Goal: Transaction & Acquisition: Book appointment/travel/reservation

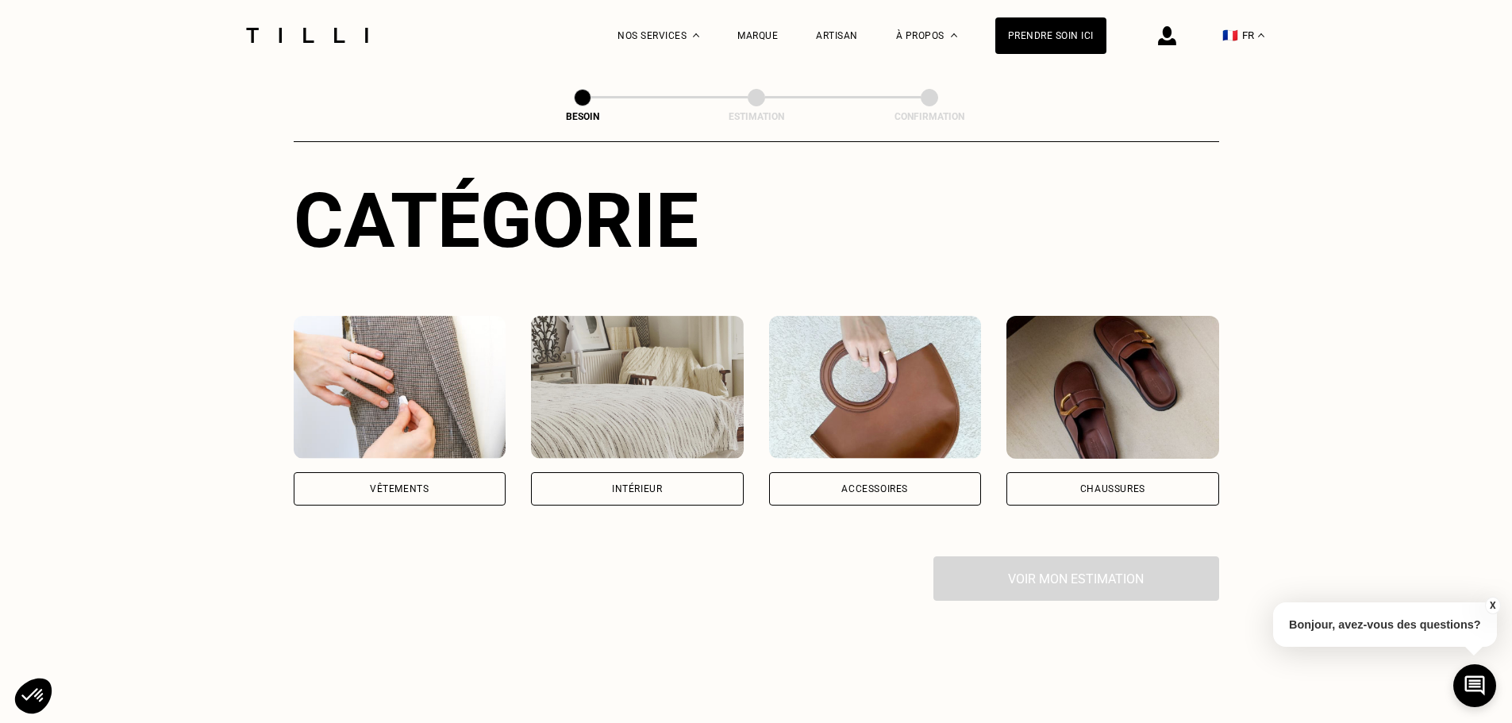
scroll to position [159, 0]
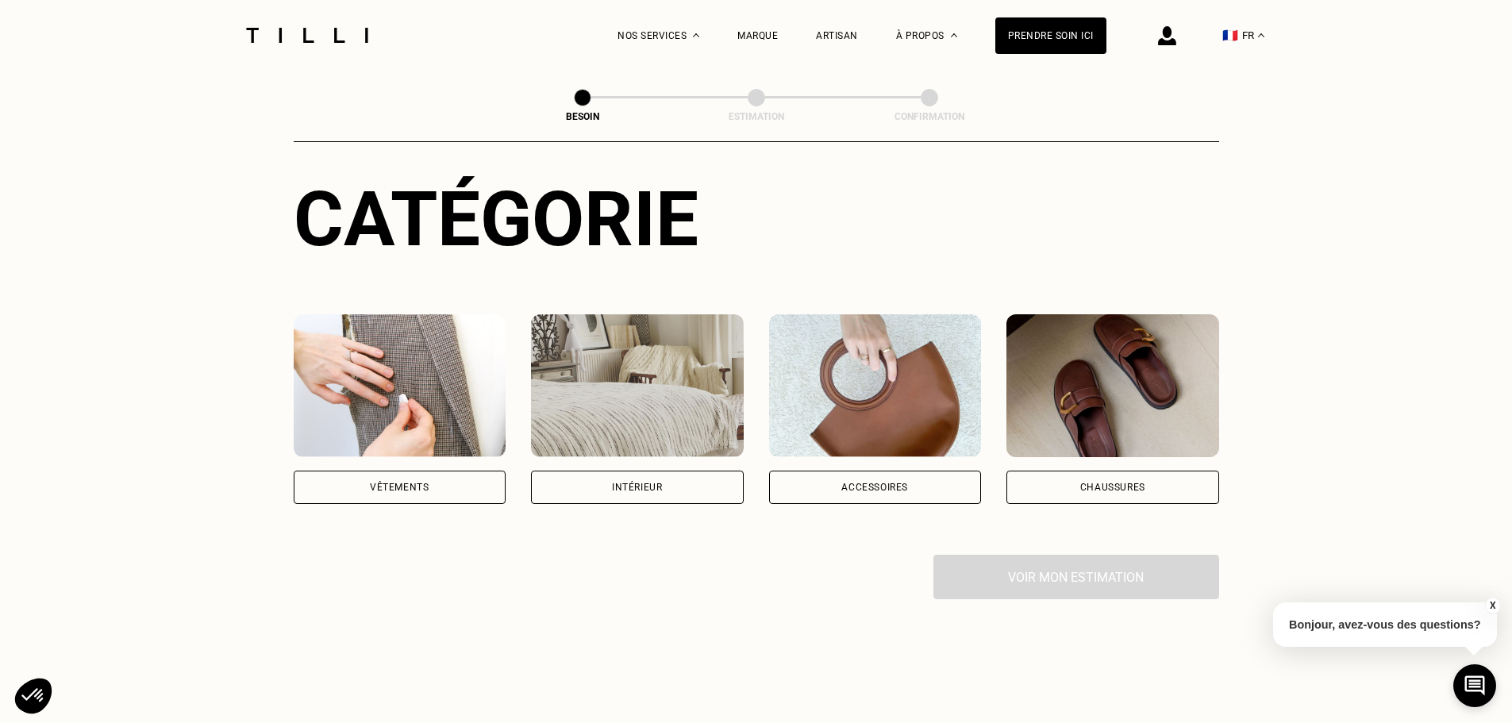
click at [443, 474] on div "Vêtements" at bounding box center [400, 487] width 213 height 33
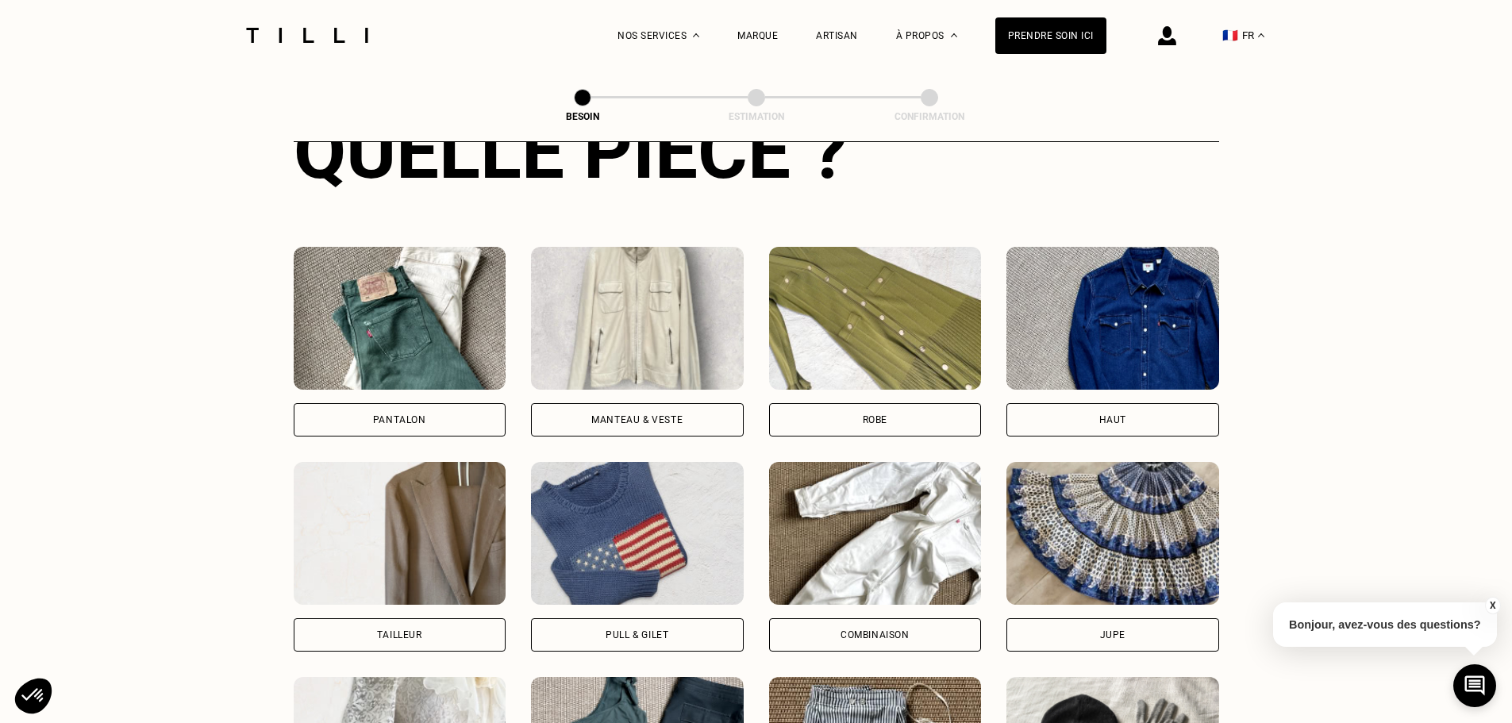
scroll to position [672, 0]
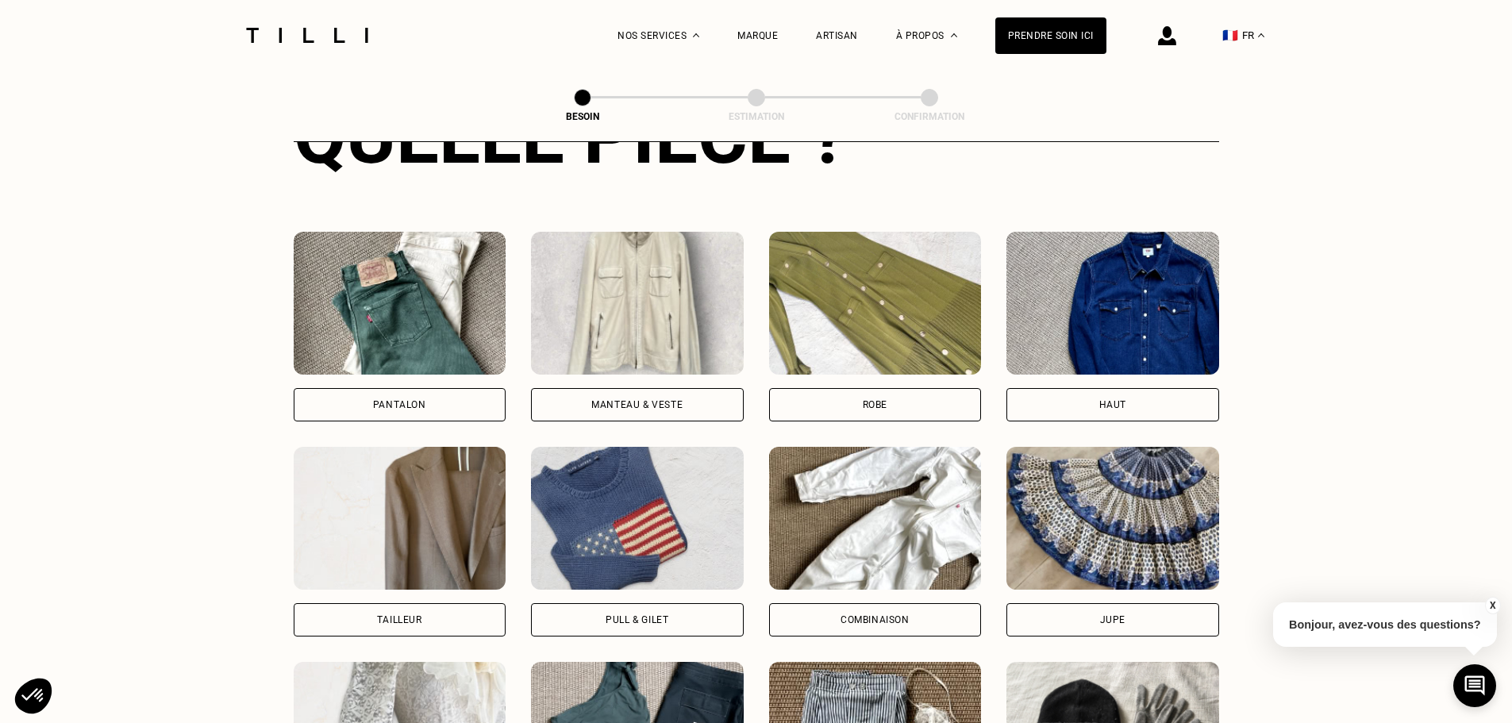
click at [416, 400] on div "Pantalon" at bounding box center [399, 405] width 53 height 10
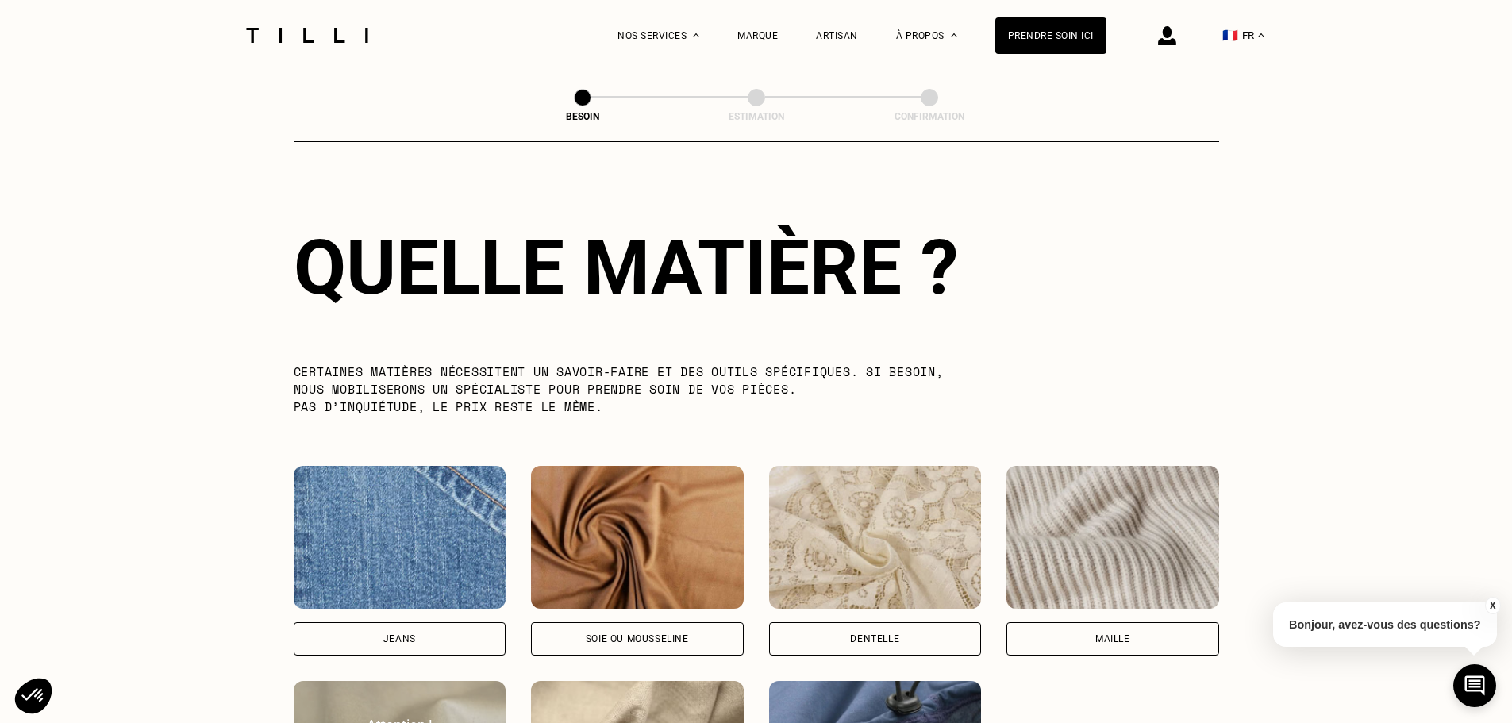
scroll to position [1541, 0]
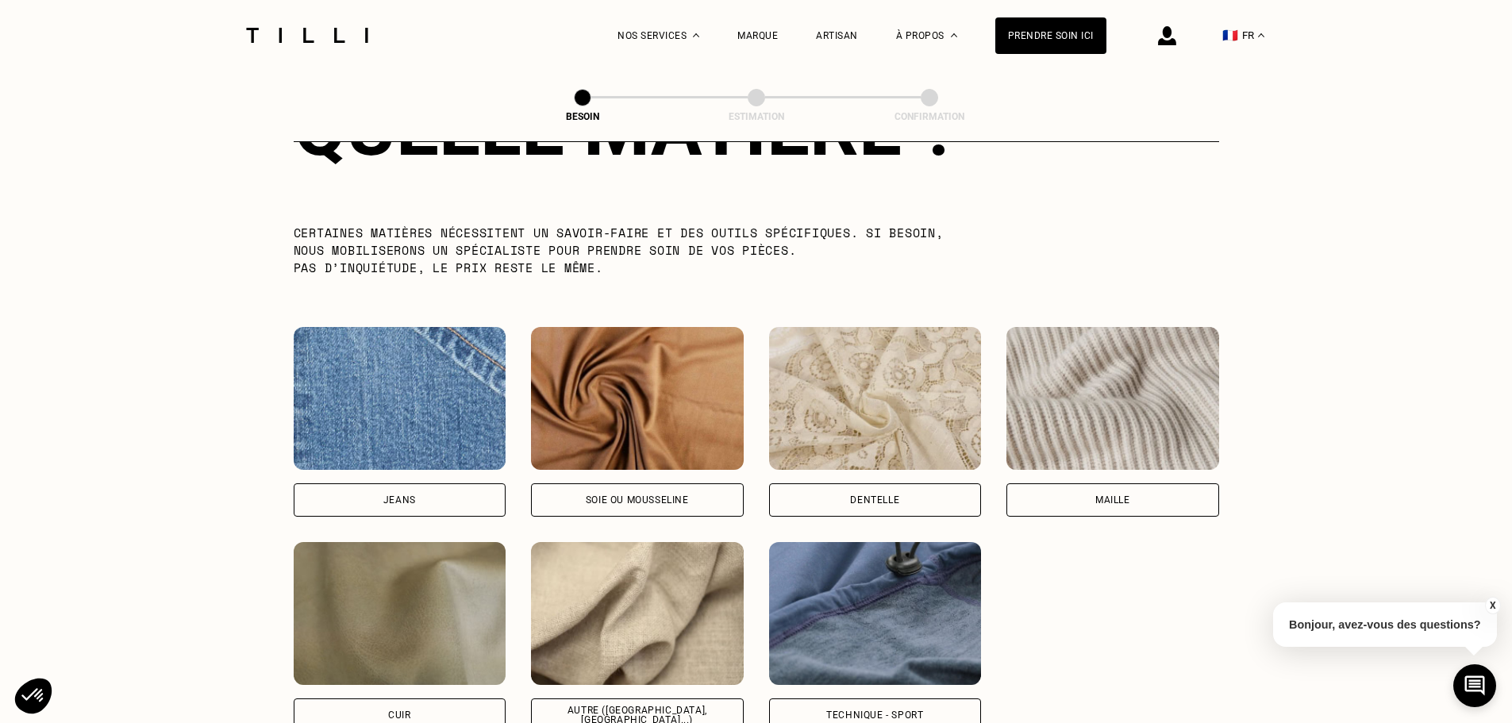
click at [410, 495] on div "Jeans" at bounding box center [399, 500] width 33 height 10
select select "FR"
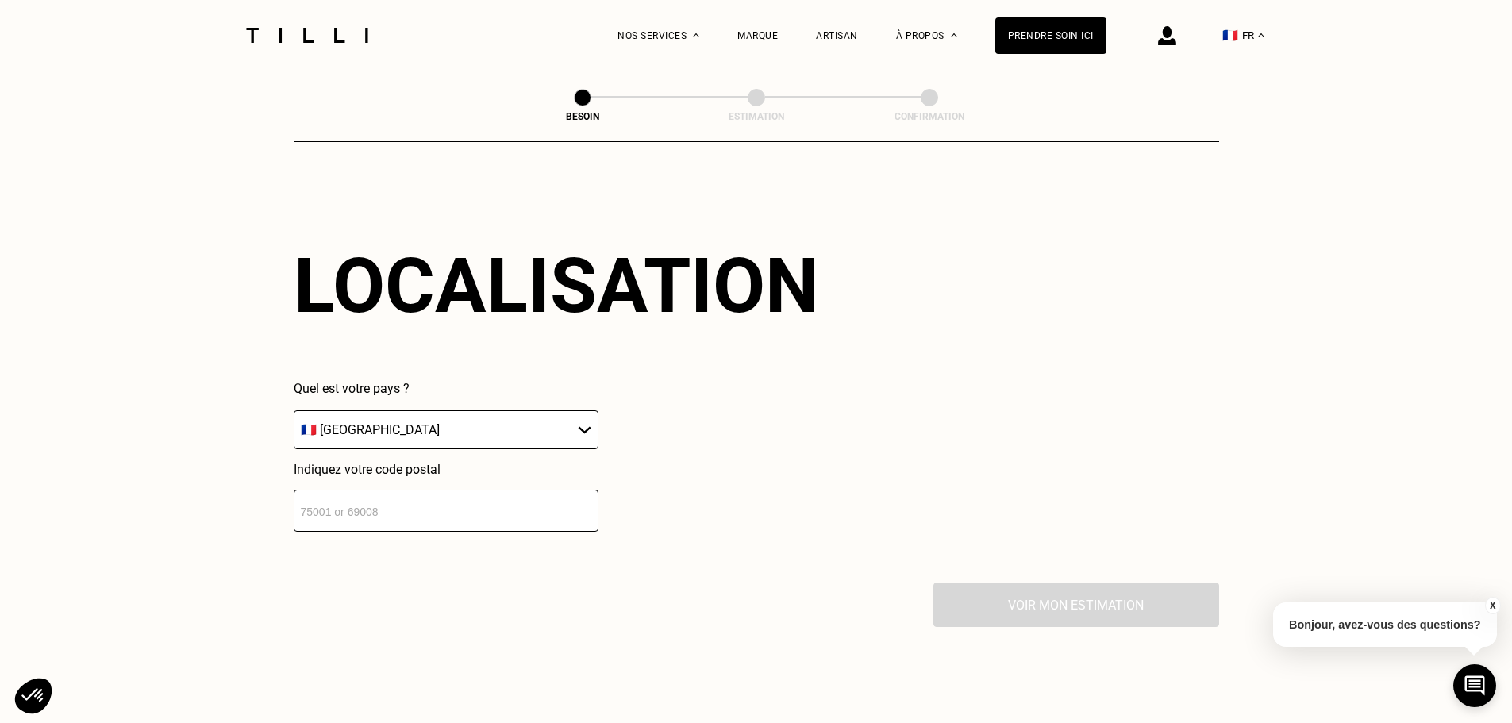
scroll to position [2134, 0]
click at [343, 498] on input "number" at bounding box center [446, 510] width 305 height 42
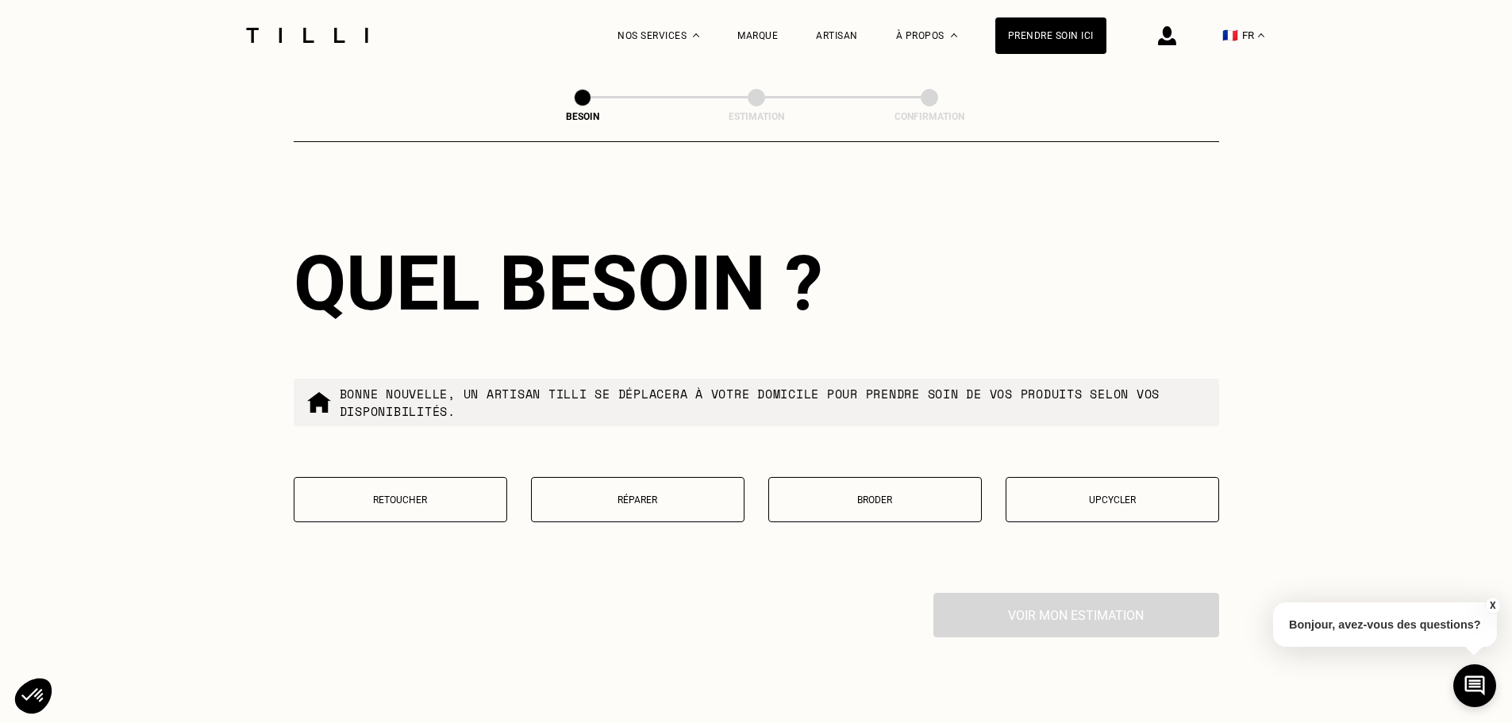
scroll to position [2528, 0]
type input "78000"
click at [673, 494] on p "Réparer" at bounding box center [638, 499] width 196 height 11
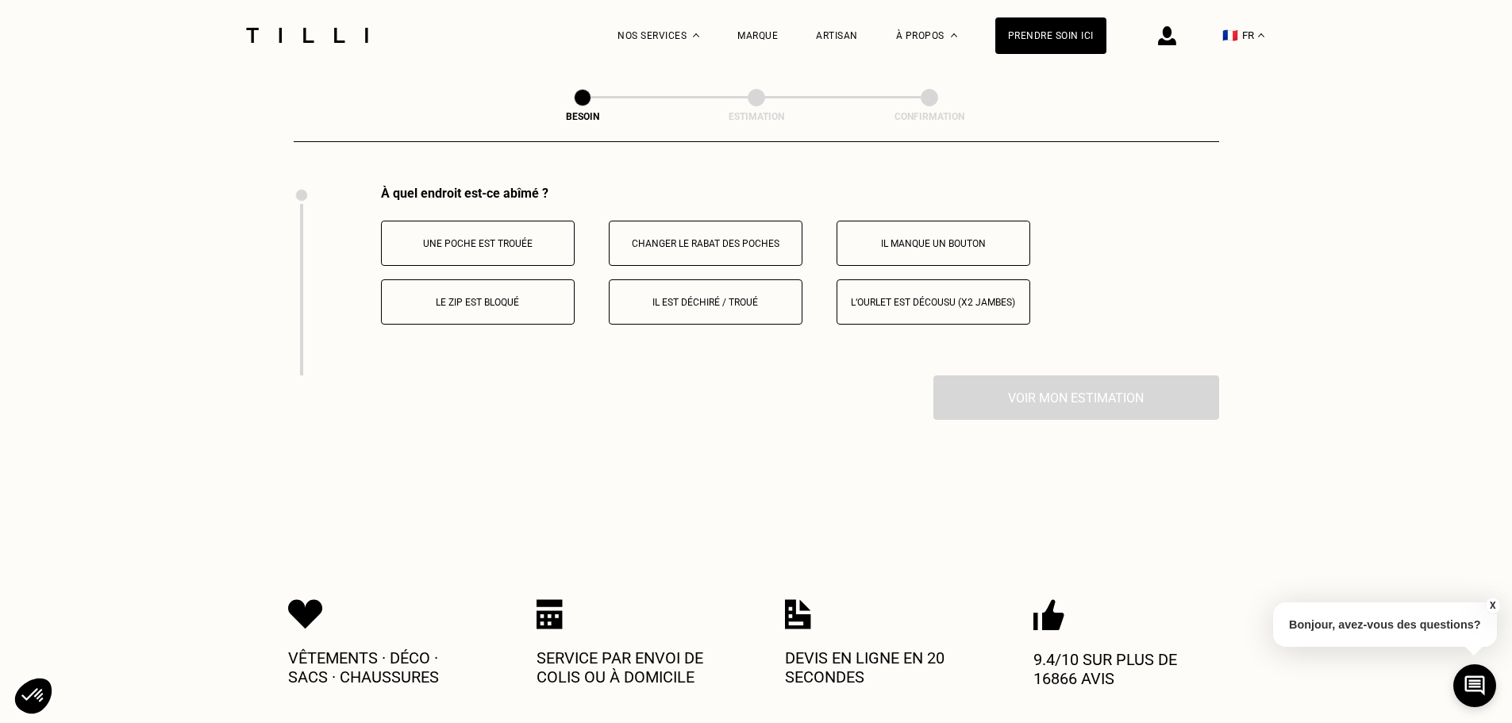
scroll to position [2936, 0]
click at [671, 296] on p "Il est déchiré / troué" at bounding box center [705, 301] width 176 height 11
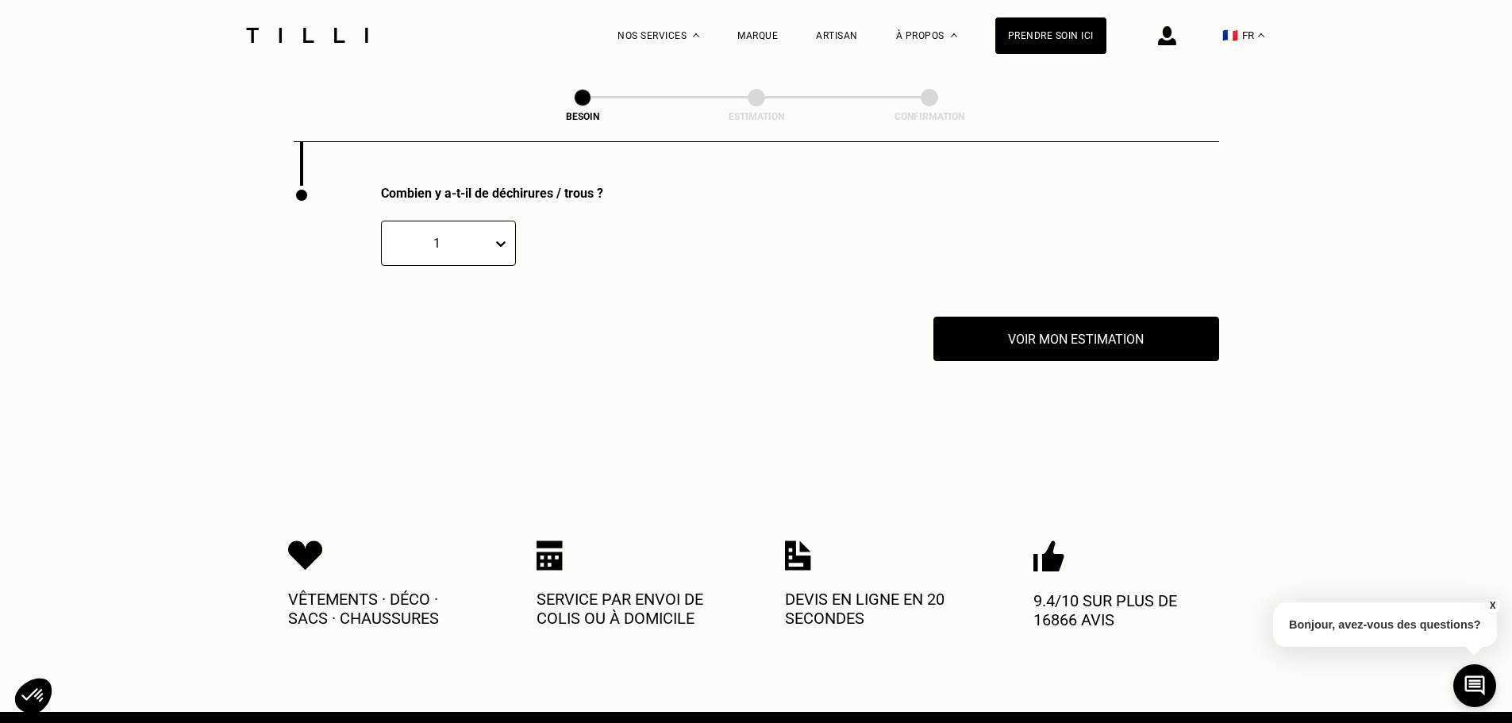
scroll to position [3125, 0]
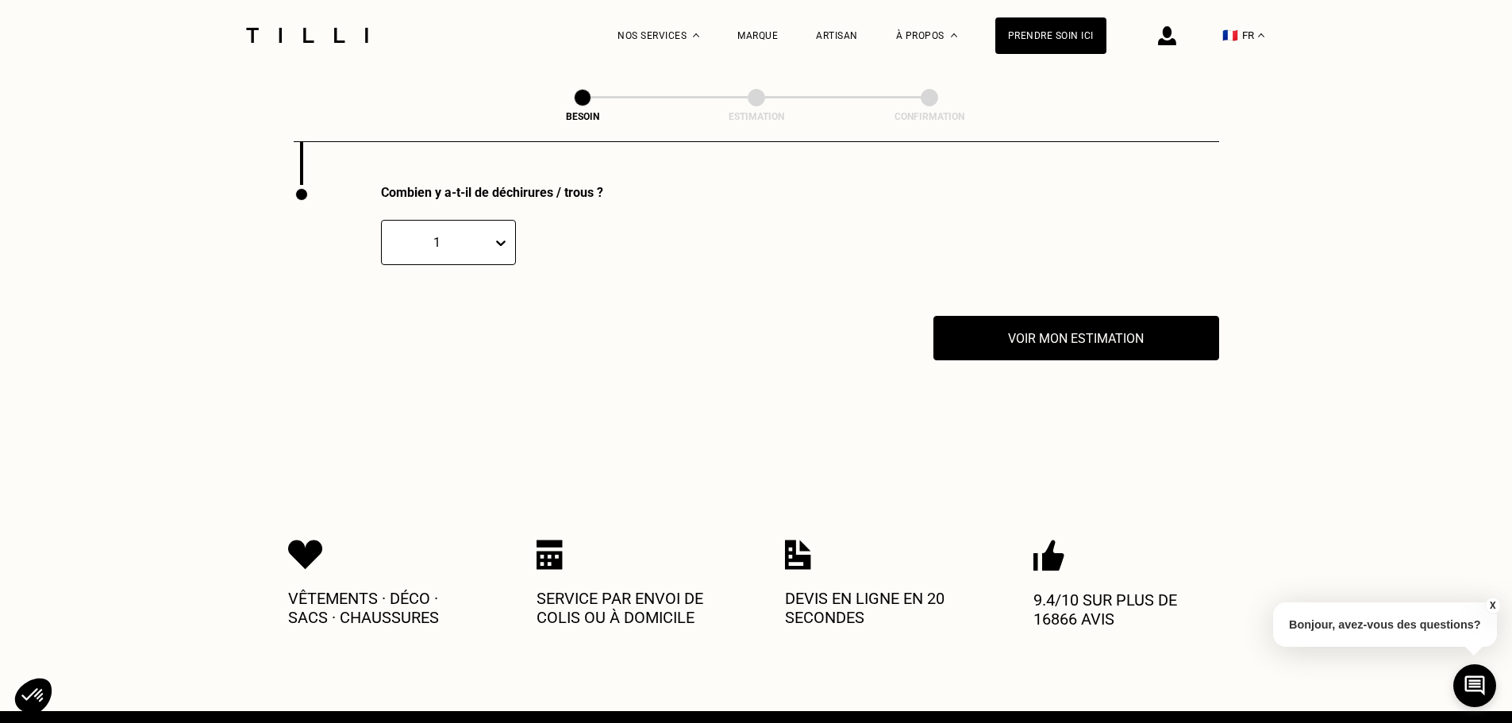
click at [502, 246] on div at bounding box center [504, 243] width 22 height 29
click at [450, 340] on div "3" at bounding box center [448, 347] width 135 height 29
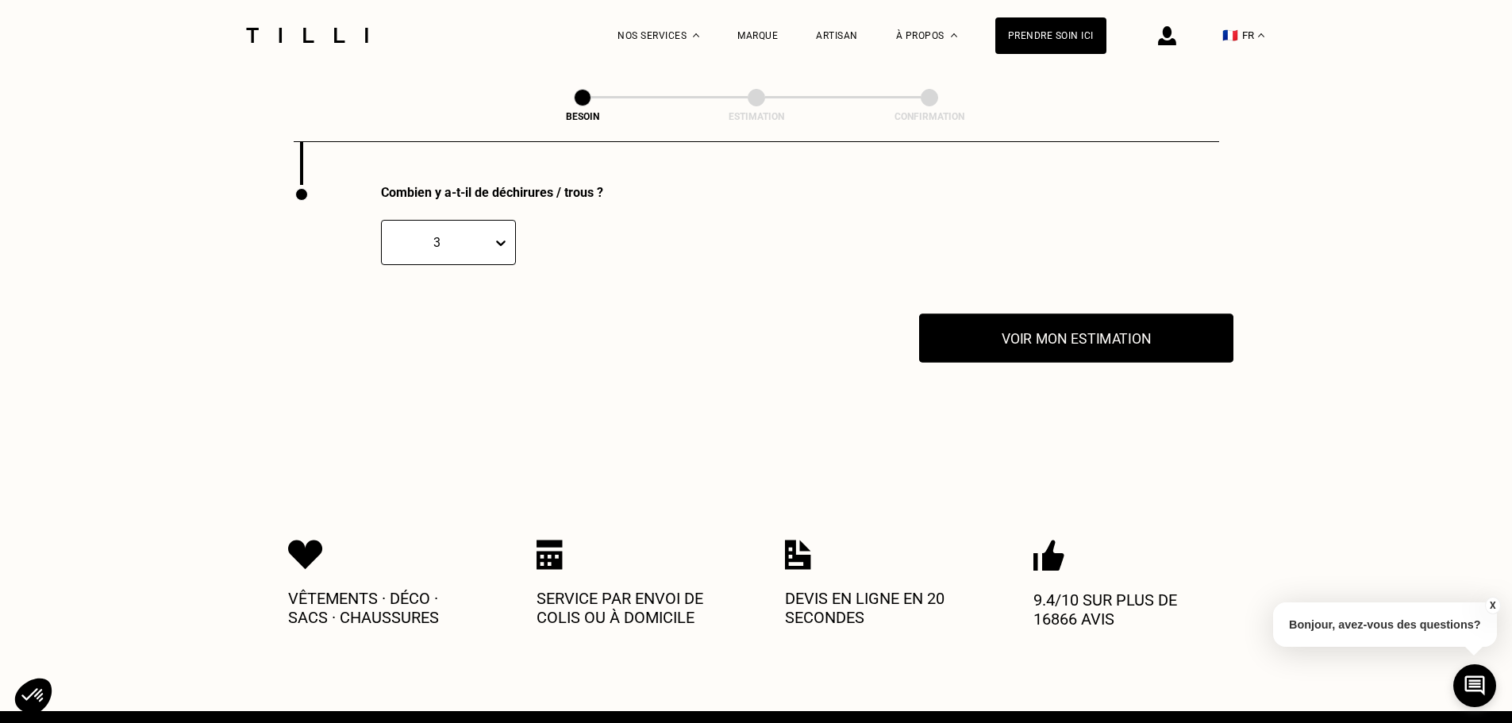
click at [1040, 327] on button "Voir mon estimation" at bounding box center [1076, 337] width 314 height 49
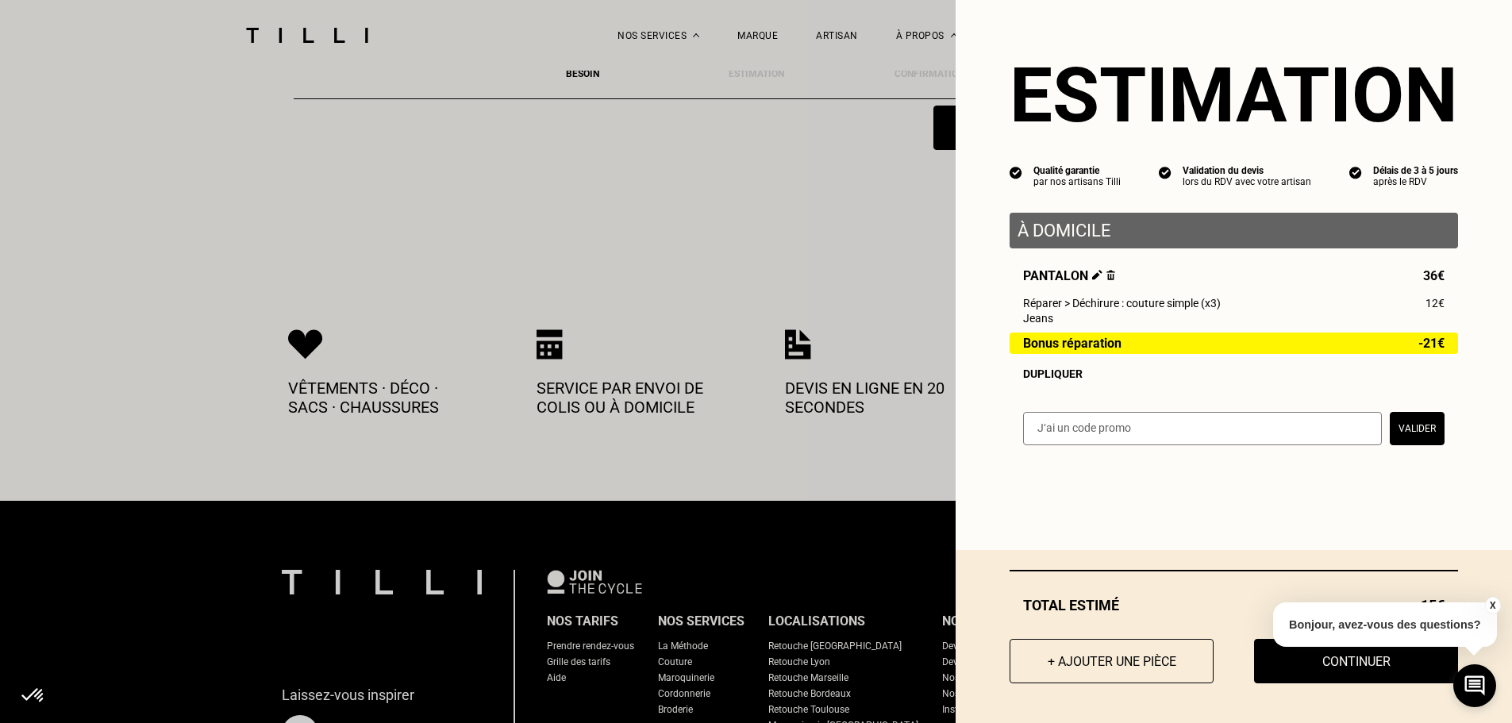
scroll to position [3363, 0]
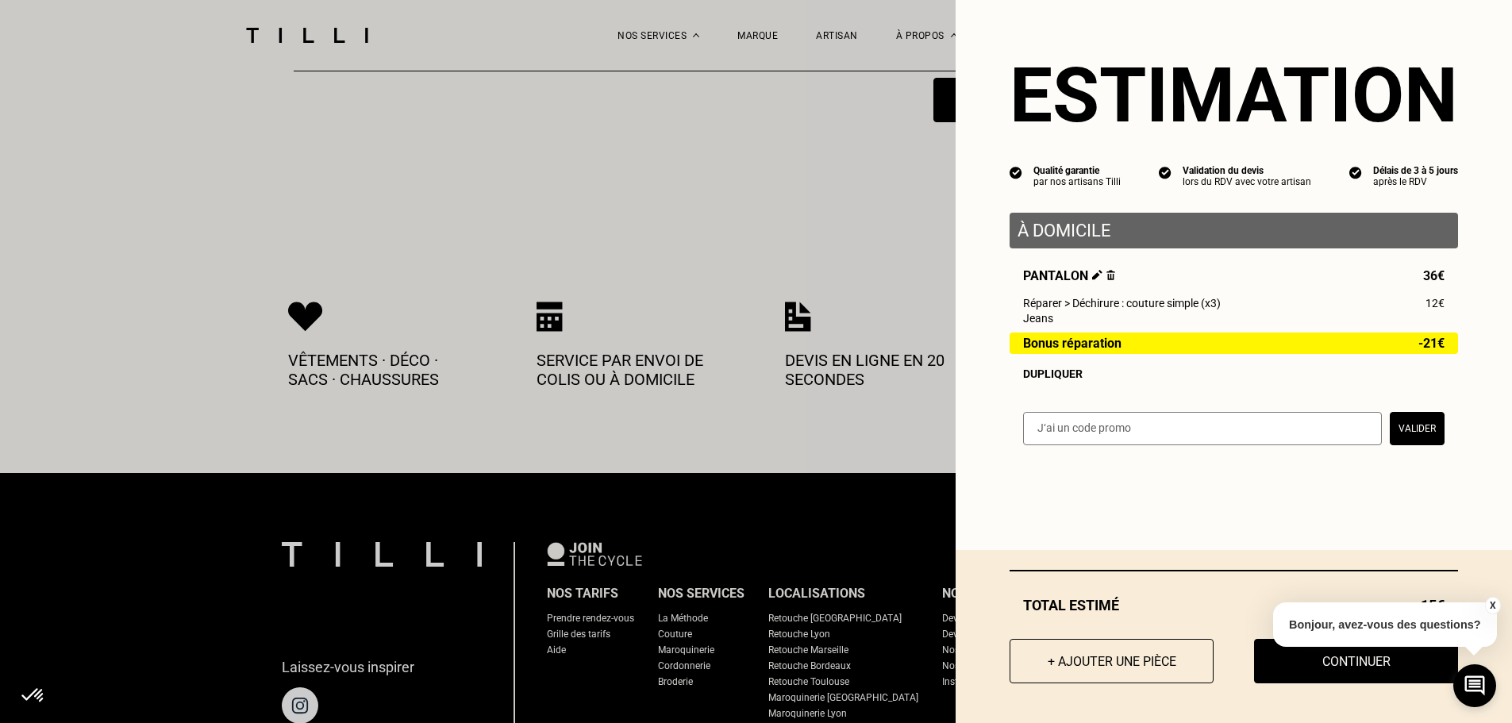
click at [1494, 601] on button "X" at bounding box center [1492, 605] width 16 height 17
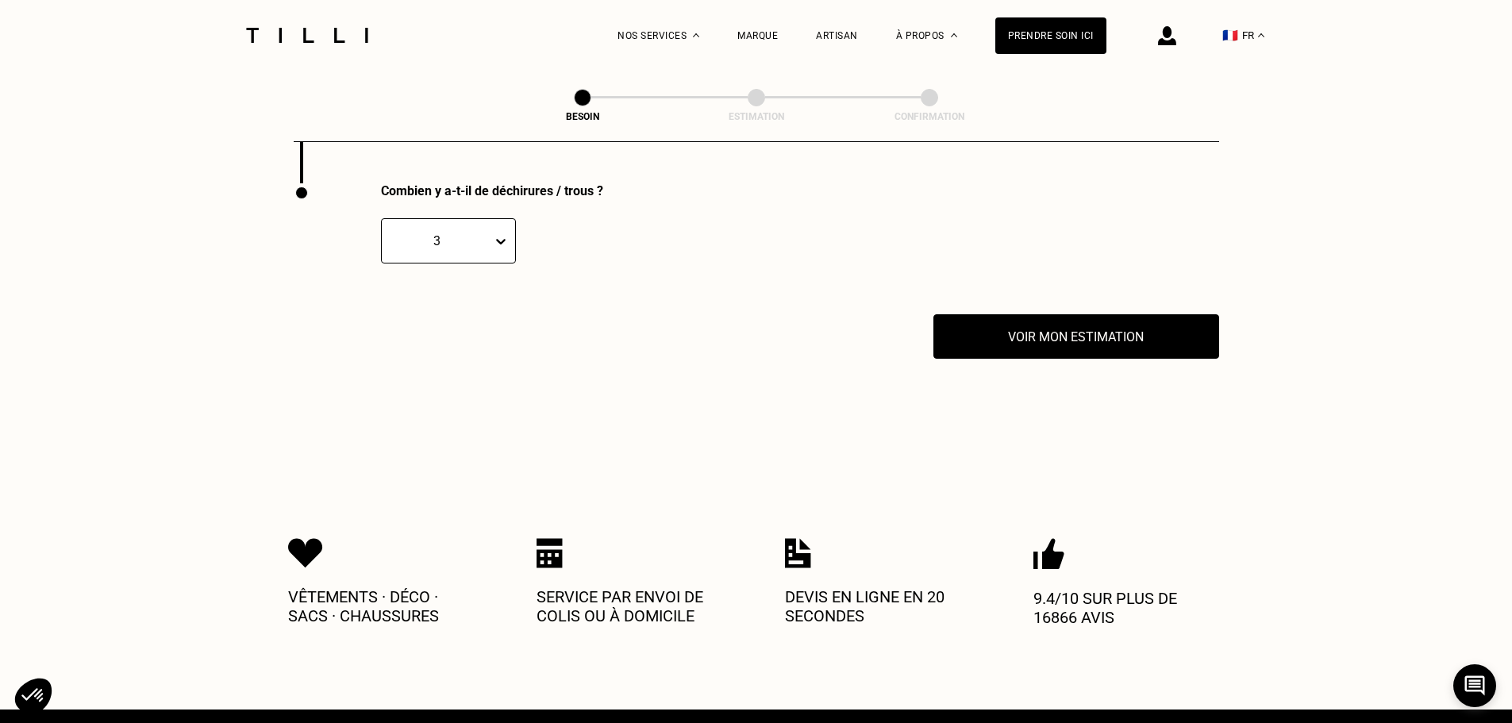
scroll to position [3125, 0]
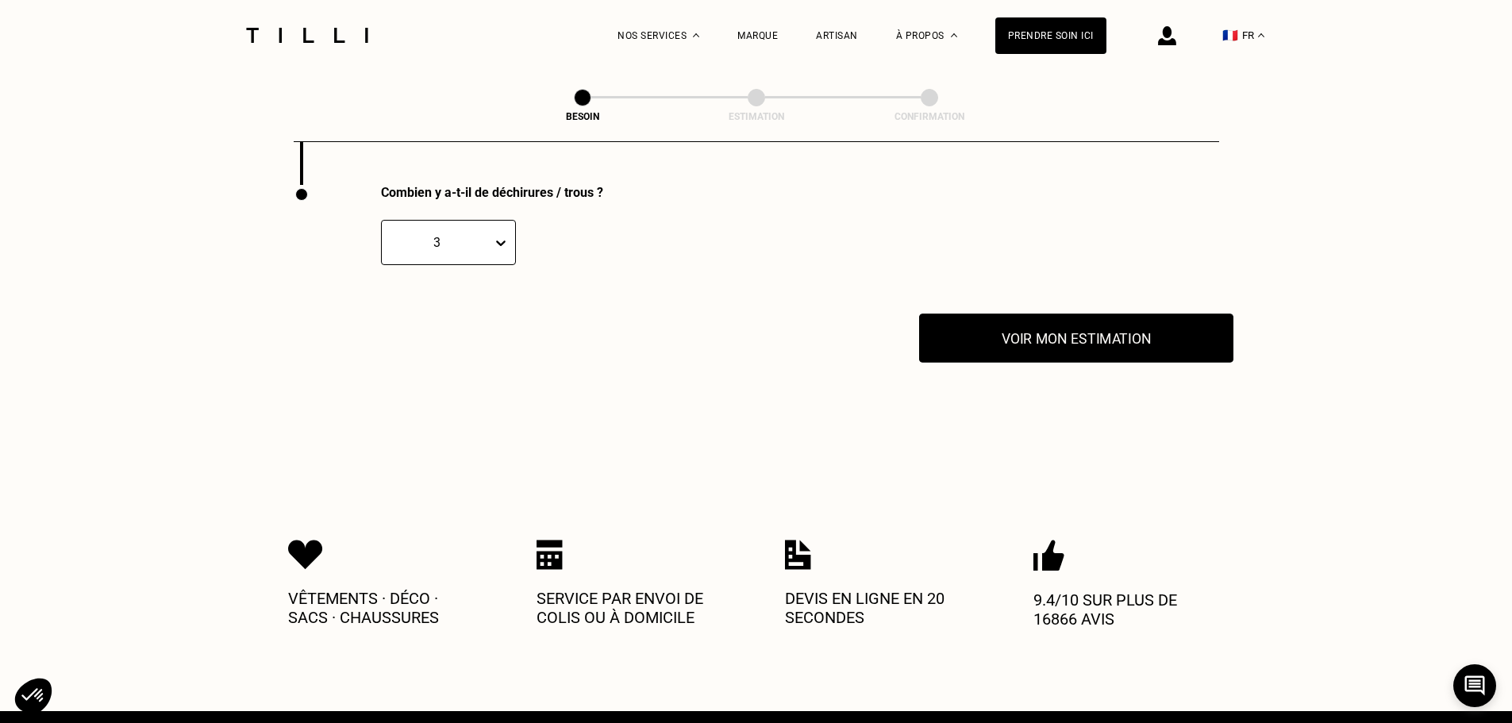
click at [1064, 354] on button "Voir mon estimation" at bounding box center [1076, 337] width 314 height 49
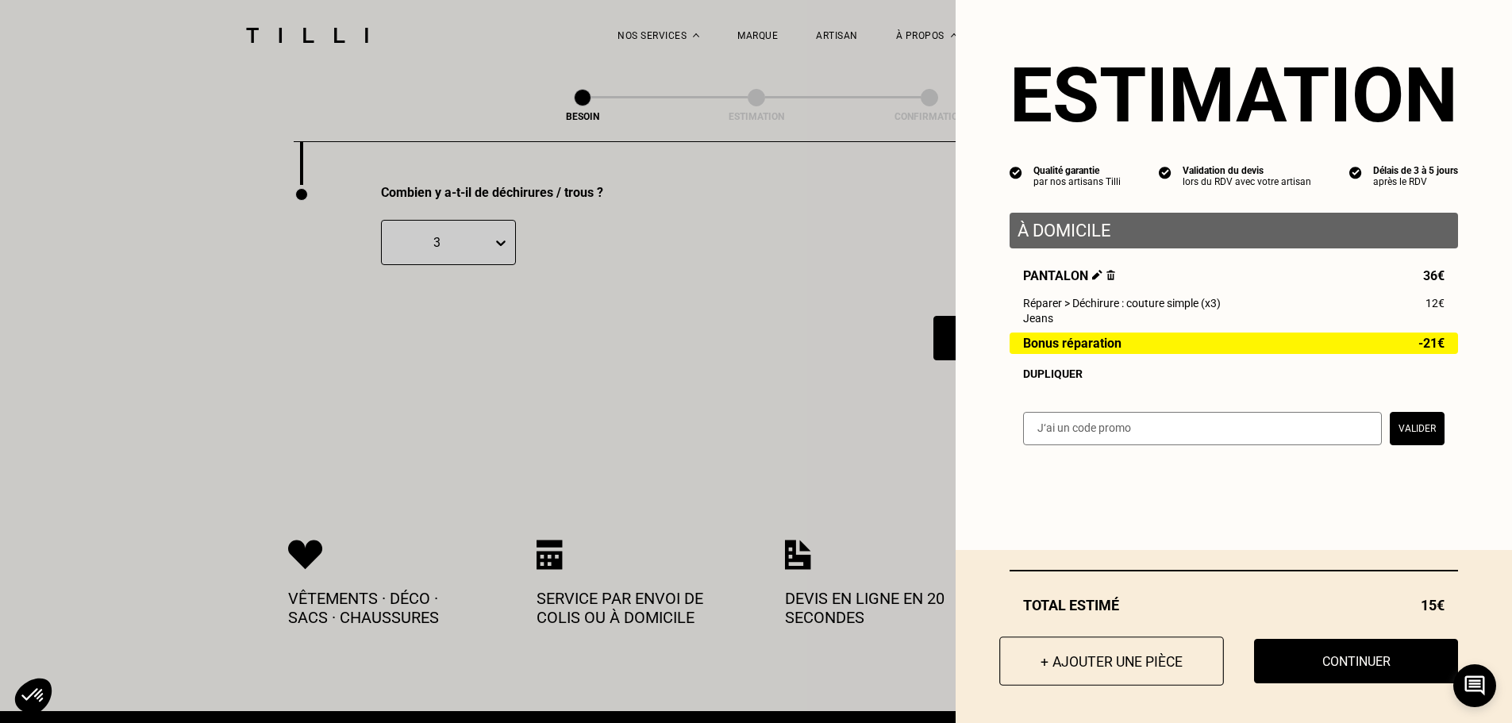
click at [1094, 659] on button "+ Ajouter une pièce" at bounding box center [1111, 660] width 225 height 49
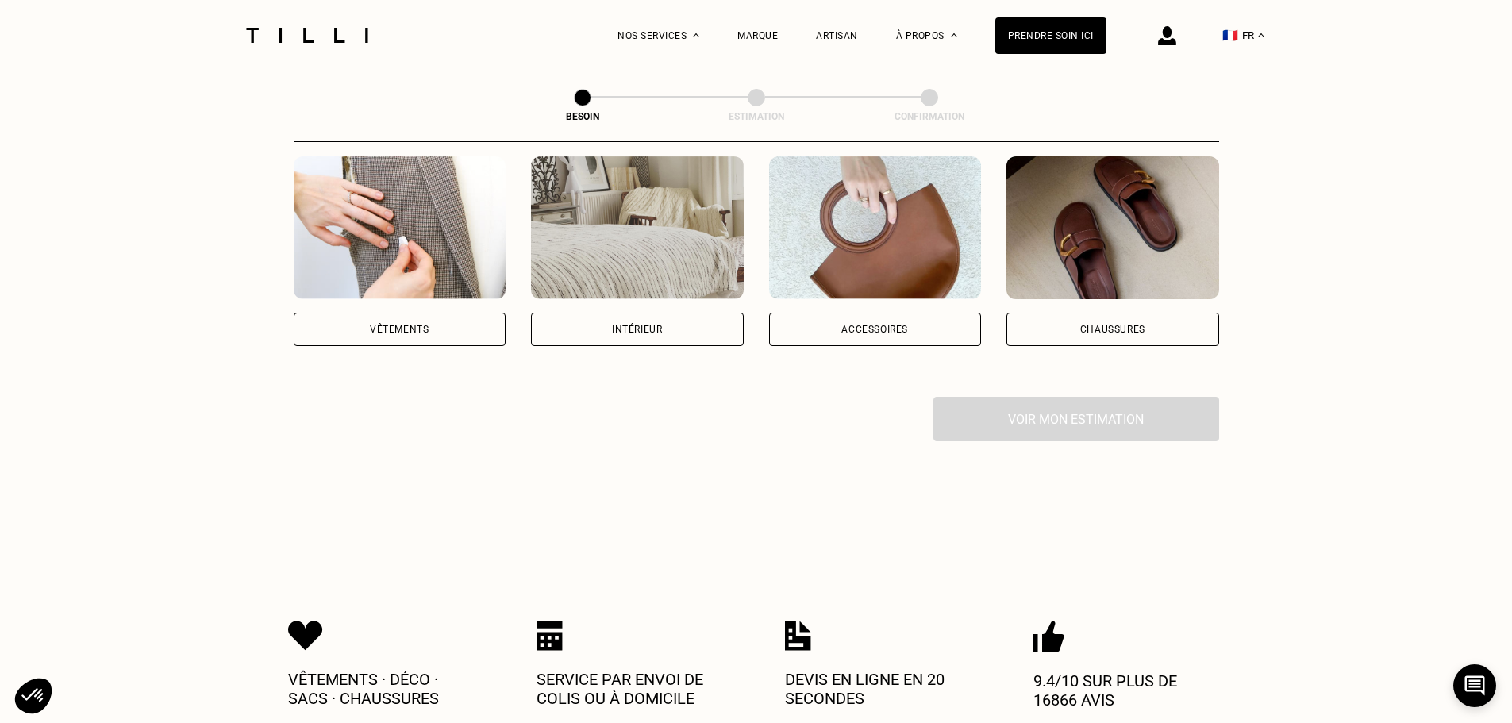
scroll to position [317, 0]
click at [448, 320] on div "Vêtements" at bounding box center [400, 328] width 213 height 33
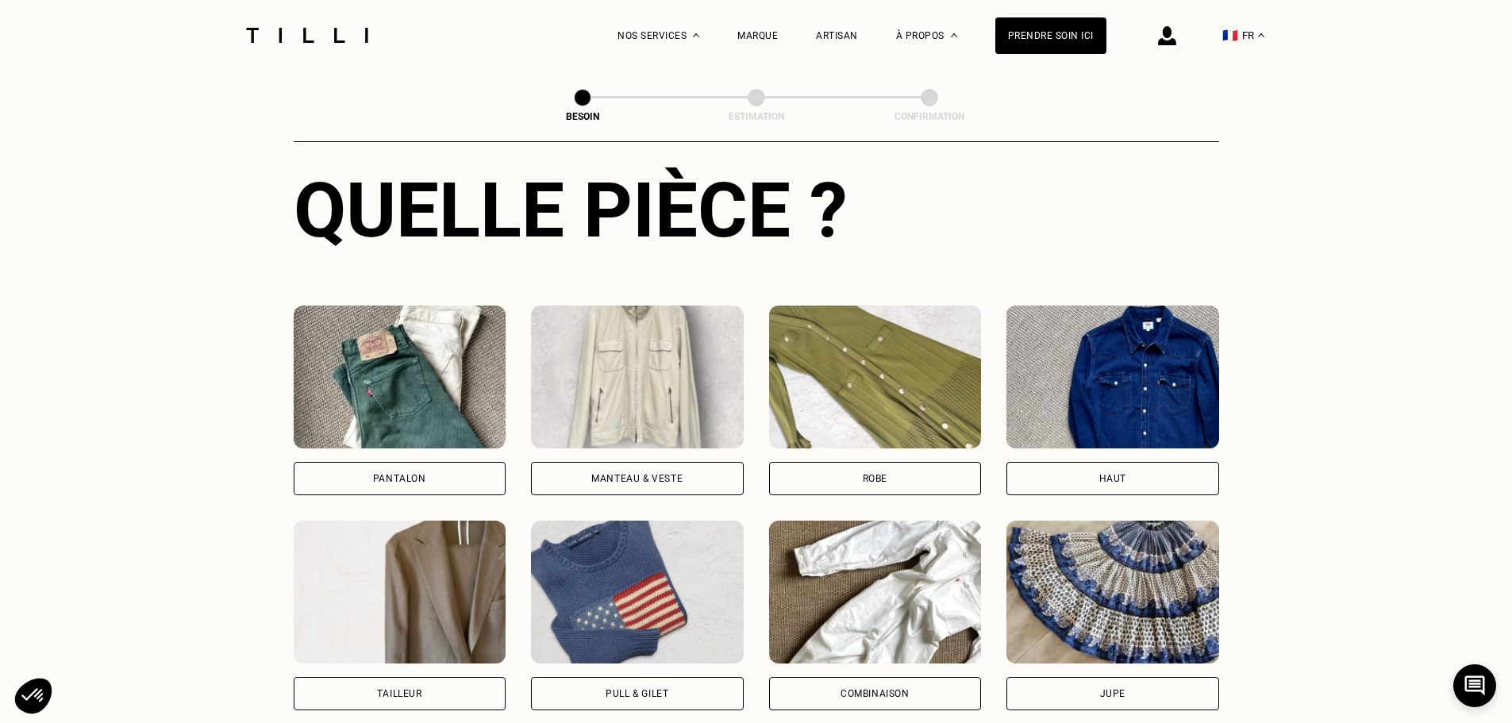
click at [396, 462] on div "Pantalon" at bounding box center [400, 478] width 213 height 33
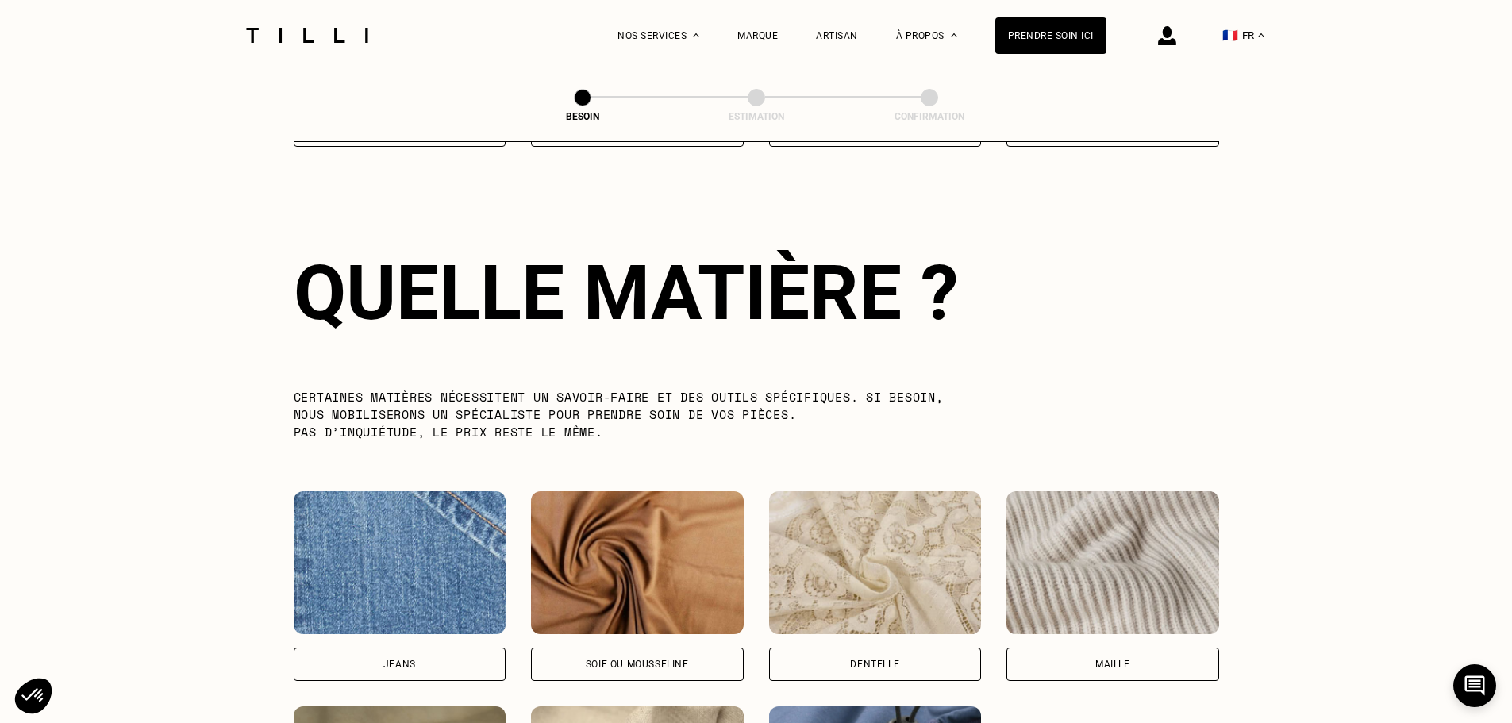
scroll to position [1382, 0]
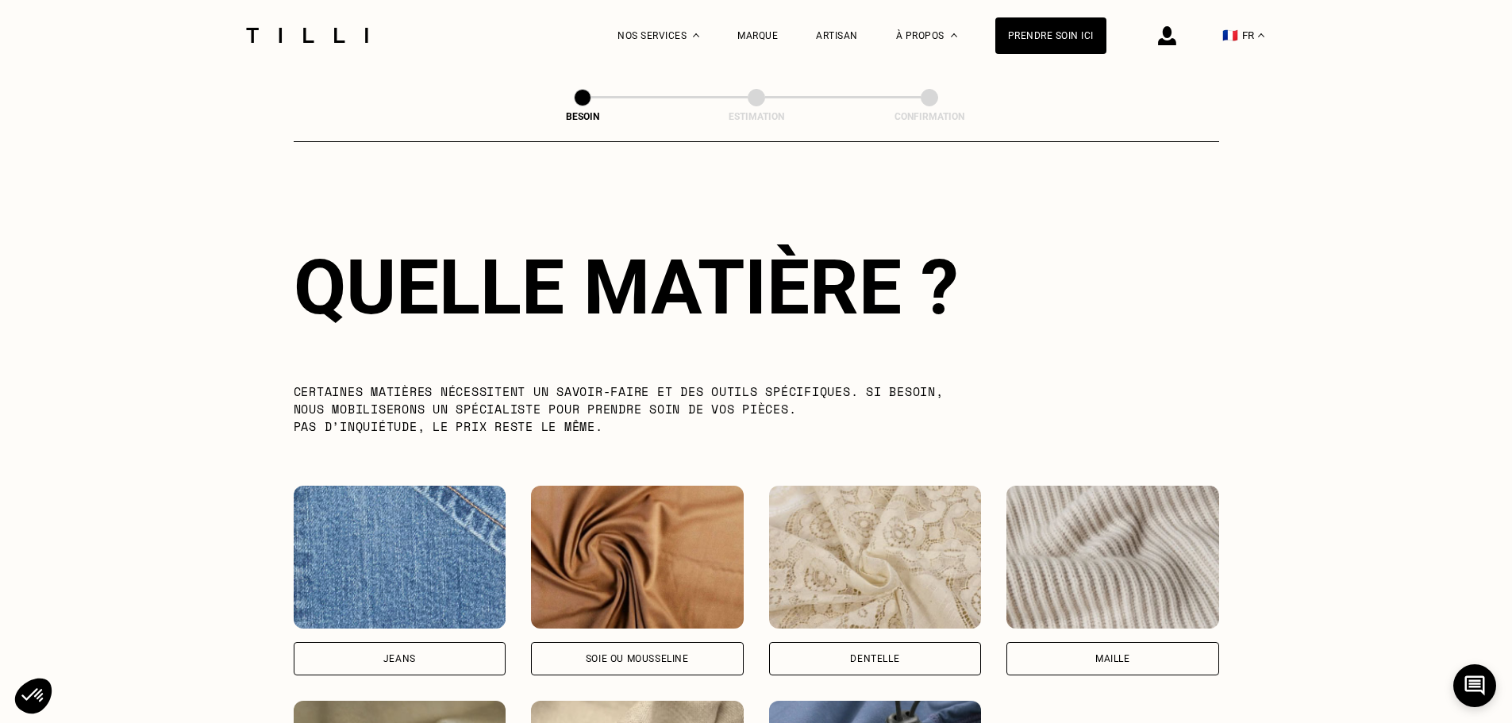
click at [384, 642] on div "Jeans" at bounding box center [400, 658] width 213 height 33
select select "FR"
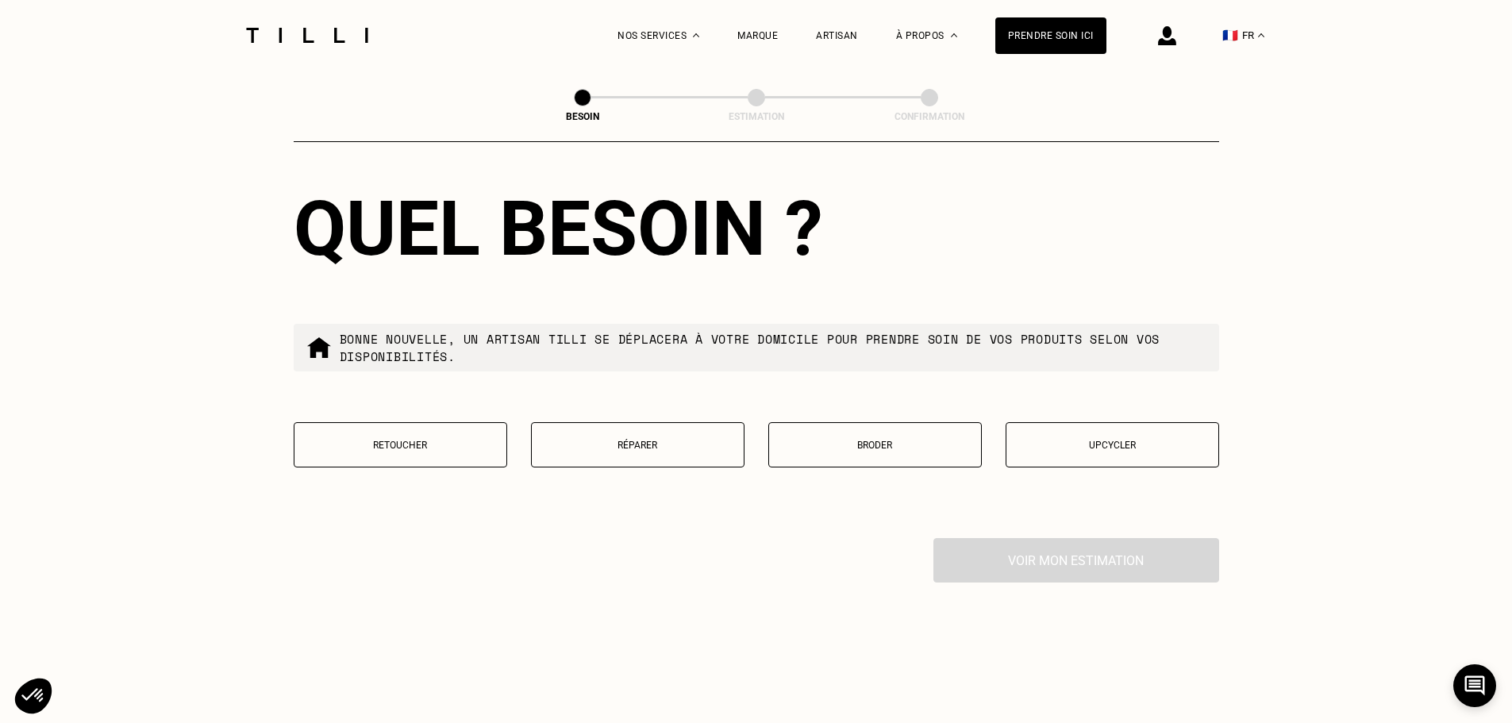
scroll to position [2610, 0]
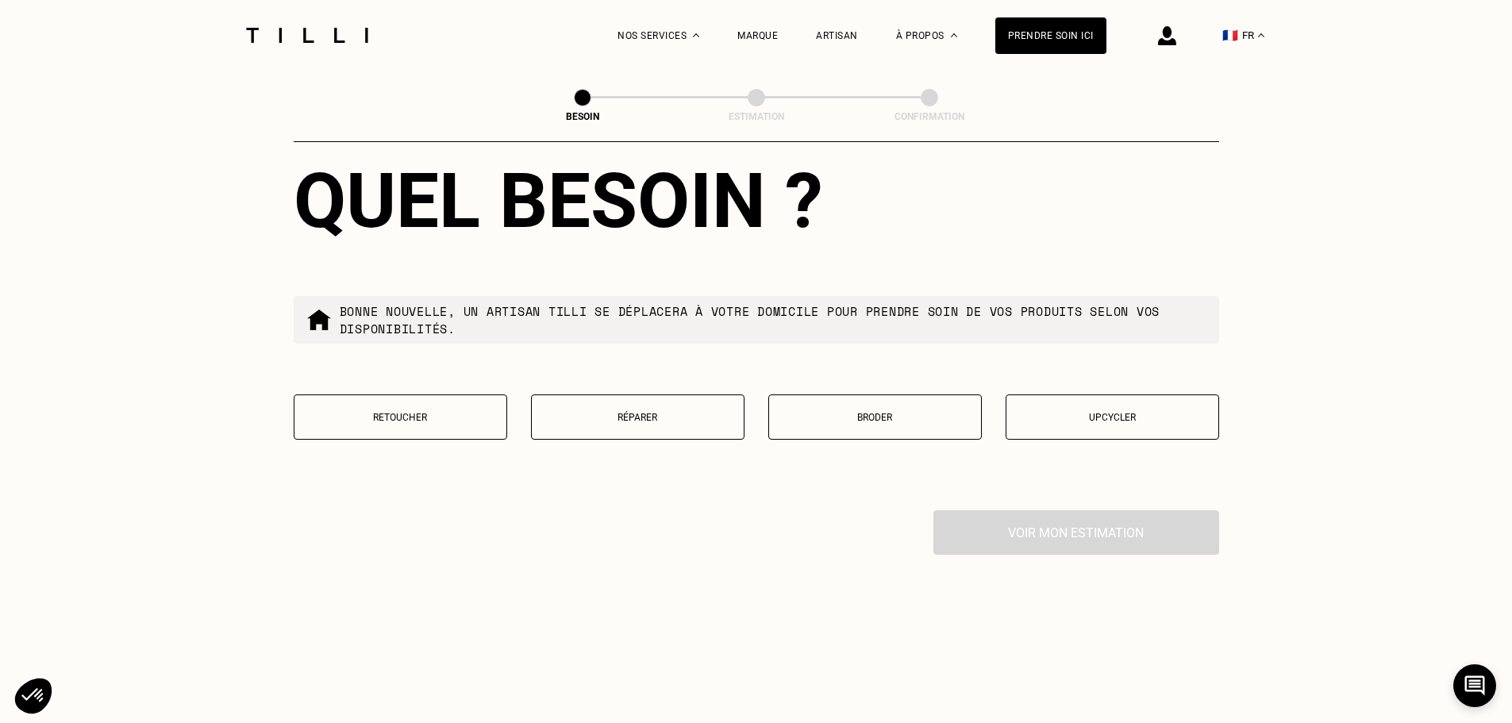
click at [644, 414] on p "Réparer" at bounding box center [638, 417] width 196 height 11
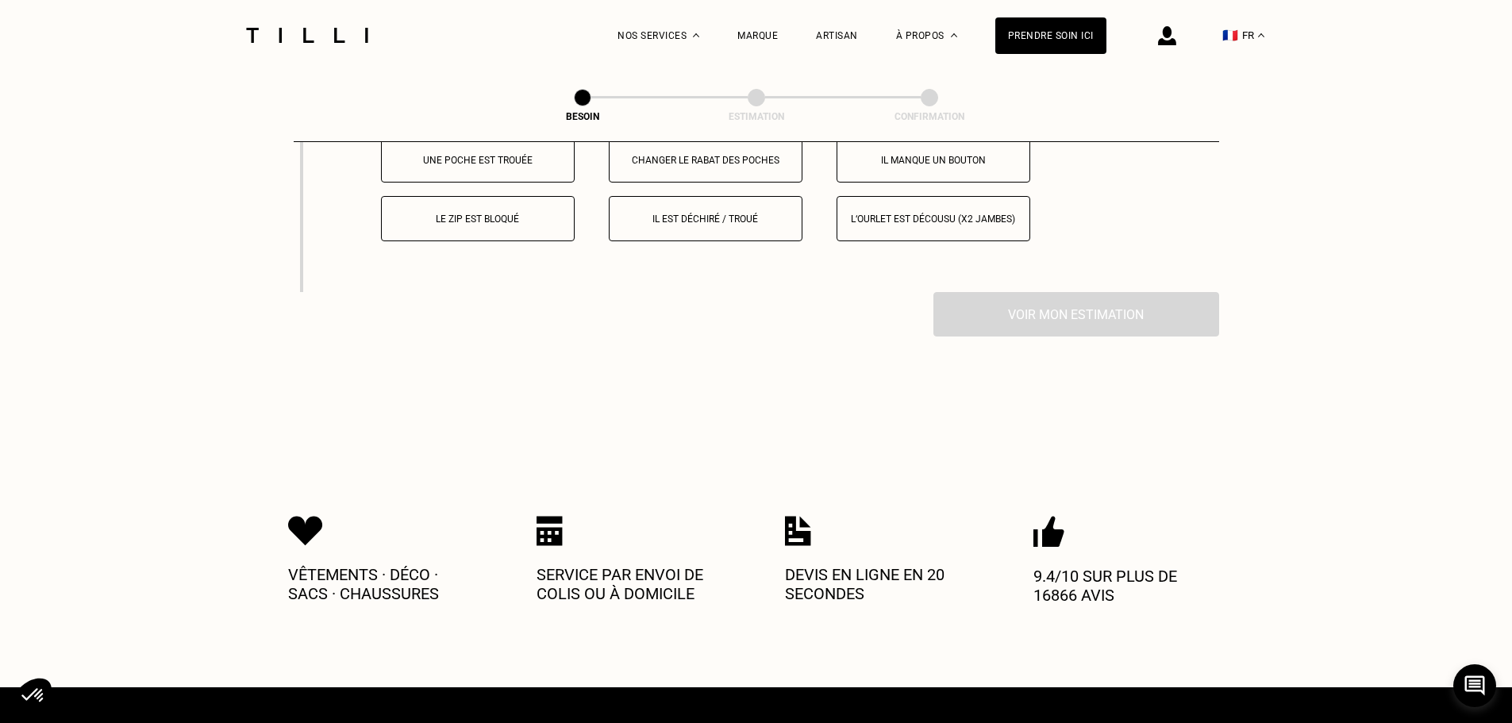
scroll to position [2922, 0]
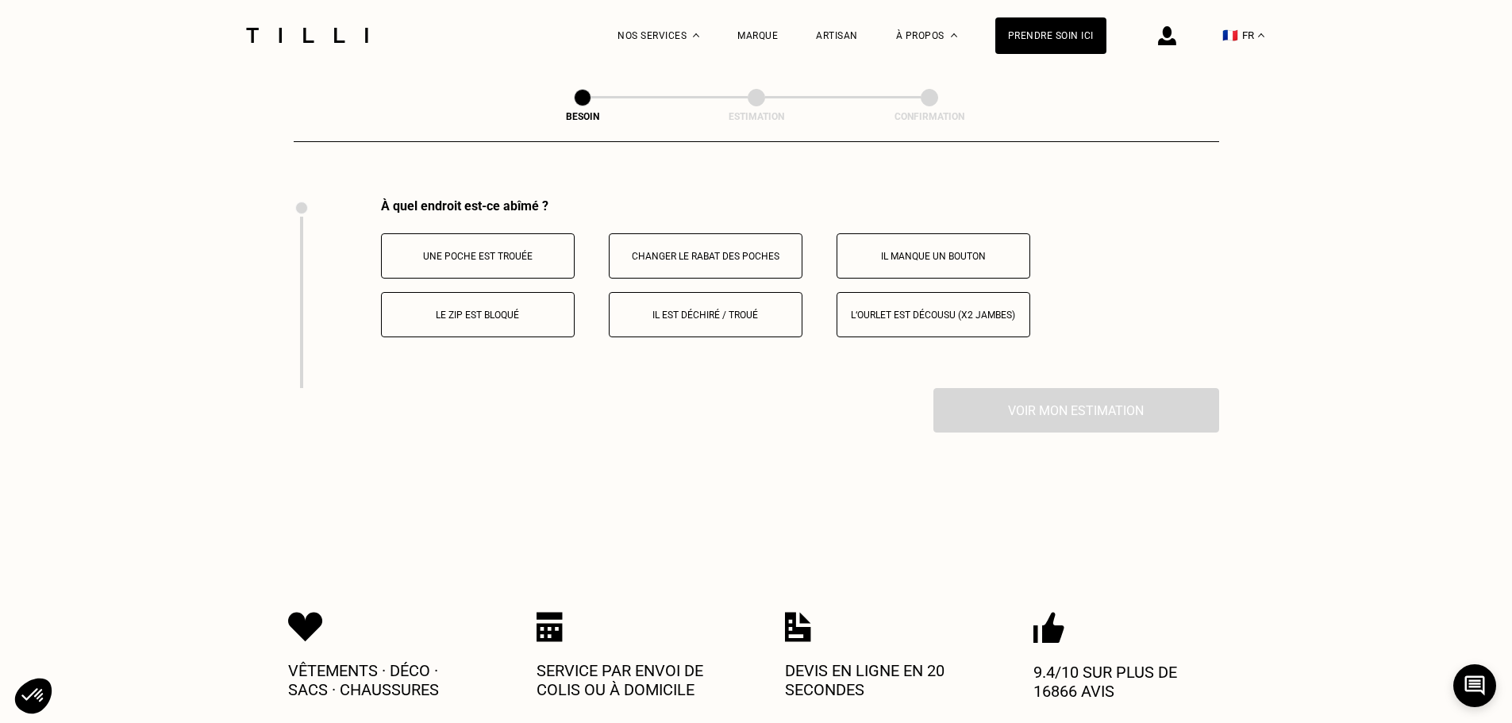
click at [682, 310] on p "Il est déchiré / troué" at bounding box center [705, 315] width 176 height 11
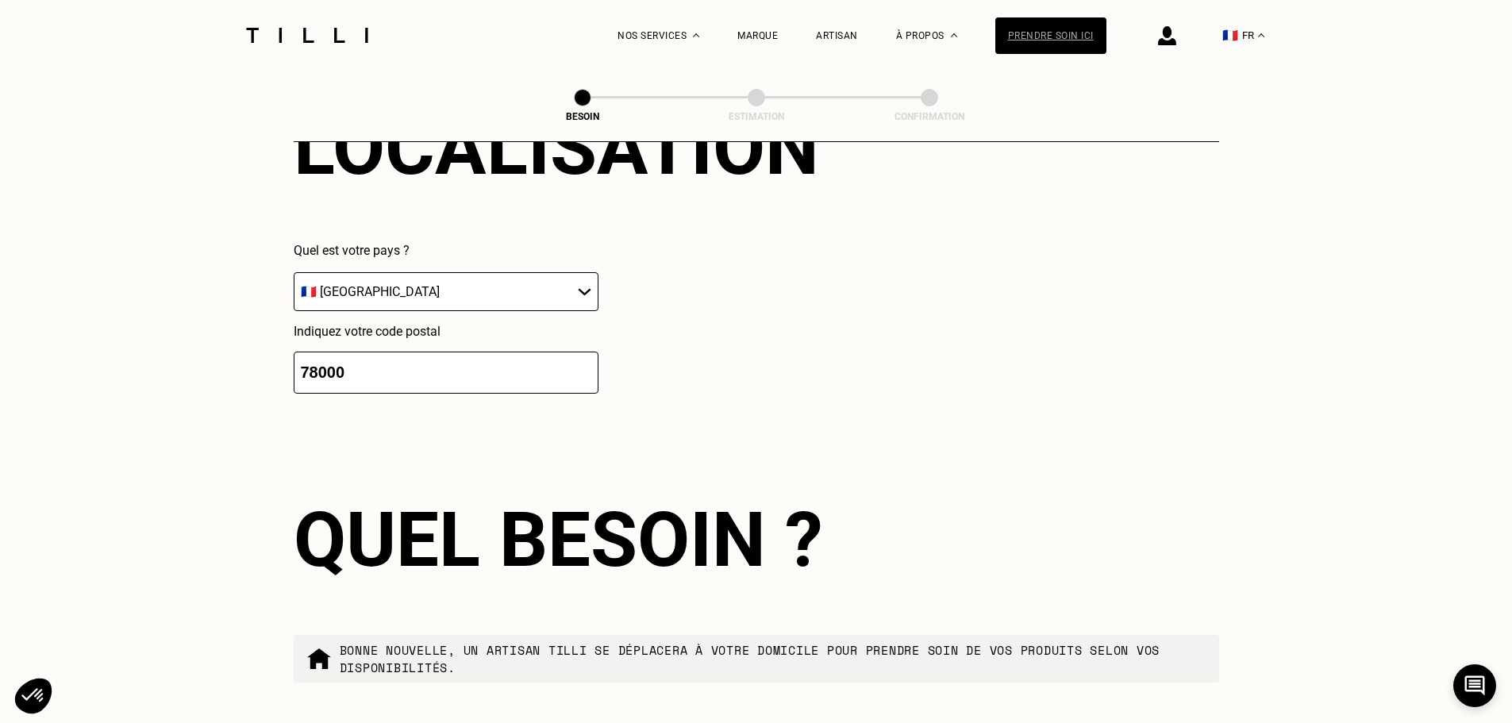
scroll to position [2252, 0]
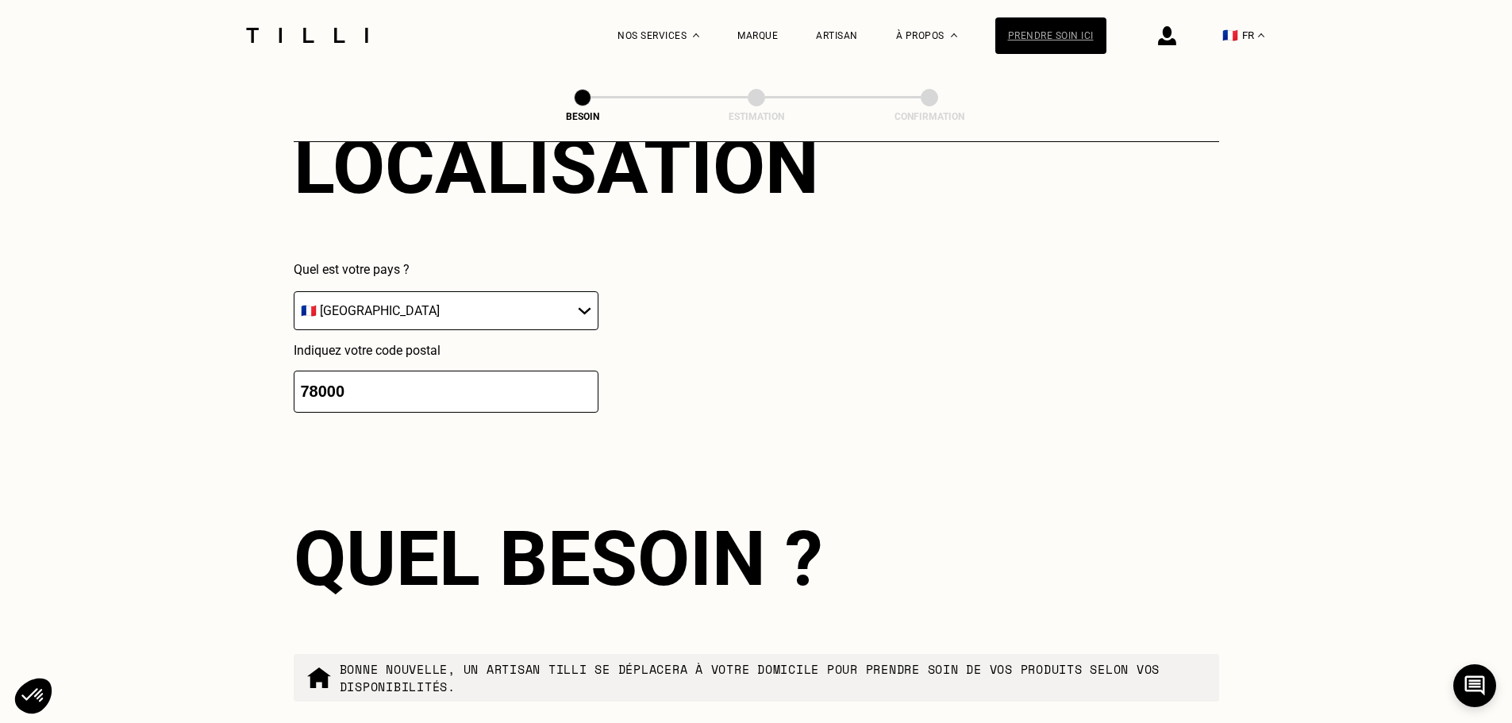
click at [1066, 25] on div "Prendre soin ici" at bounding box center [1050, 35] width 111 height 37
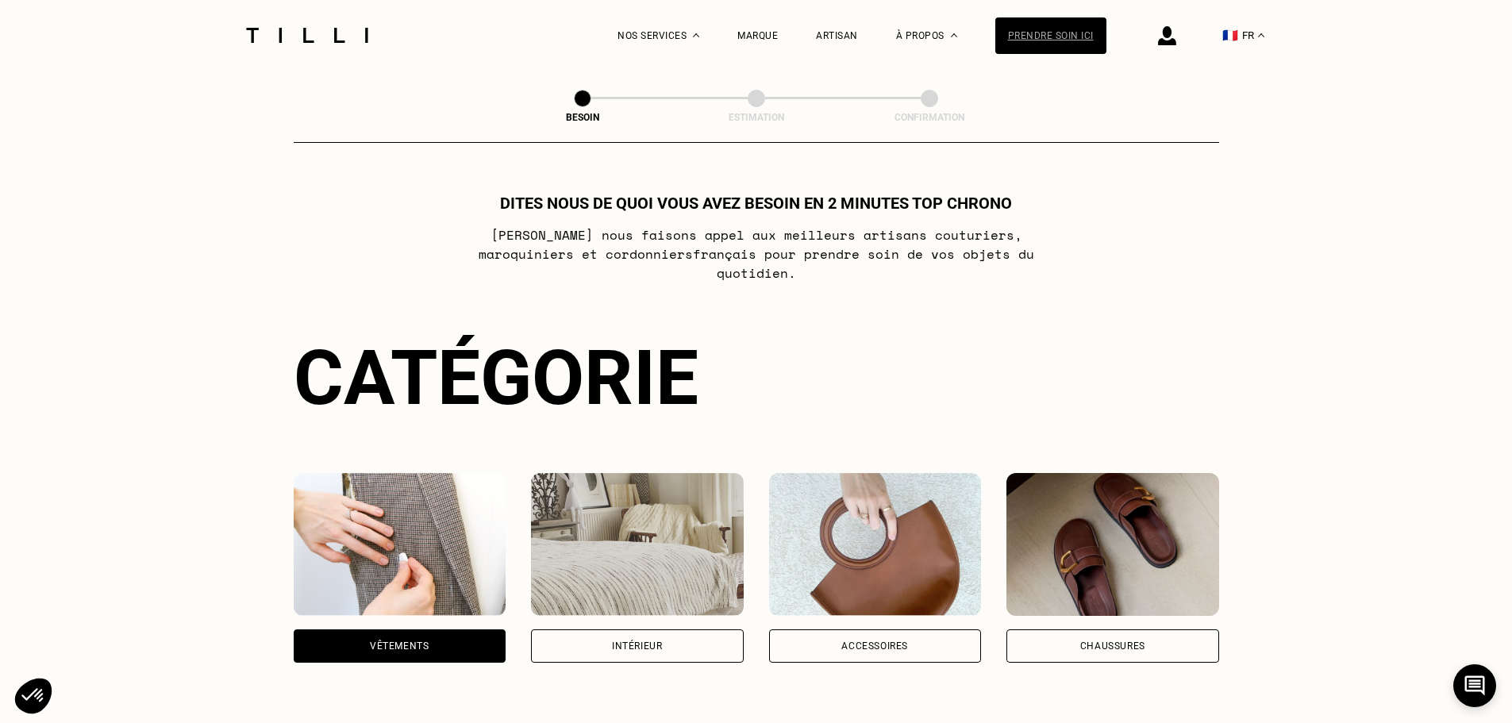
select select "FR"
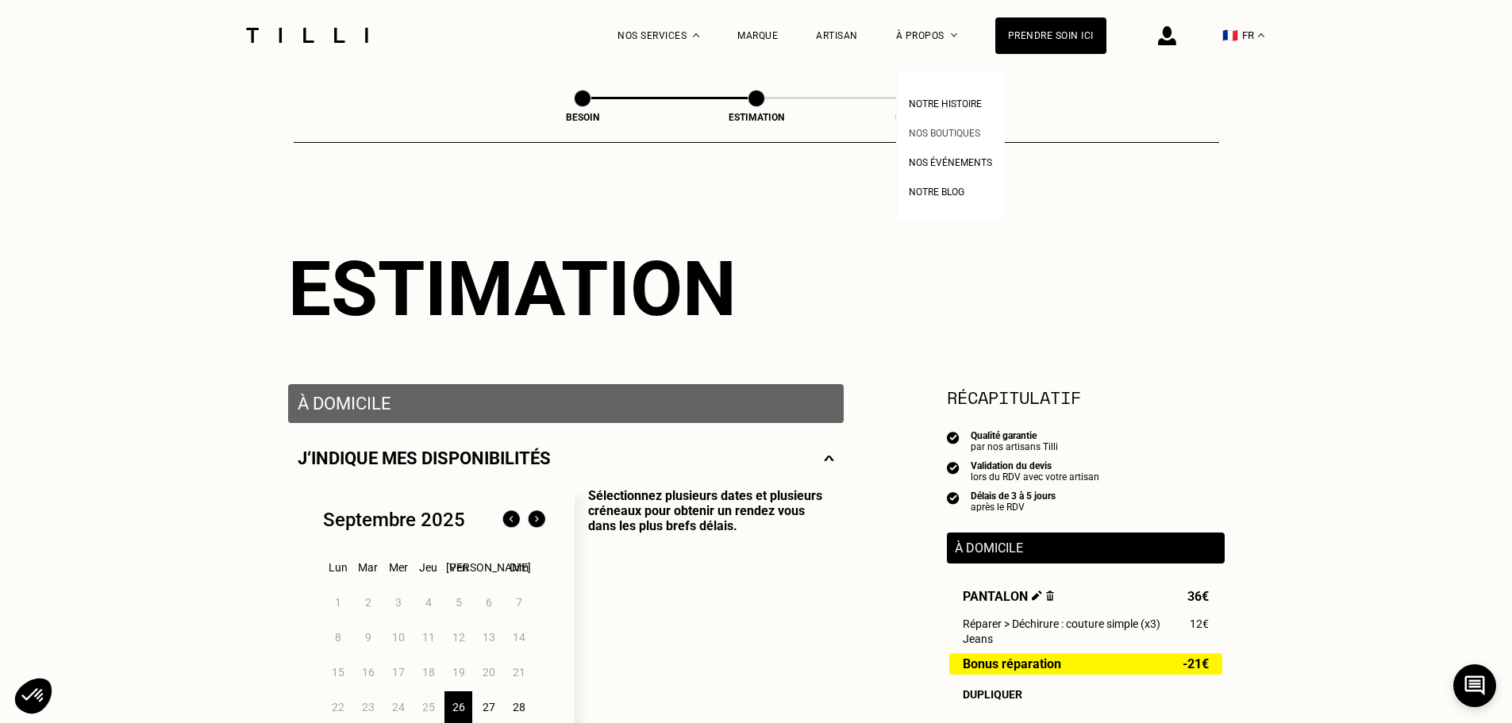
click at [956, 133] on span "Nos boutiques" at bounding box center [944, 133] width 71 height 11
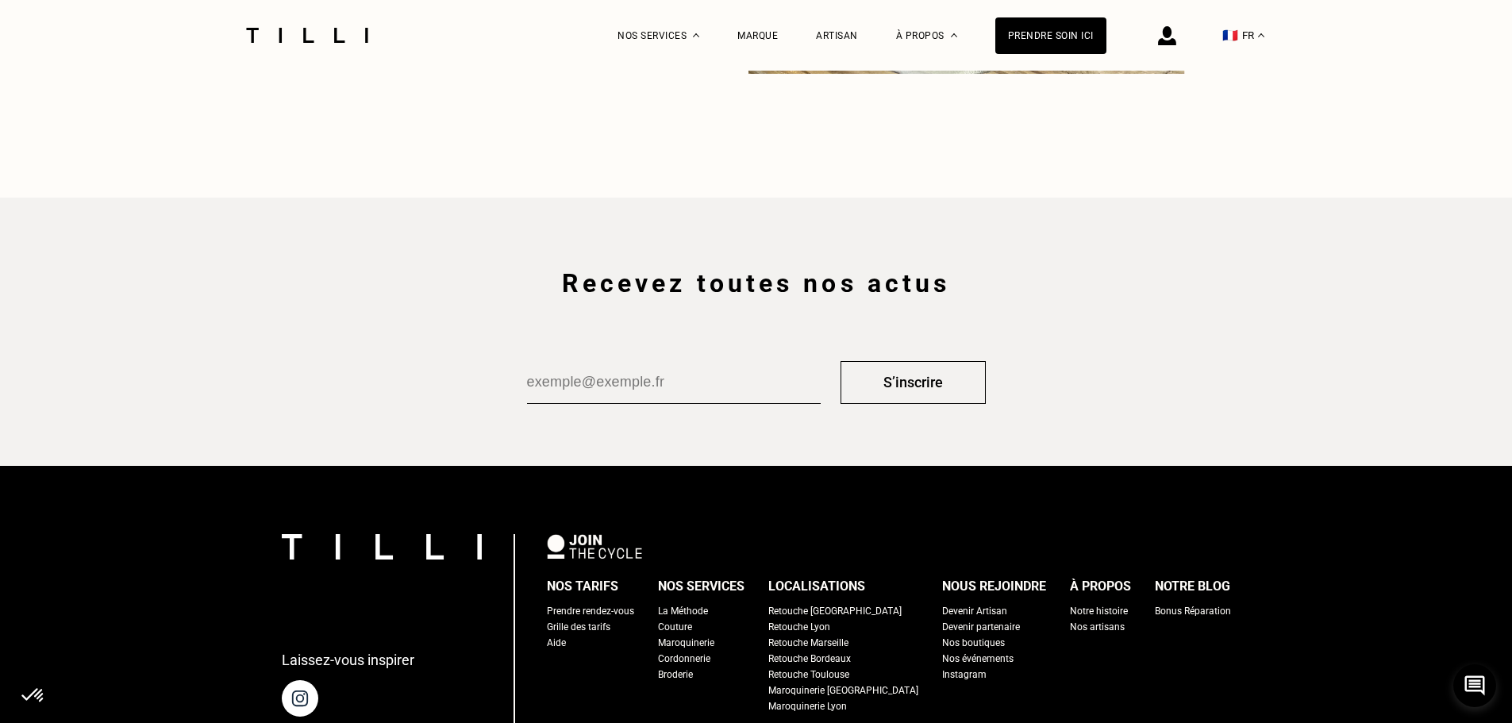
scroll to position [2698, 0]
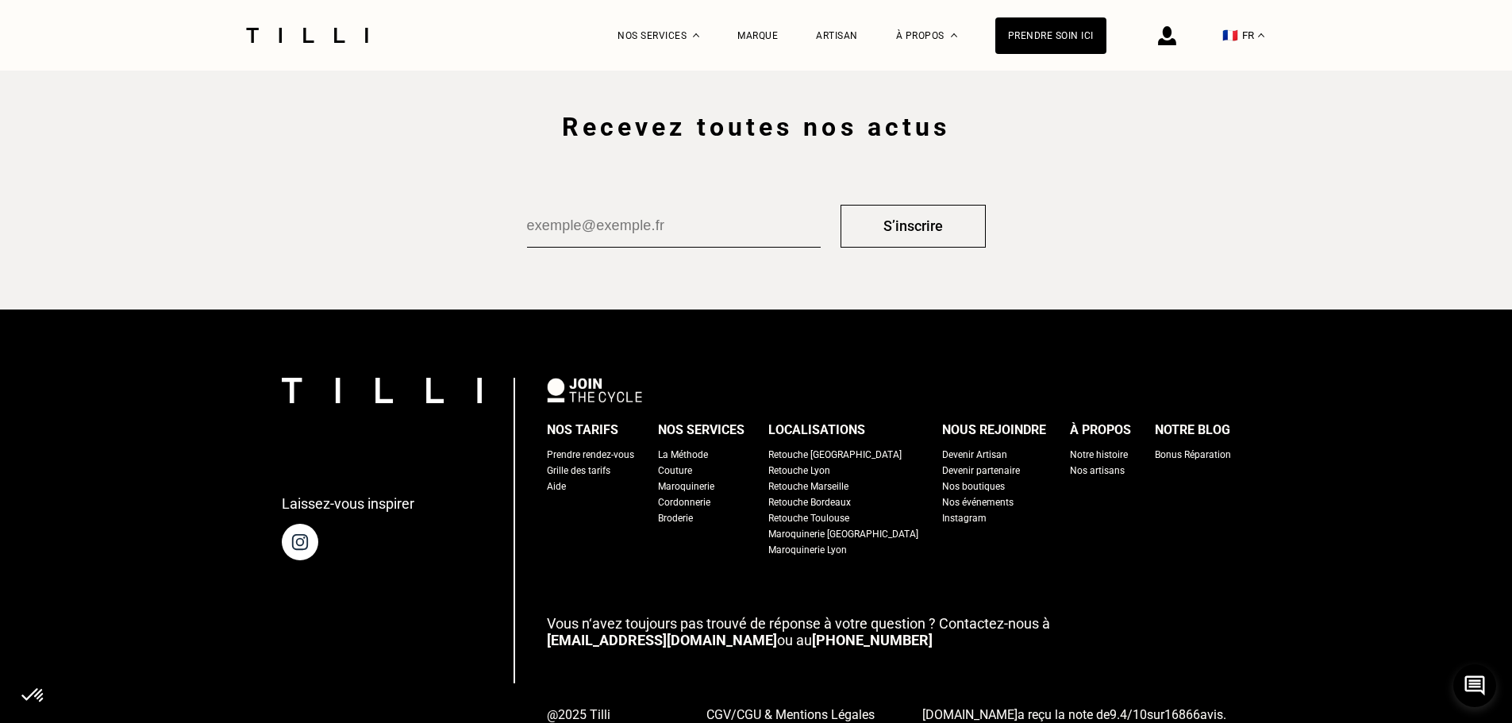
click at [566, 483] on div "Aide" at bounding box center [556, 487] width 19 height 16
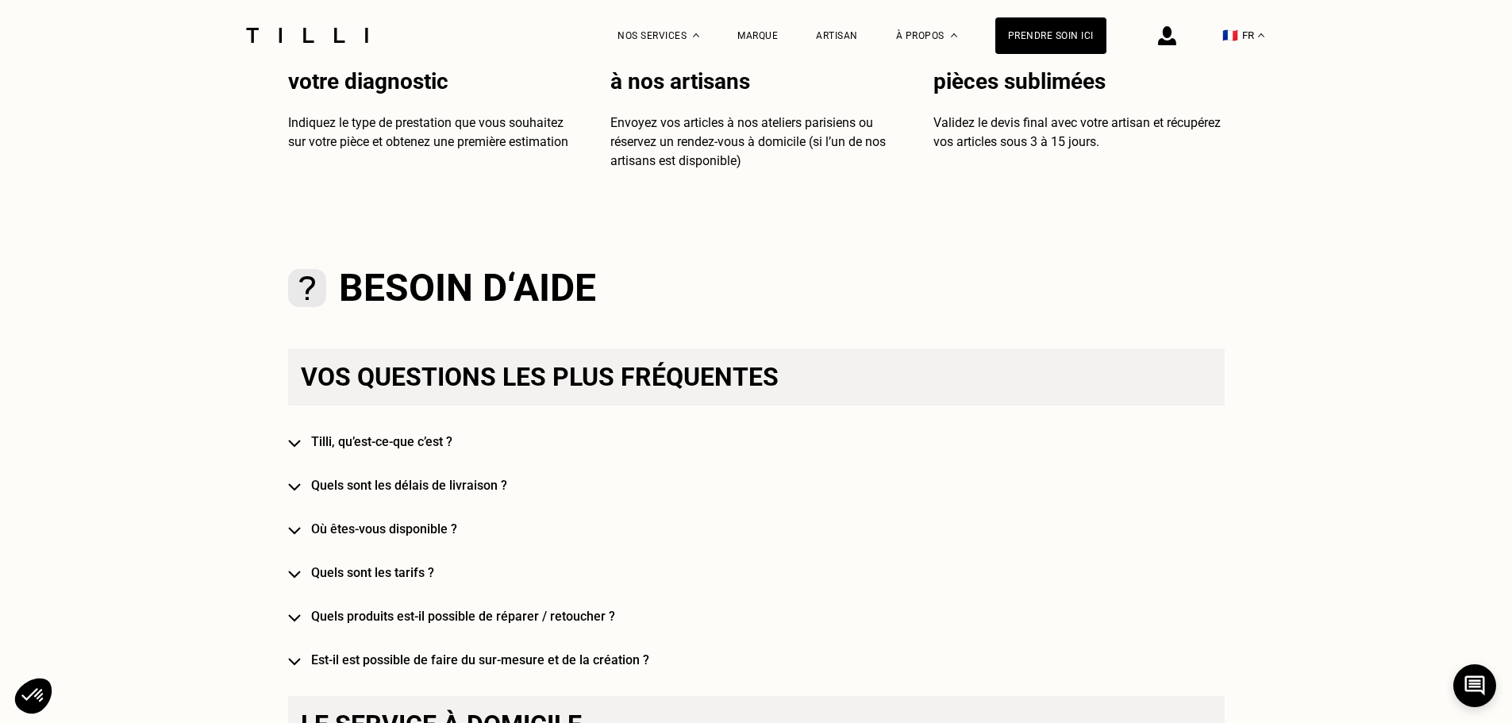
scroll to position [794, 0]
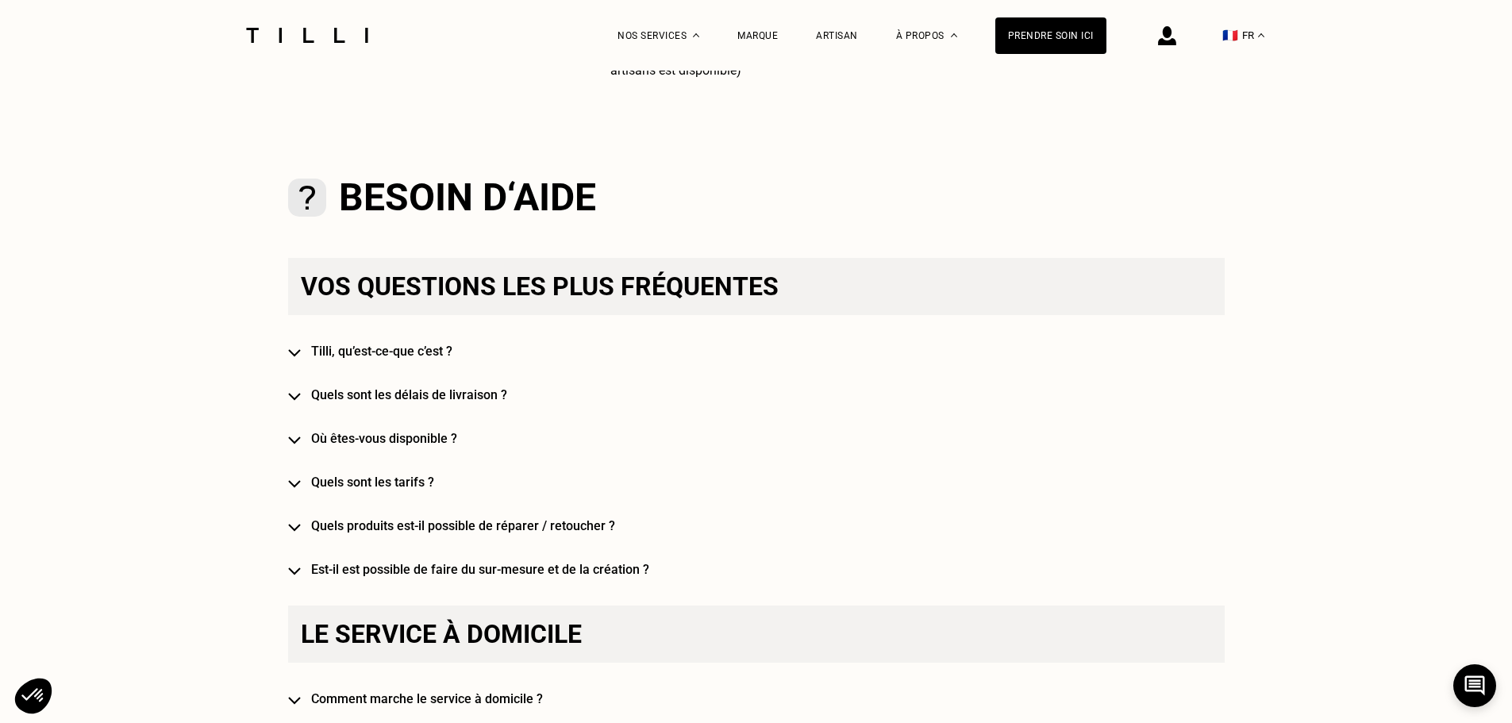
click at [410, 441] on h4 "Où êtes-vous disponible ?" at bounding box center [779, 438] width 936 height 15
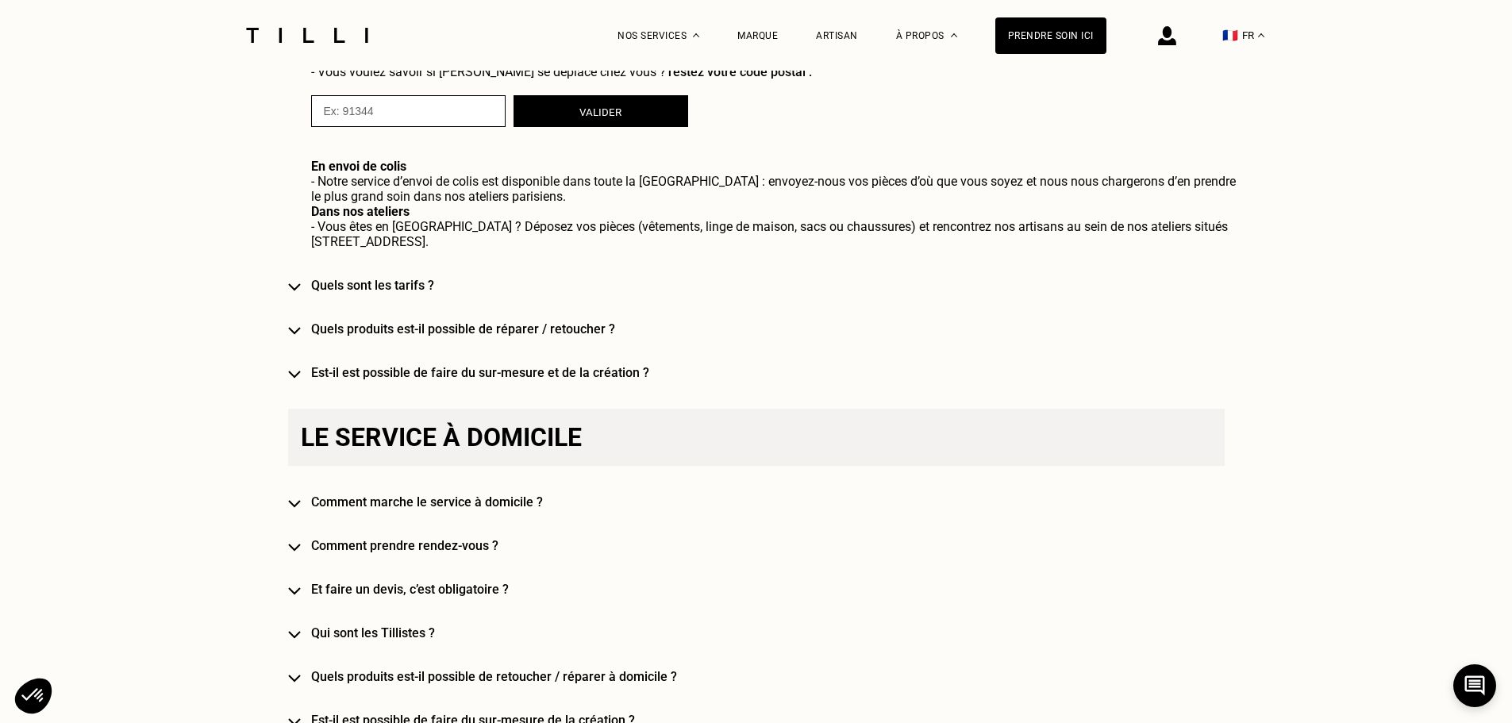
scroll to position [1349, 0]
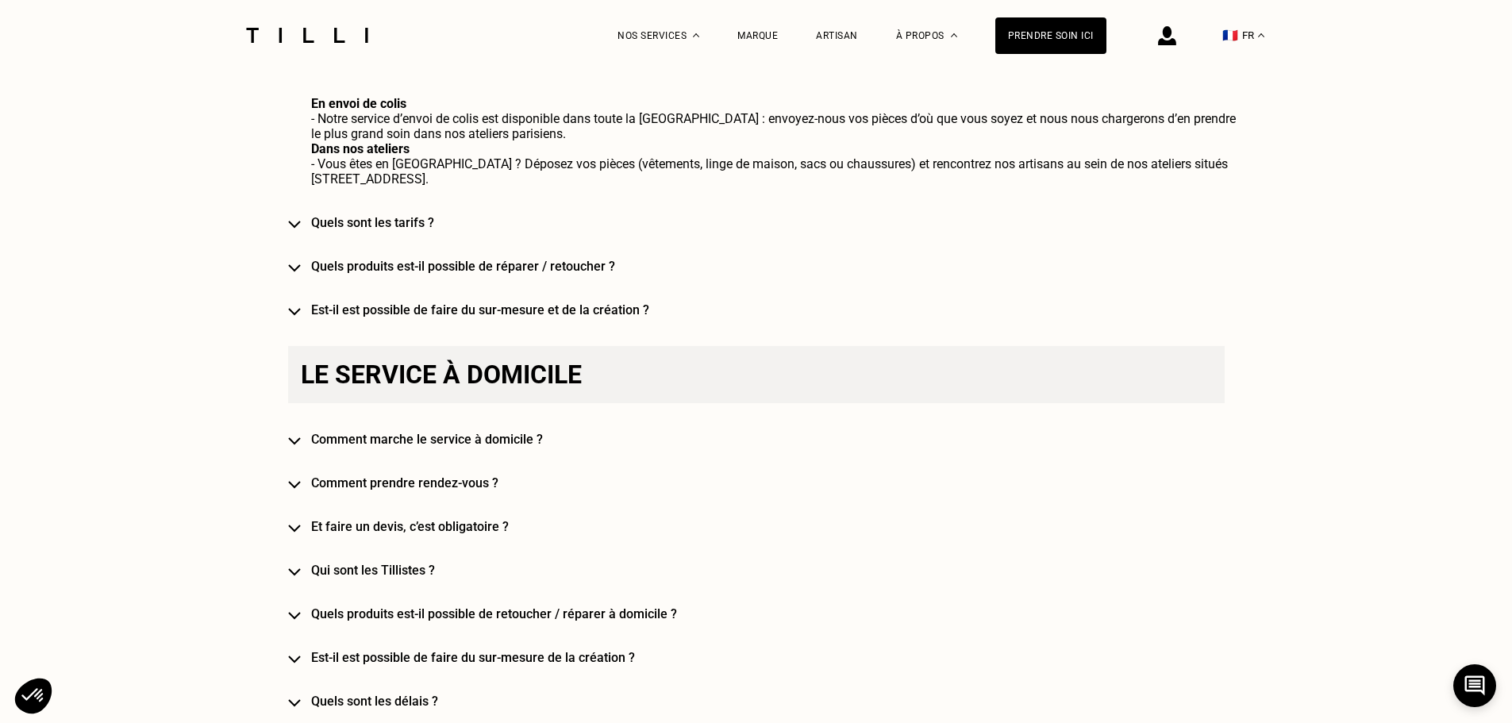
click at [348, 519] on h4 "Et faire un devis, c’est obligatoire ?" at bounding box center [779, 526] width 936 height 15
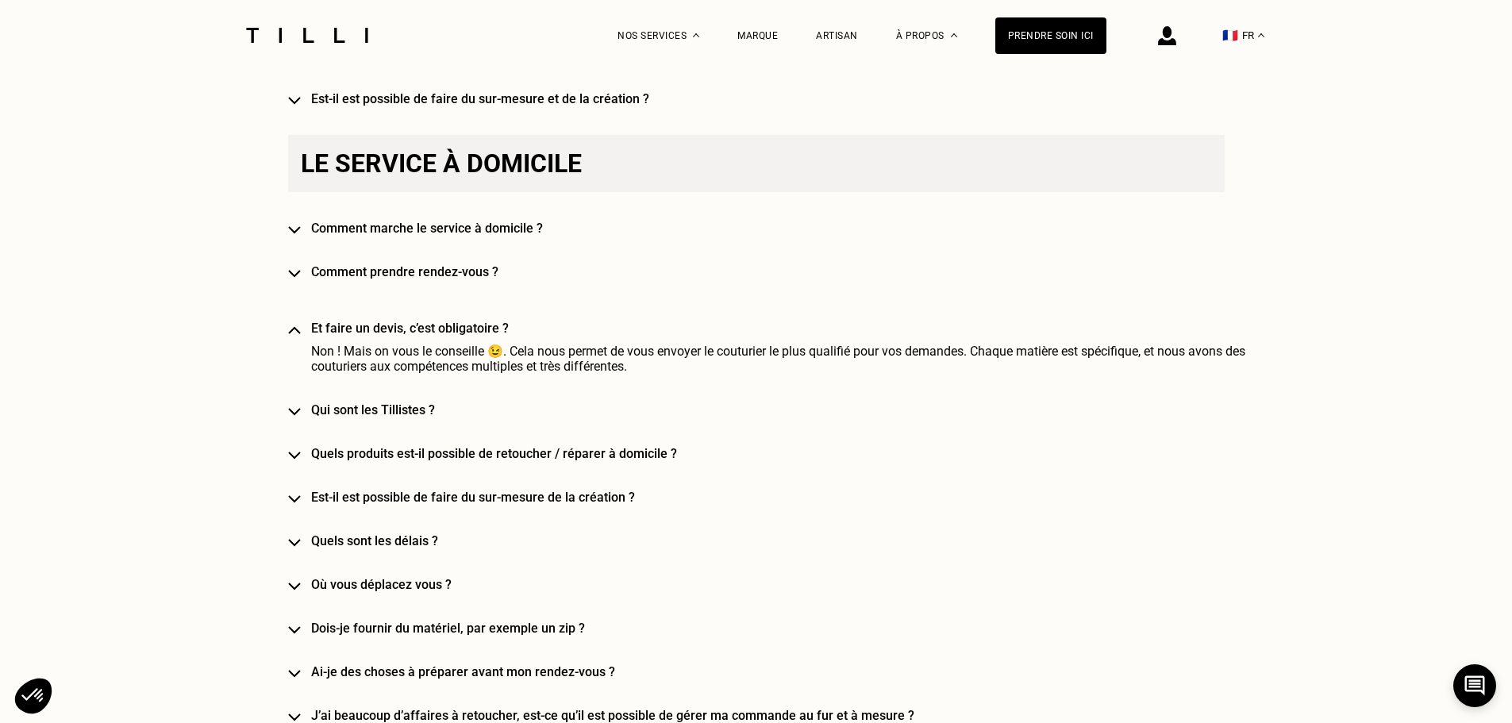
scroll to position [1587, 0]
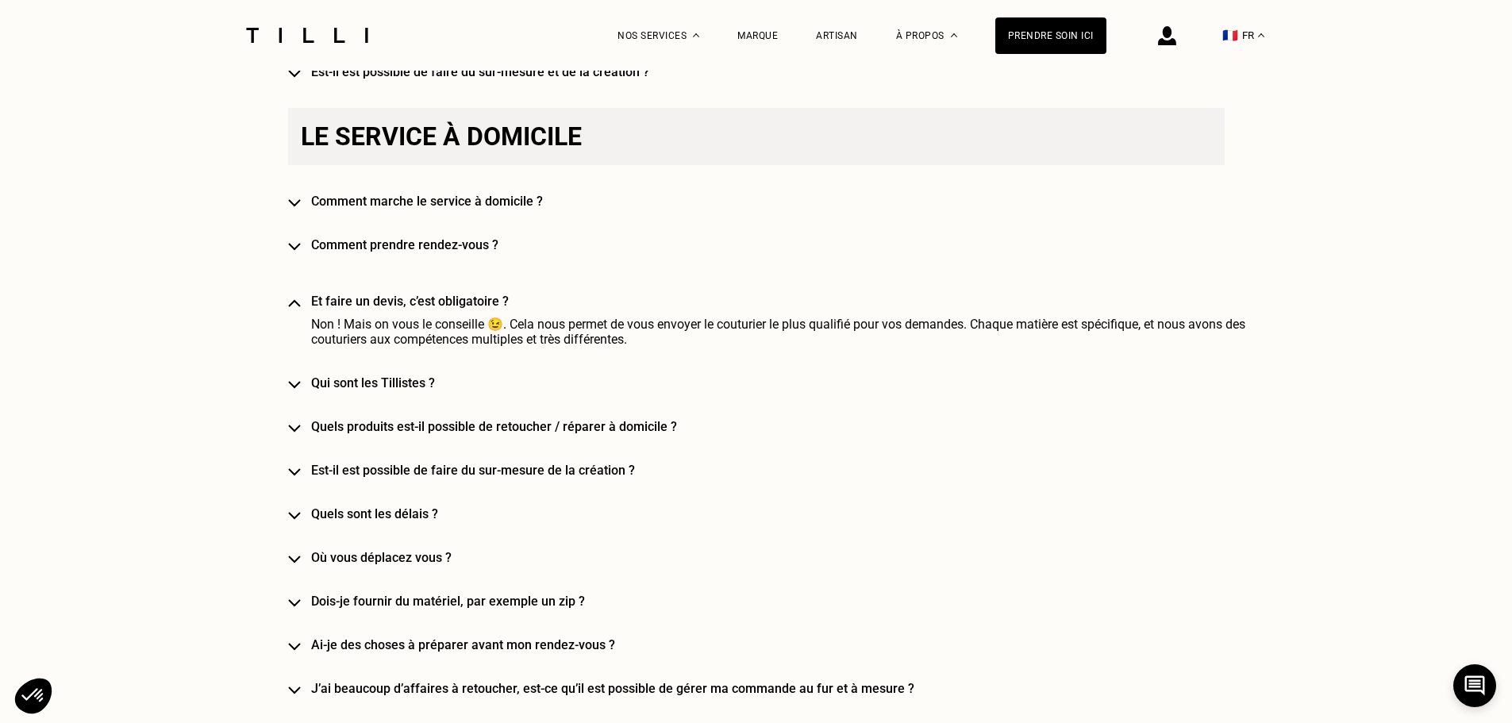
click at [297, 533] on div "Le service à domicile Comment marche le service à domicile ? Comment prendre re…" at bounding box center [756, 620] width 936 height 1025
click at [297, 556] on img at bounding box center [294, 560] width 13 height 8
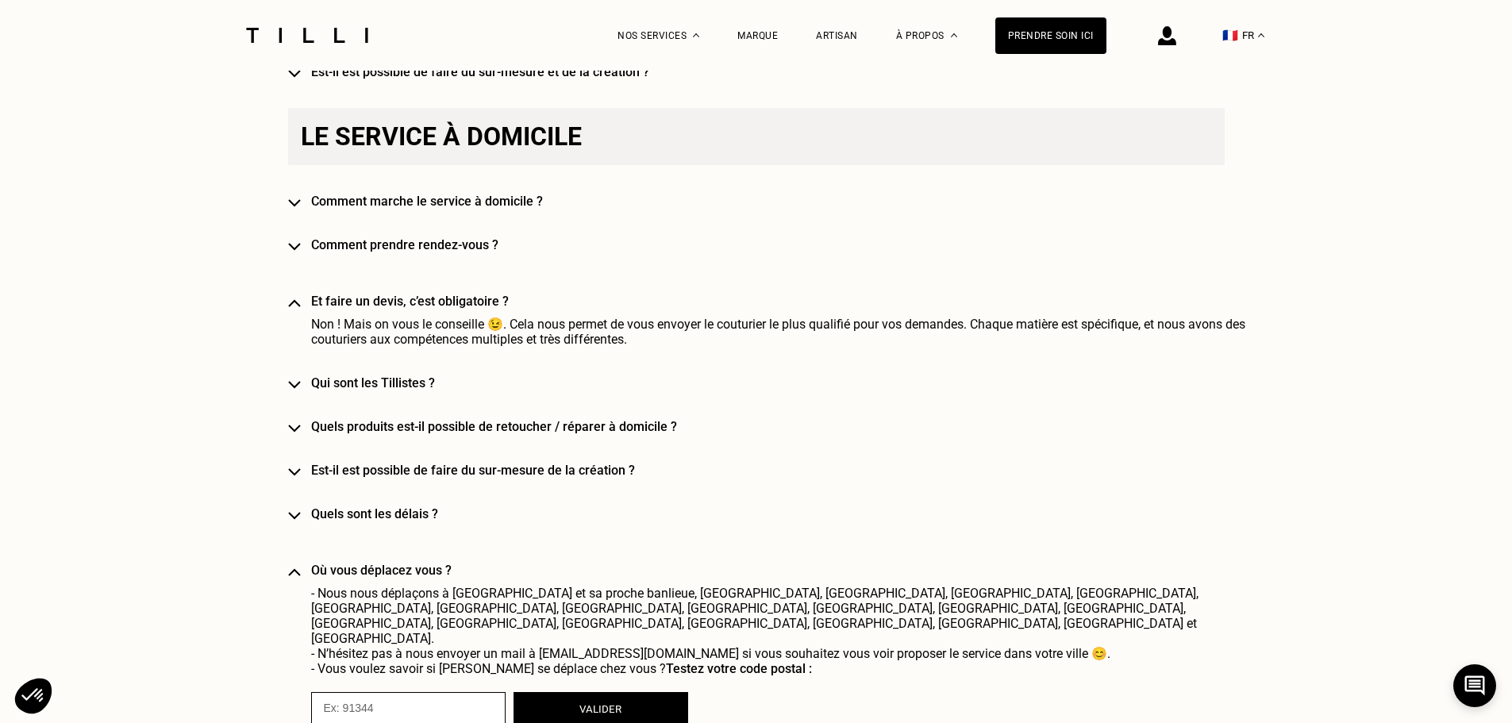
click at [297, 536] on div "Le service à domicile Comment marche le service à domicile ? Comment prendre re…" at bounding box center [756, 715] width 936 height 1215
click at [299, 568] on img at bounding box center [294, 572] width 13 height 8
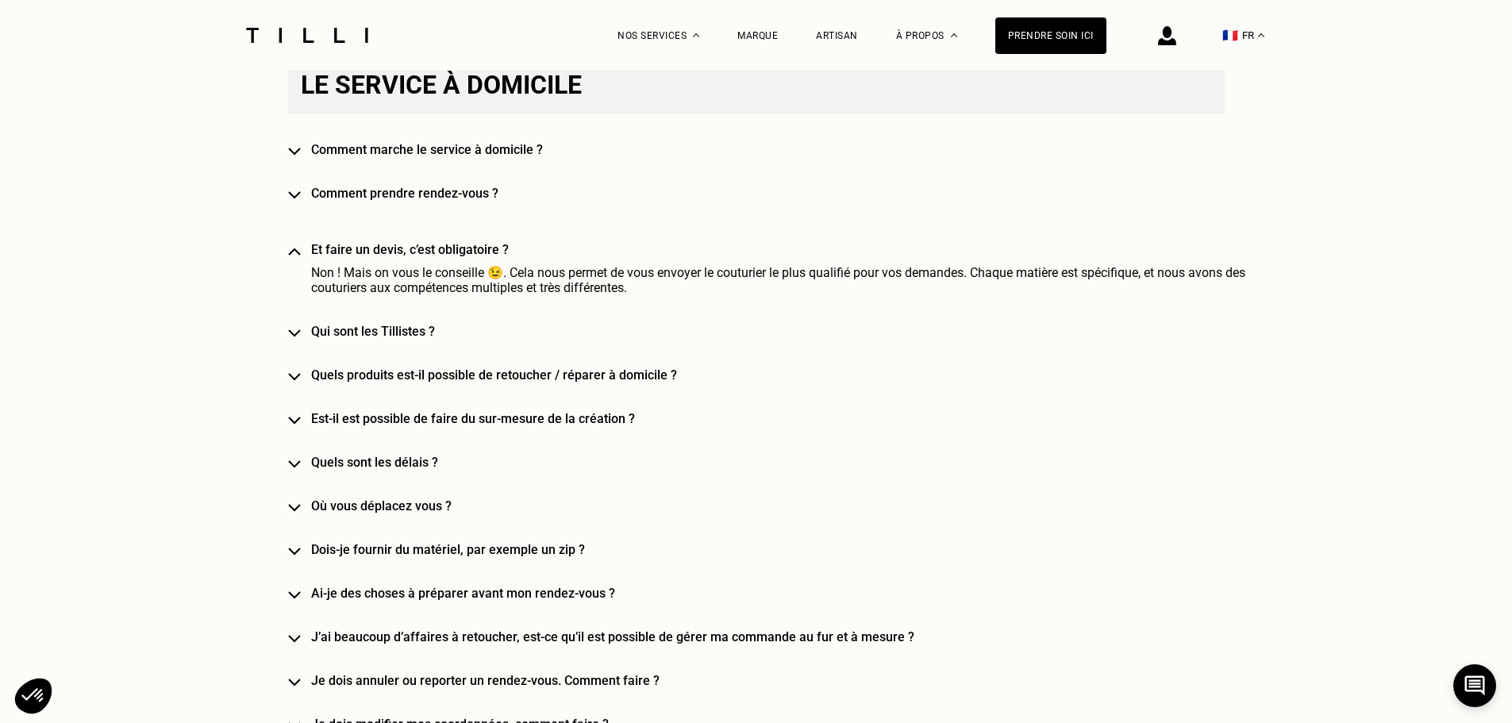
scroll to position [1667, 0]
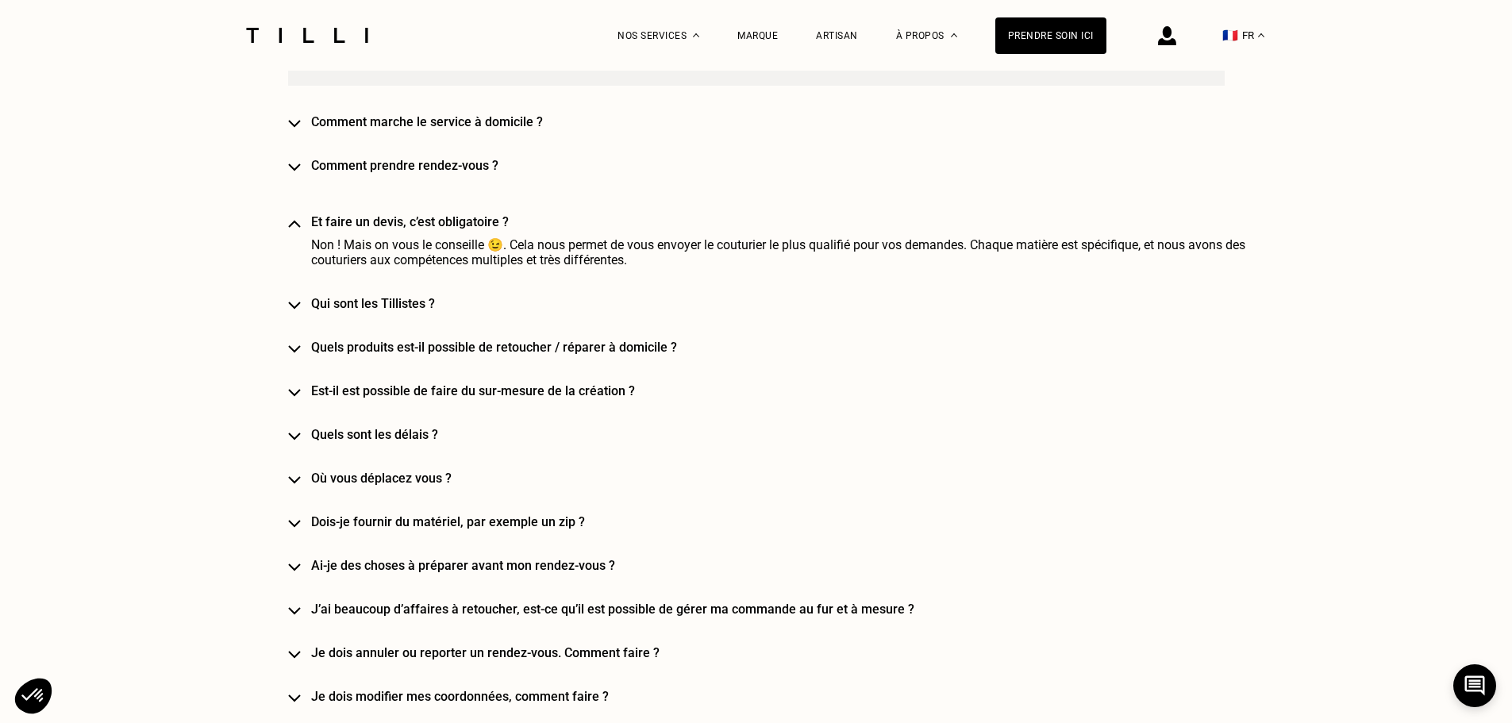
click at [297, 563] on img at bounding box center [294, 567] width 13 height 8
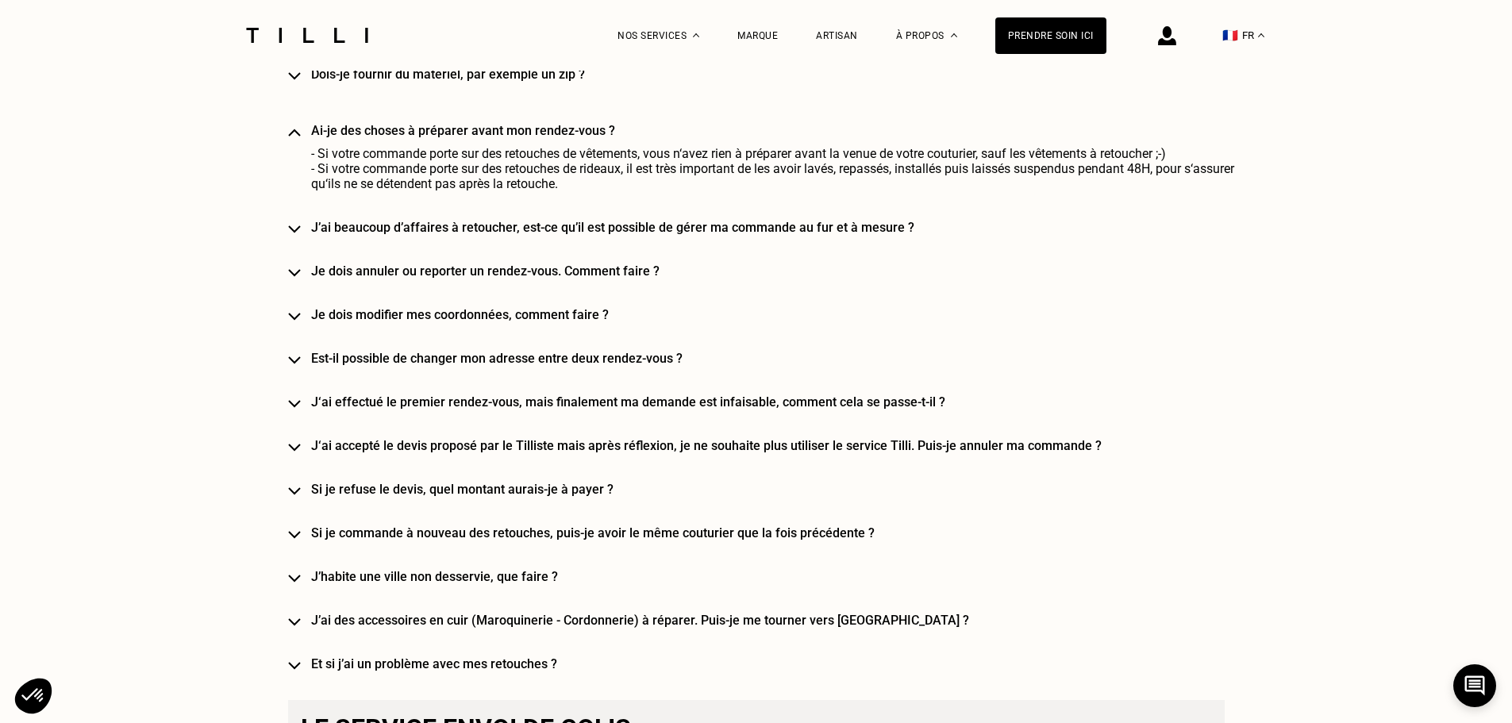
scroll to position [2143, 0]
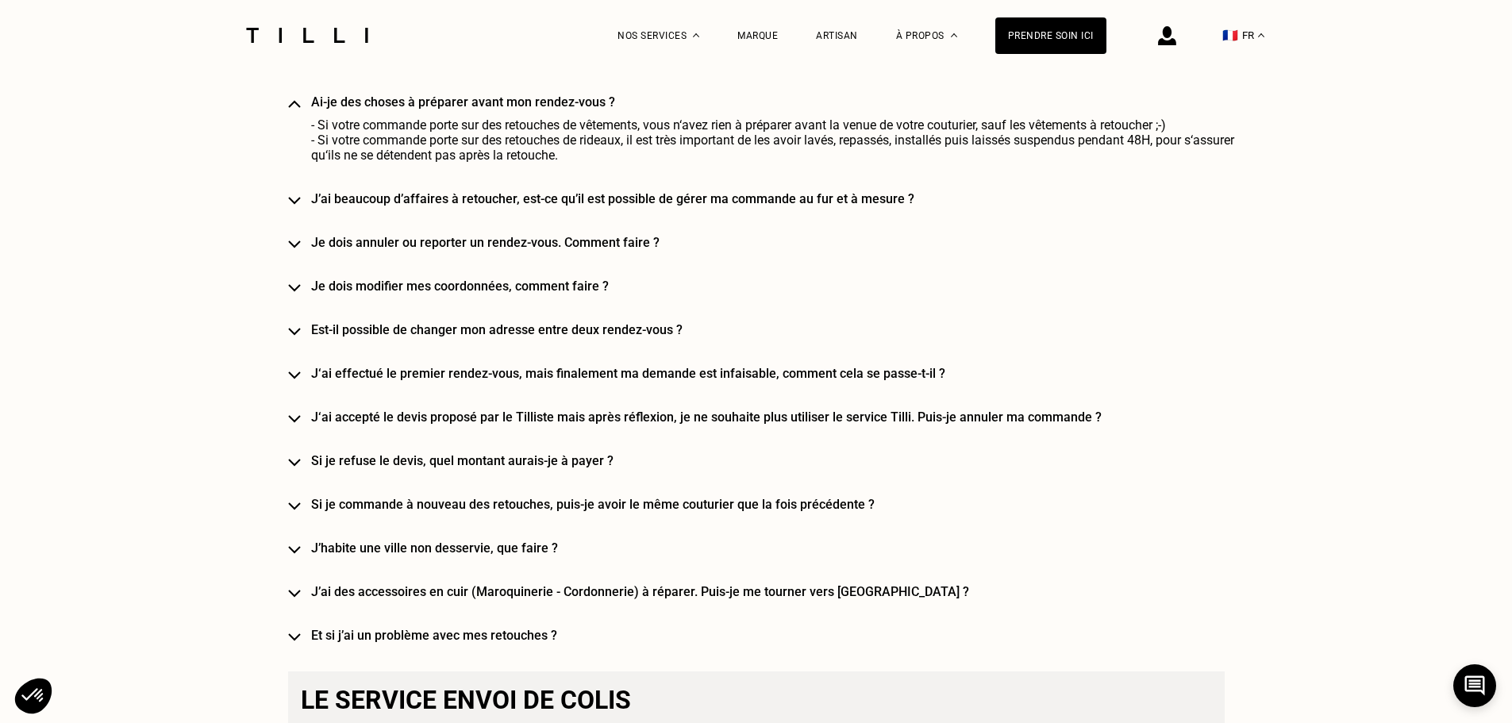
click at [297, 502] on img at bounding box center [294, 506] width 13 height 8
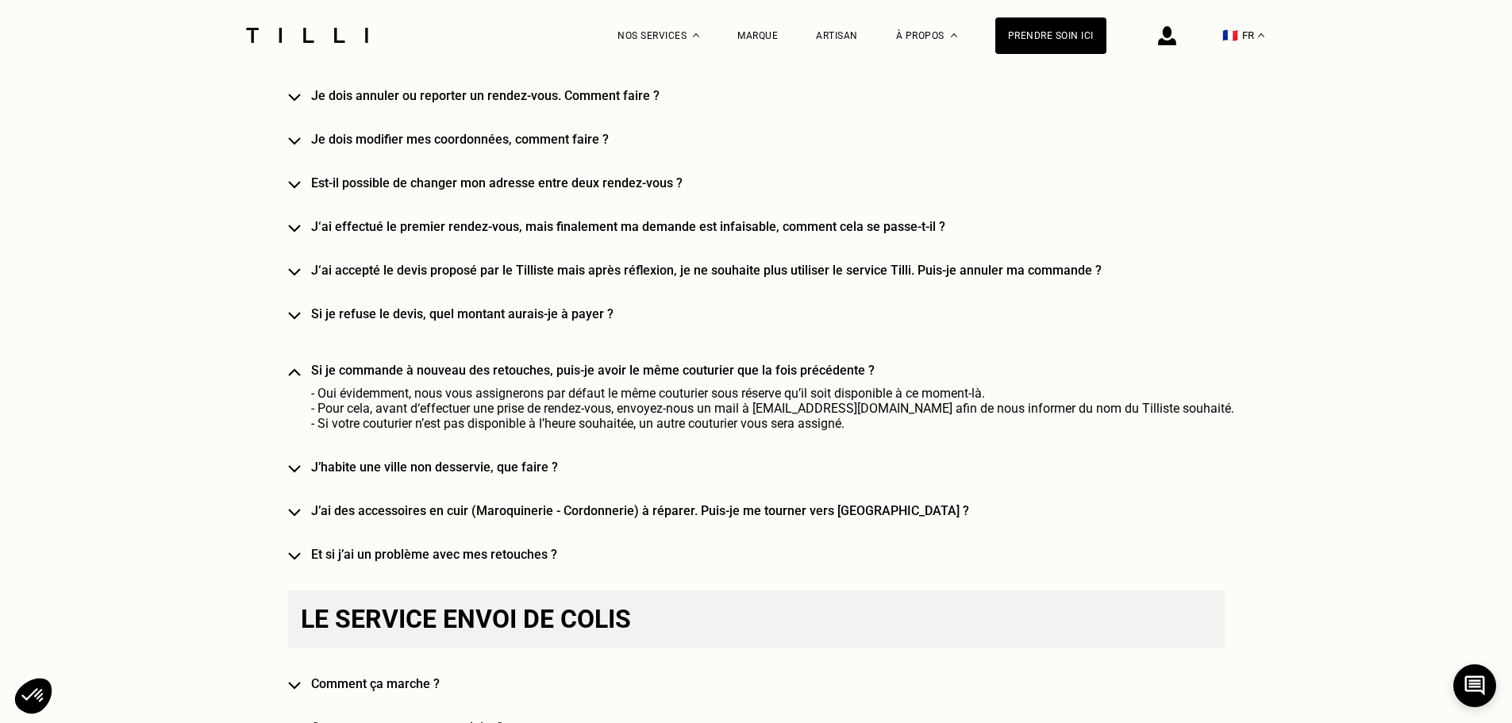
scroll to position [2460, 0]
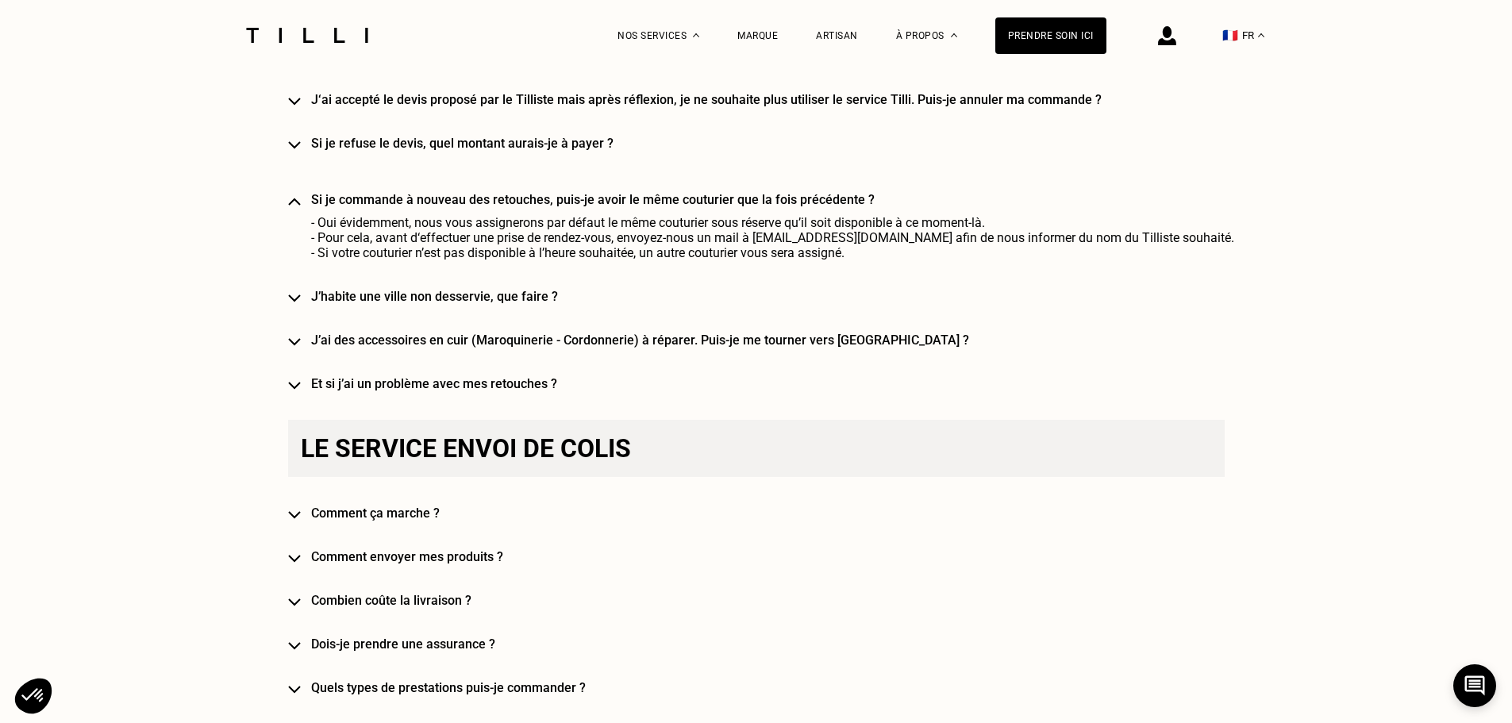
click at [295, 382] on img at bounding box center [294, 386] width 13 height 8
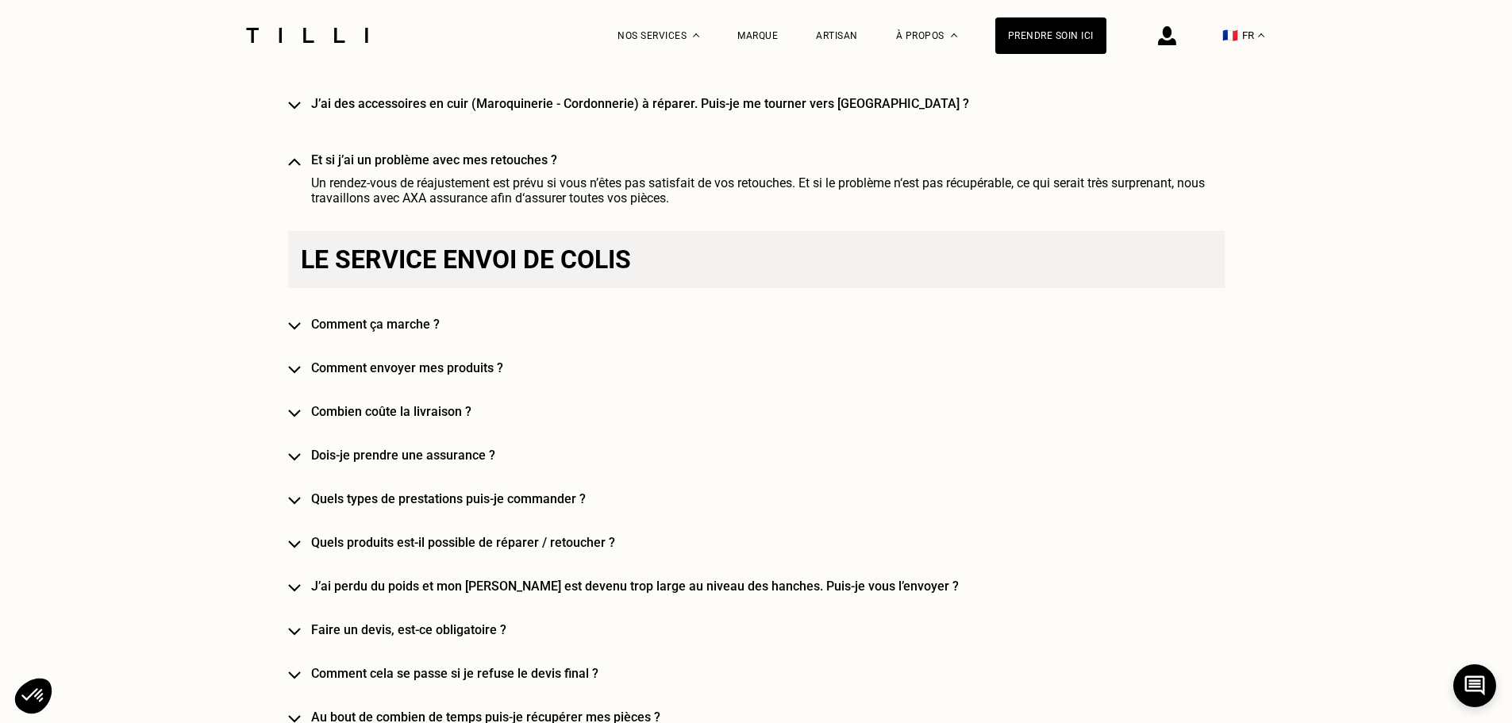
scroll to position [2698, 0]
click at [298, 408] on img at bounding box center [294, 412] width 13 height 8
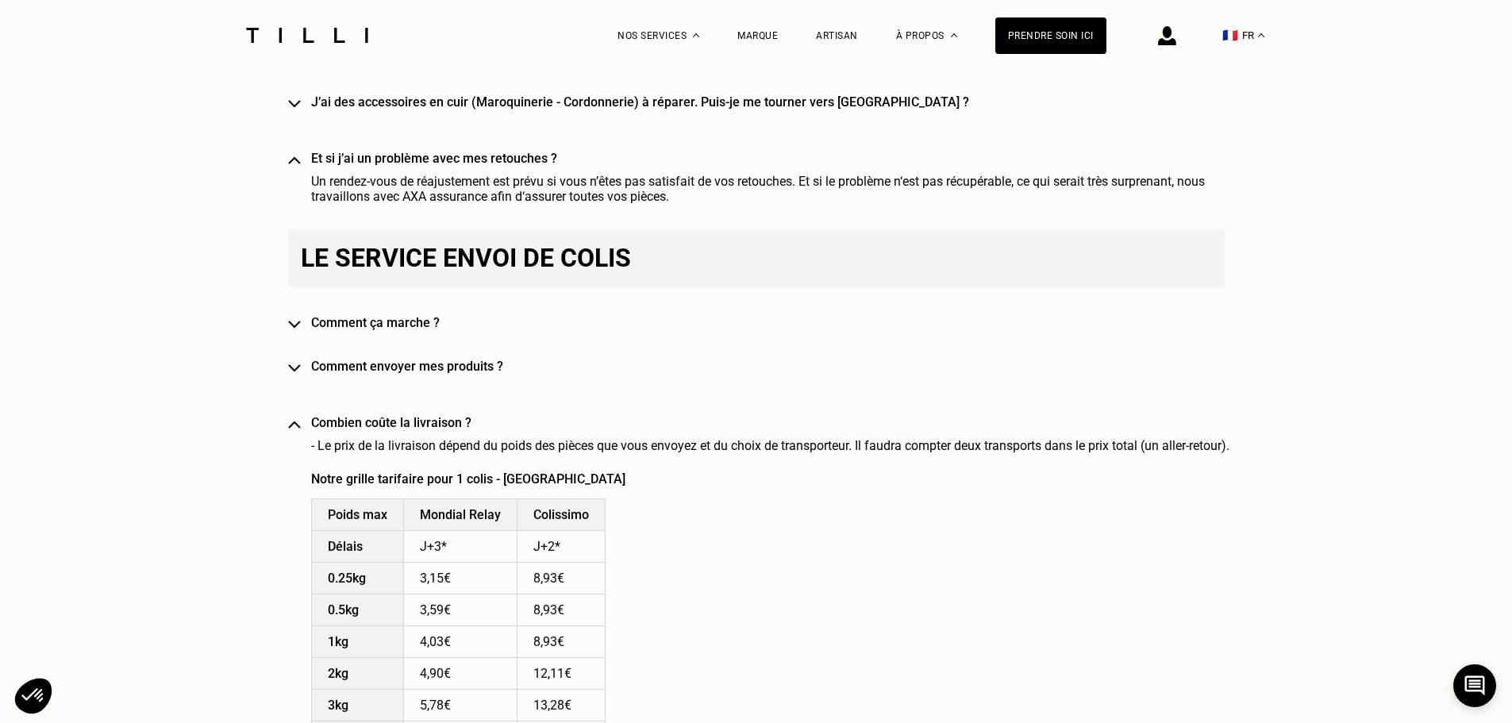
click at [300, 398] on div "Besoin d‘aide [PERSON_NAME] questions les plus fréquentes [PERSON_NAME], qu’est…" at bounding box center [756, 170] width 936 height 3798
click at [301, 421] on img at bounding box center [294, 425] width 13 height 8
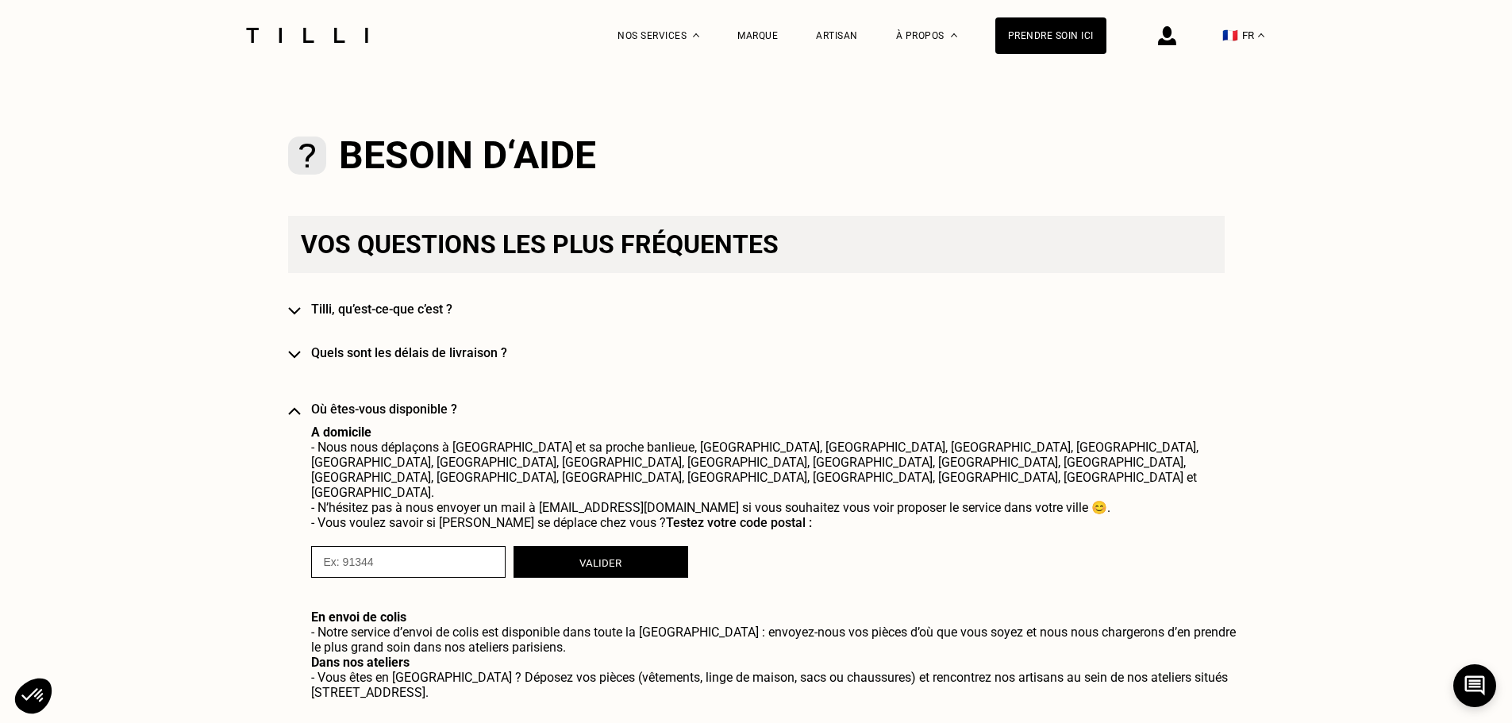
scroll to position [714, 0]
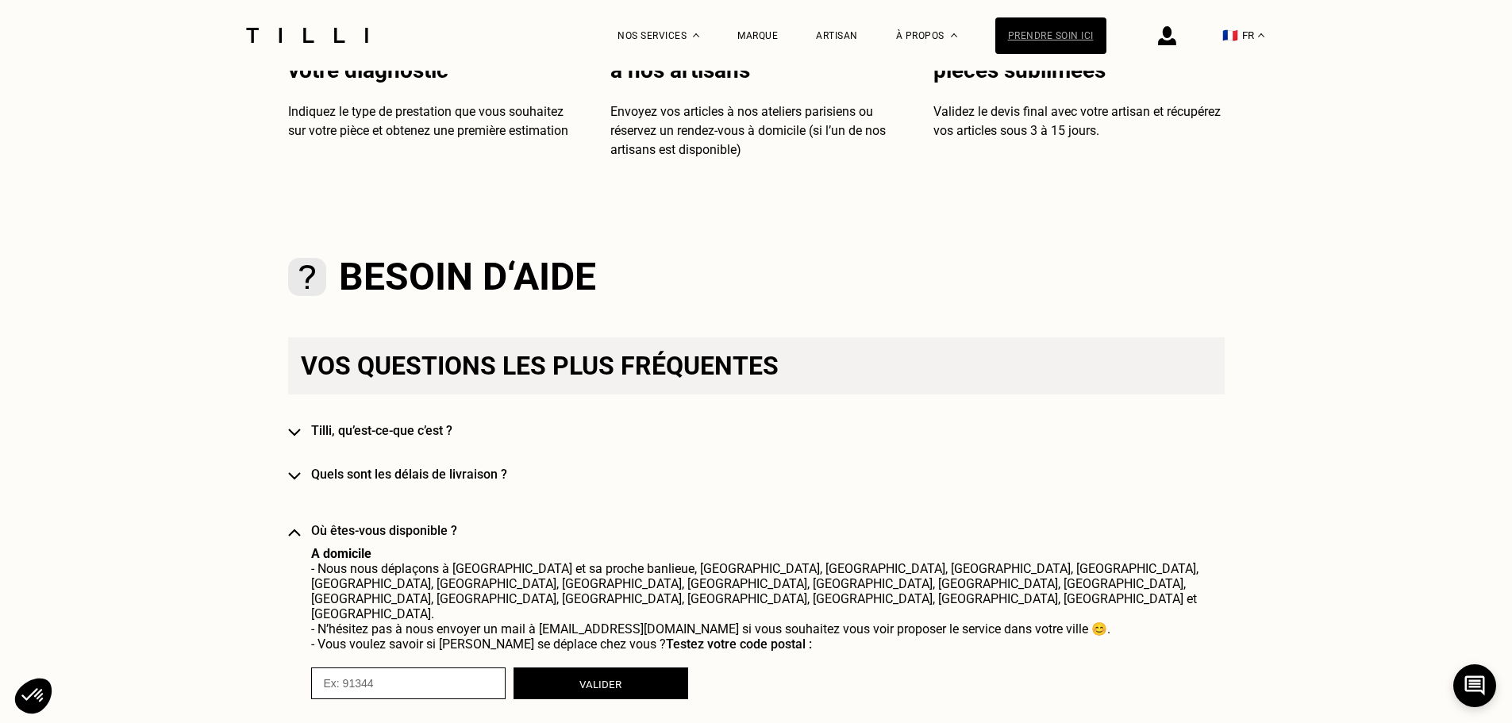
click at [1051, 21] on div "Prendre soin ici" at bounding box center [1050, 35] width 111 height 37
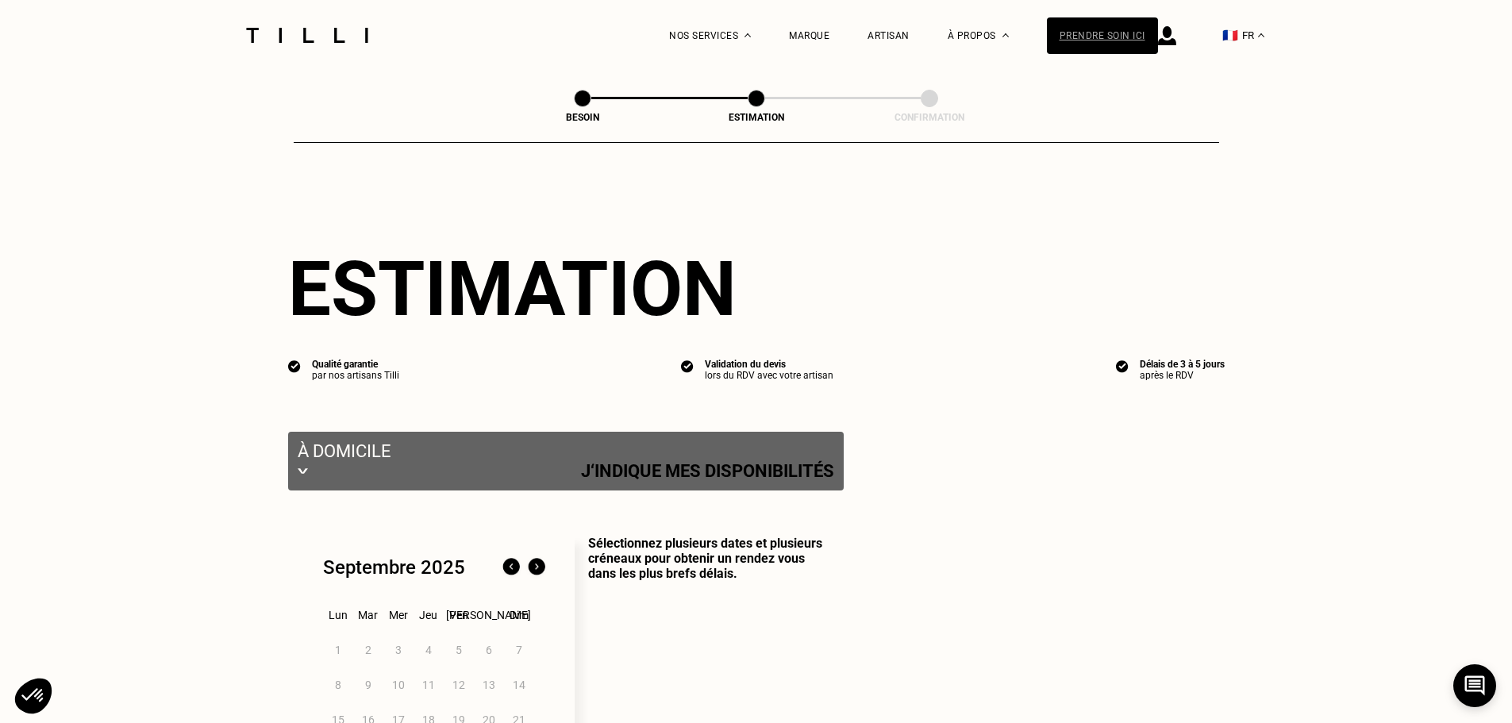
select select "FR"
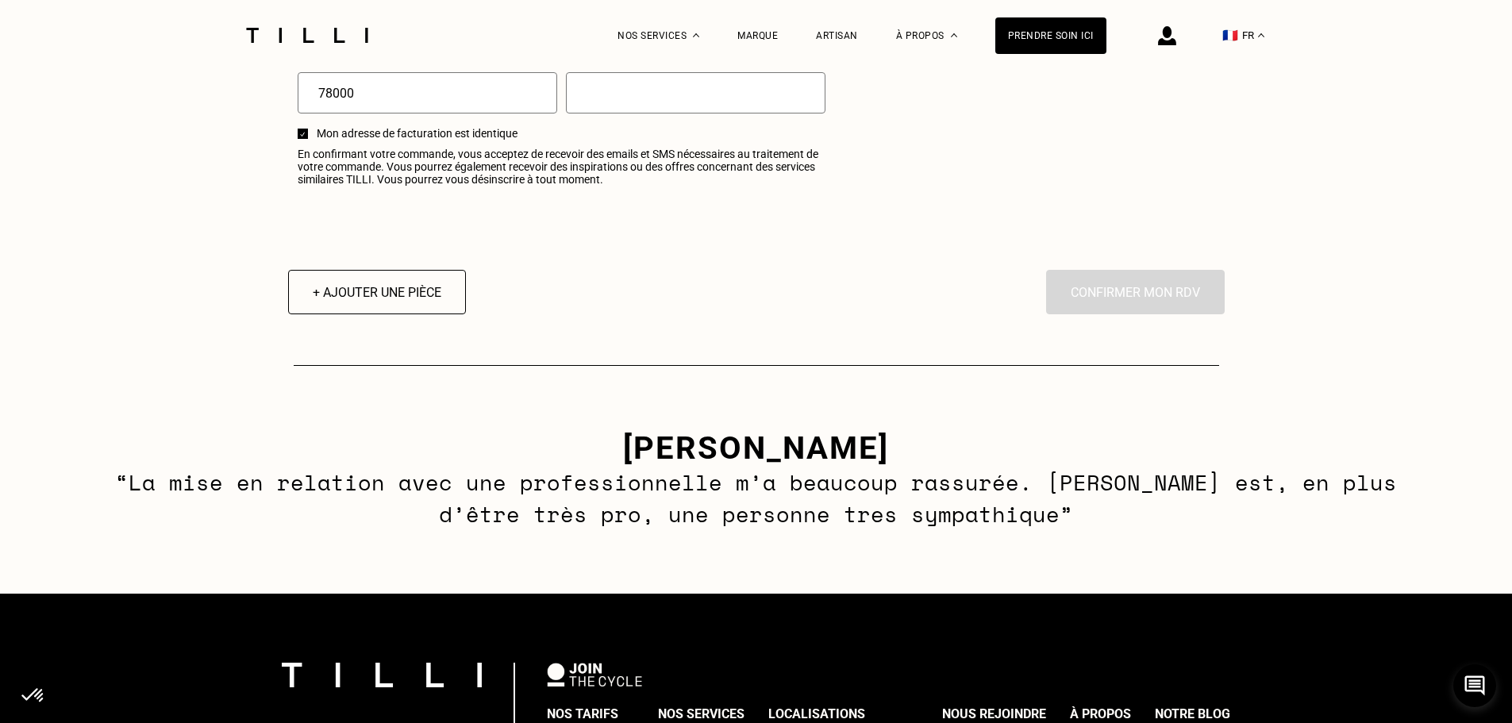
scroll to position [2143, 0]
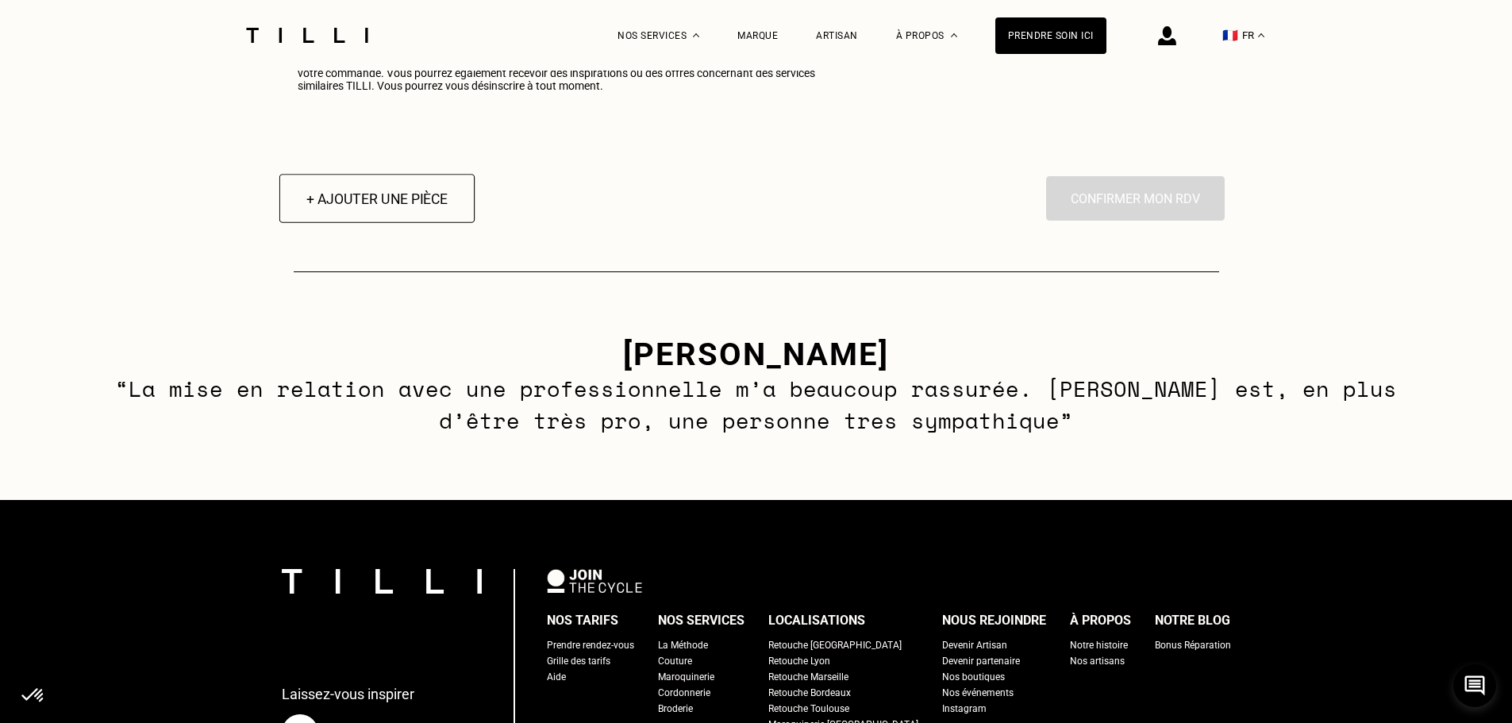
click at [422, 221] on button "+ Ajouter une pièce" at bounding box center [376, 198] width 195 height 49
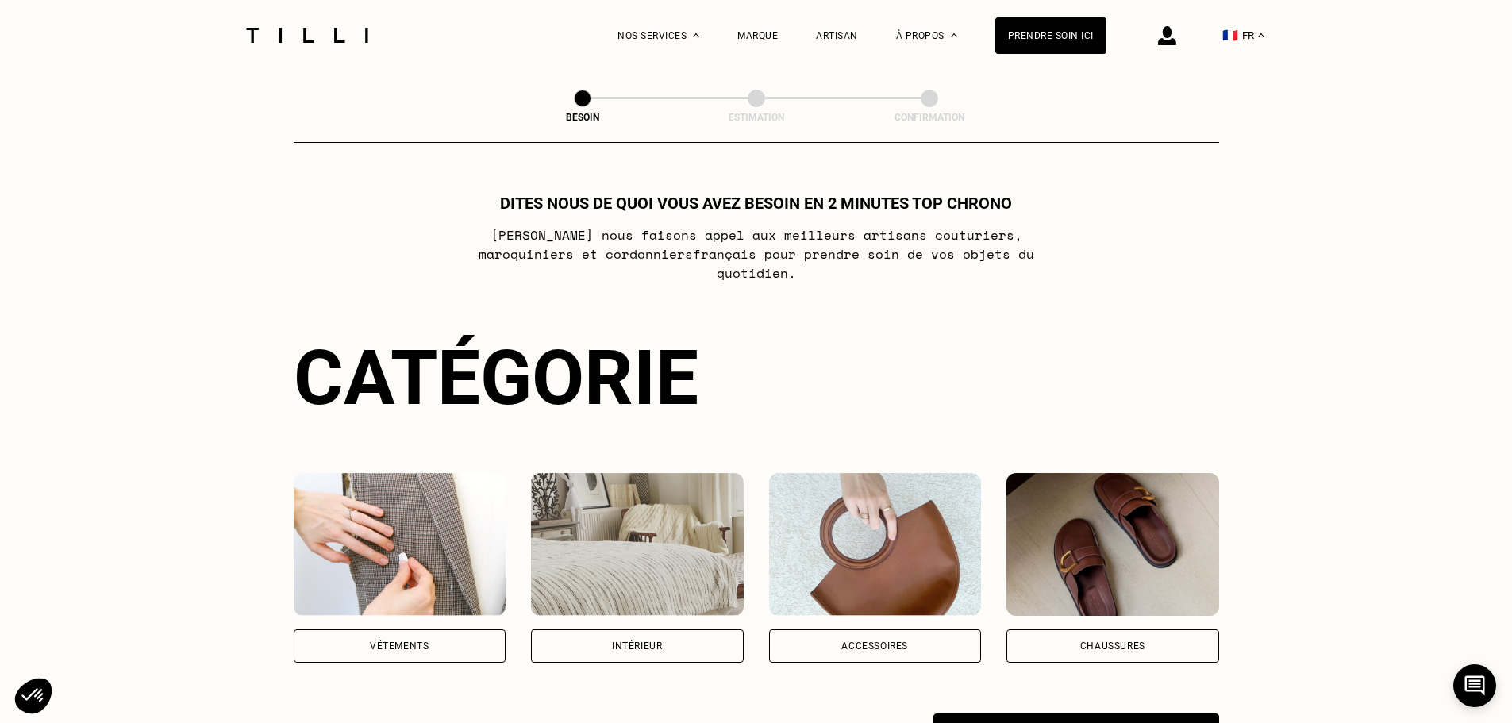
click at [402, 629] on div "Vêtements" at bounding box center [400, 645] width 213 height 33
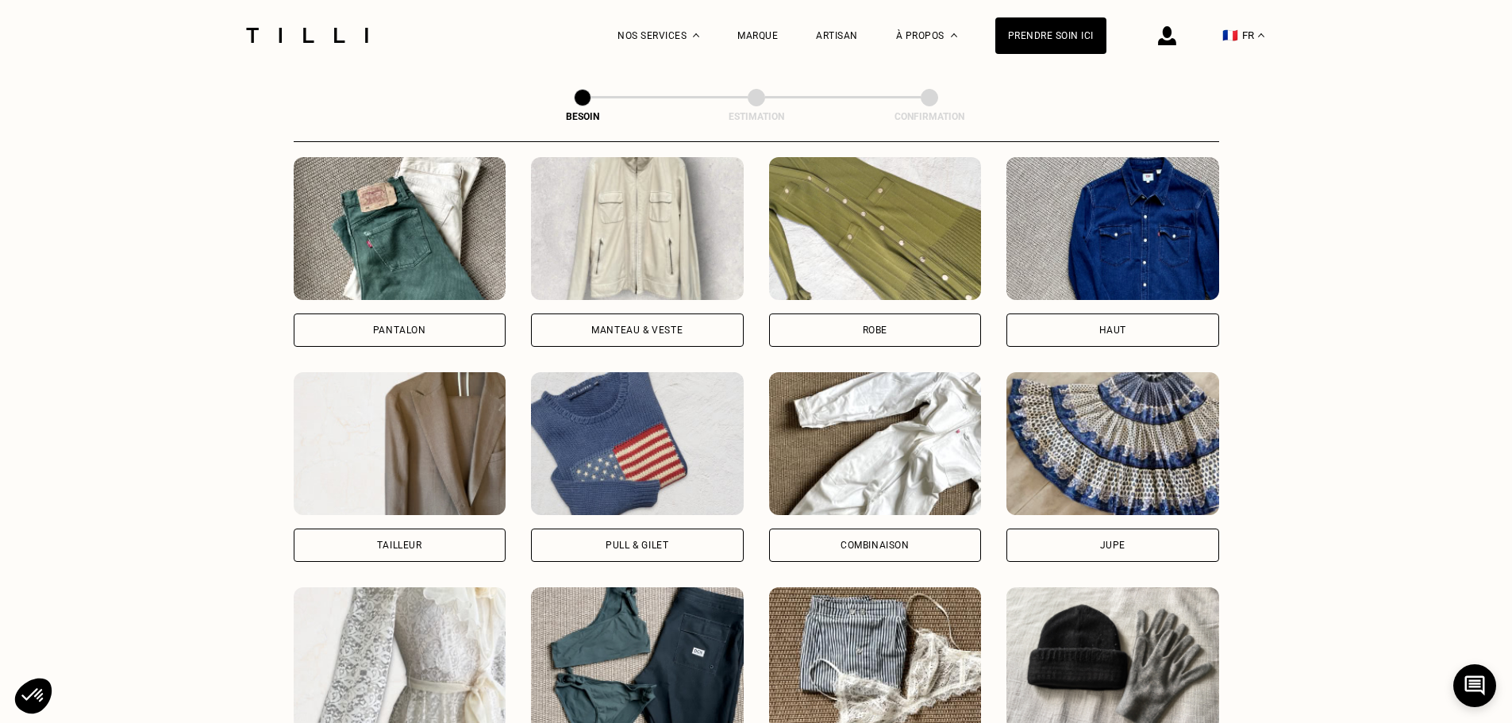
scroll to position [748, 0]
click at [378, 325] on div "Pantalon" at bounding box center [399, 330] width 53 height 10
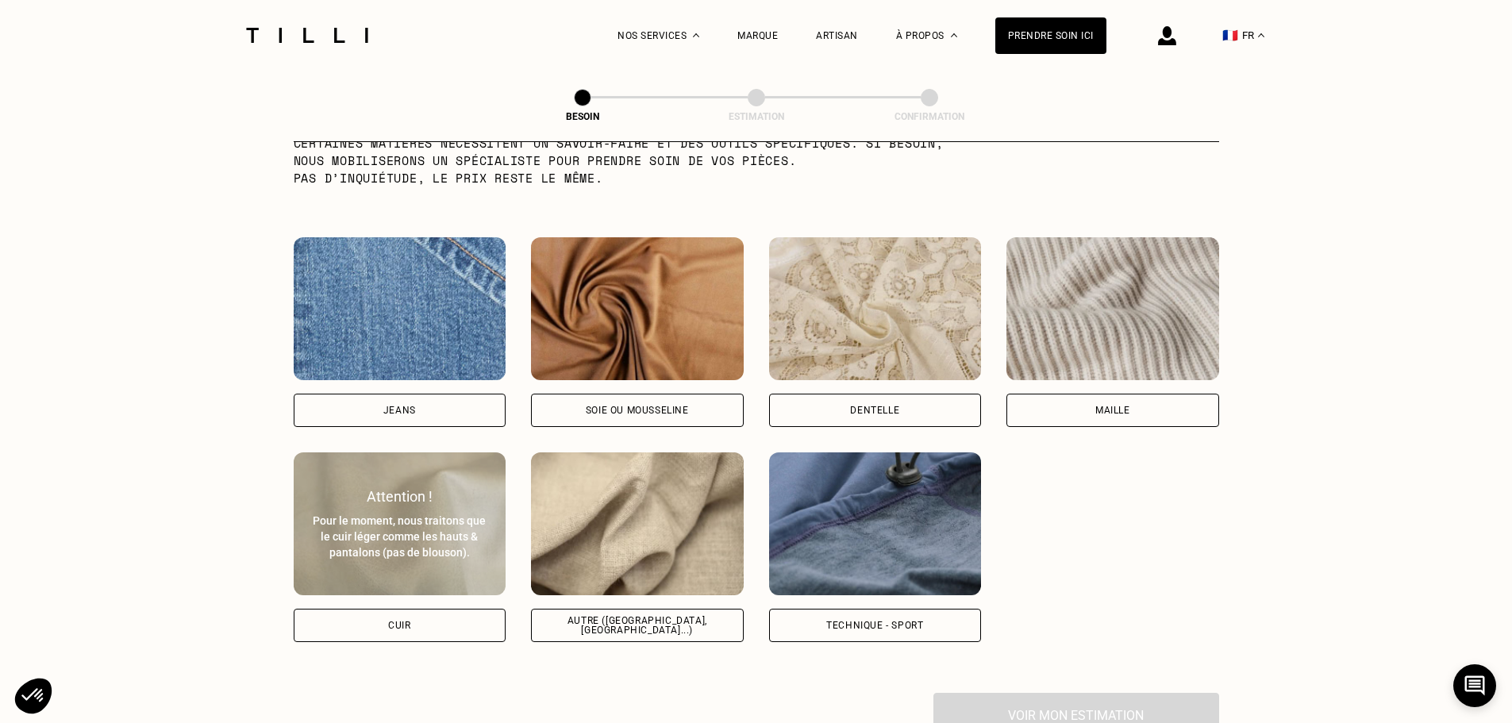
scroll to position [1700, 0]
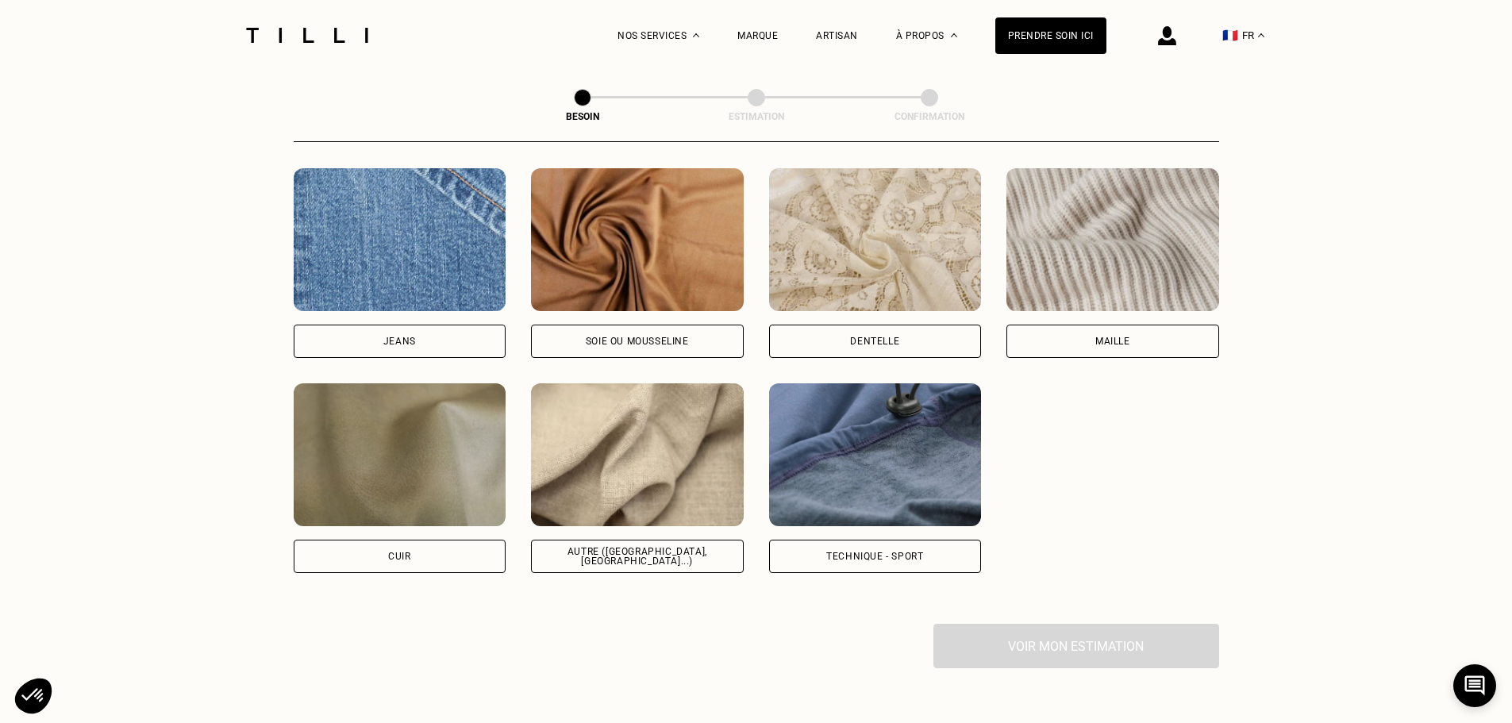
click at [404, 325] on div "Jeans" at bounding box center [400, 341] width 213 height 33
select select "FR"
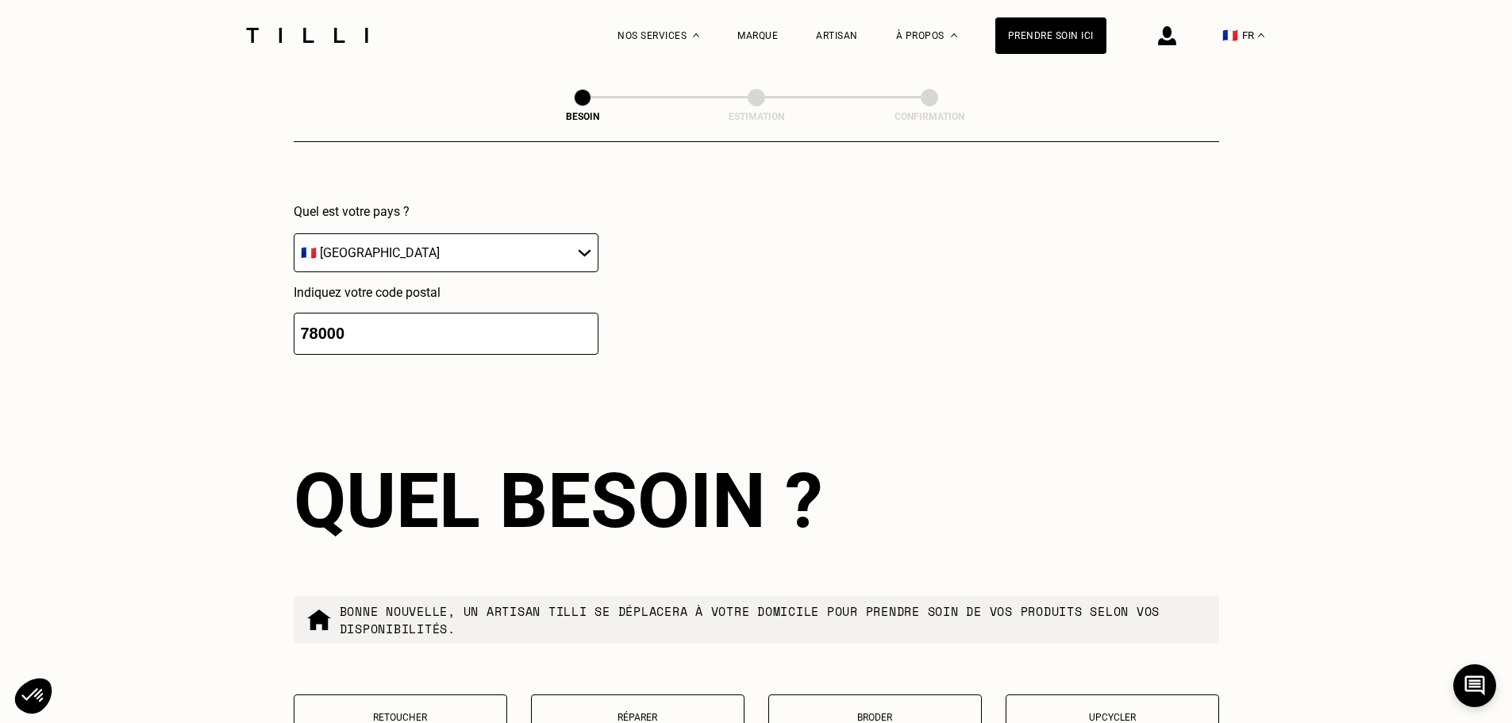
scroll to position [2531, 0]
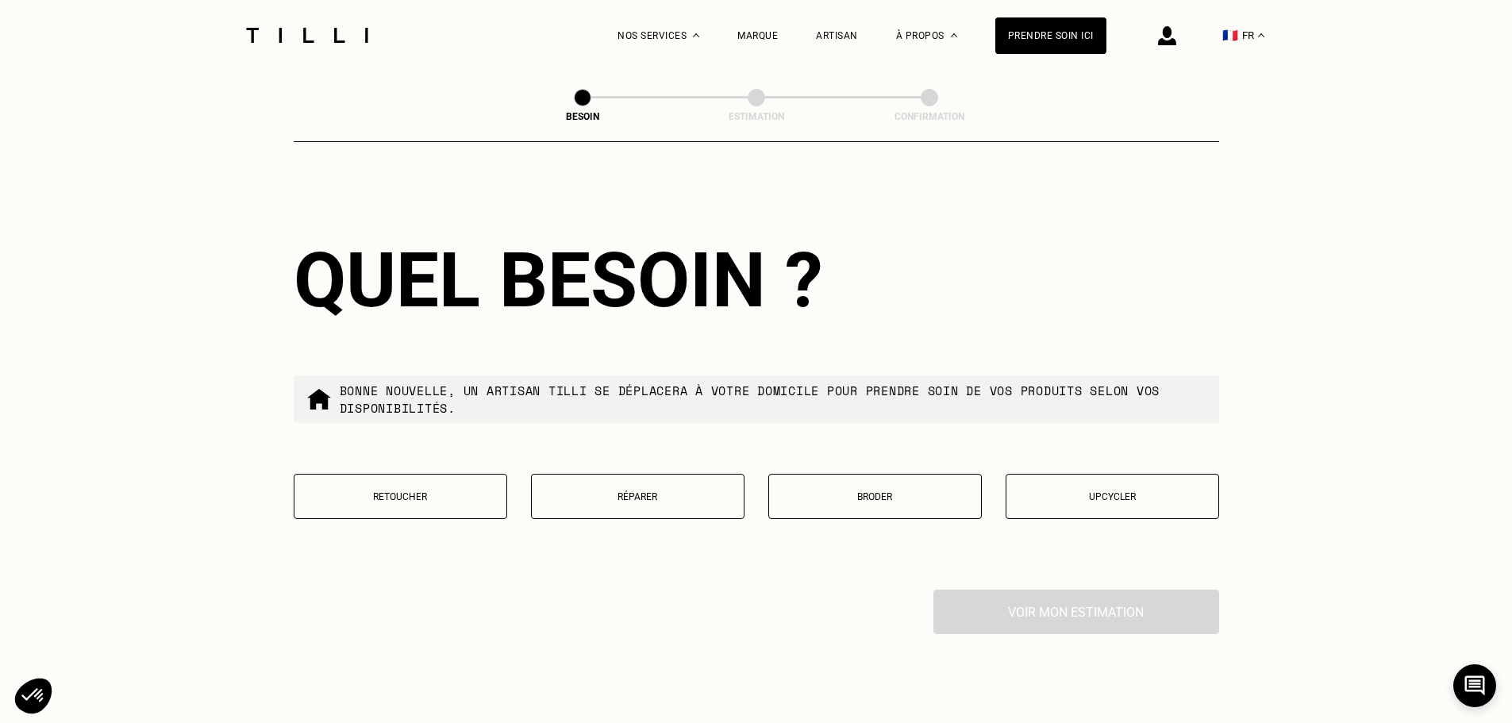
click at [654, 493] on p "Réparer" at bounding box center [638, 496] width 196 height 11
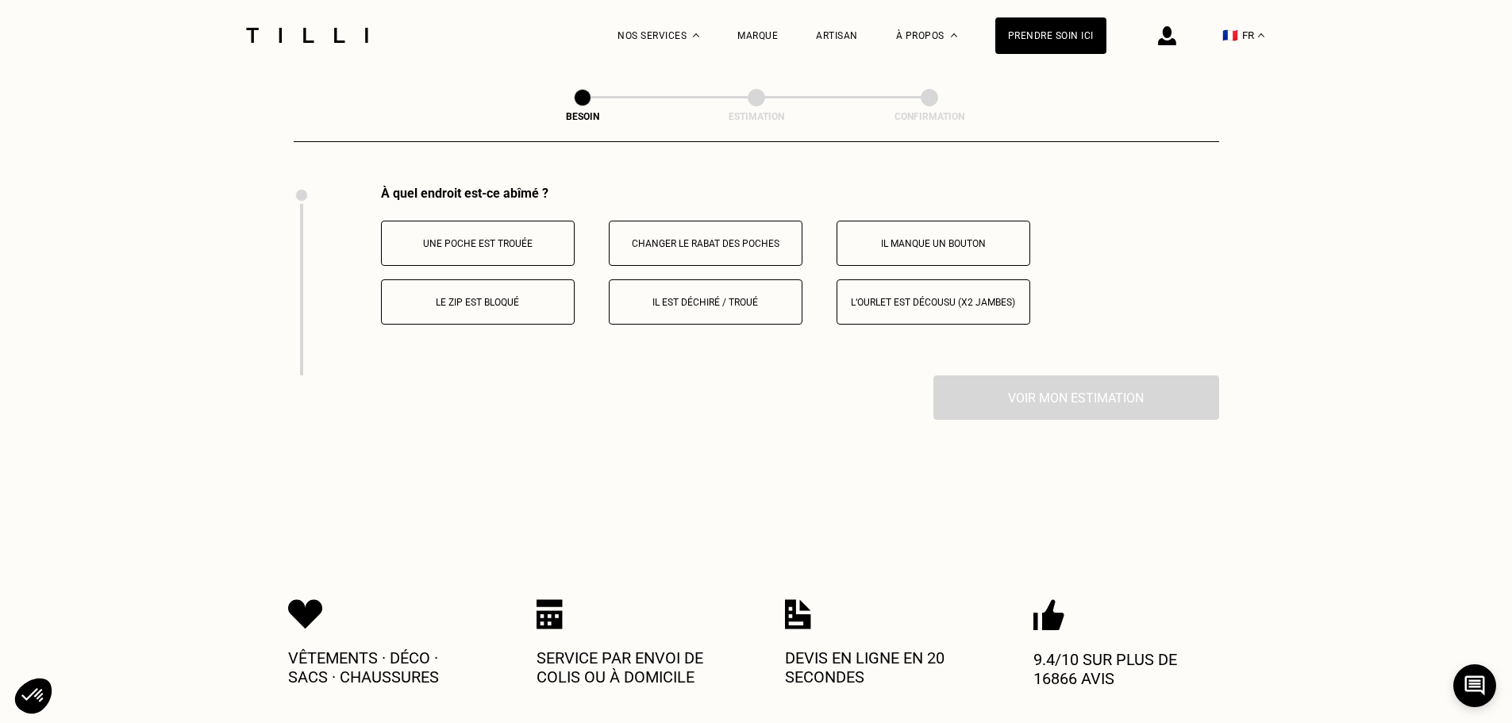
scroll to position [2936, 0]
click at [678, 286] on button "Il est déchiré / troué" at bounding box center [706, 301] width 194 height 45
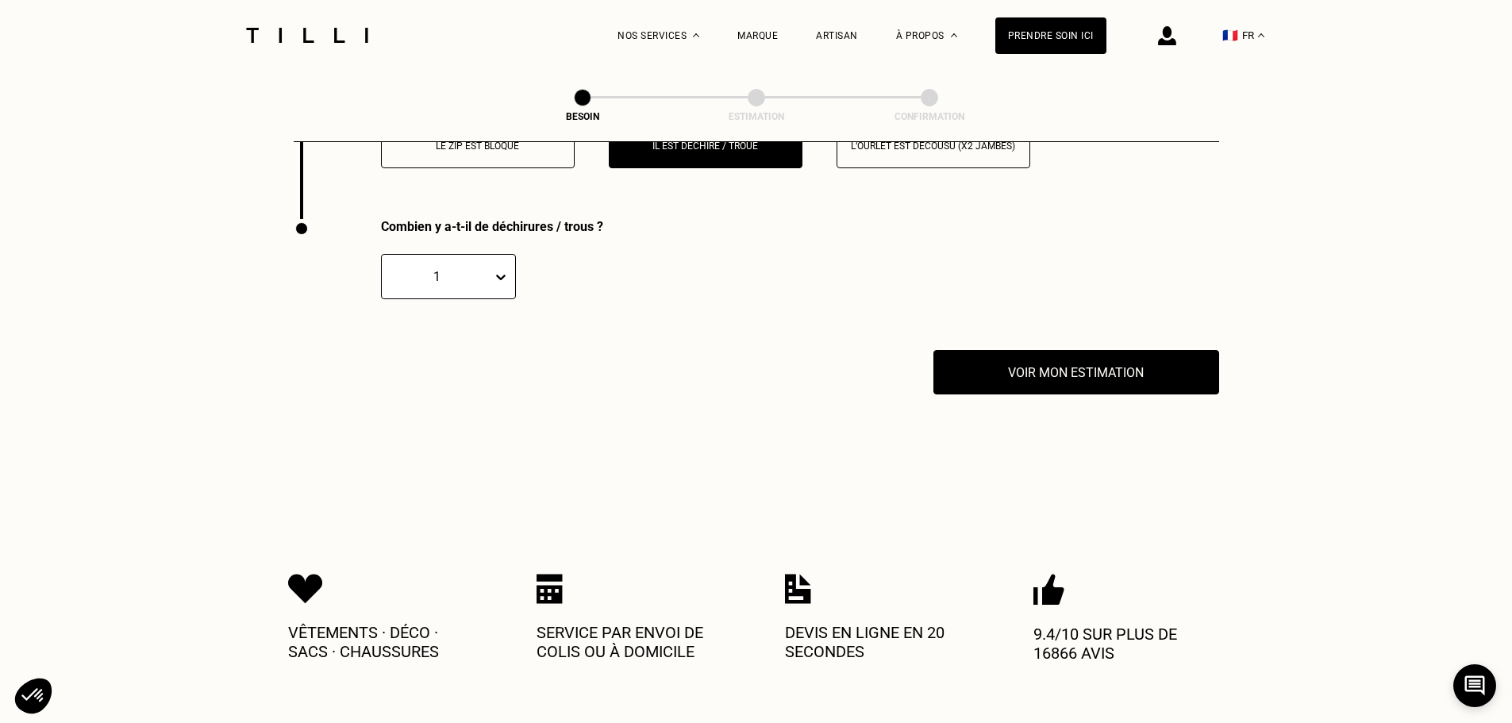
scroll to position [3125, 0]
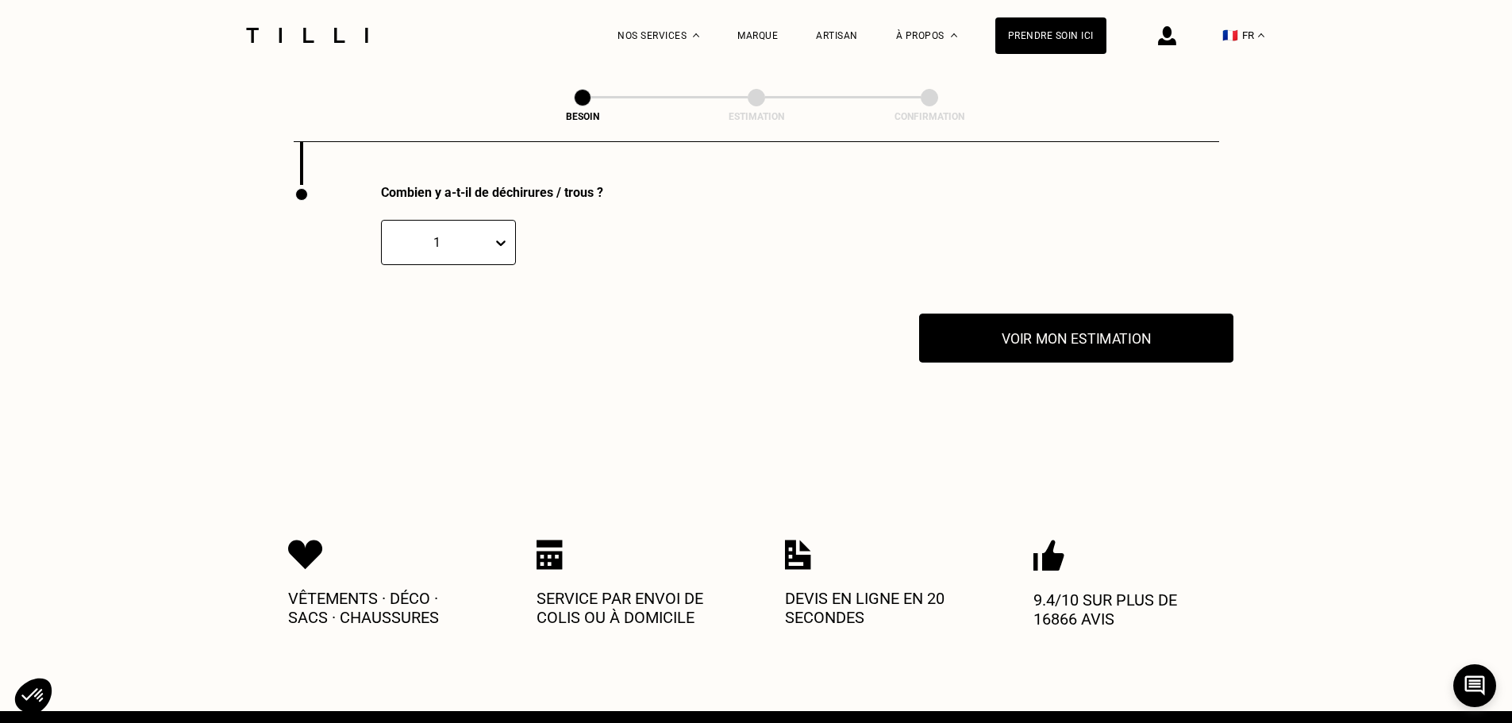
click at [1055, 320] on button "Voir mon estimation" at bounding box center [1076, 337] width 314 height 49
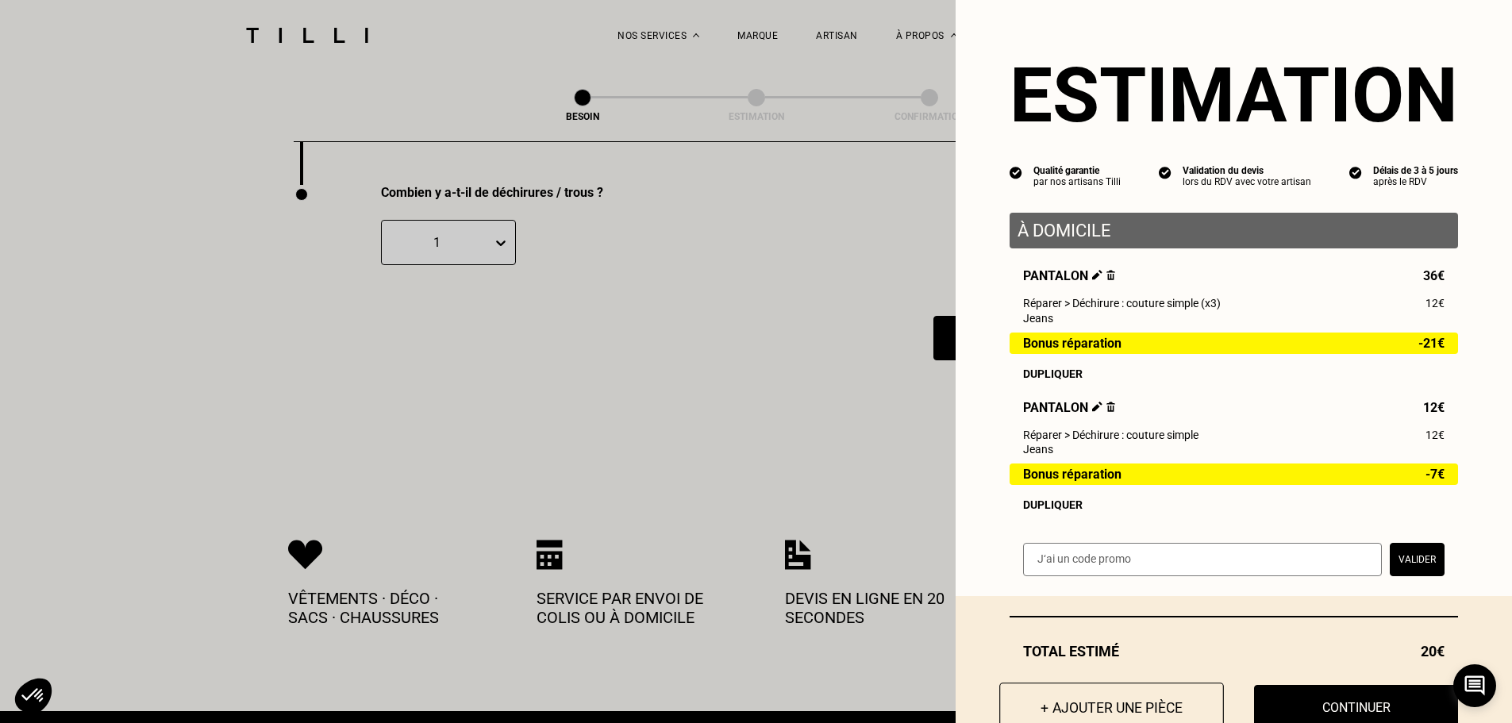
click at [1159, 703] on button "+ Ajouter une pièce" at bounding box center [1111, 706] width 225 height 49
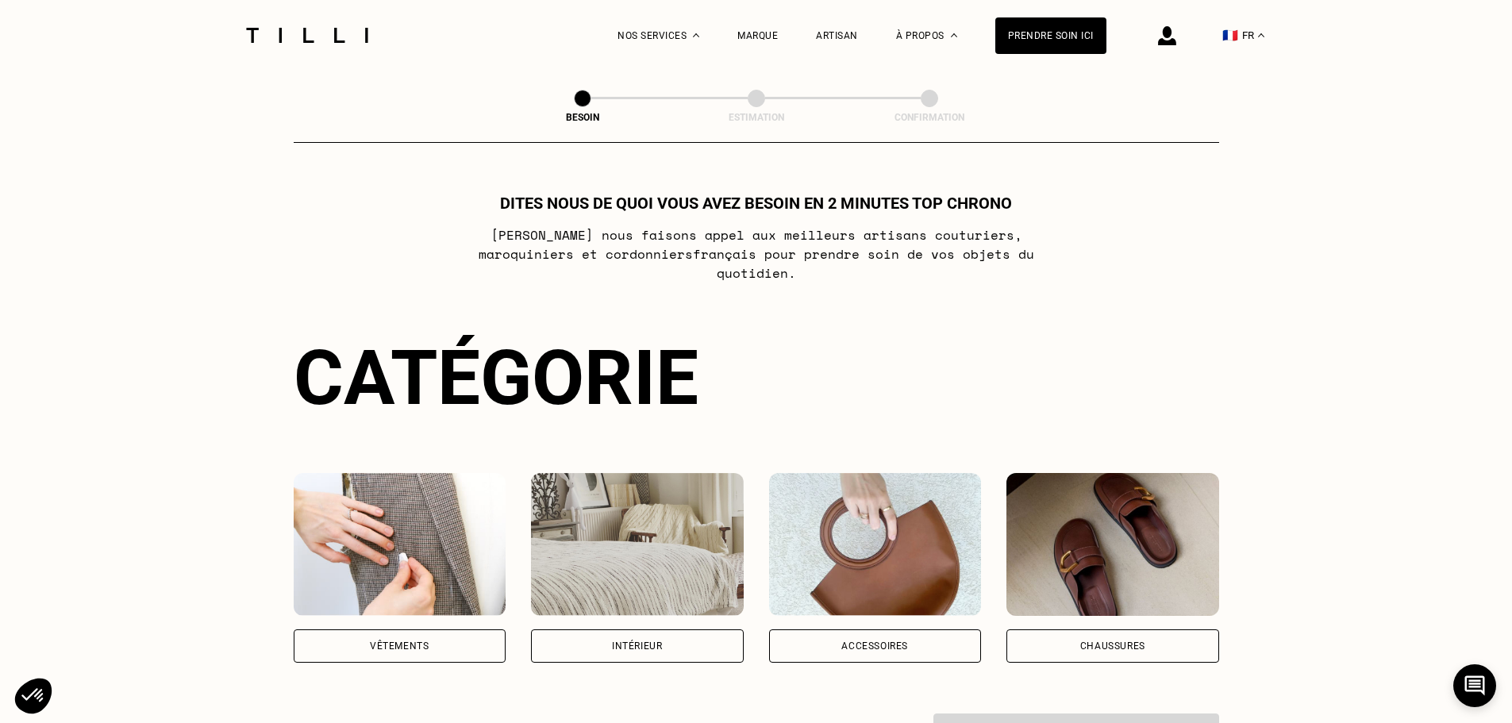
click at [409, 641] on div "Vêtements" at bounding box center [399, 646] width 59 height 10
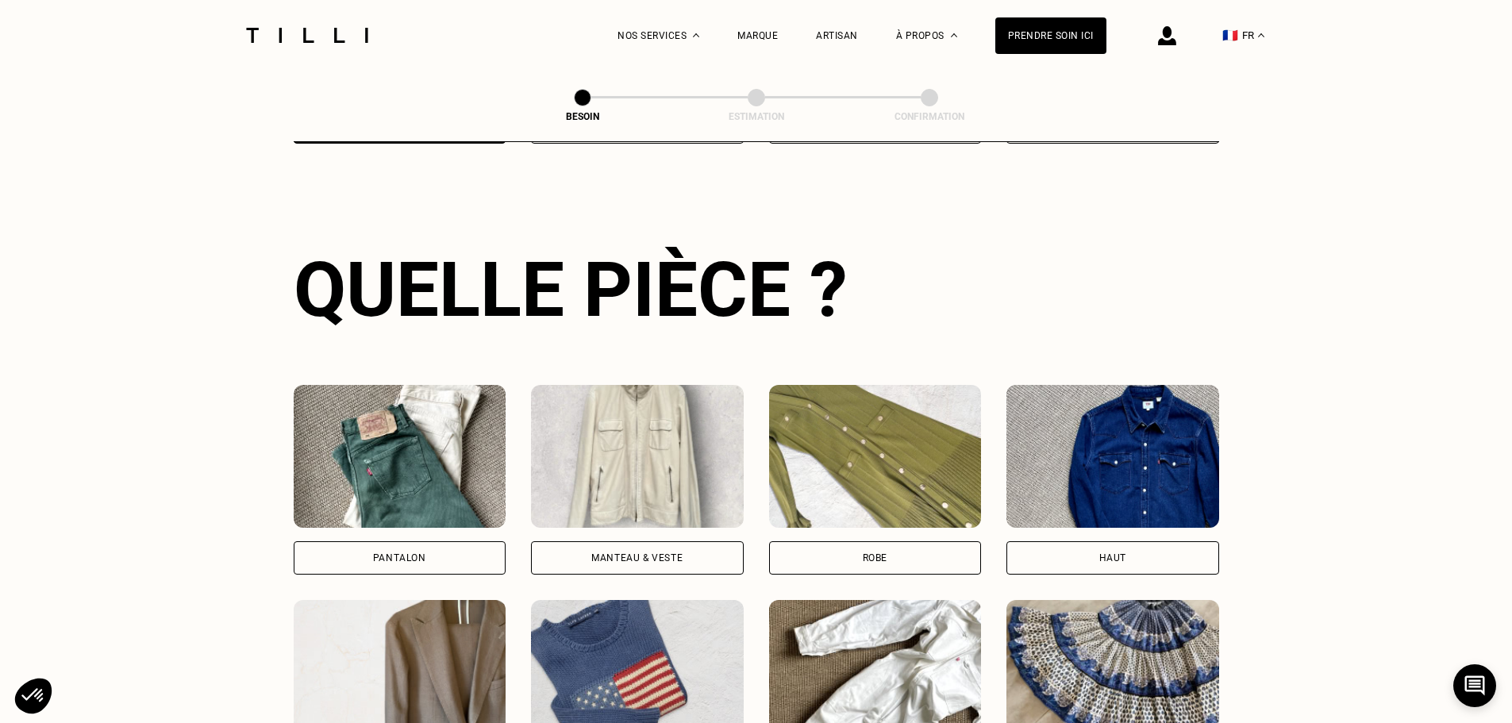
click at [405, 541] on div "Pantalon" at bounding box center [400, 557] width 213 height 33
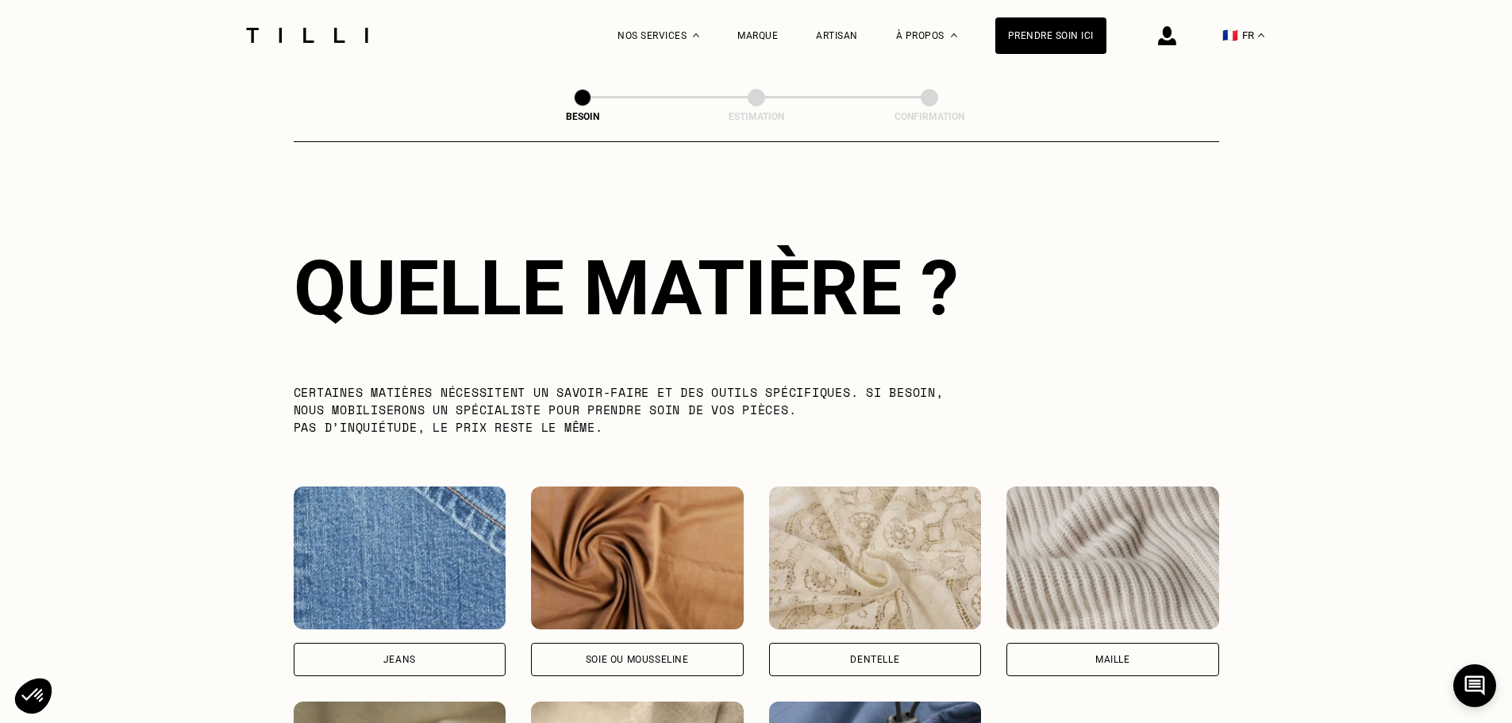
scroll to position [1382, 0]
click at [410, 654] on div "Jeans" at bounding box center [399, 659] width 33 height 10
select select "FR"
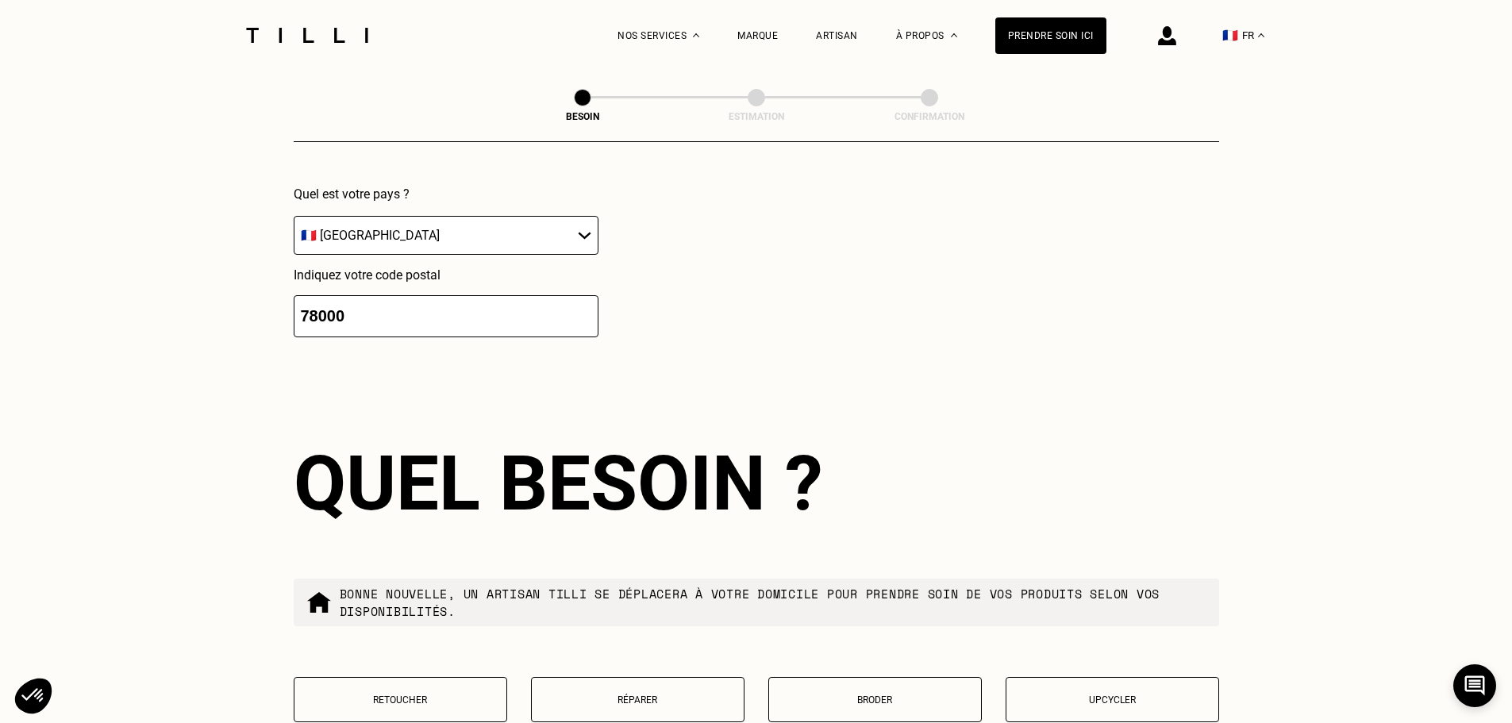
scroll to position [2451, 0]
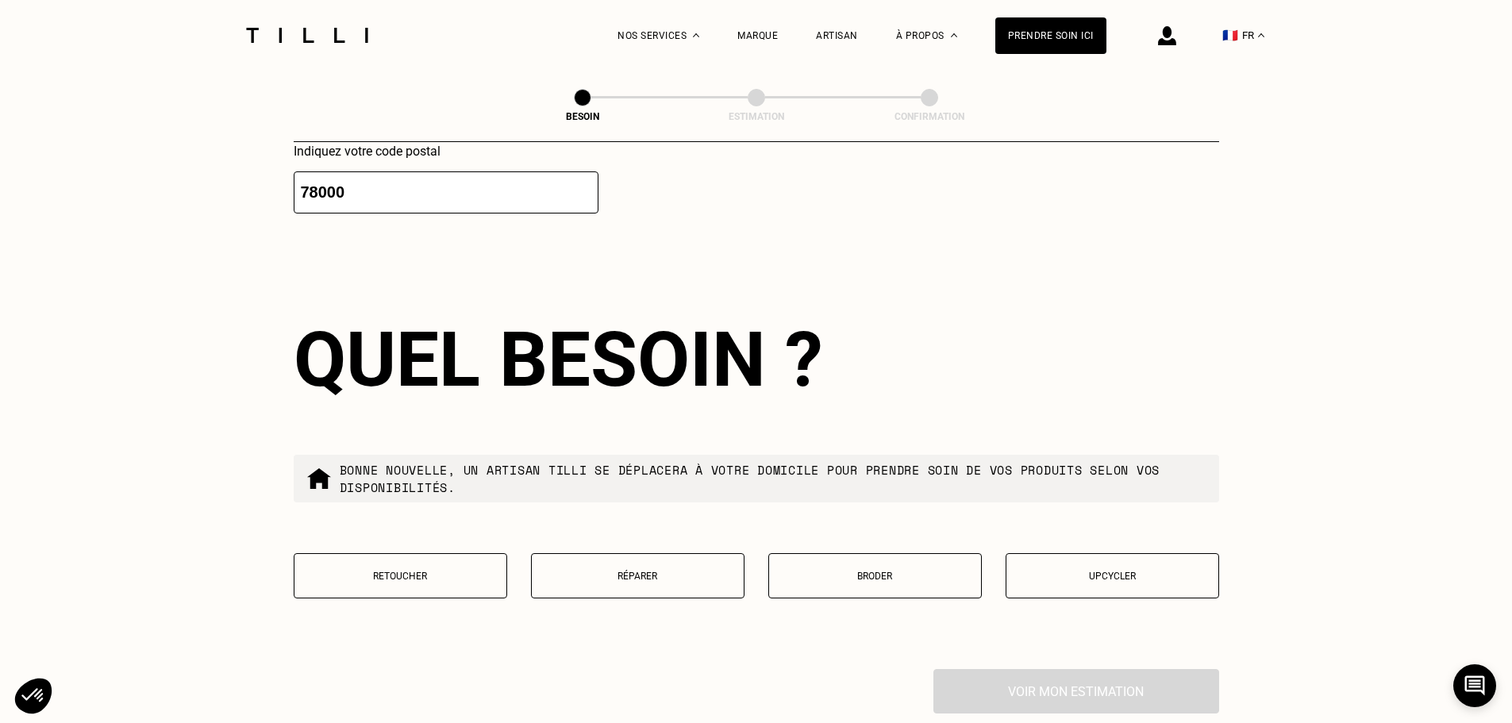
click at [647, 579] on button "Réparer" at bounding box center [637, 575] width 213 height 45
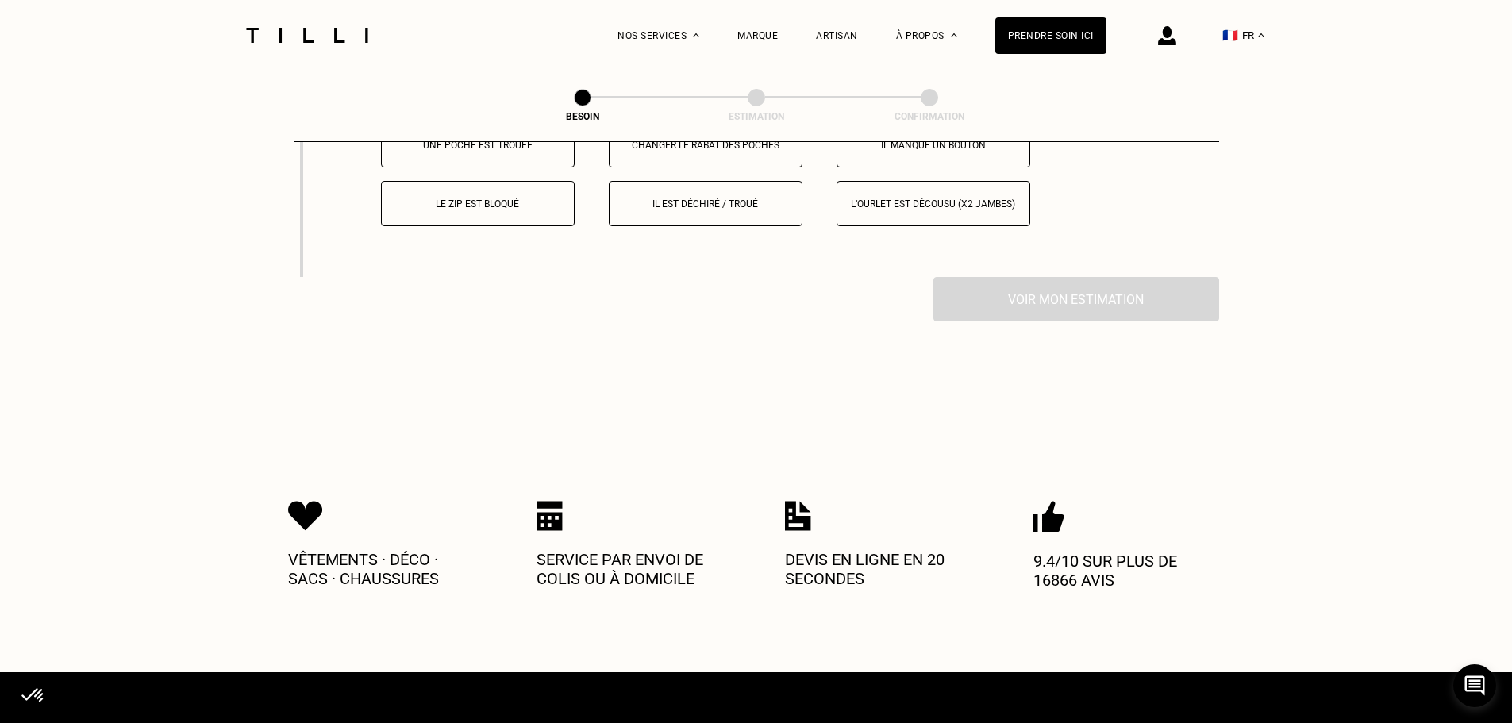
scroll to position [3059, 0]
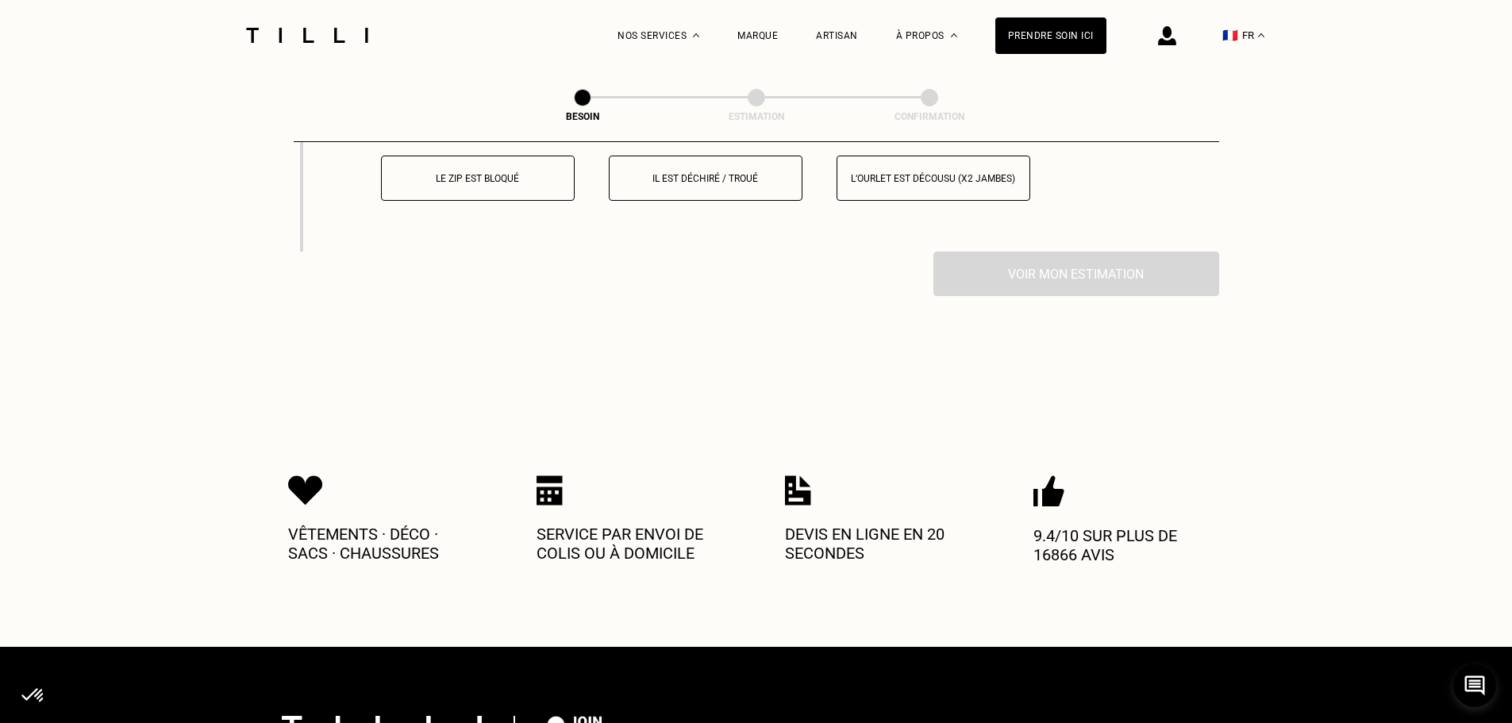
click at [708, 173] on p "Il est déchiré / troué" at bounding box center [705, 178] width 176 height 11
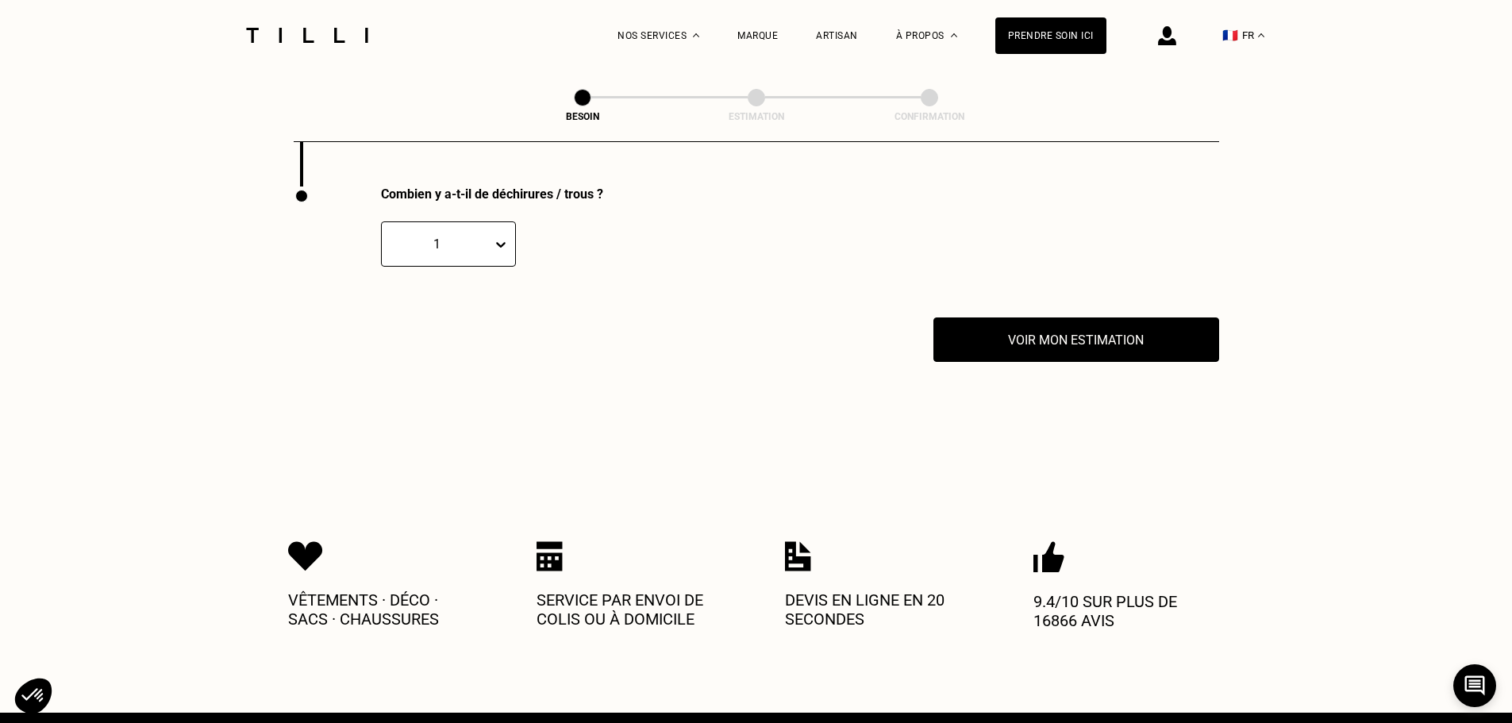
scroll to position [3125, 0]
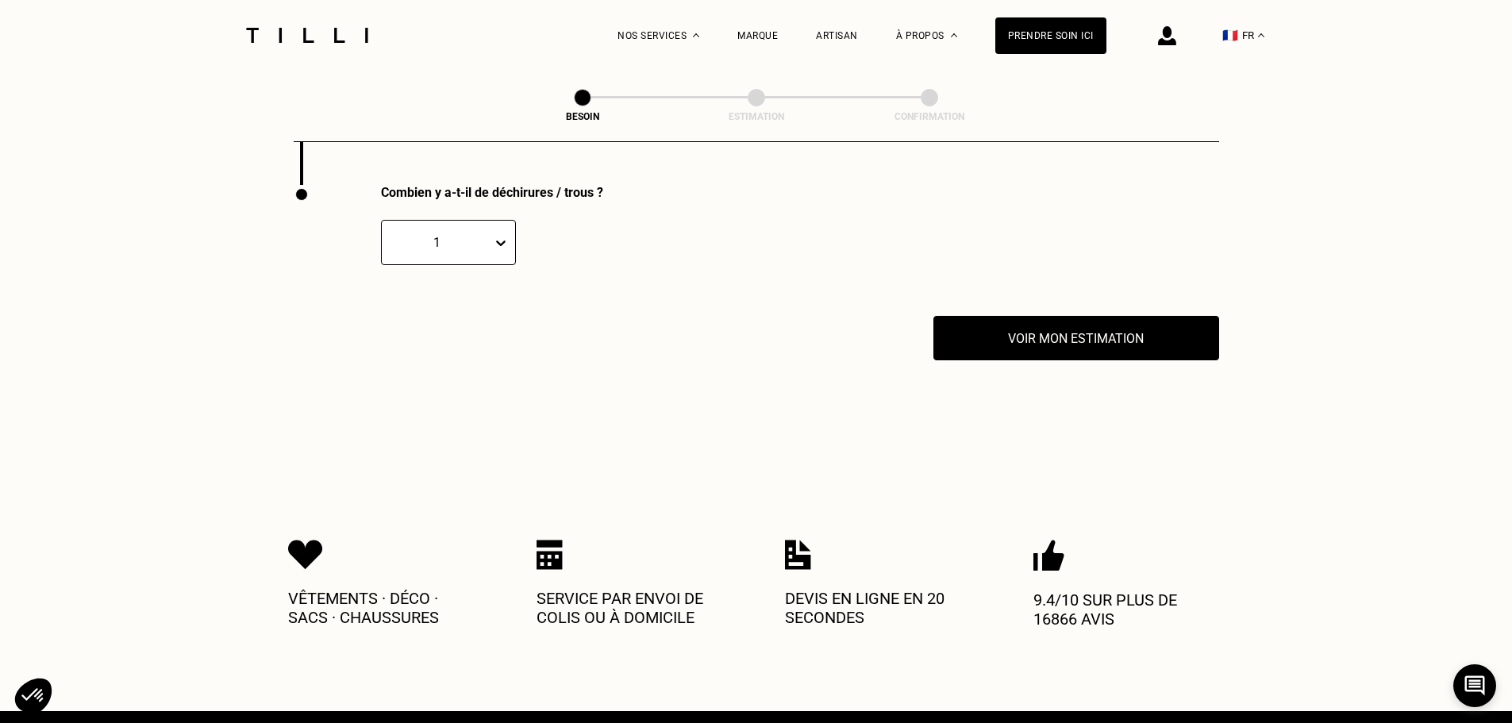
click at [509, 229] on div at bounding box center [504, 243] width 22 height 29
click at [452, 314] on div "2" at bounding box center [448, 318] width 135 height 29
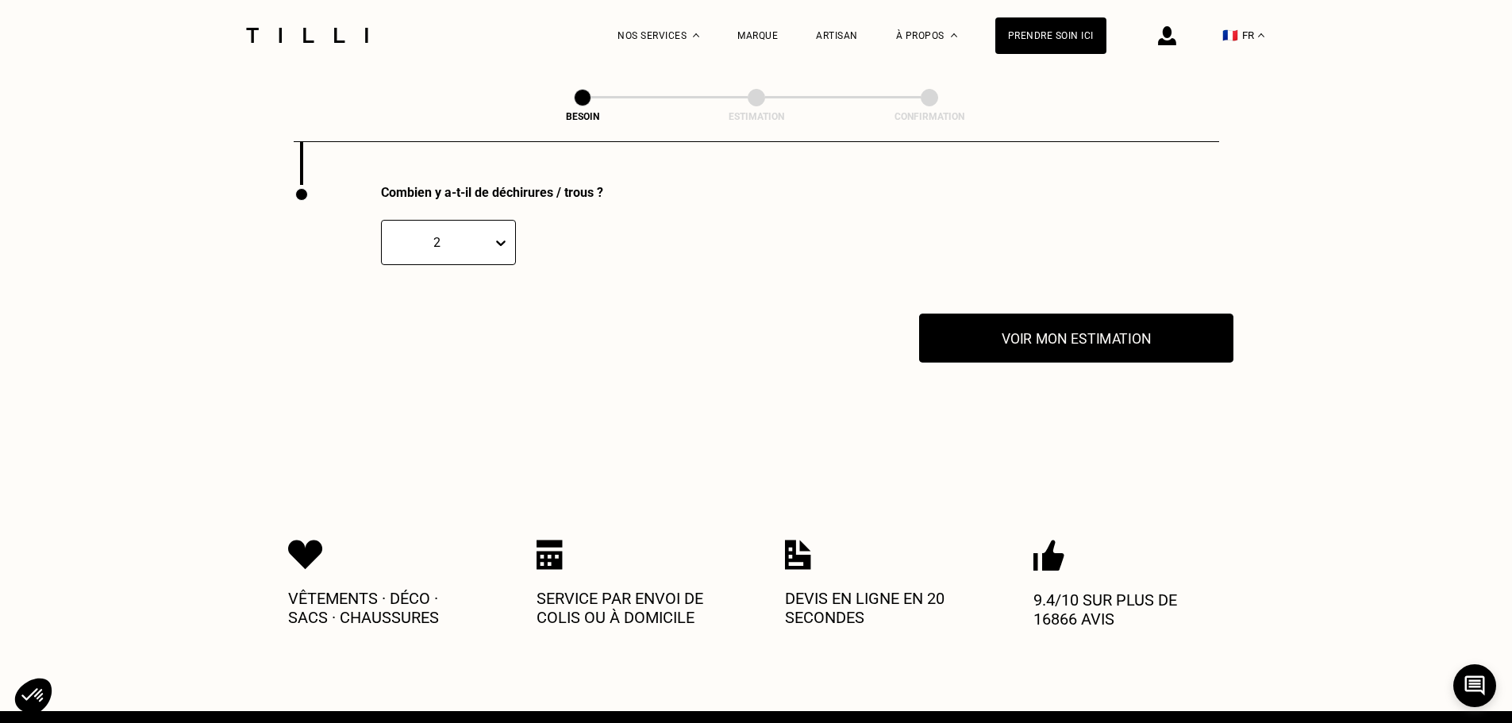
click at [1032, 328] on button "Voir mon estimation" at bounding box center [1076, 337] width 314 height 49
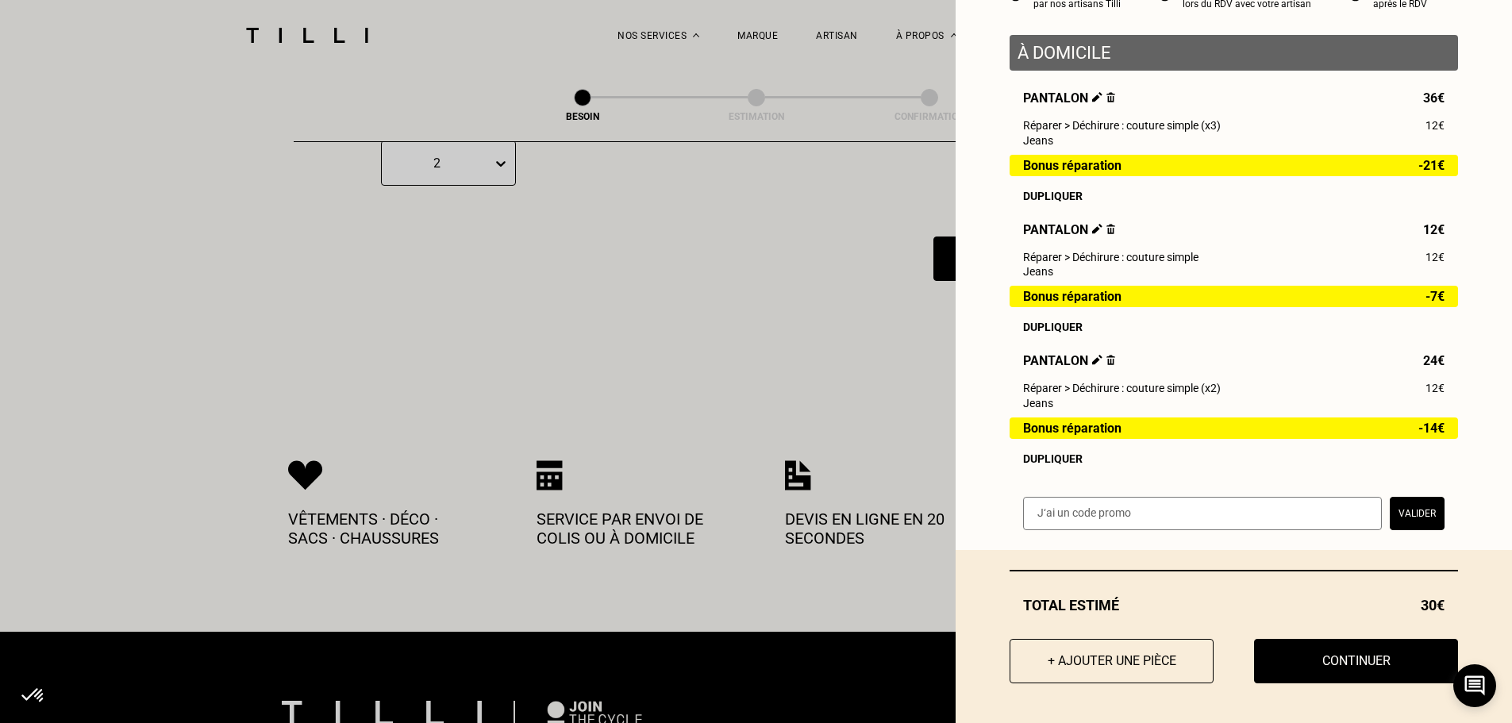
scroll to position [190, 0]
click at [1109, 659] on button "+ Ajouter une pièce" at bounding box center [1111, 660] width 225 height 49
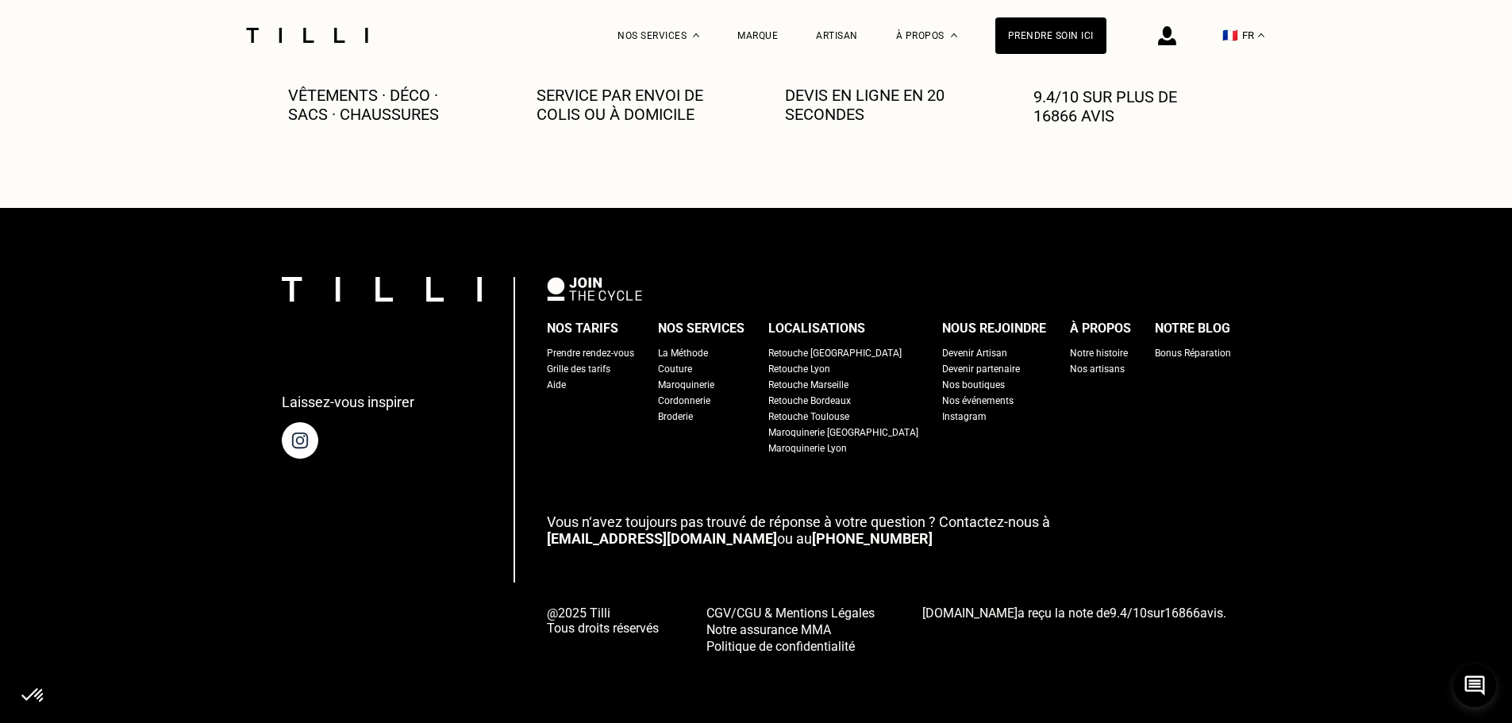
scroll to position [0, 0]
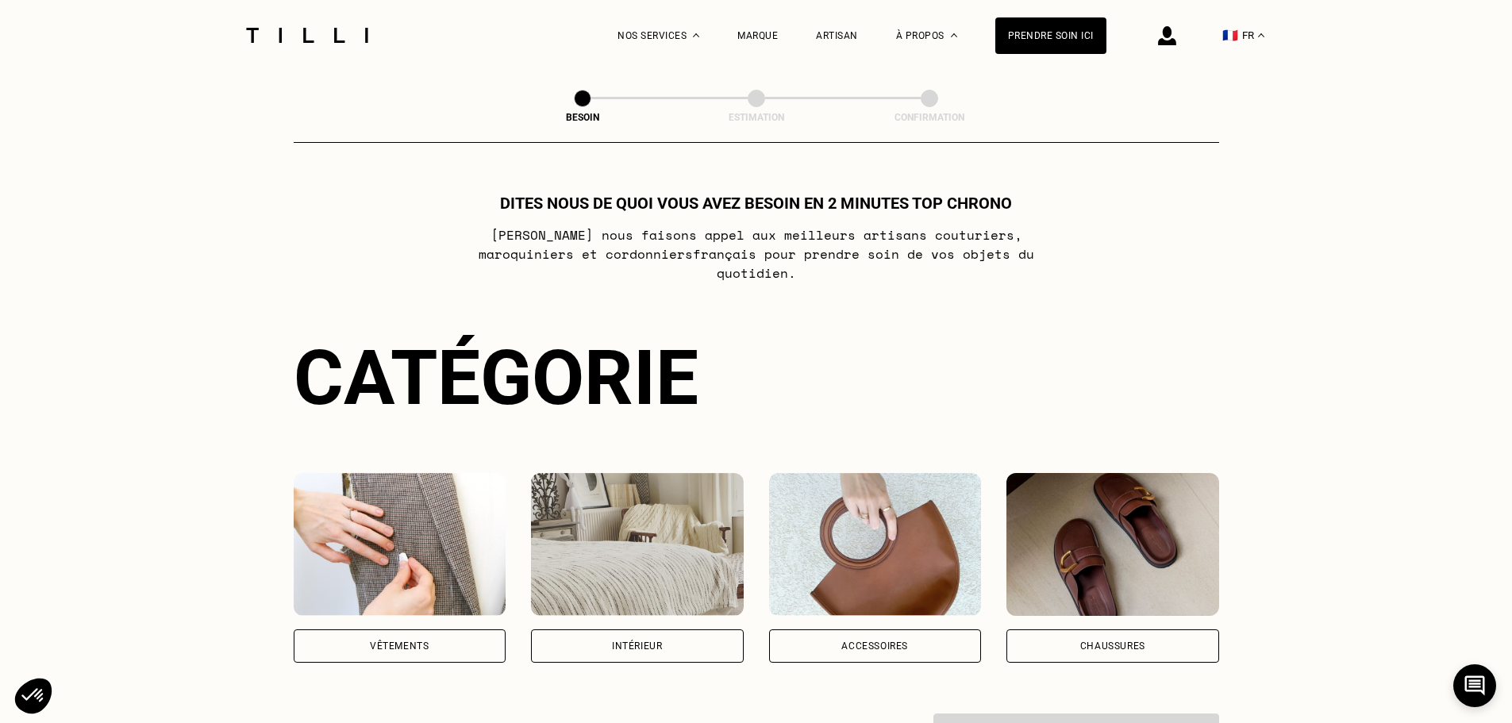
click at [409, 641] on div "Vêtements" at bounding box center [399, 646] width 59 height 10
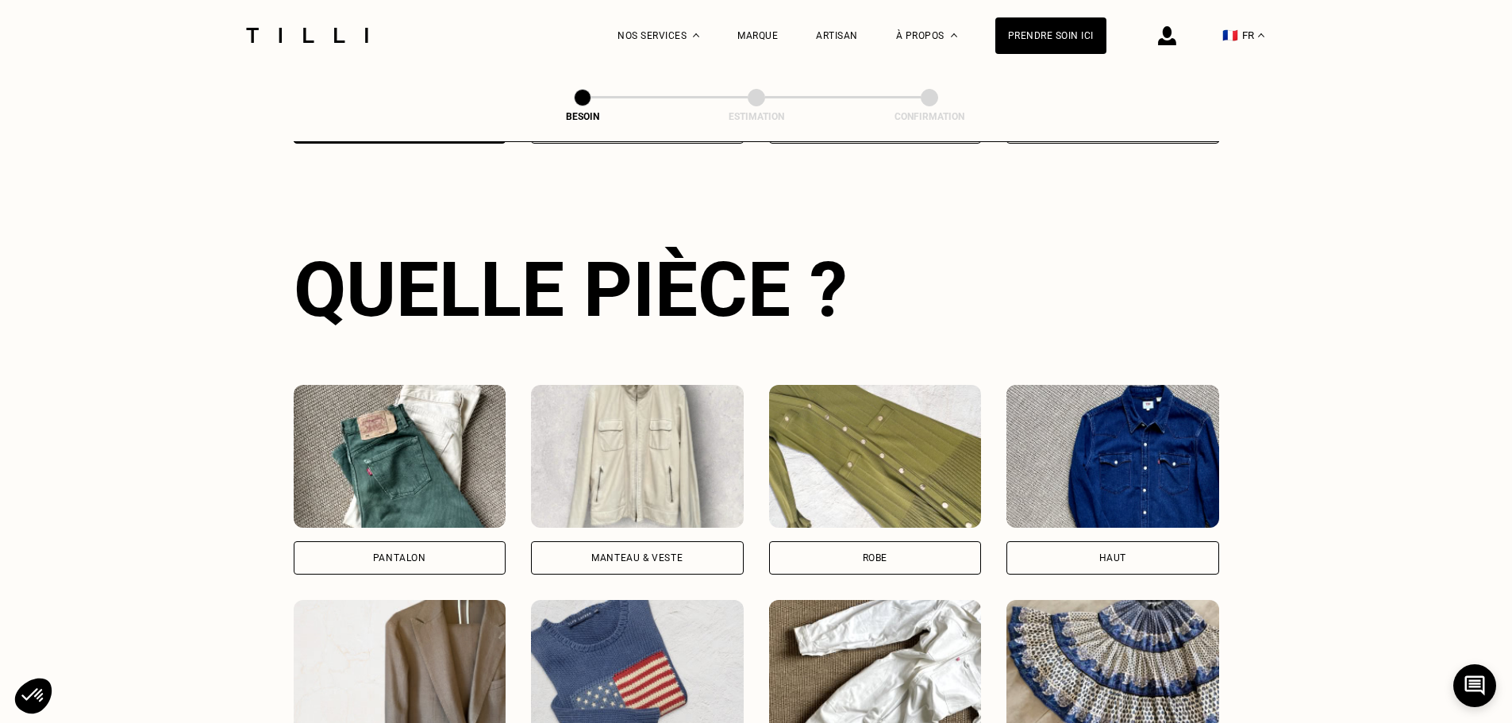
click at [433, 541] on div "Pantalon" at bounding box center [400, 557] width 213 height 33
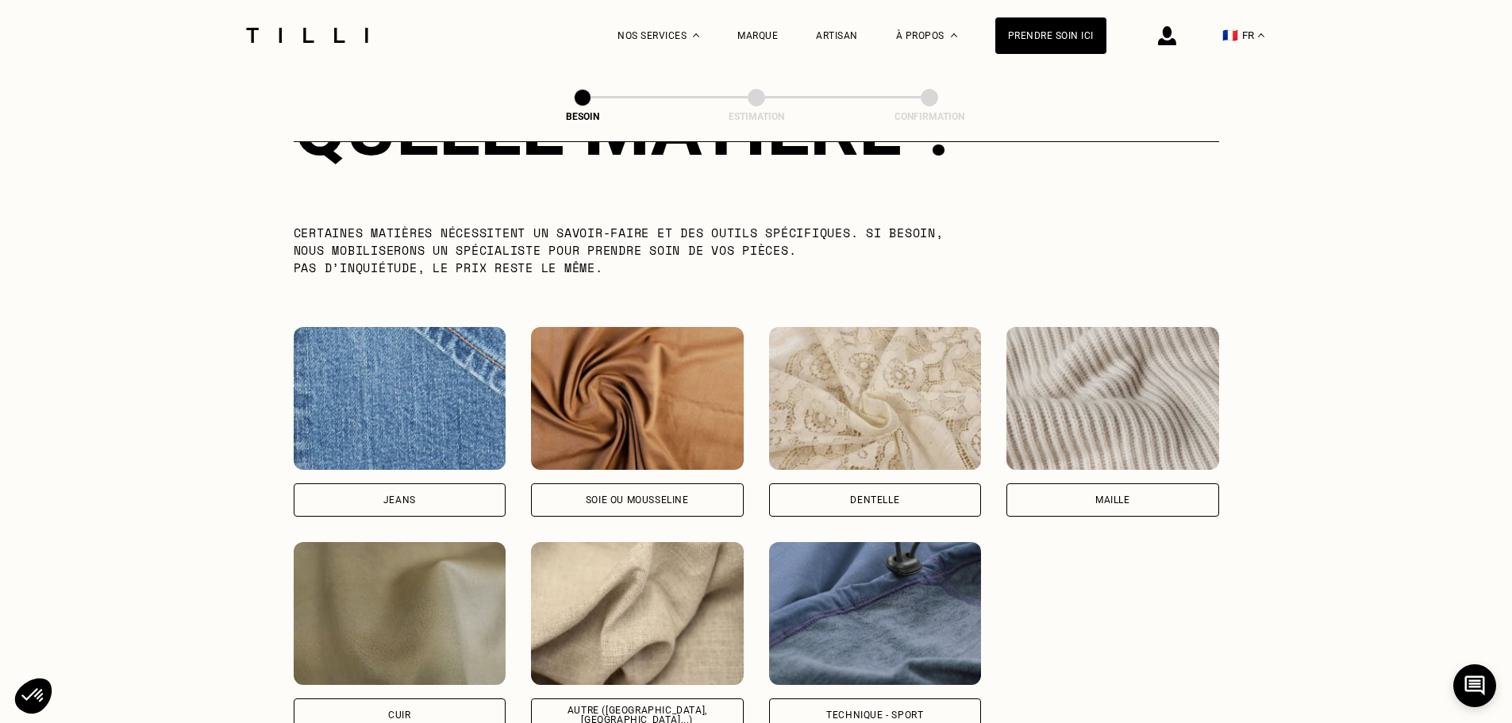
click at [435, 487] on div "Jeans" at bounding box center [400, 499] width 213 height 33
select select "FR"
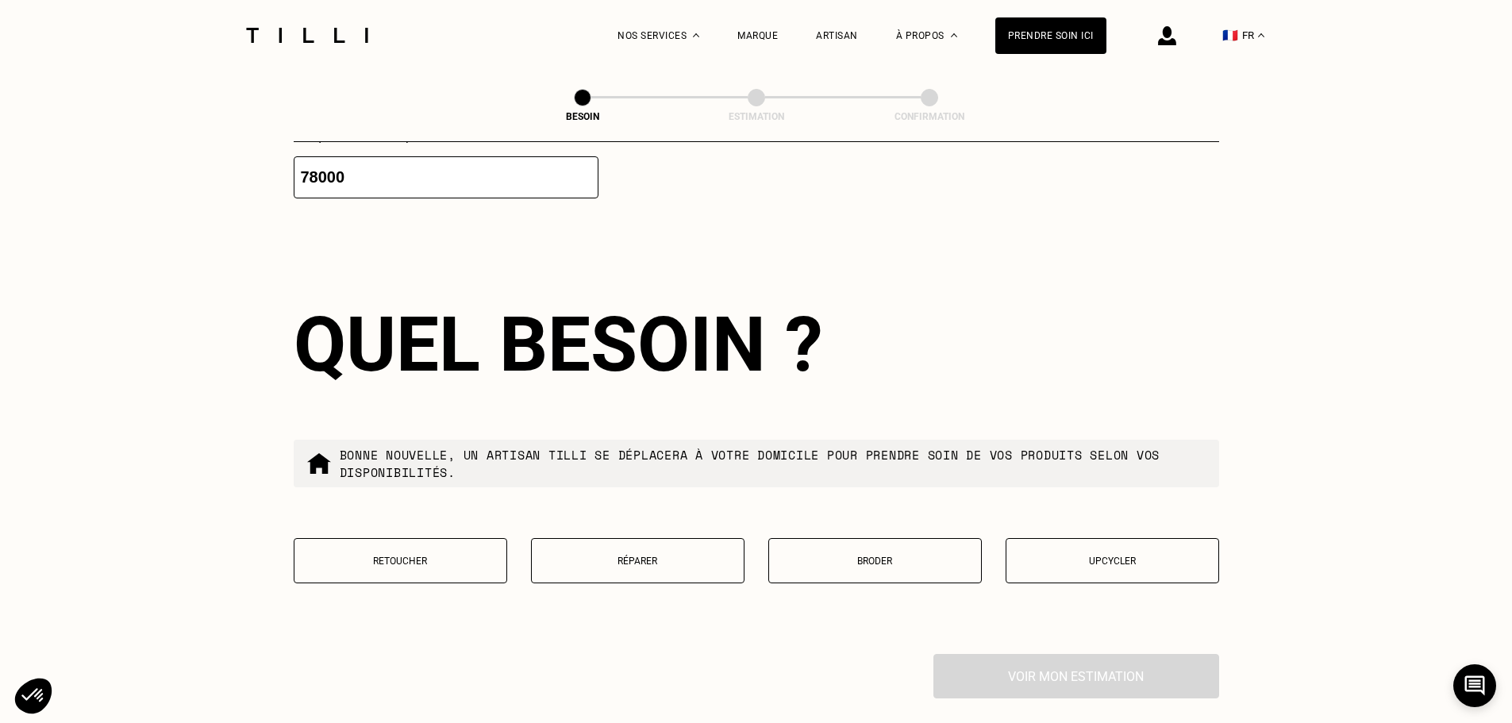
scroll to position [2531, 0]
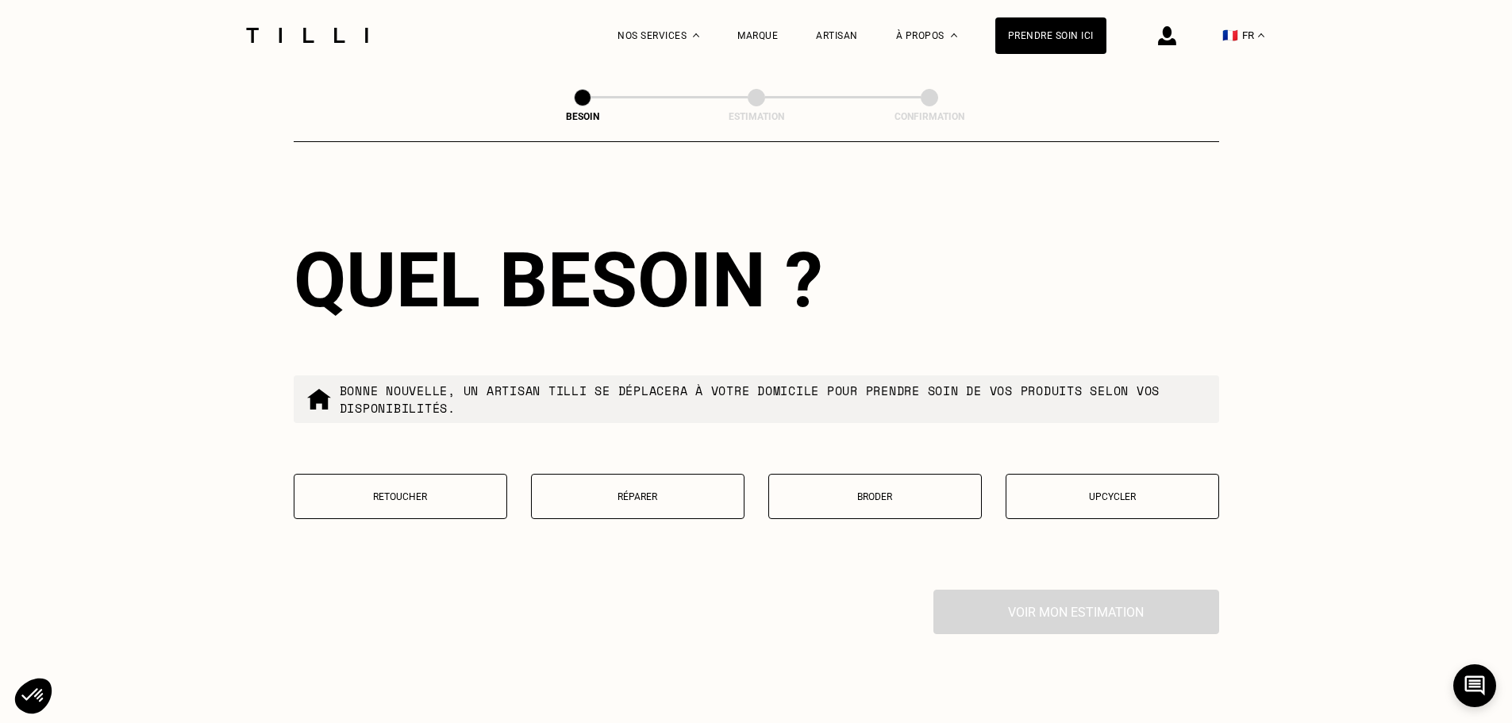
click at [667, 497] on button "Réparer" at bounding box center [637, 496] width 213 height 45
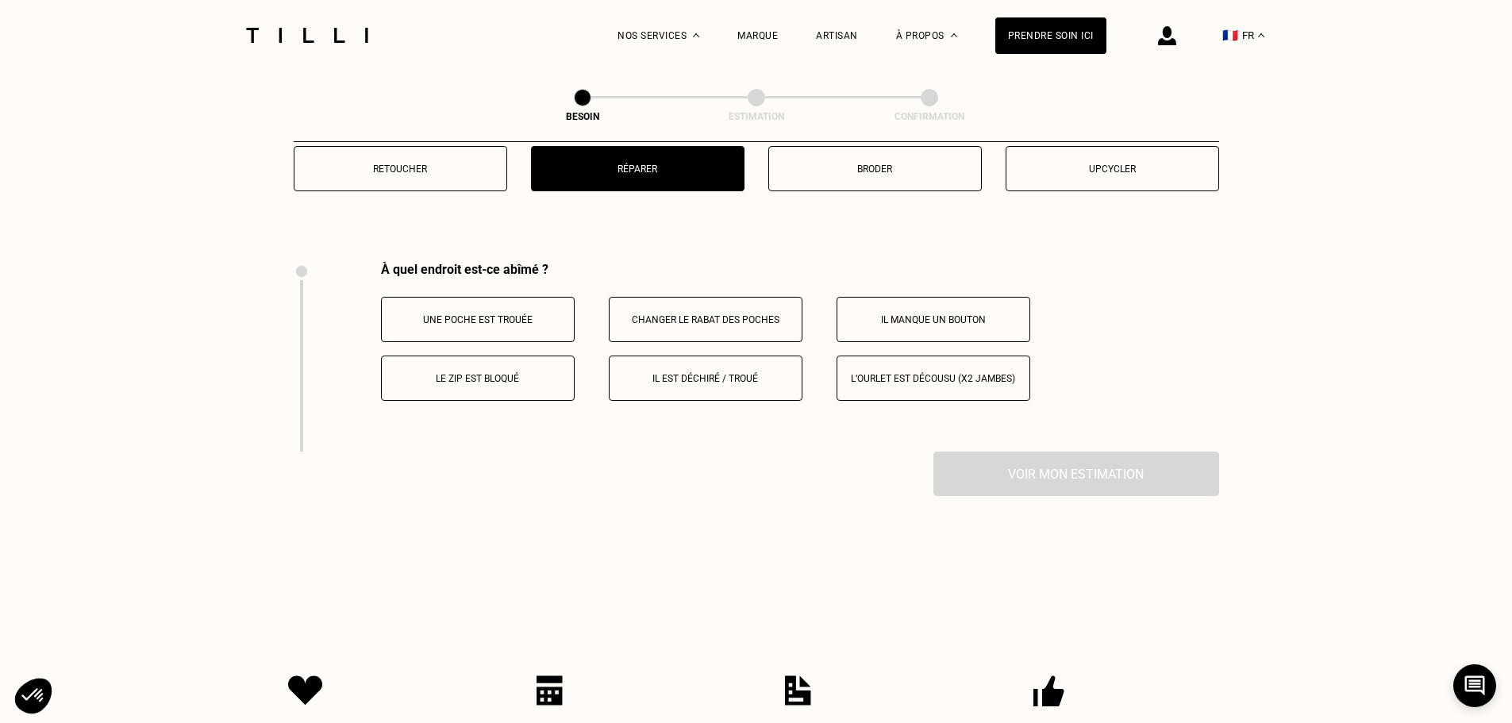
scroll to position [2936, 0]
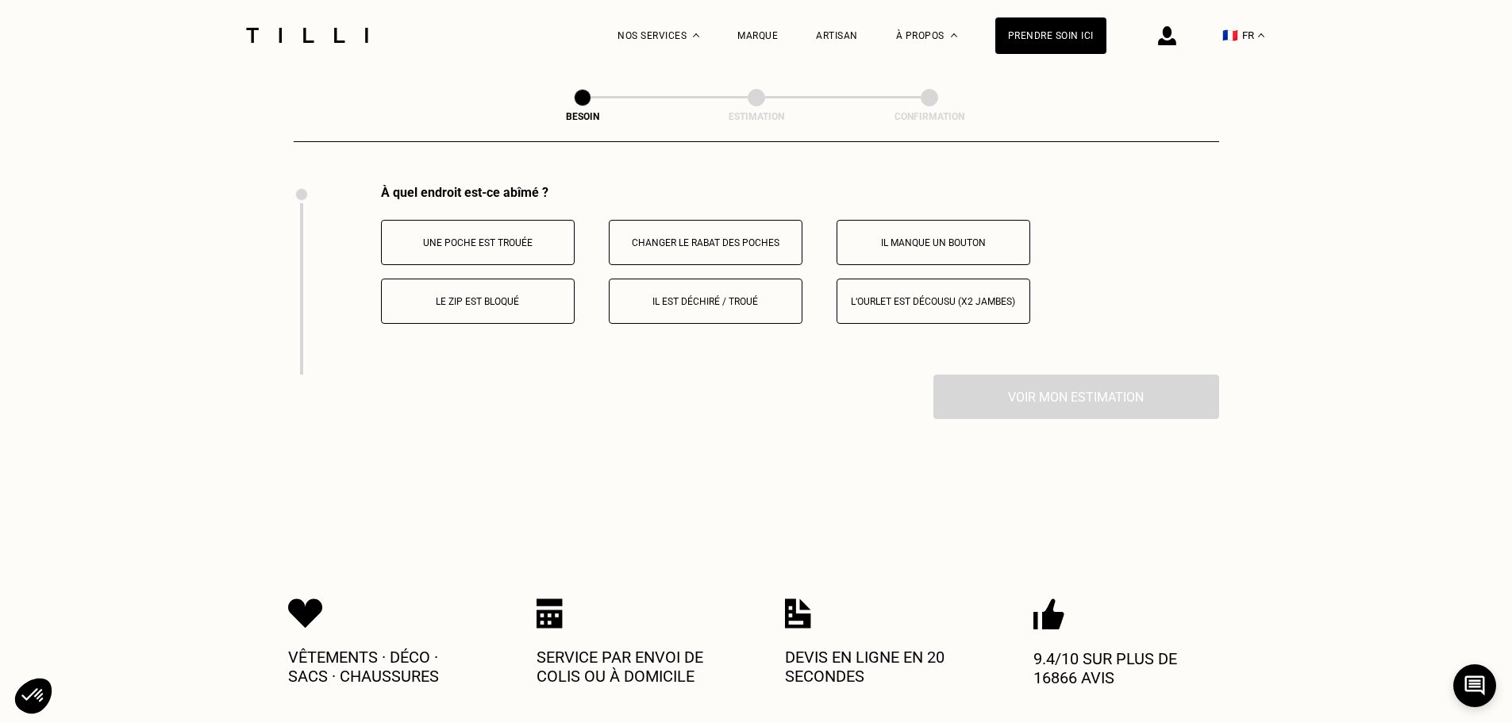
click at [713, 296] on p "Il est déchiré / troué" at bounding box center [705, 301] width 176 height 11
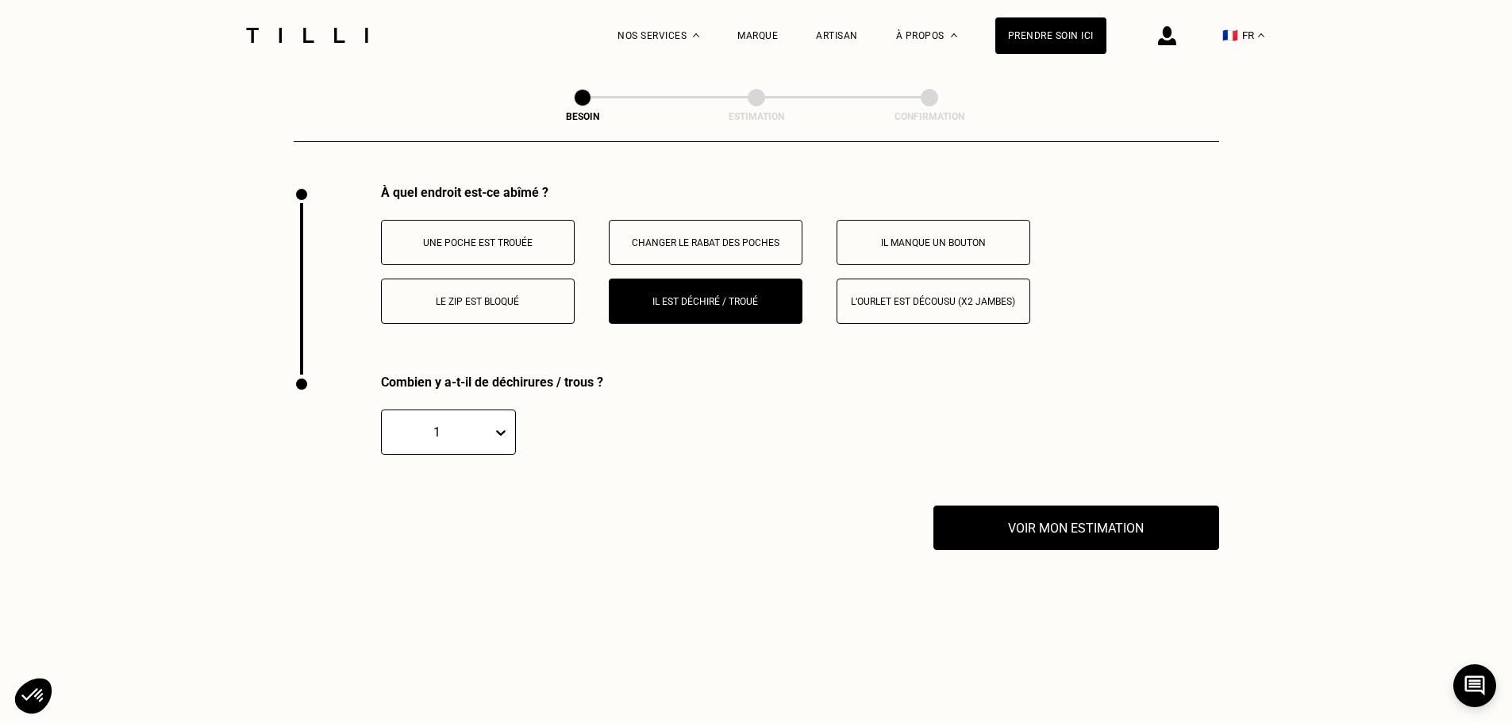
scroll to position [3125, 0]
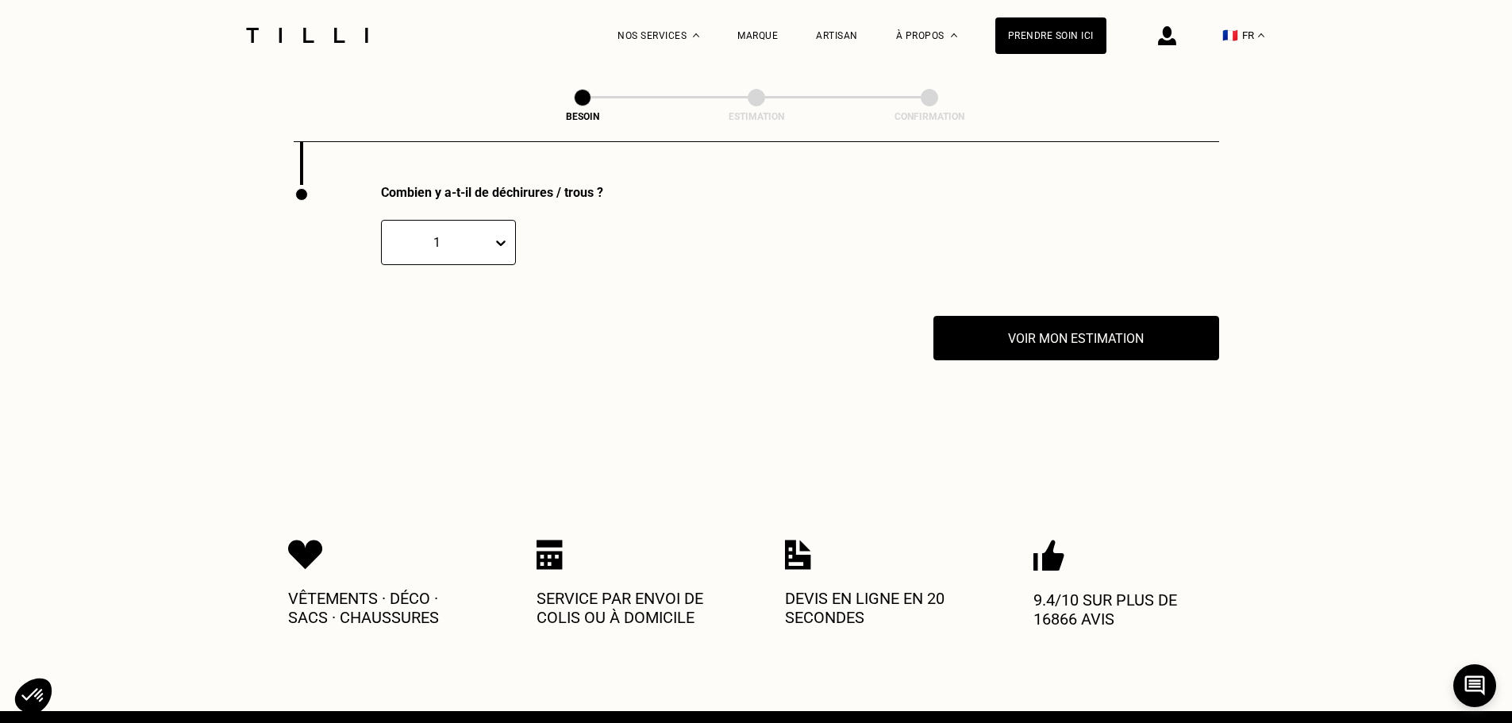
click at [487, 233] on div "1" at bounding box center [437, 242] width 110 height 18
click at [463, 311] on div "2" at bounding box center [448, 318] width 135 height 29
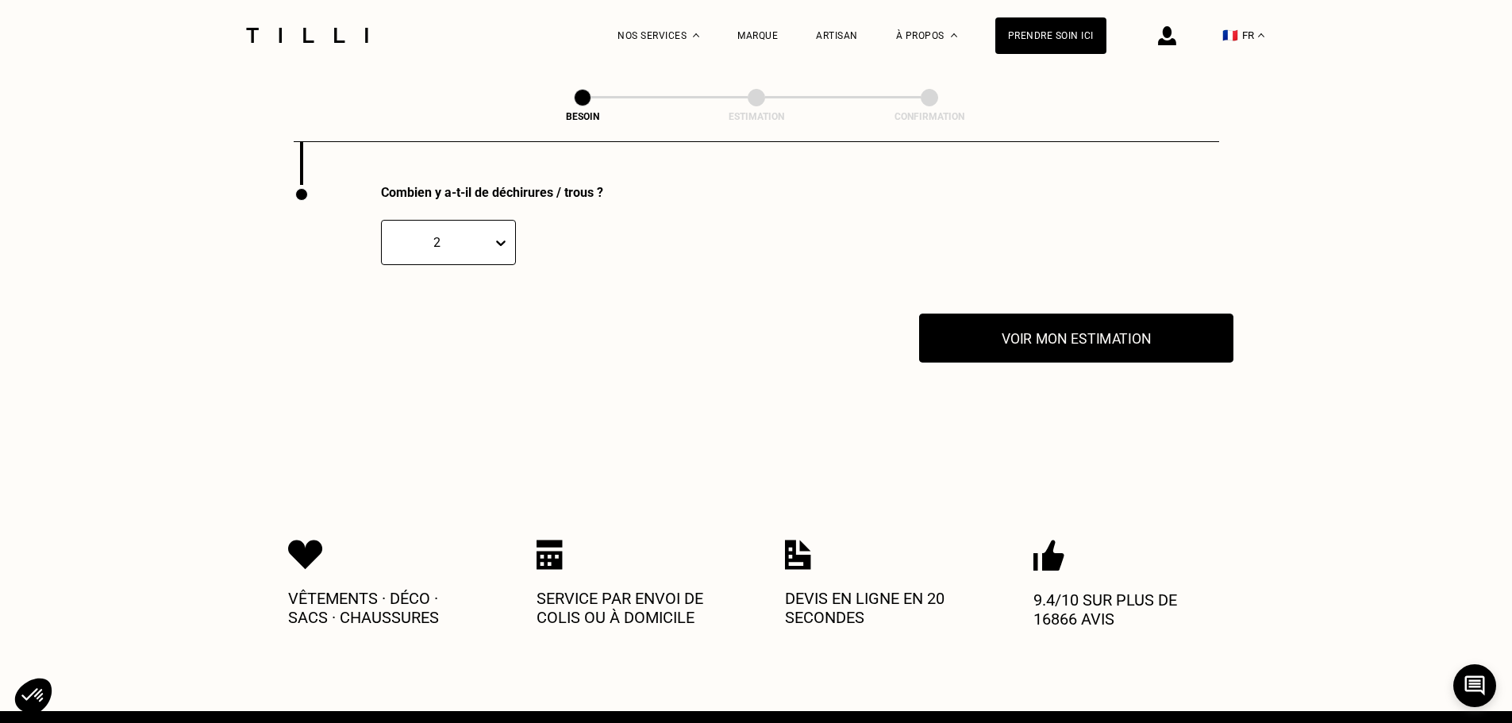
click at [1021, 336] on button "Voir mon estimation" at bounding box center [1076, 337] width 314 height 49
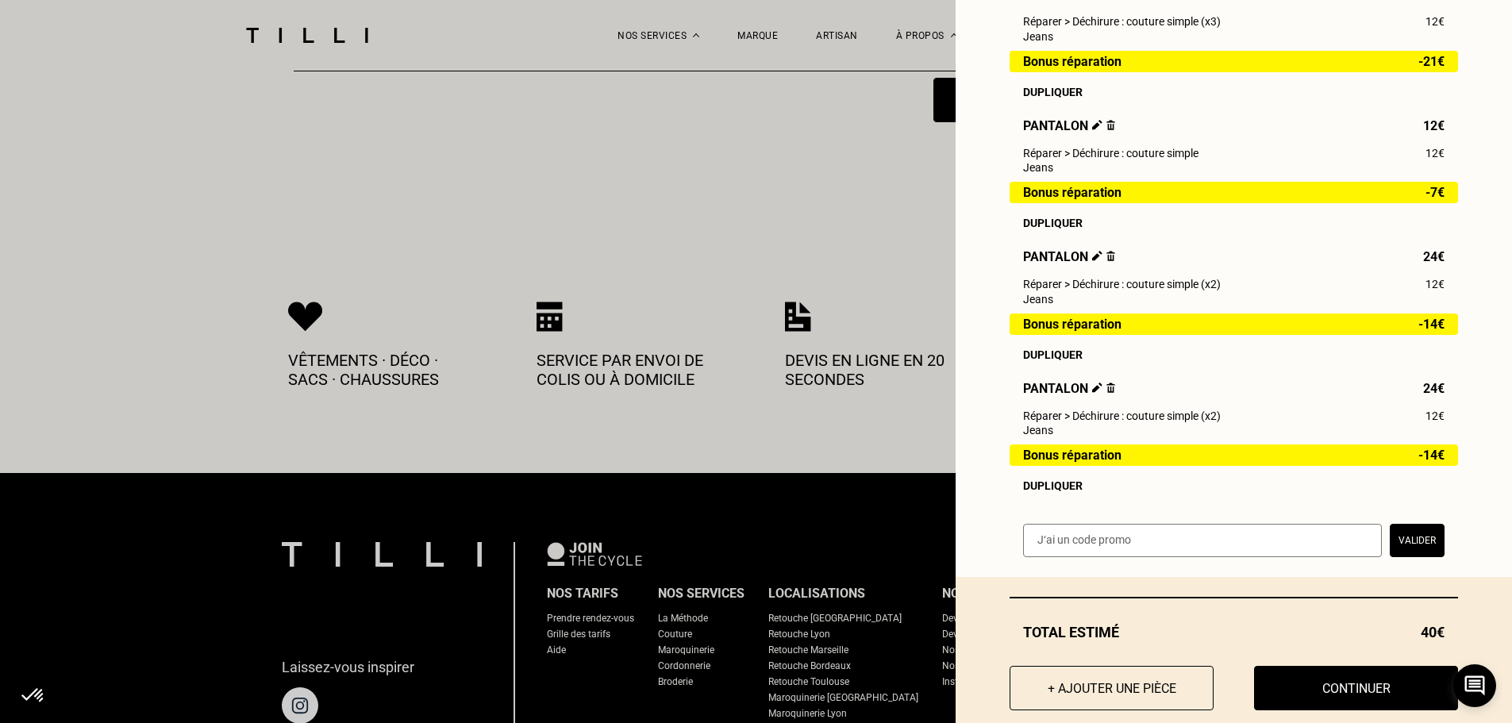
scroll to position [323, 0]
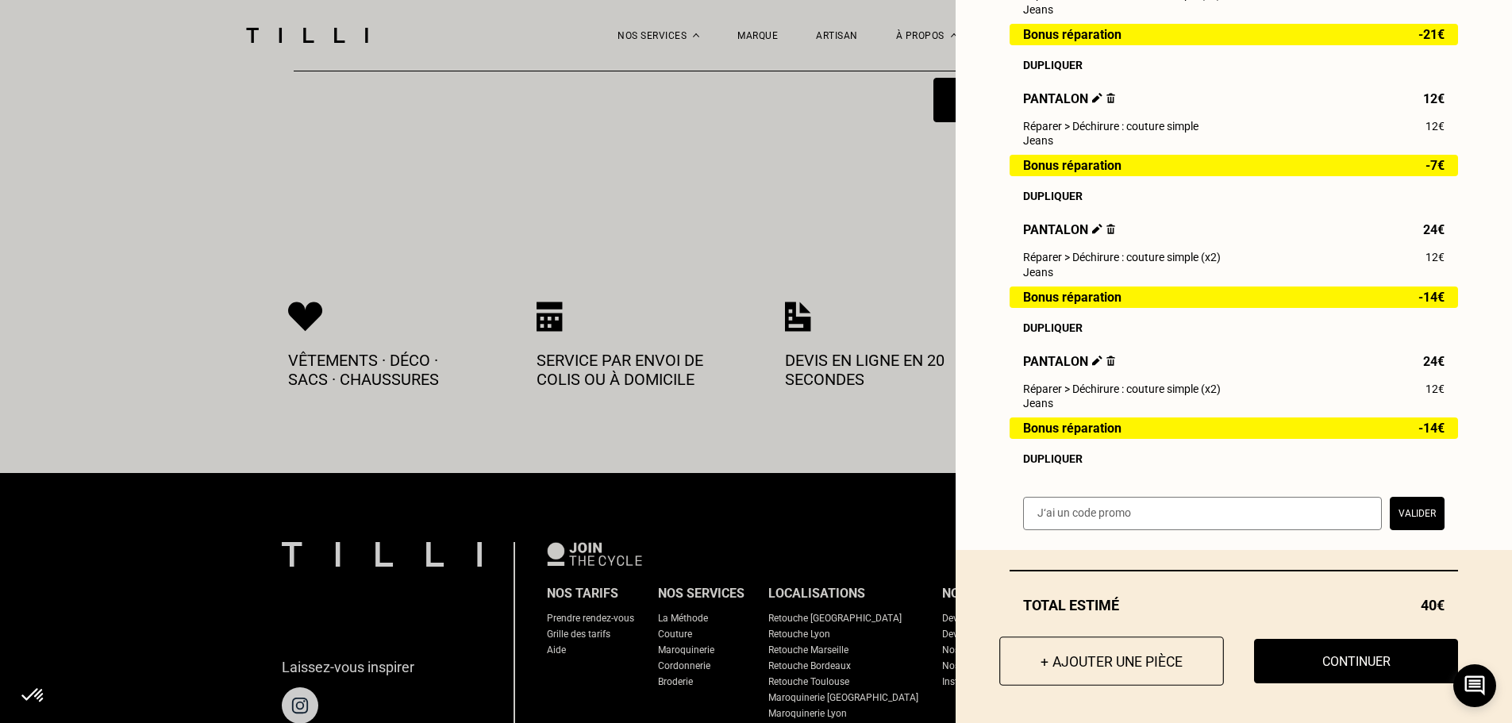
click at [1105, 659] on button "+ Ajouter une pièce" at bounding box center [1111, 660] width 225 height 49
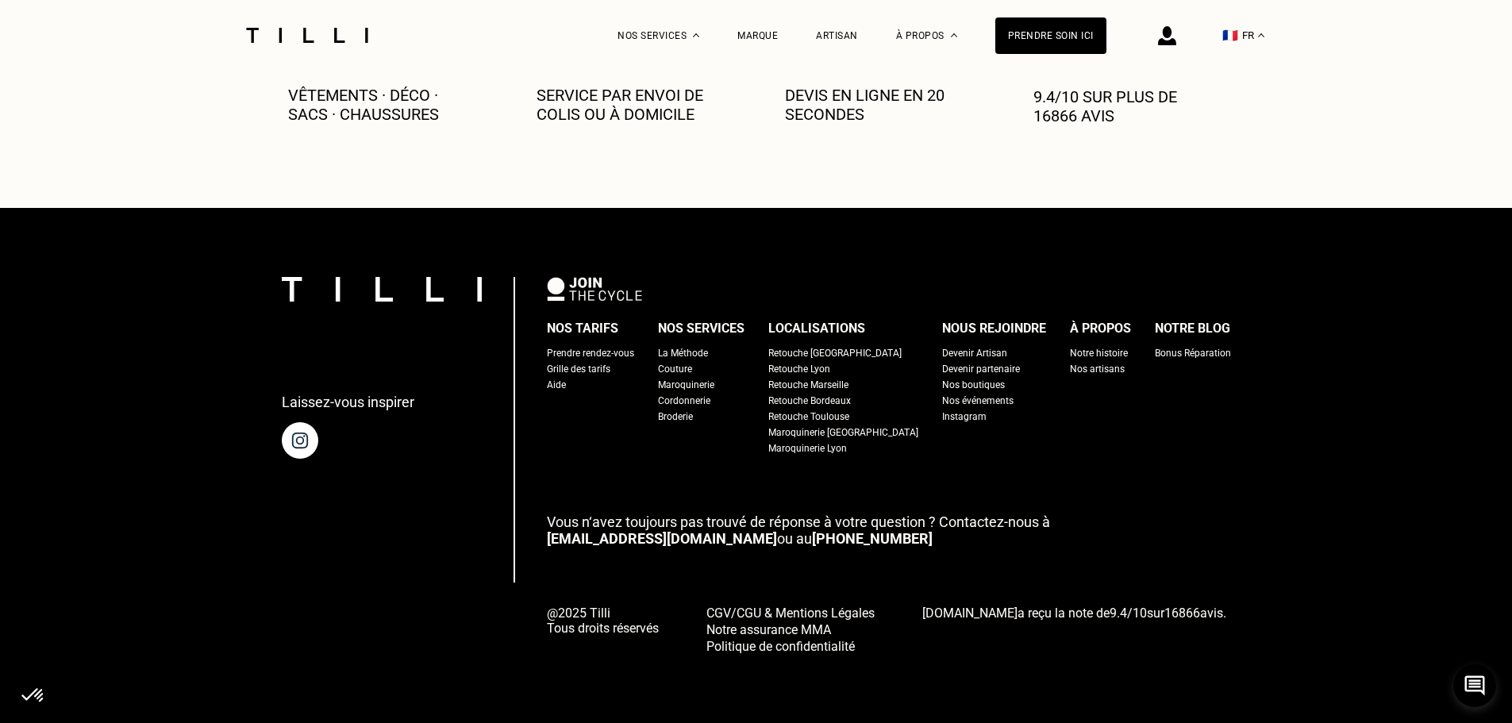
scroll to position [0, 0]
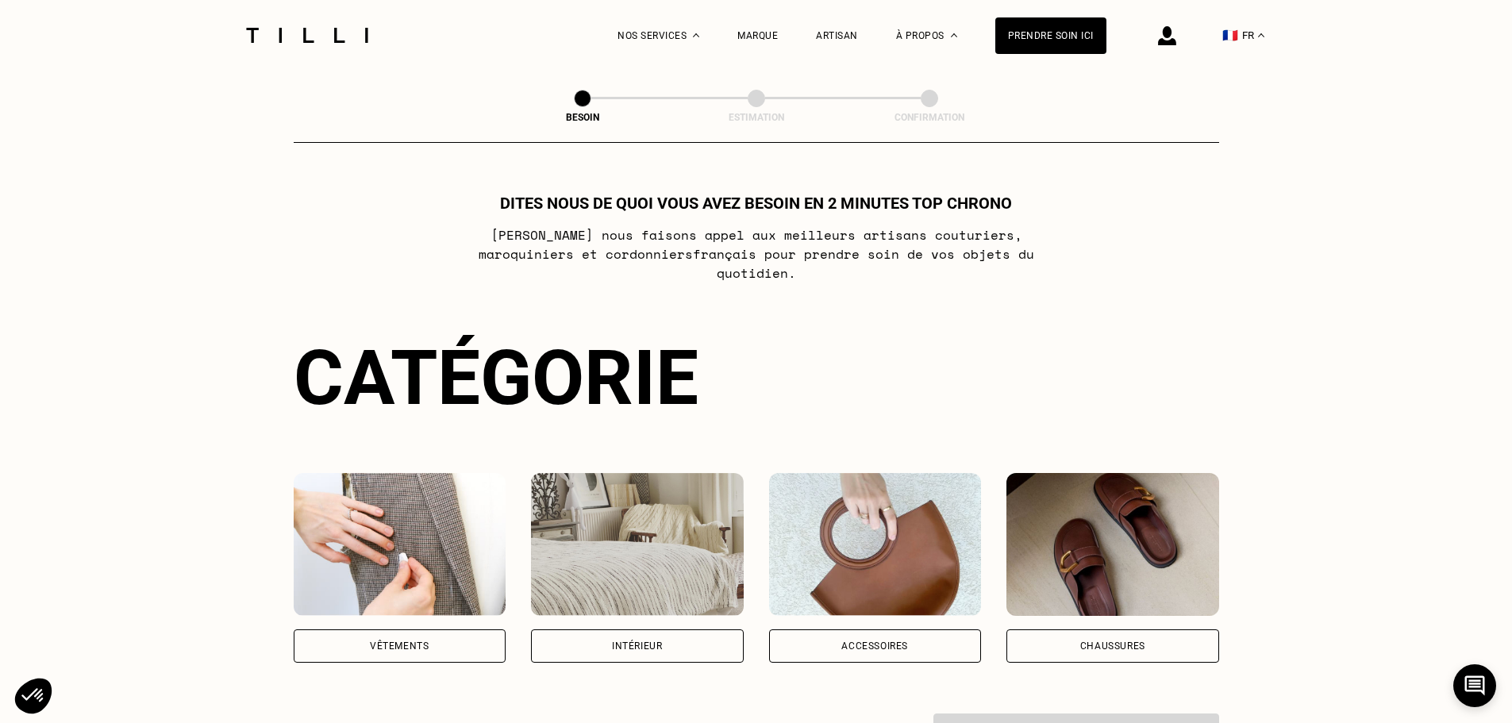
click at [454, 629] on div "Vêtements" at bounding box center [400, 645] width 213 height 33
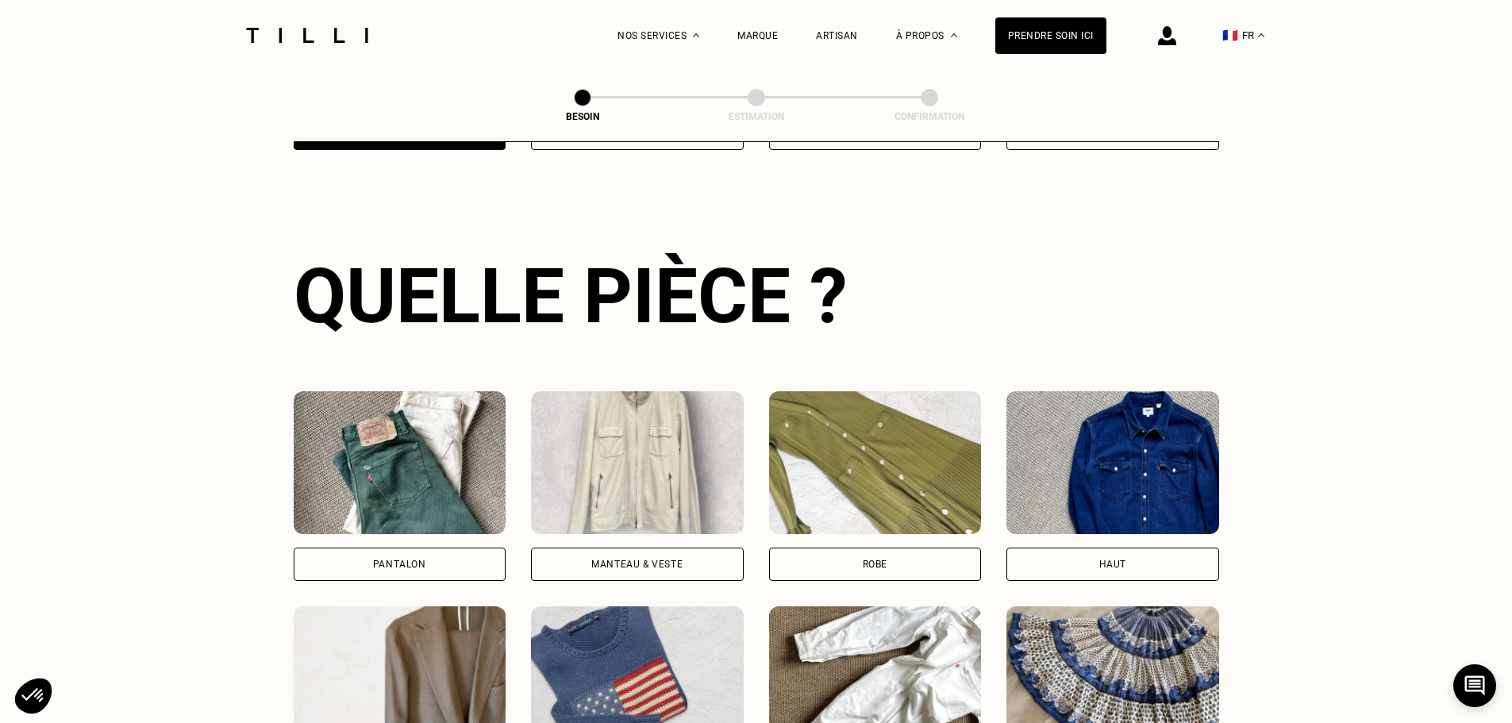
scroll to position [519, 0]
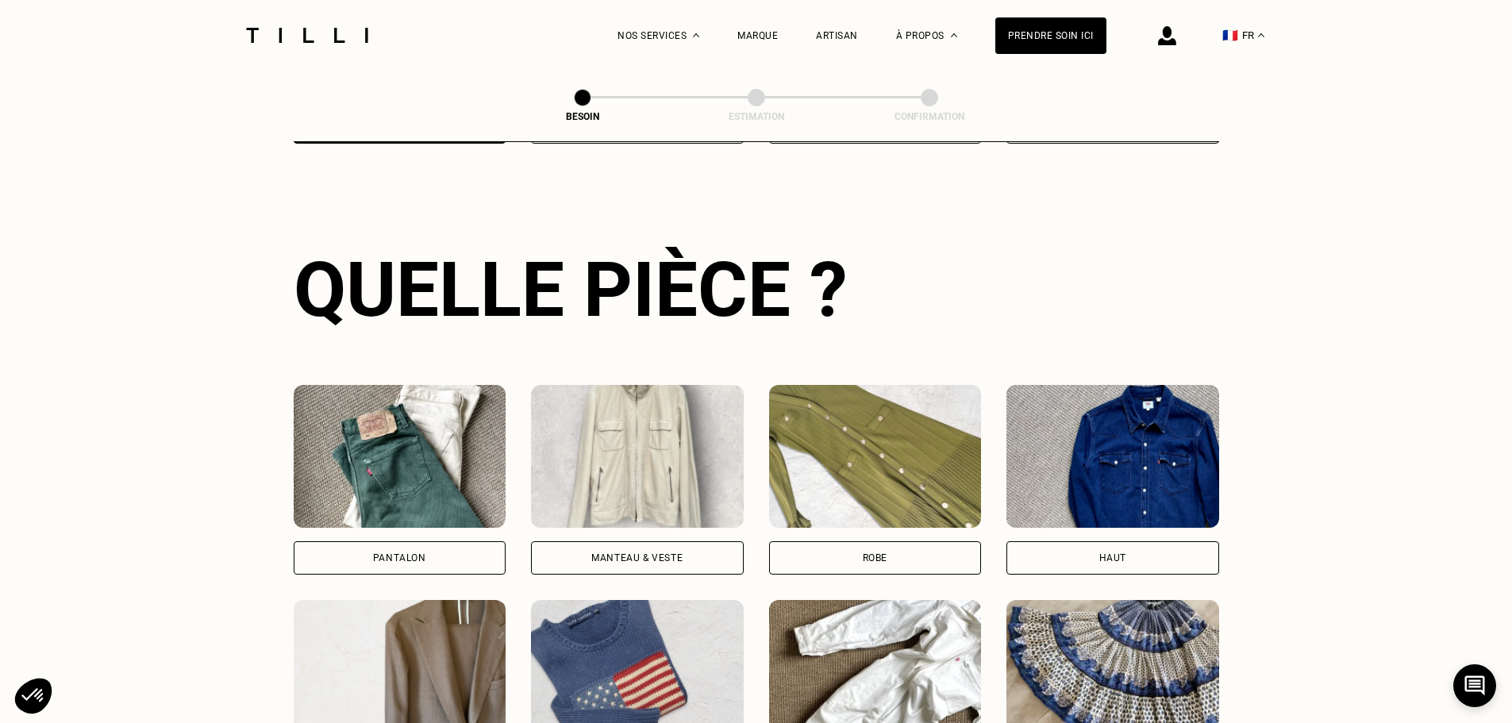
click at [417, 541] on div "Pantalon" at bounding box center [400, 557] width 213 height 33
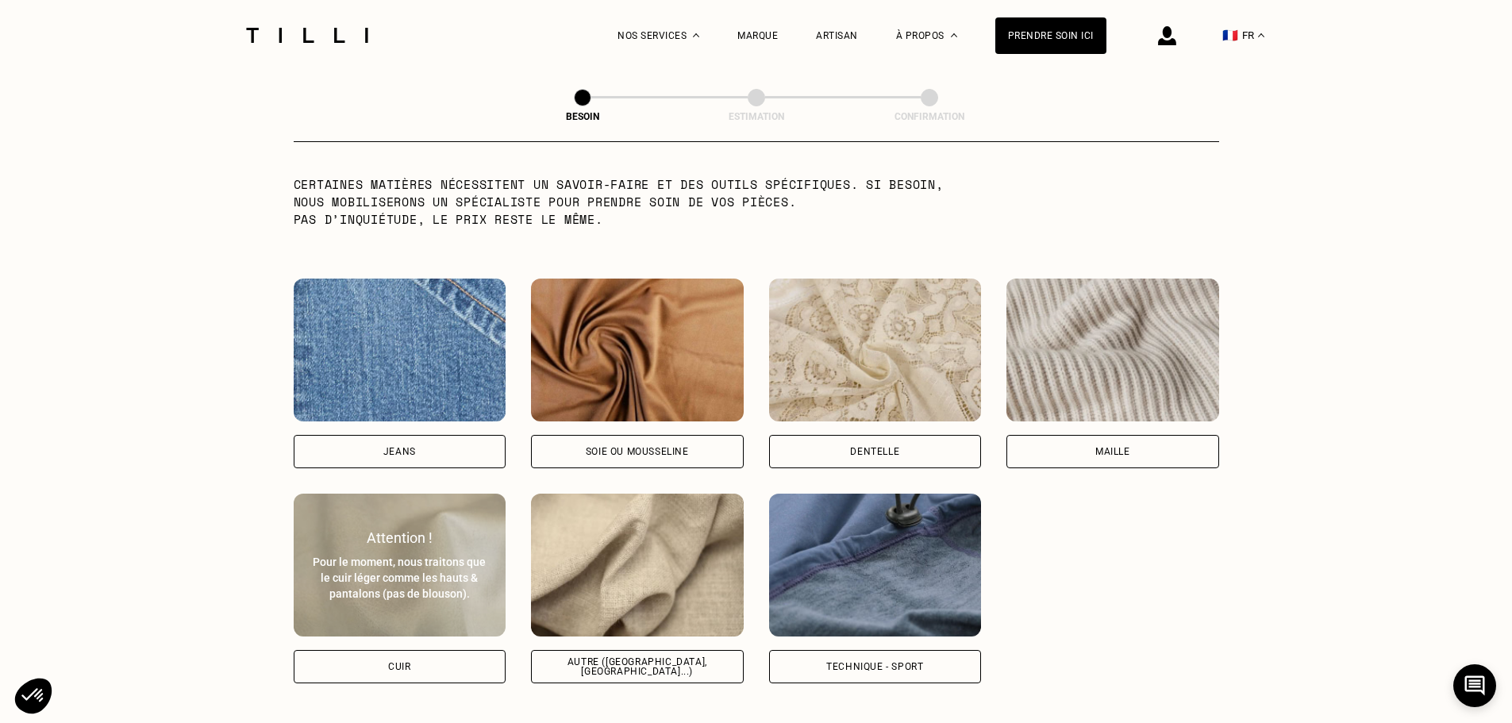
scroll to position [1609, 0]
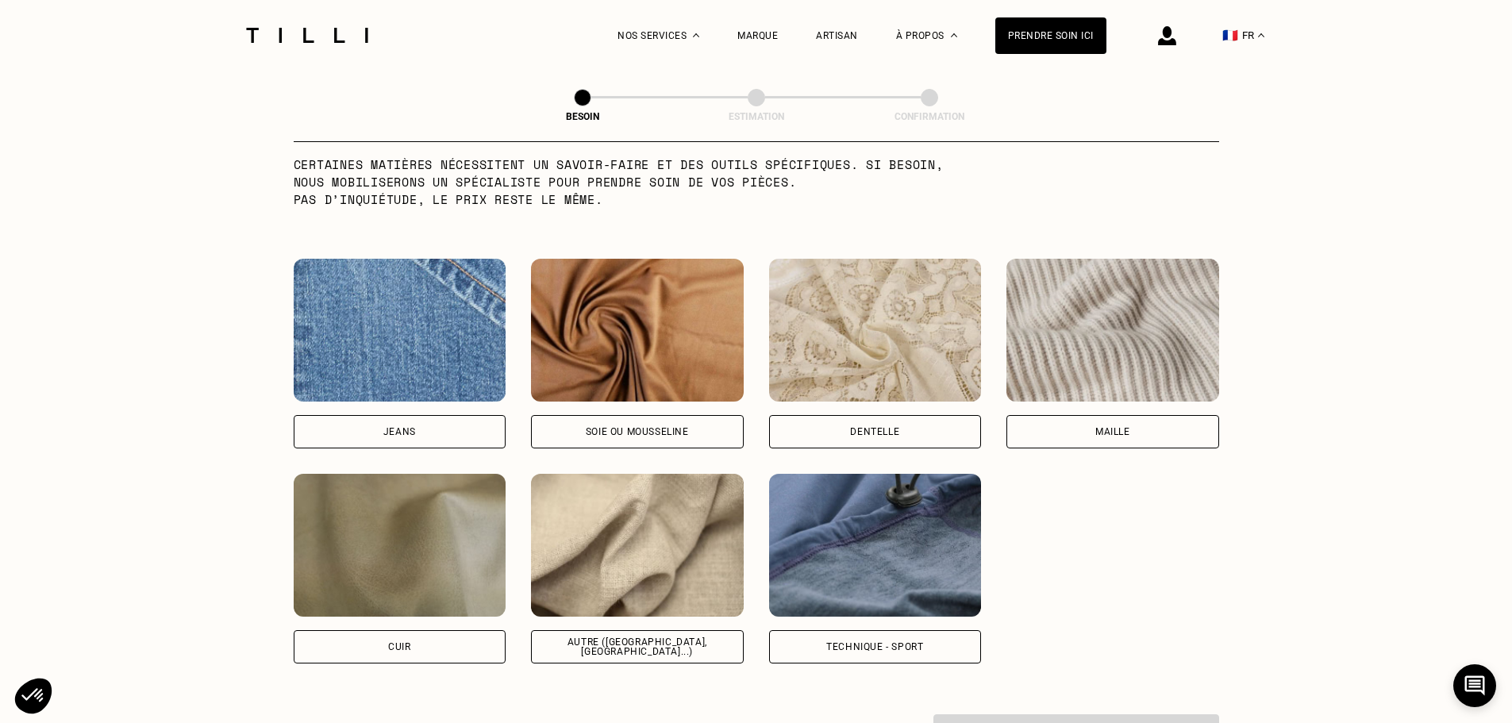
click at [413, 415] on div "Jeans" at bounding box center [400, 431] width 213 height 33
select select "FR"
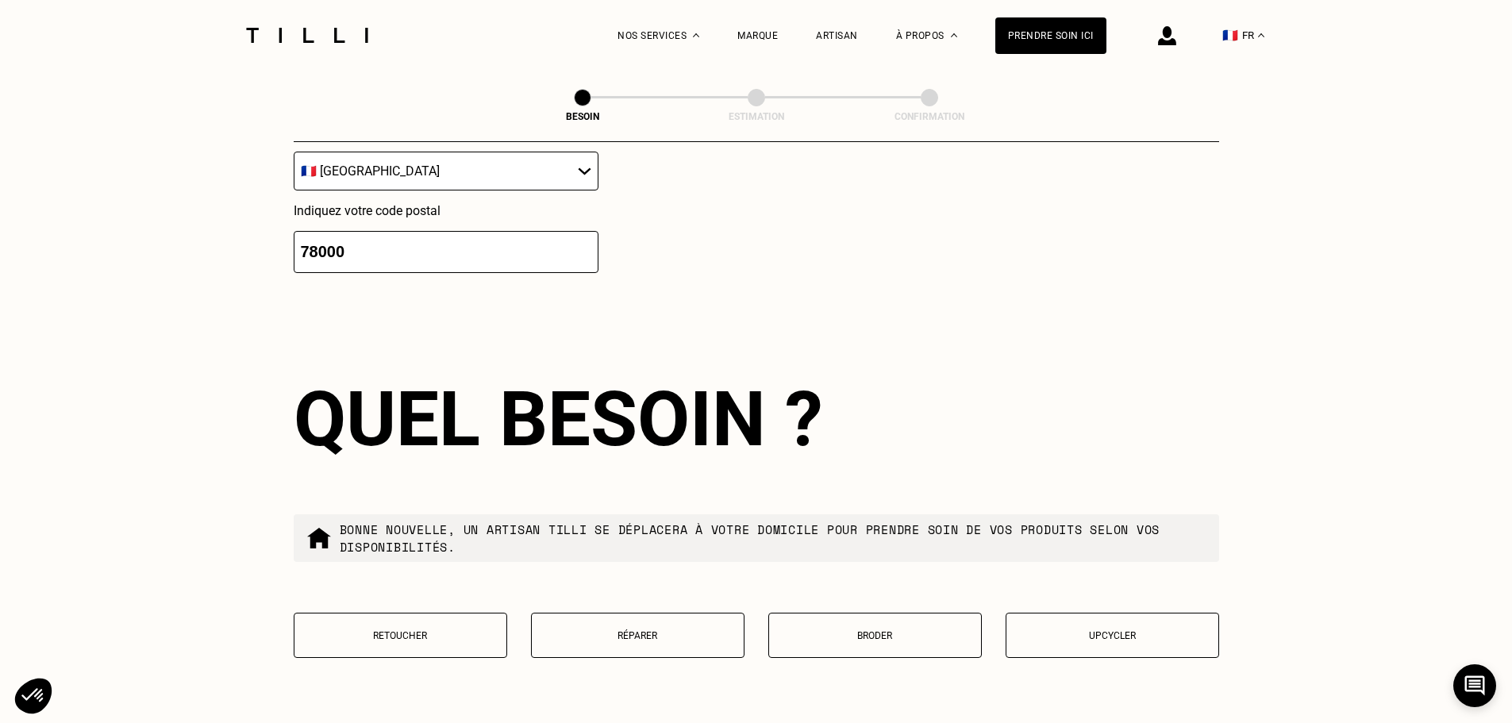
scroll to position [2531, 0]
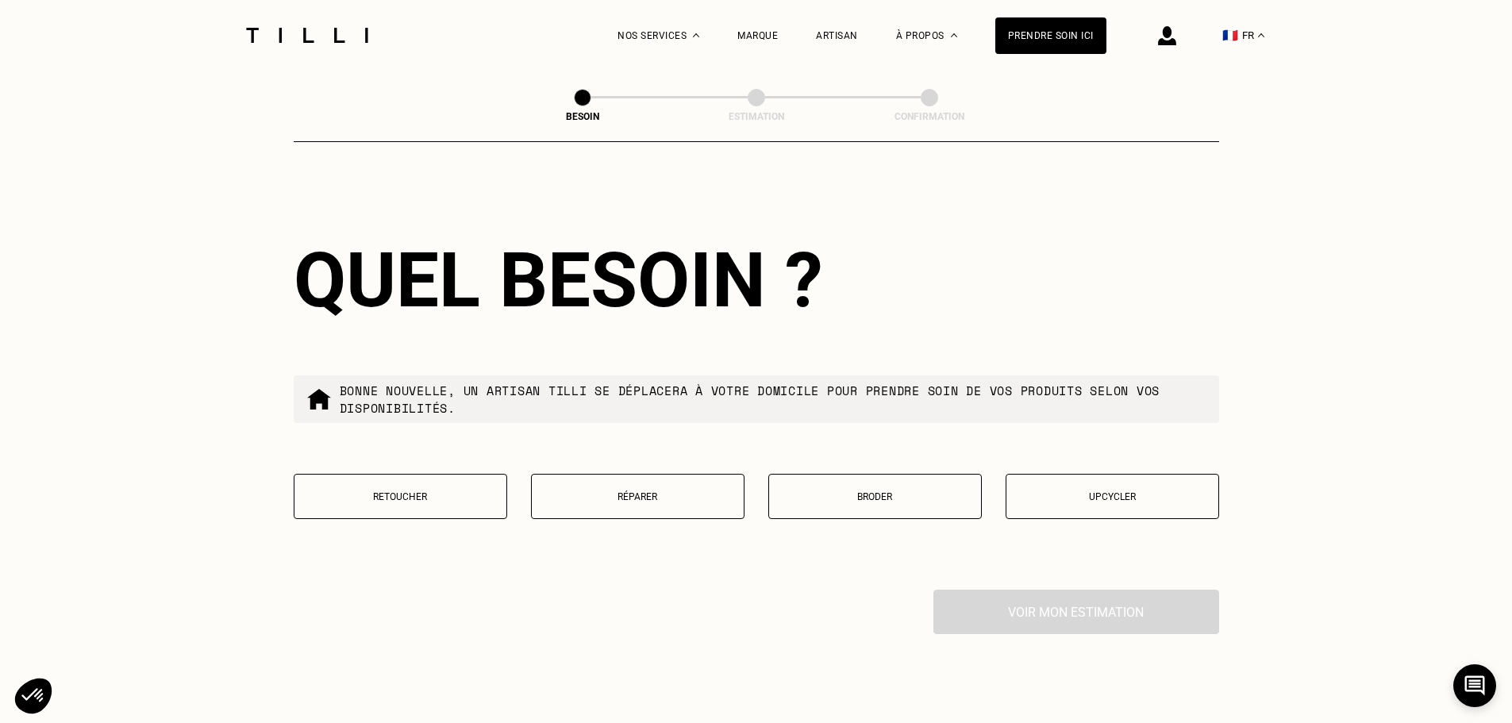
click at [599, 480] on button "Réparer" at bounding box center [637, 496] width 213 height 45
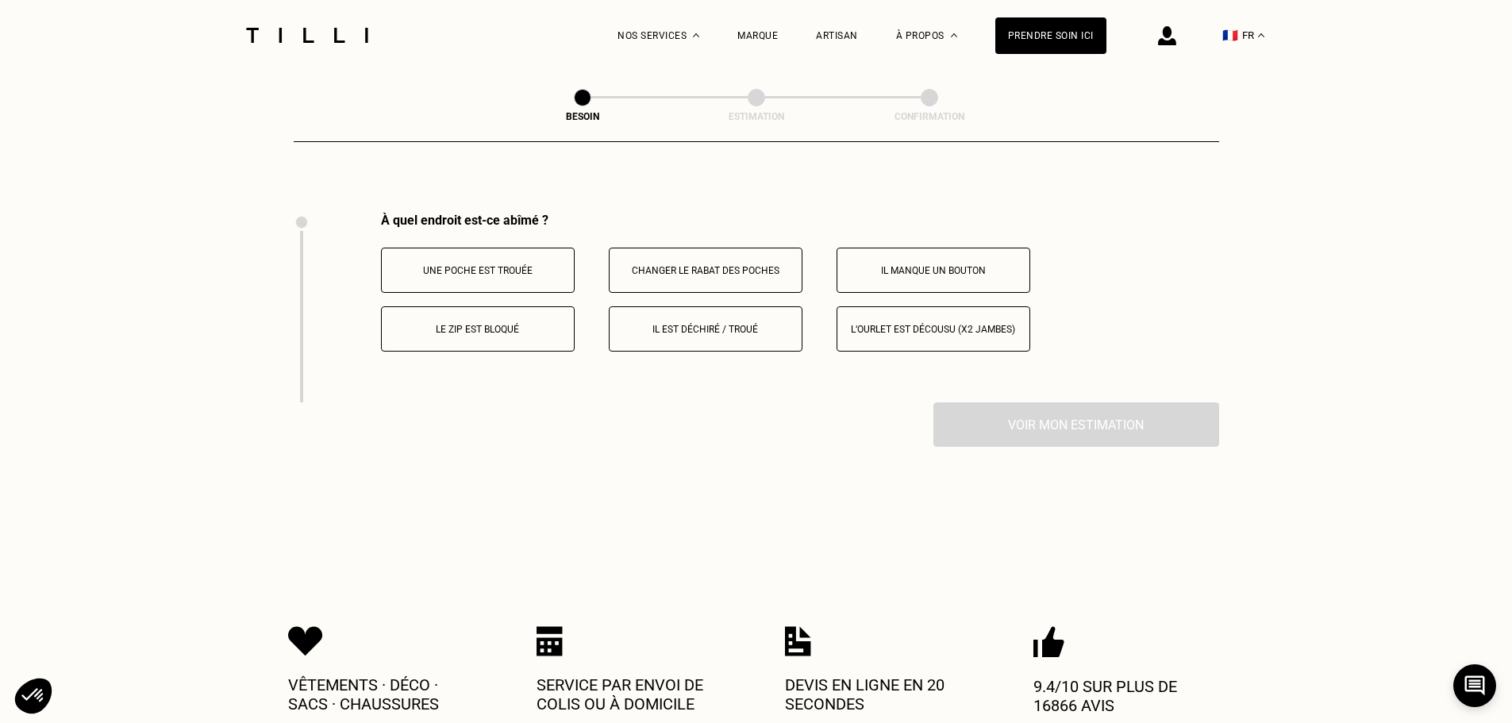
scroll to position [2936, 0]
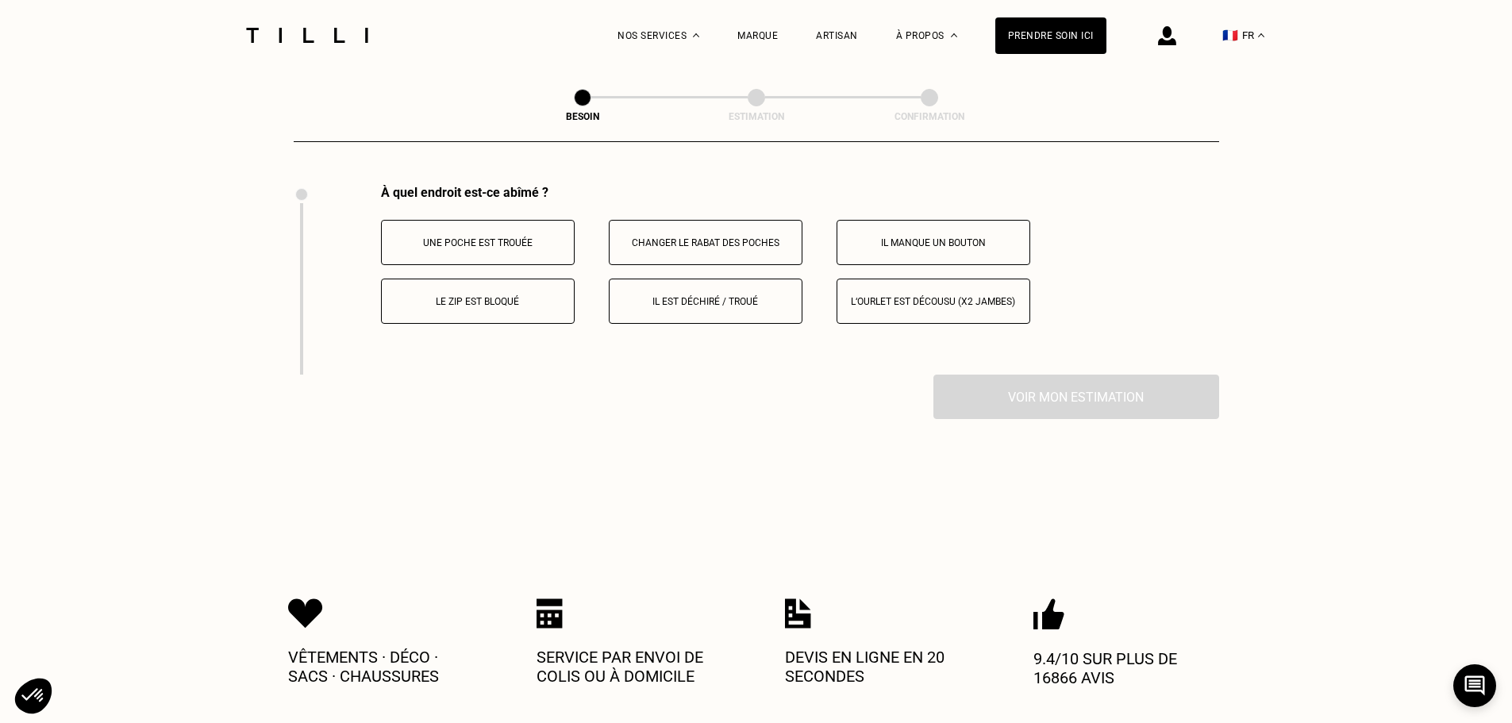
click at [714, 298] on p "Il est déchiré / troué" at bounding box center [705, 301] width 176 height 11
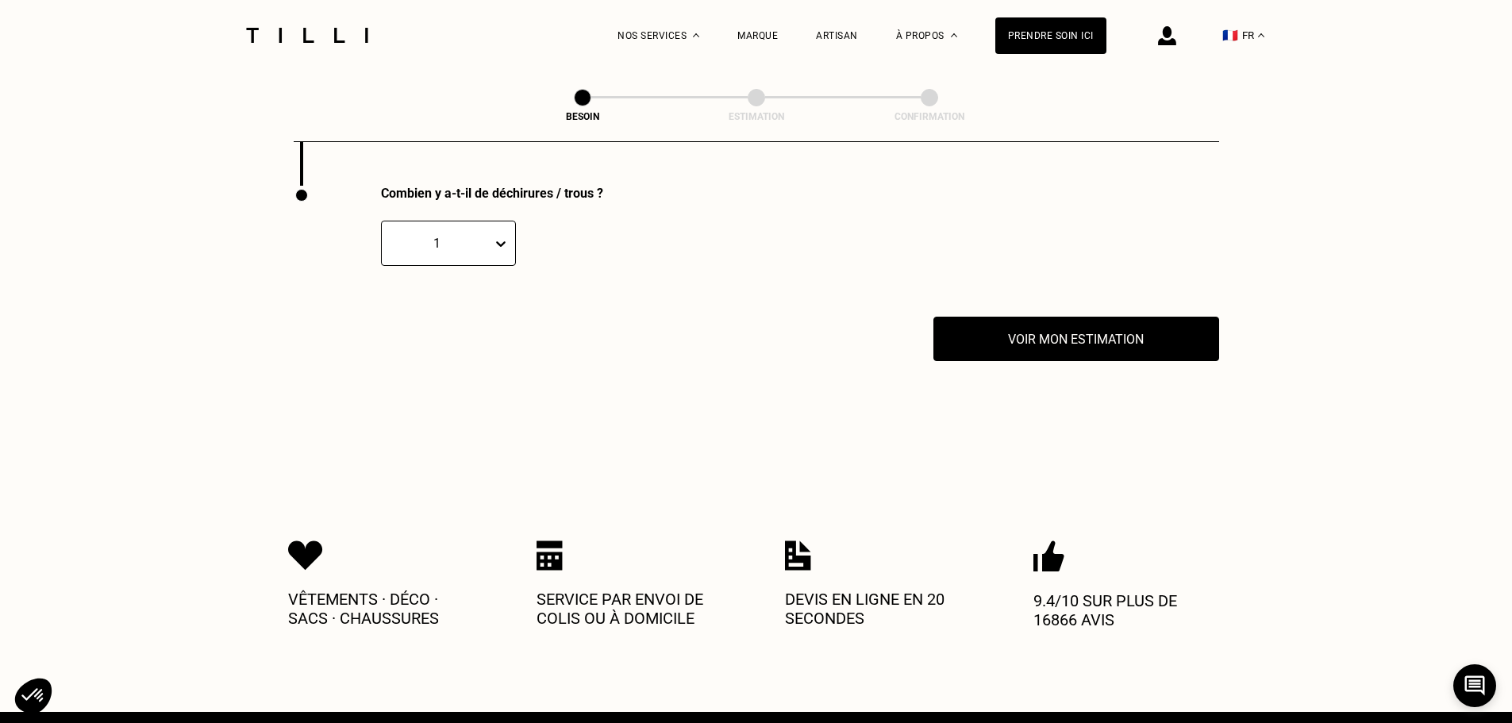
scroll to position [3125, 0]
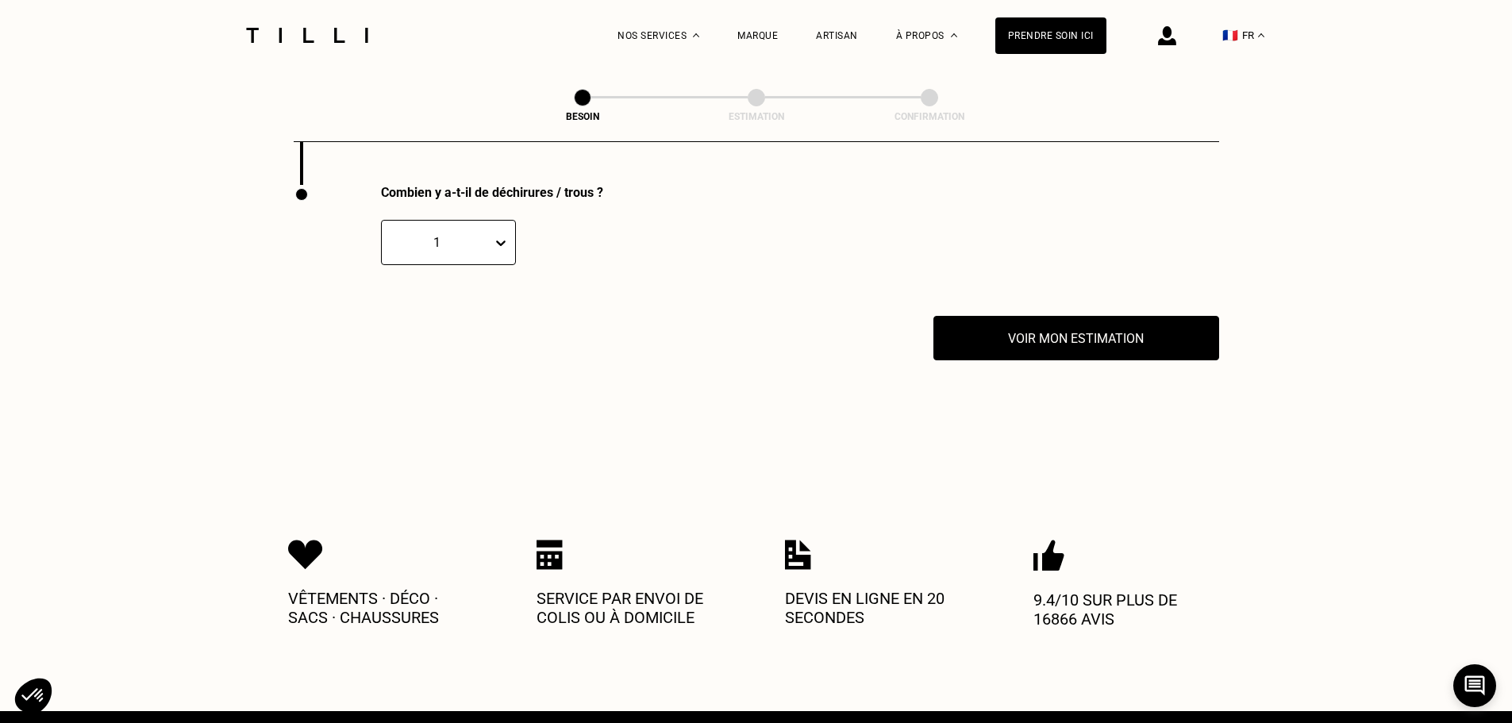
click at [492, 232] on div "1" at bounding box center [448, 242] width 135 height 45
click at [440, 346] on div "3" at bounding box center [448, 347] width 135 height 29
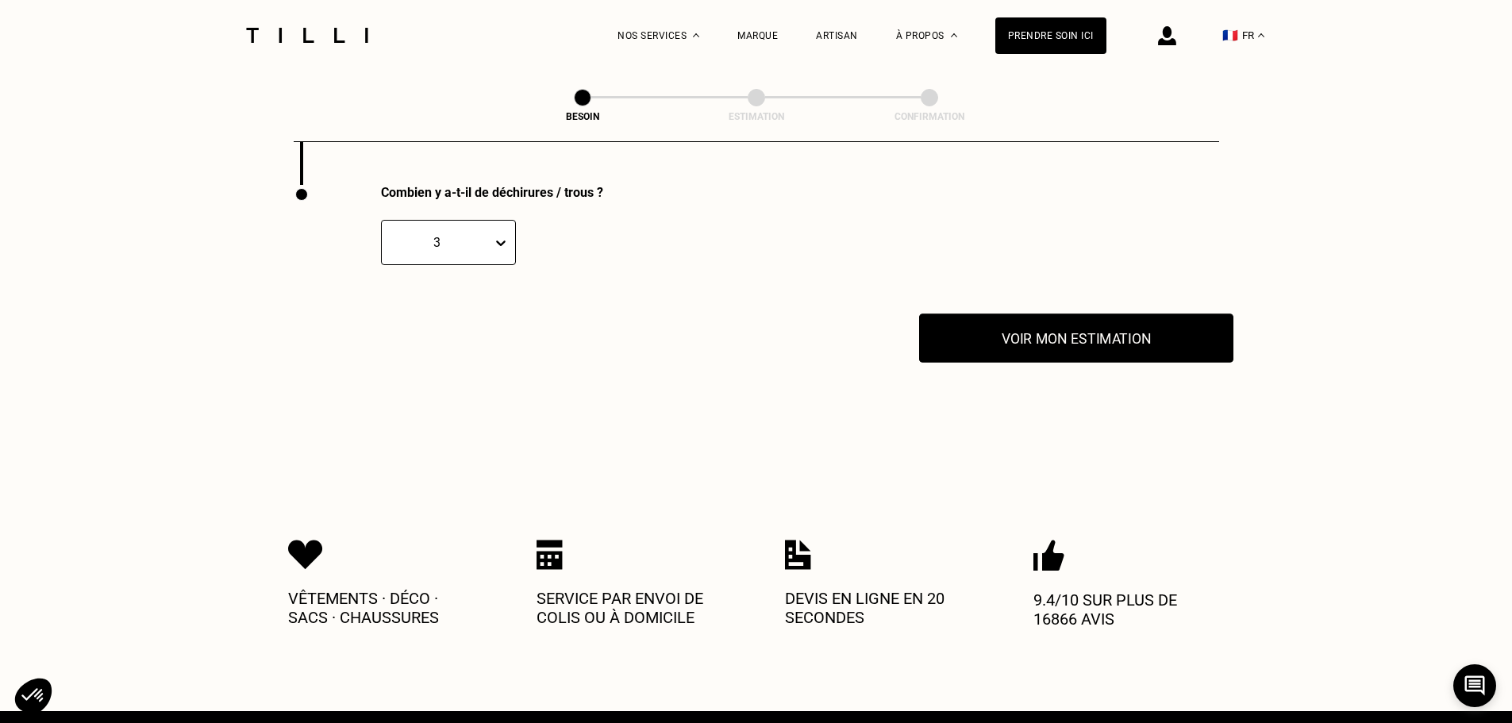
click at [1045, 333] on button "Voir mon estimation" at bounding box center [1076, 337] width 314 height 49
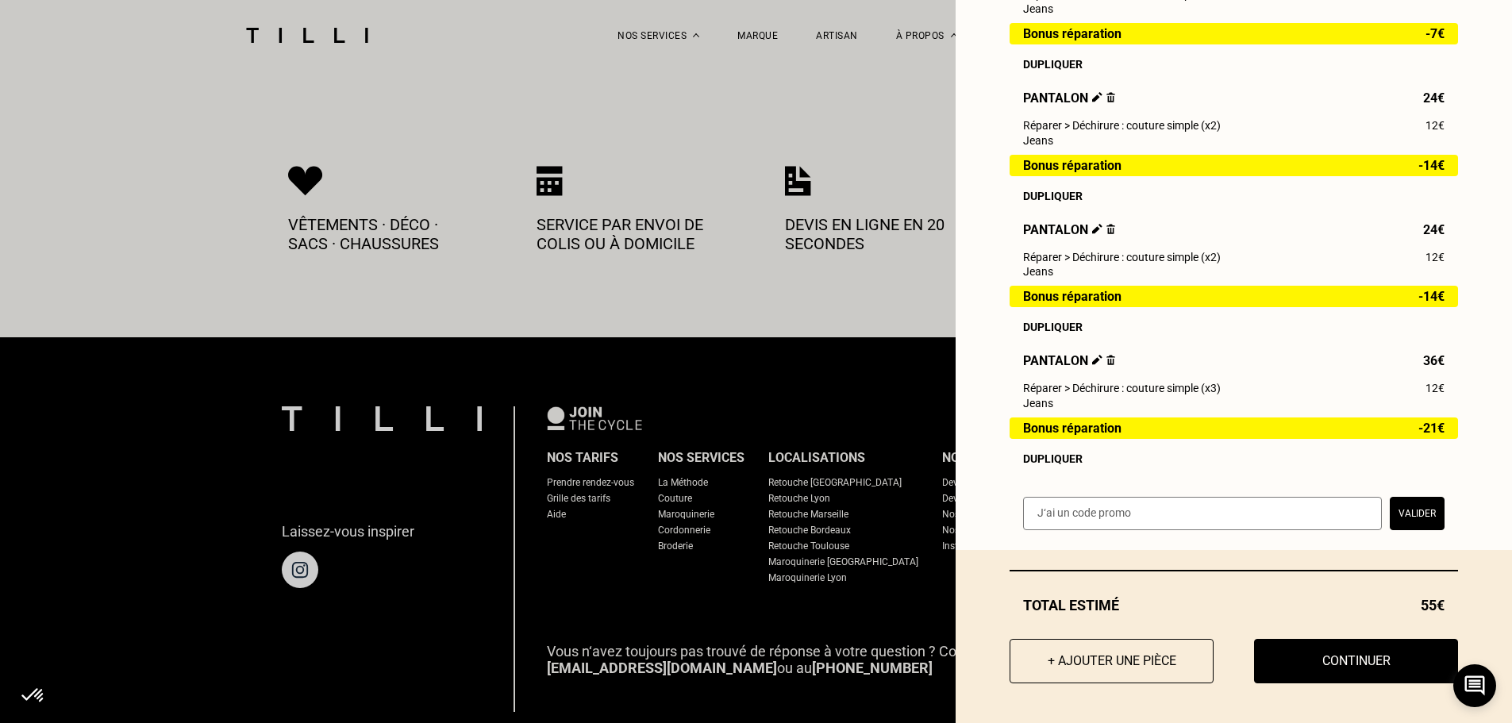
scroll to position [3522, 0]
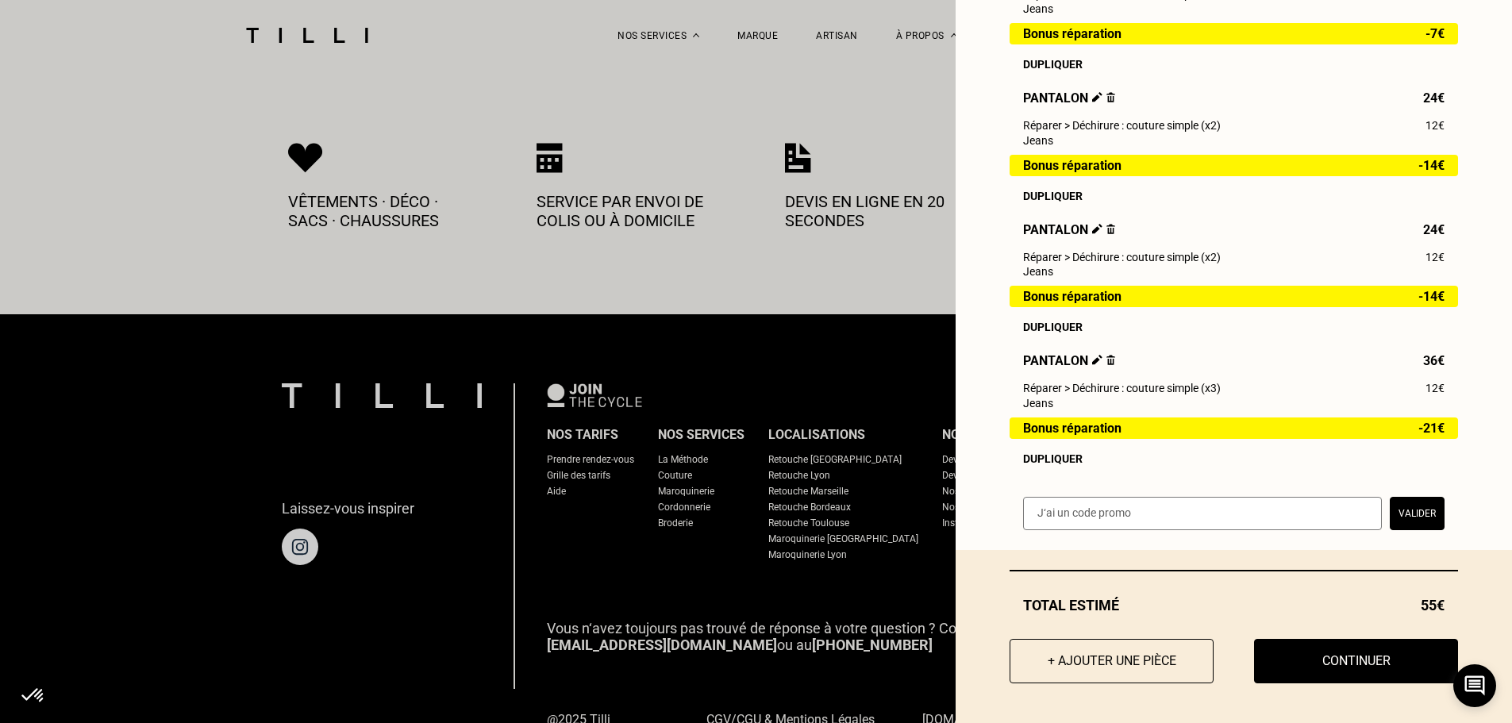
click at [1343, 663] on button "Continuer" at bounding box center [1356, 661] width 204 height 44
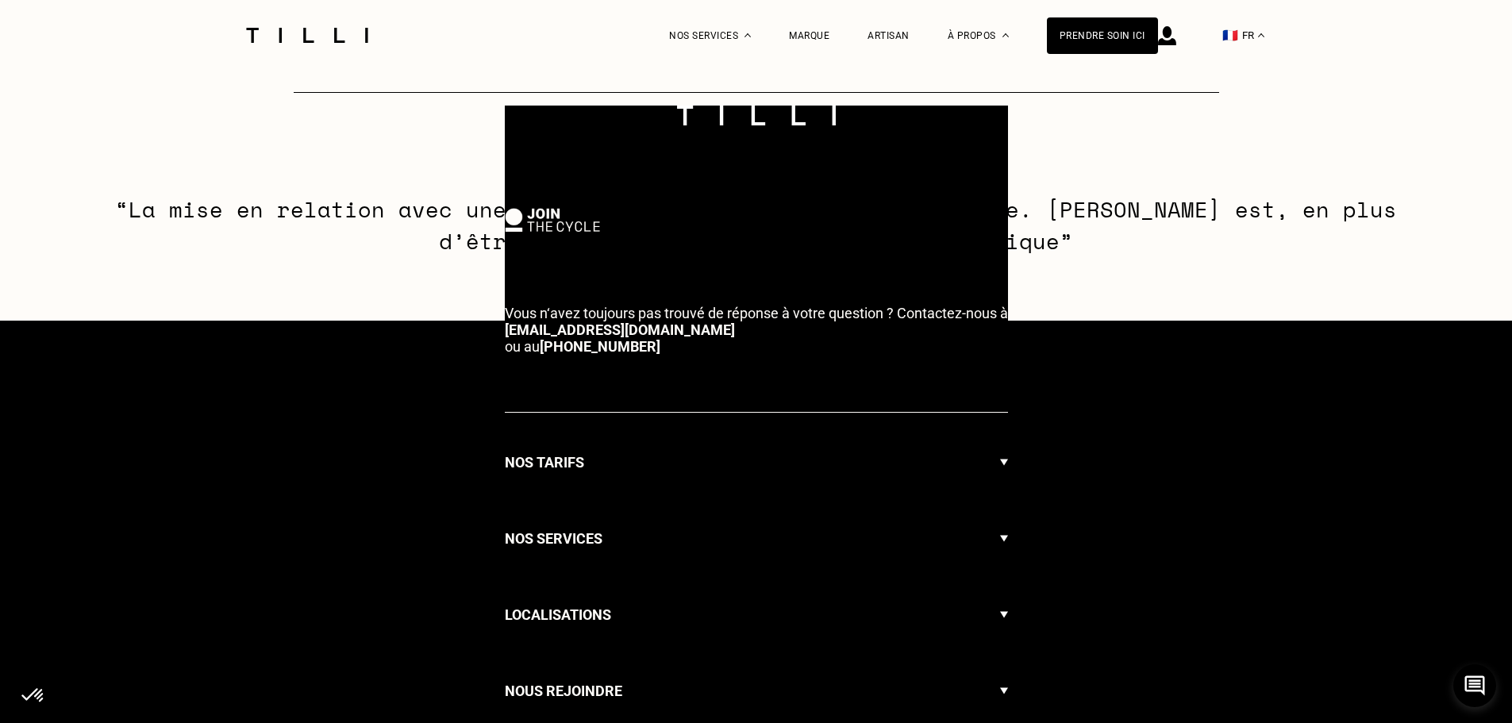
select select "FR"
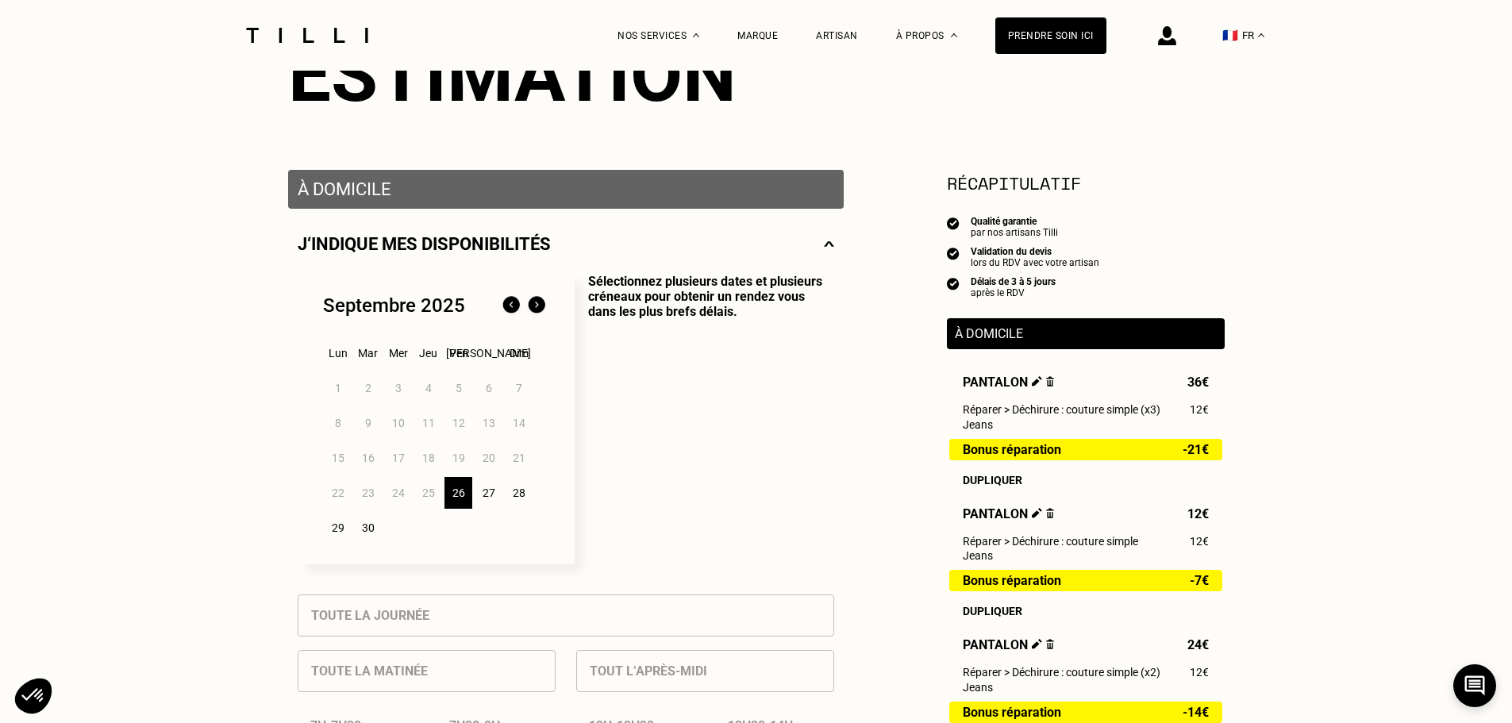
scroll to position [317, 0]
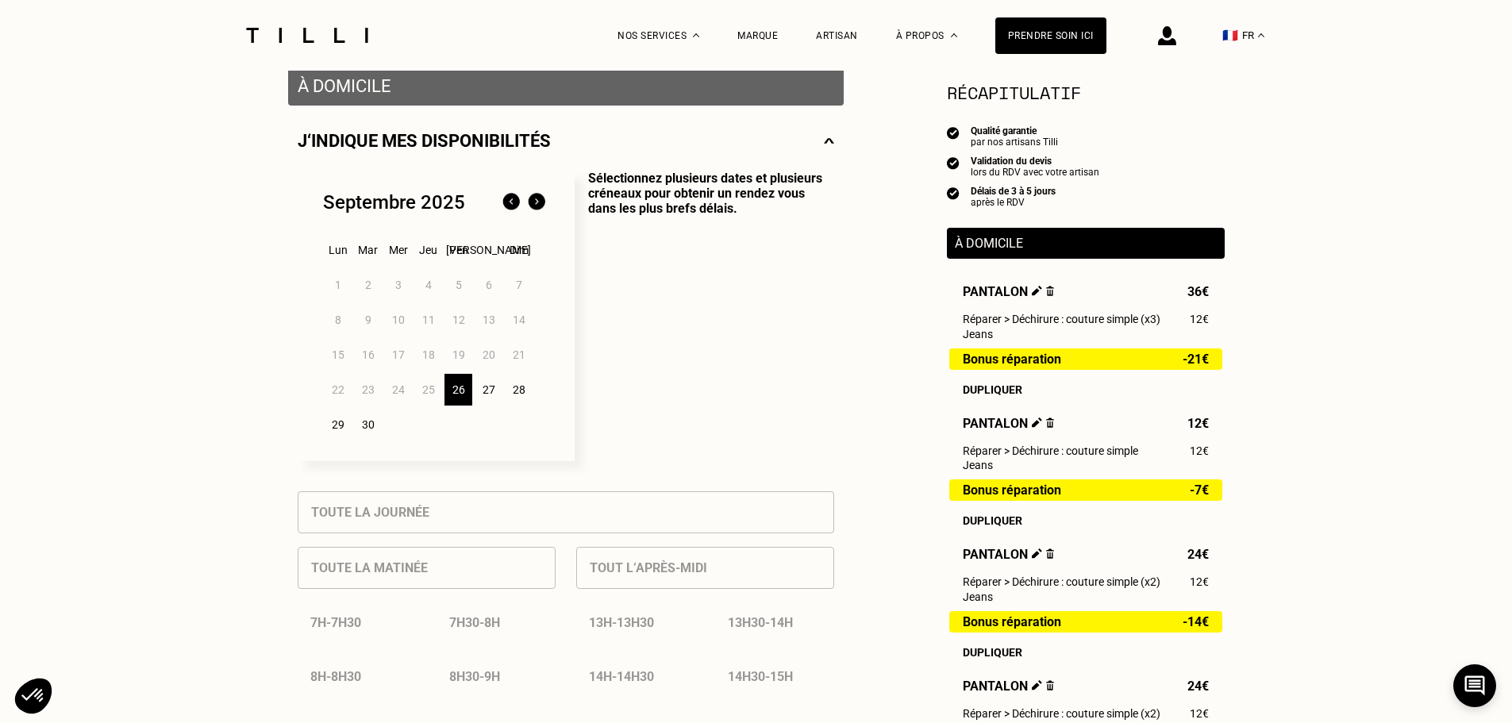
click at [540, 206] on img at bounding box center [536, 202] width 25 height 25
click at [509, 211] on img at bounding box center [510, 202] width 25 height 25
click at [342, 430] on div "29" at bounding box center [338, 425] width 28 height 32
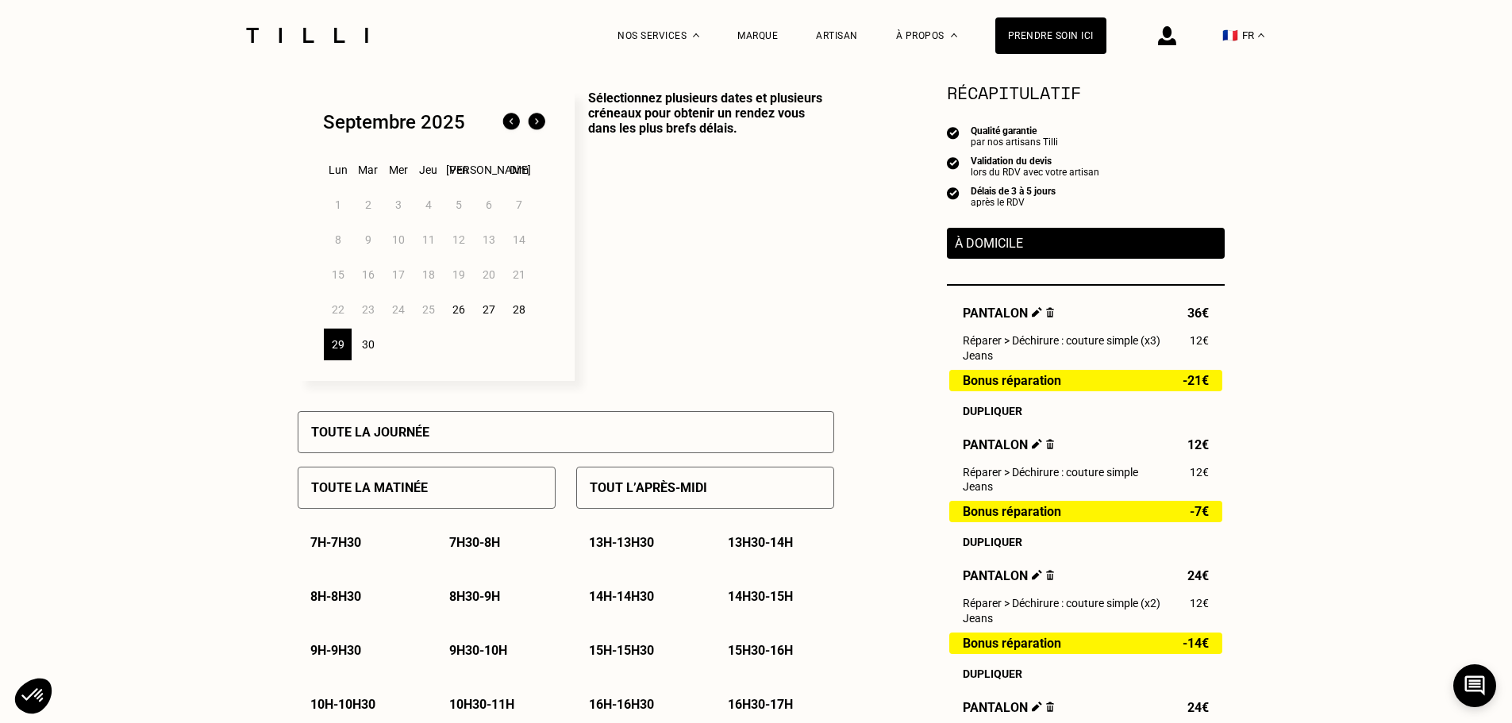
scroll to position [397, 0]
click at [538, 129] on img at bounding box center [536, 122] width 25 height 25
click at [398, 244] on div "8" at bounding box center [398, 241] width 28 height 32
click at [397, 351] on div "29" at bounding box center [398, 345] width 28 height 32
click at [536, 128] on img at bounding box center [536, 122] width 25 height 25
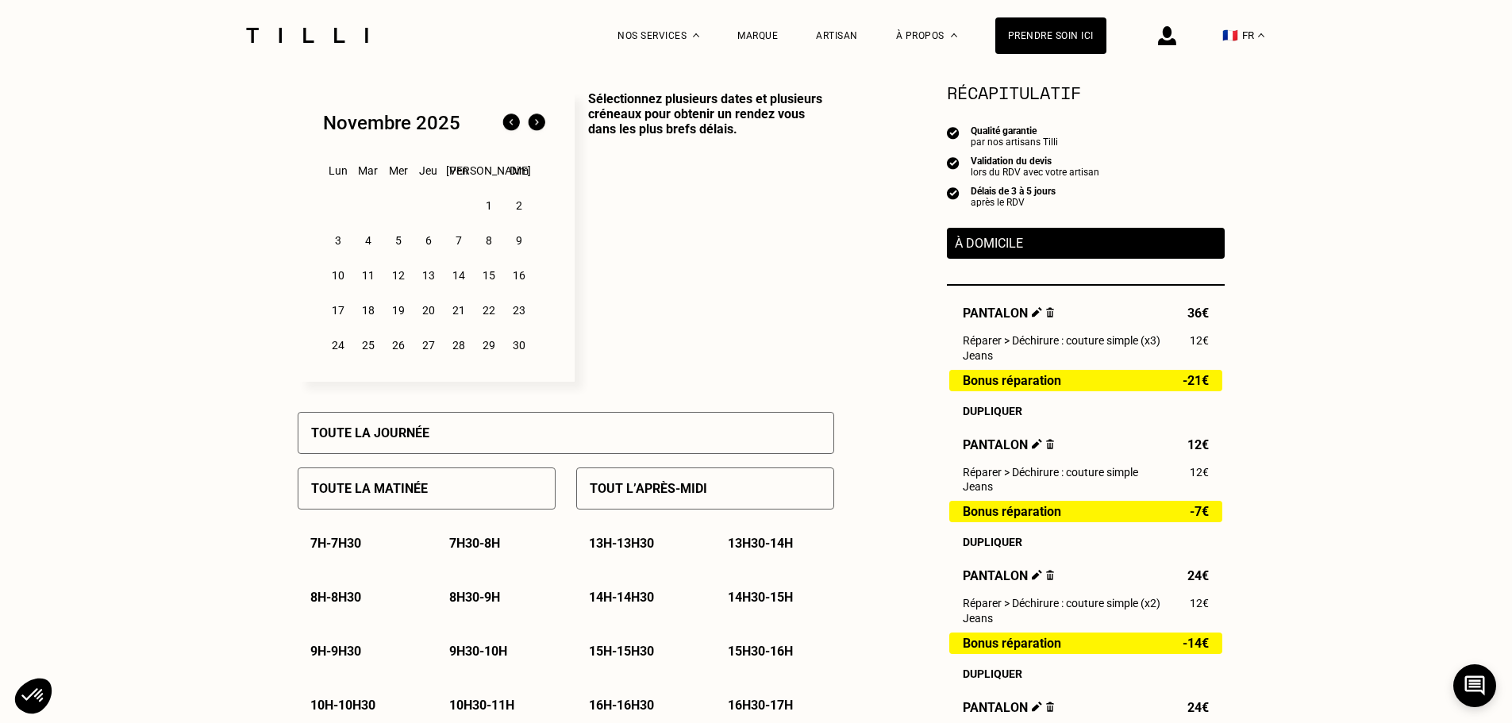
click at [507, 123] on img at bounding box center [510, 122] width 25 height 25
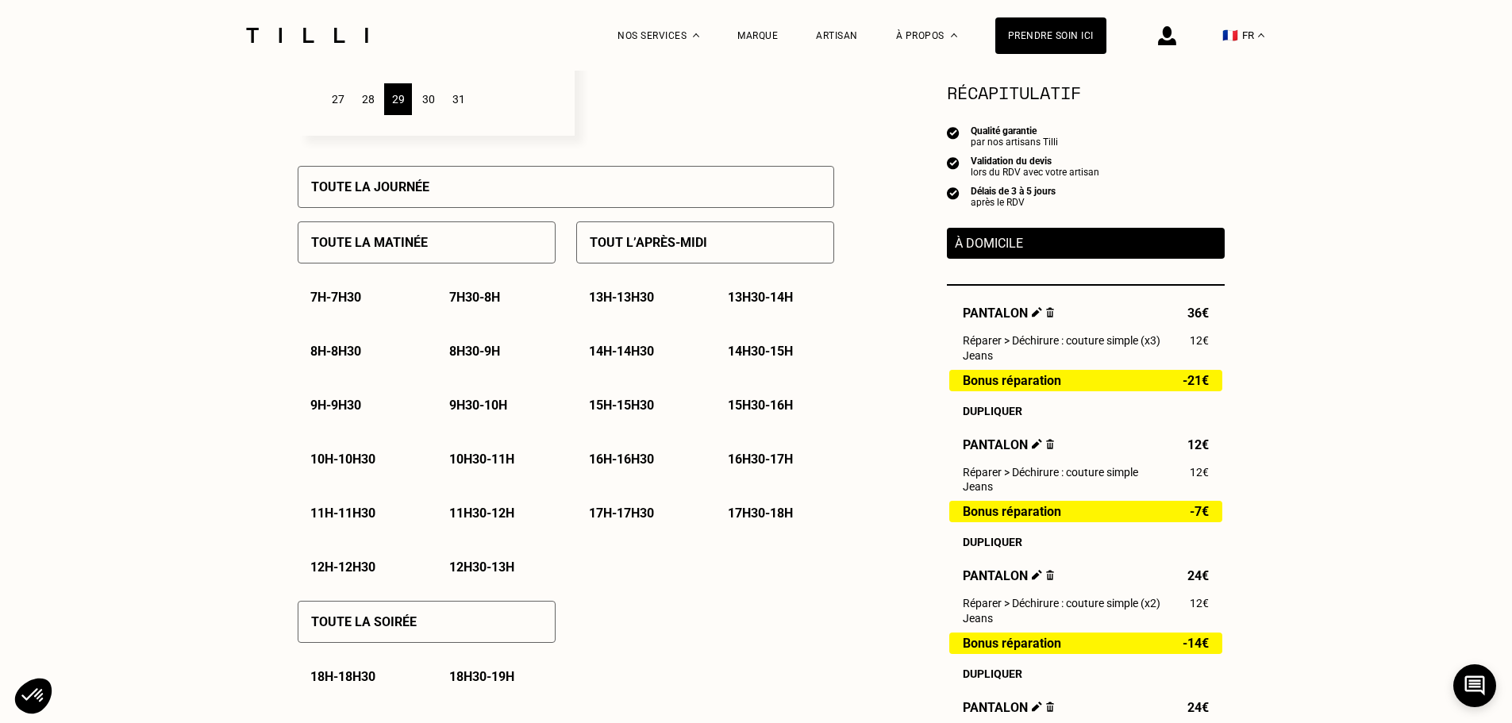
scroll to position [476, 0]
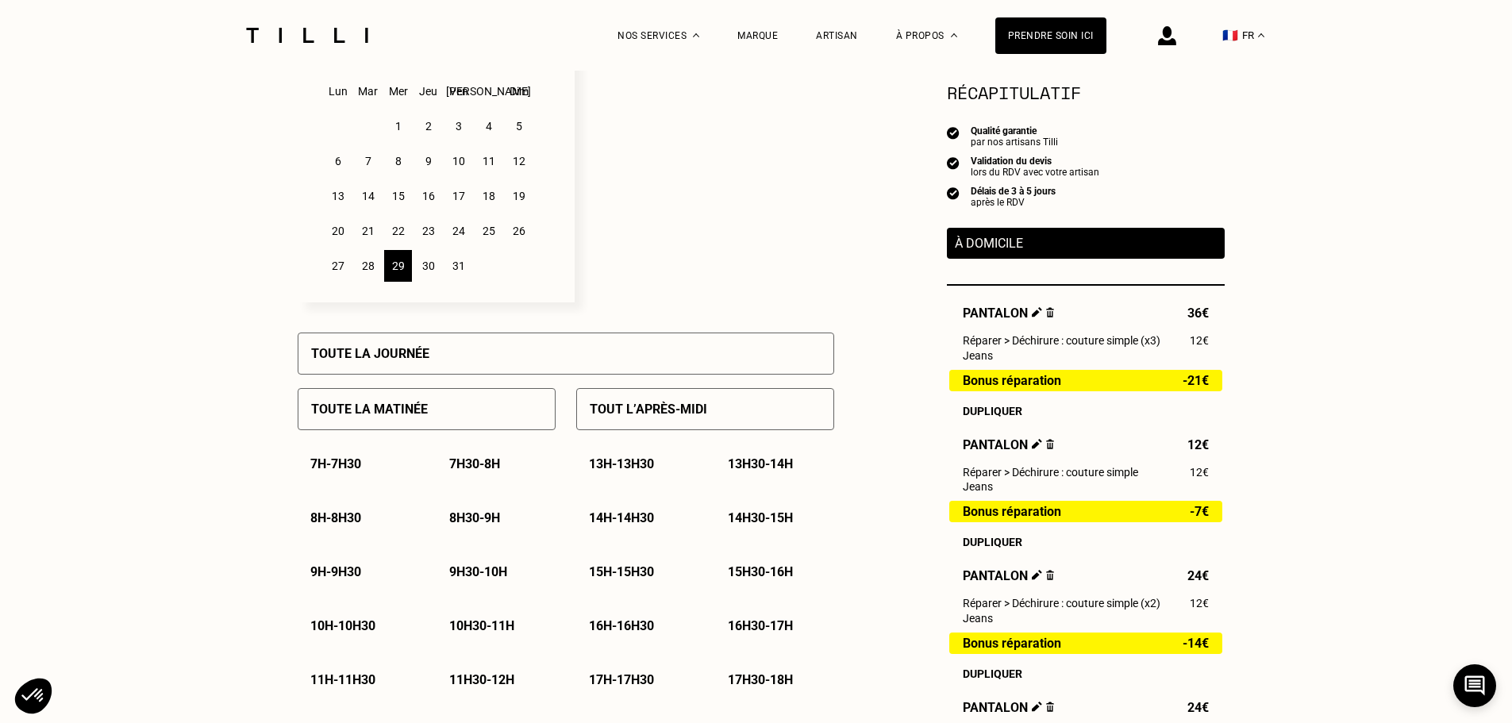
click at [442, 351] on div "Toute la journée" at bounding box center [566, 354] width 536 height 42
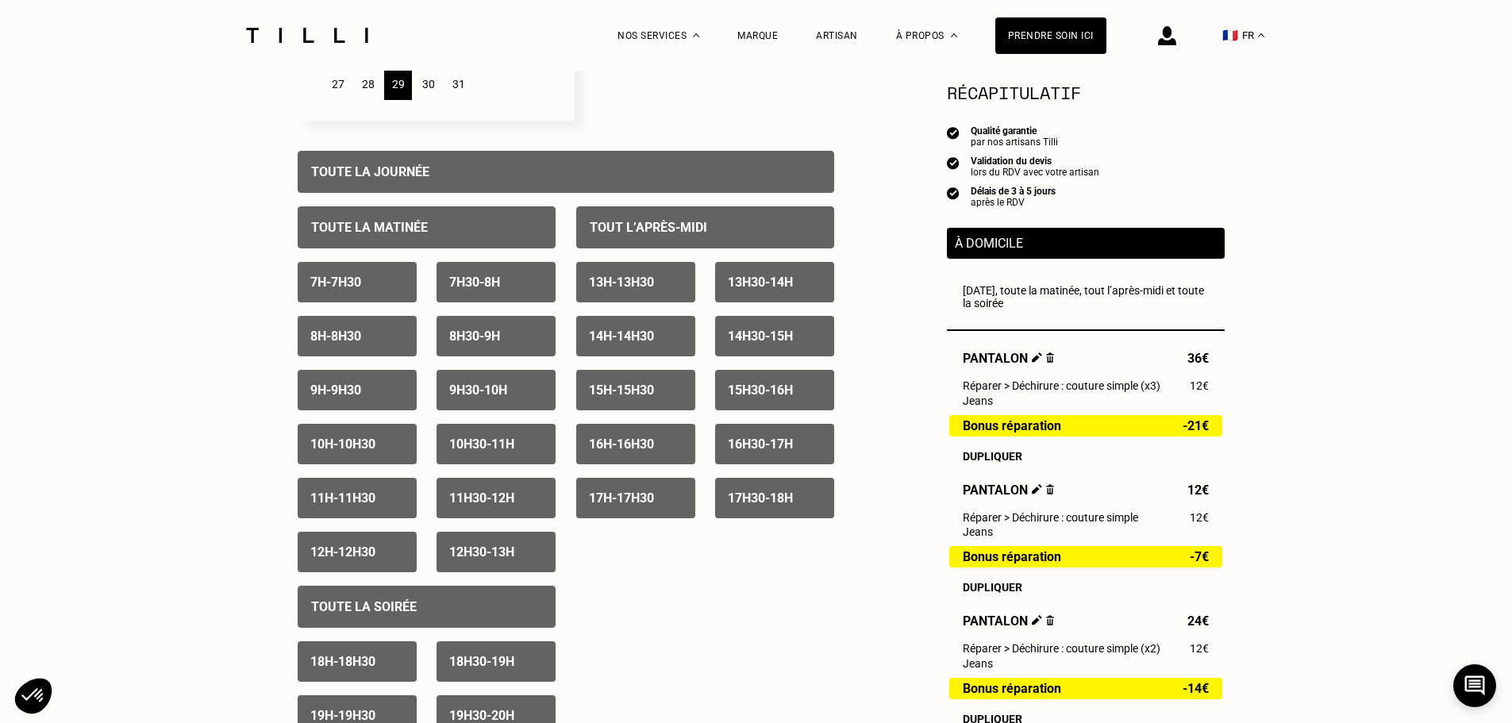
scroll to position [635, 0]
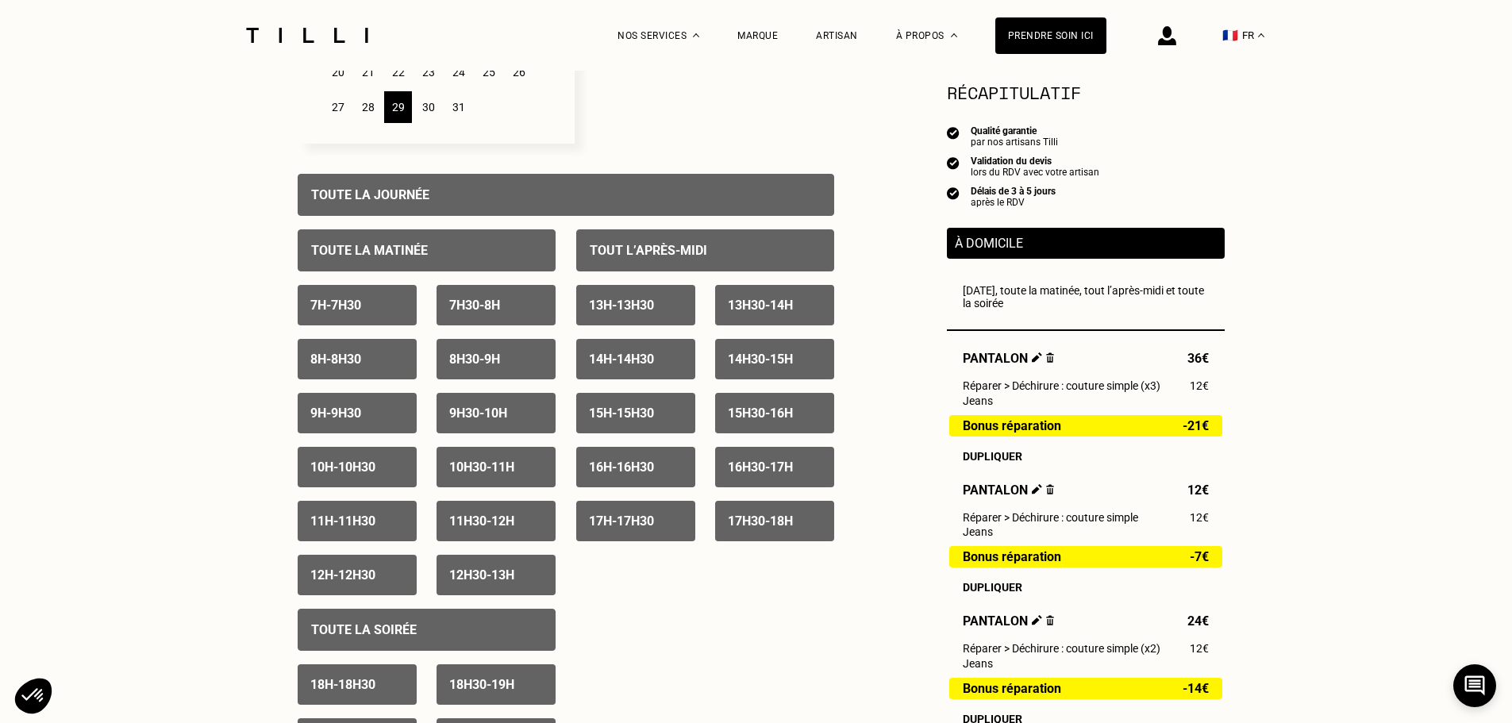
click at [445, 190] on div "Toute la journée" at bounding box center [566, 195] width 536 height 42
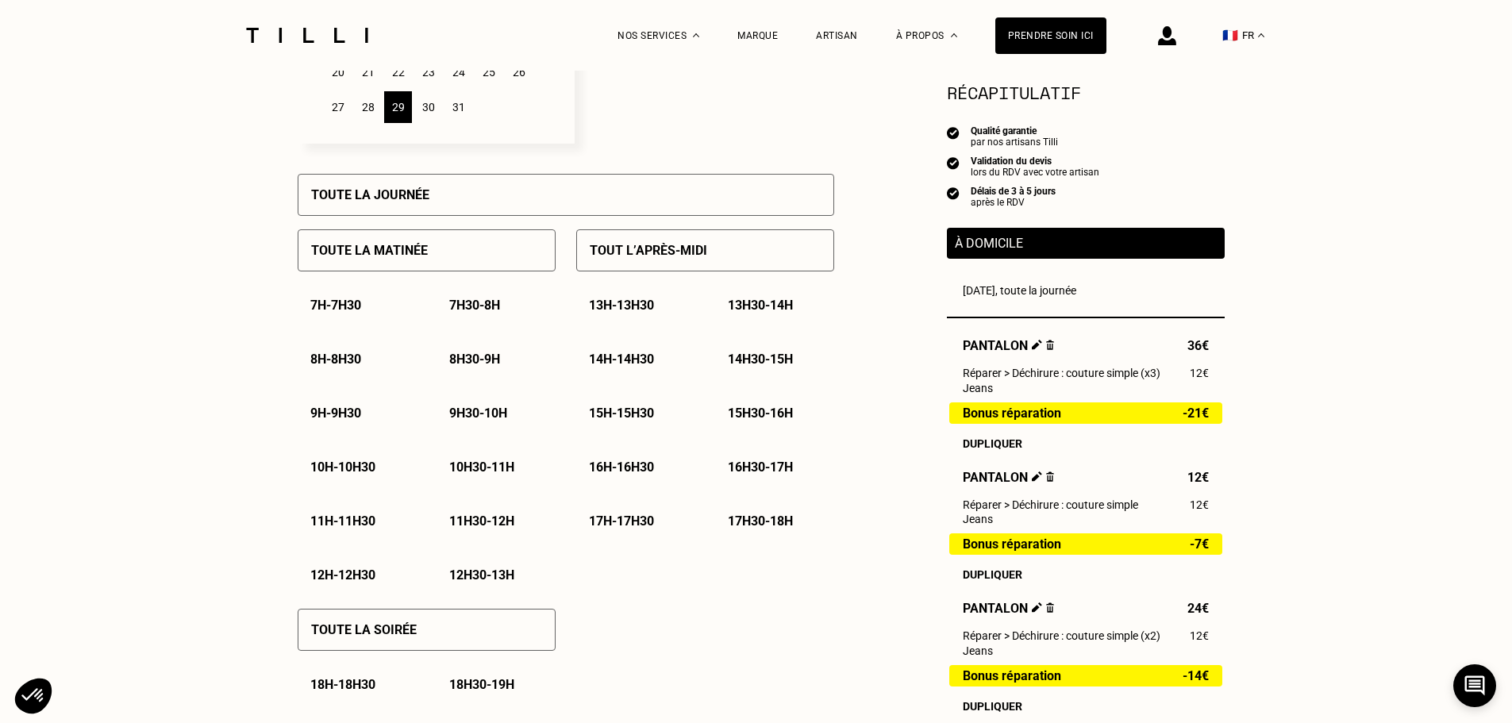
click at [344, 416] on p "9h - 9h30" at bounding box center [335, 413] width 51 height 15
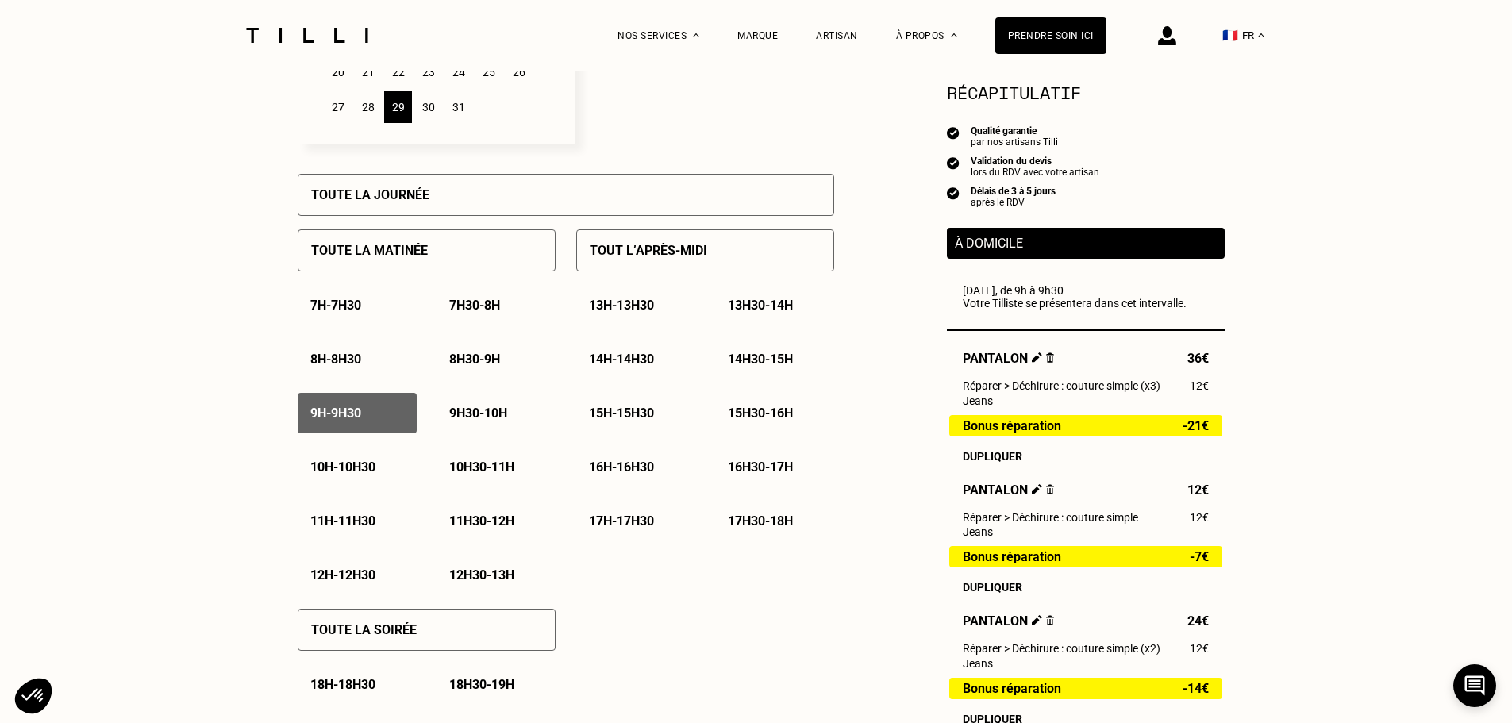
click at [466, 419] on p "9h30 - 10h" at bounding box center [478, 413] width 58 height 15
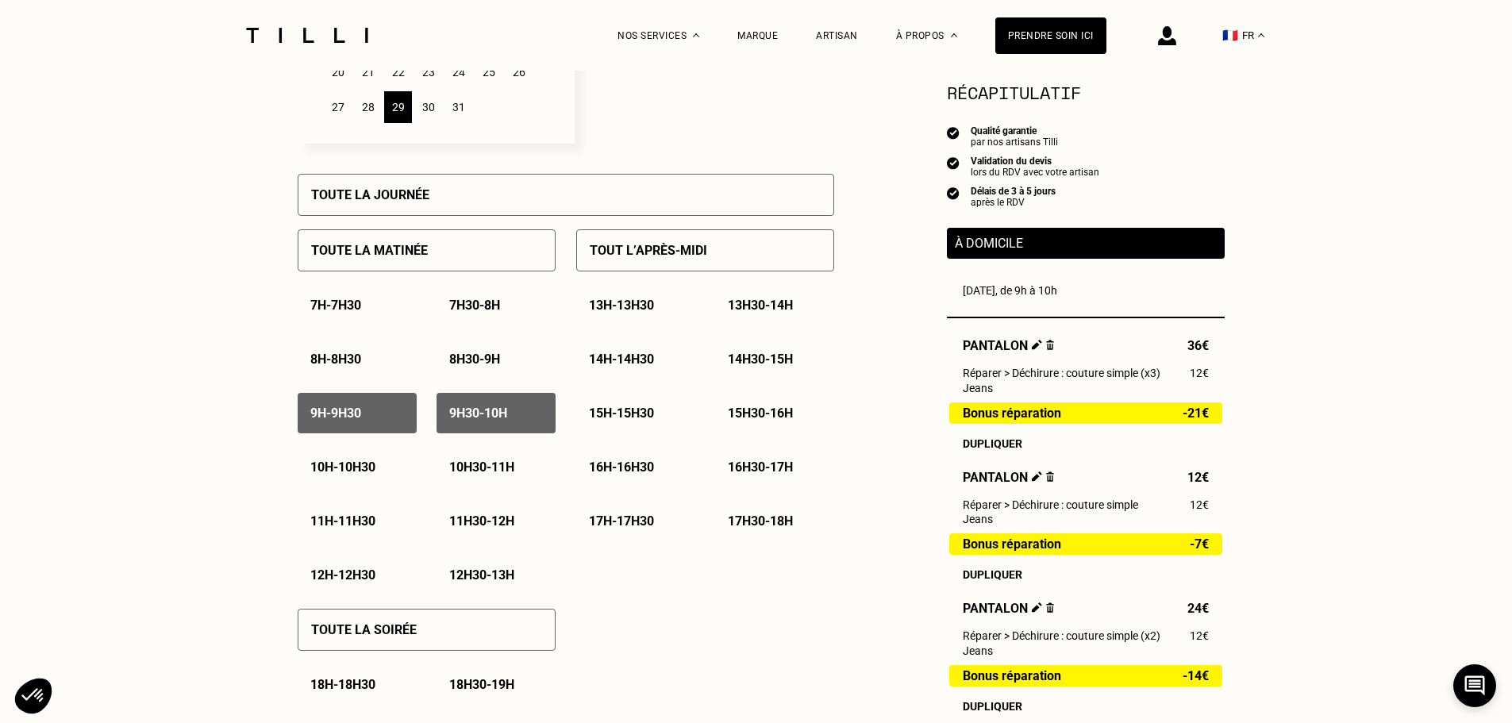
click at [354, 467] on p "10h - 10h30" at bounding box center [342, 466] width 65 height 15
click at [499, 475] on p "10h30 - 11h" at bounding box center [481, 466] width 65 height 15
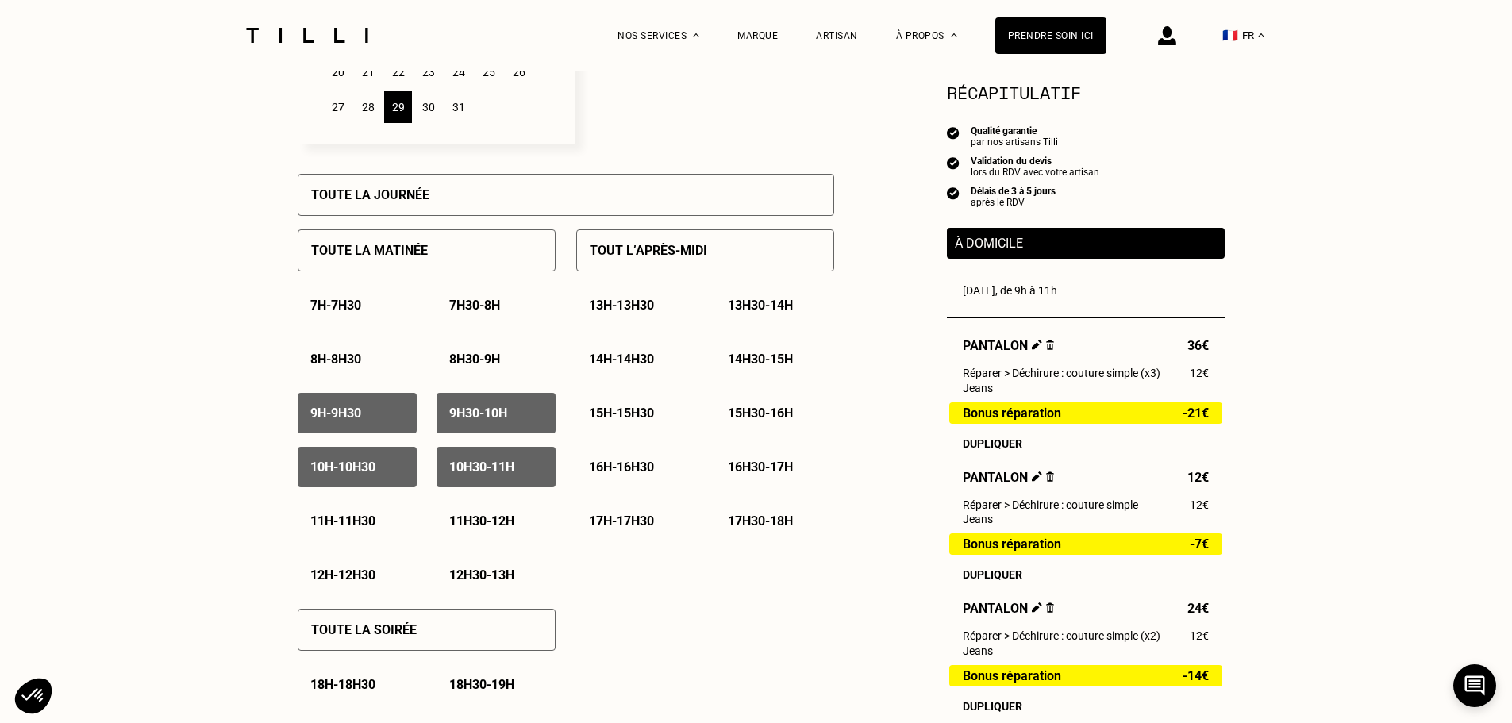
click at [330, 525] on p "11h - 11h30" at bounding box center [342, 520] width 65 height 15
click at [486, 529] on p "11h30 - 12h" at bounding box center [481, 520] width 65 height 15
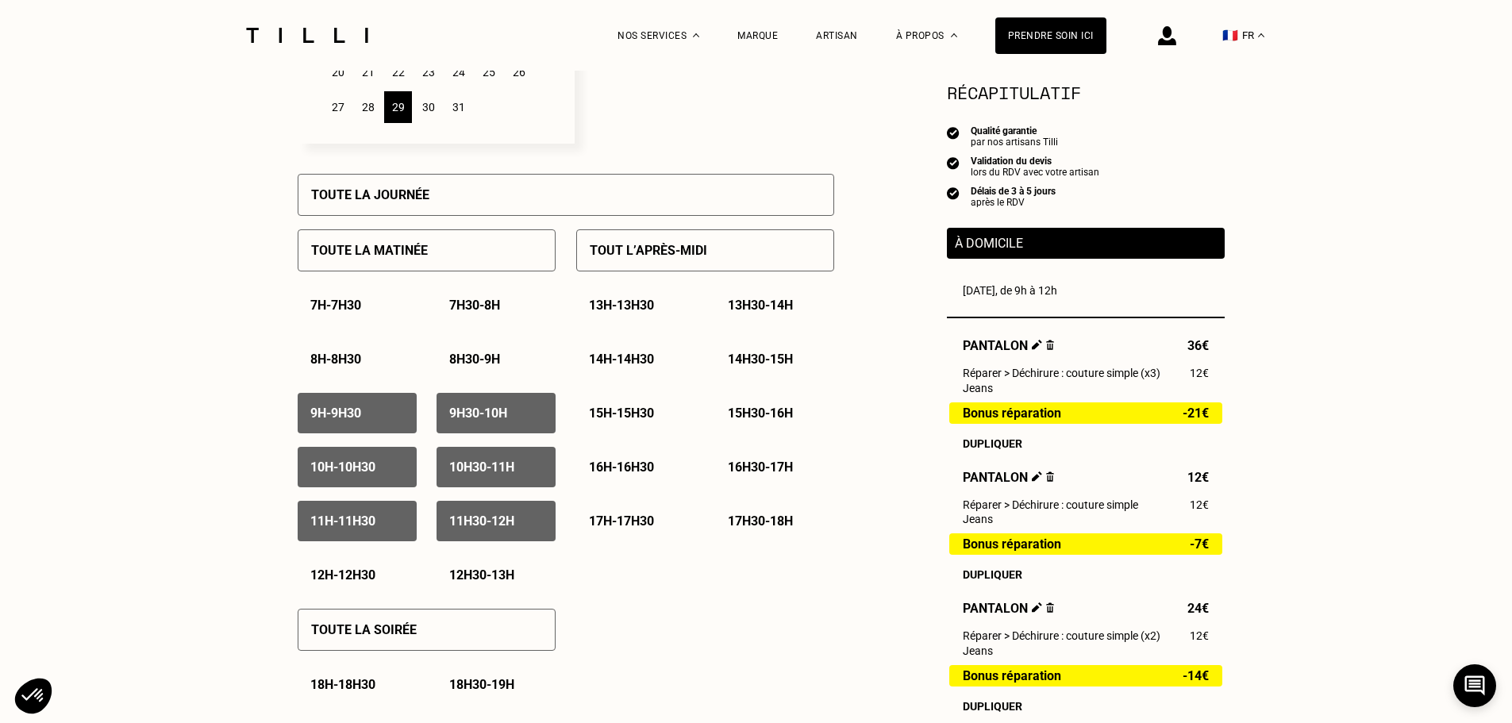
click at [339, 581] on p "12h - 12h30" at bounding box center [342, 574] width 65 height 15
drag, startPoint x: 472, startPoint y: 575, endPoint x: 506, endPoint y: 566, distance: 34.5
click at [473, 575] on p "12h30 - 13h" at bounding box center [481, 574] width 65 height 15
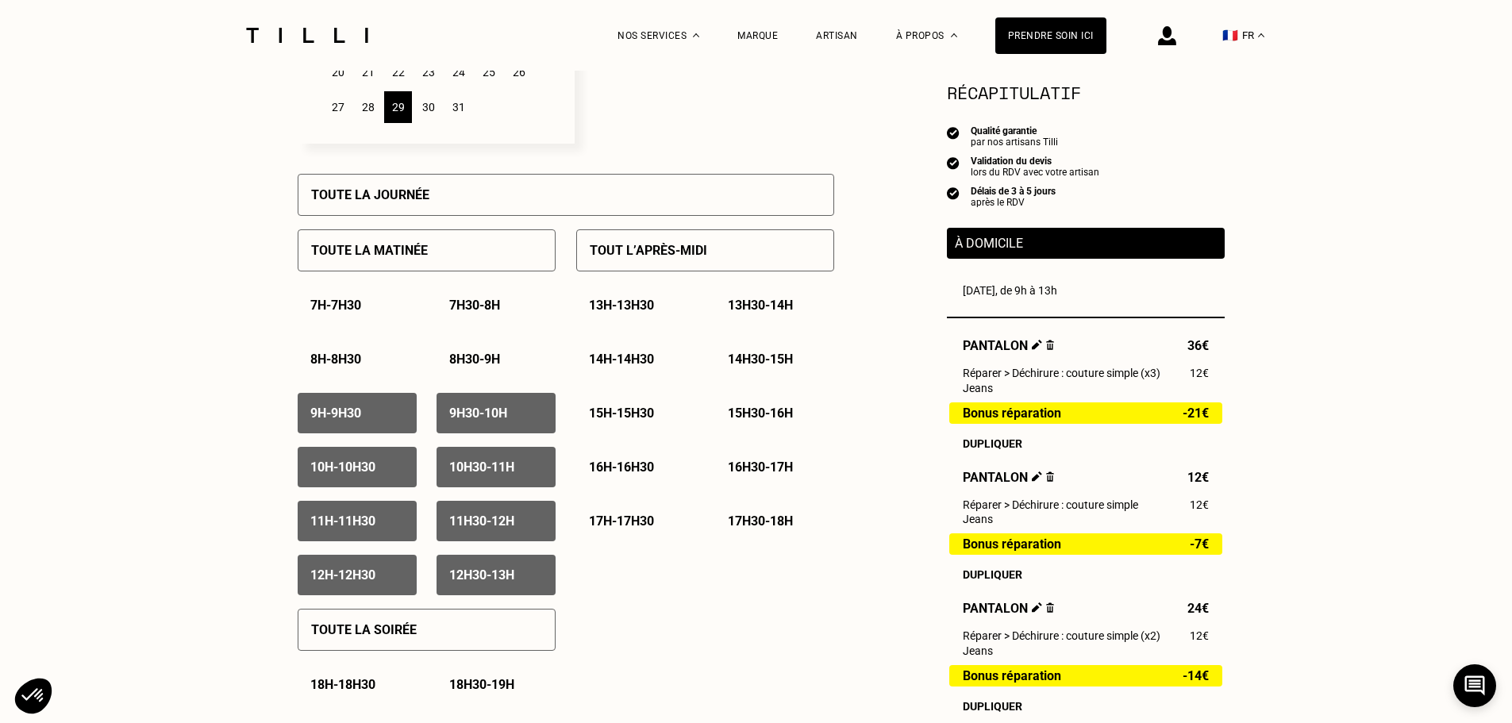
click at [632, 313] on p "13h - 13h30" at bounding box center [621, 305] width 65 height 15
click at [790, 309] on p "13h30 - 14h" at bounding box center [760, 305] width 65 height 15
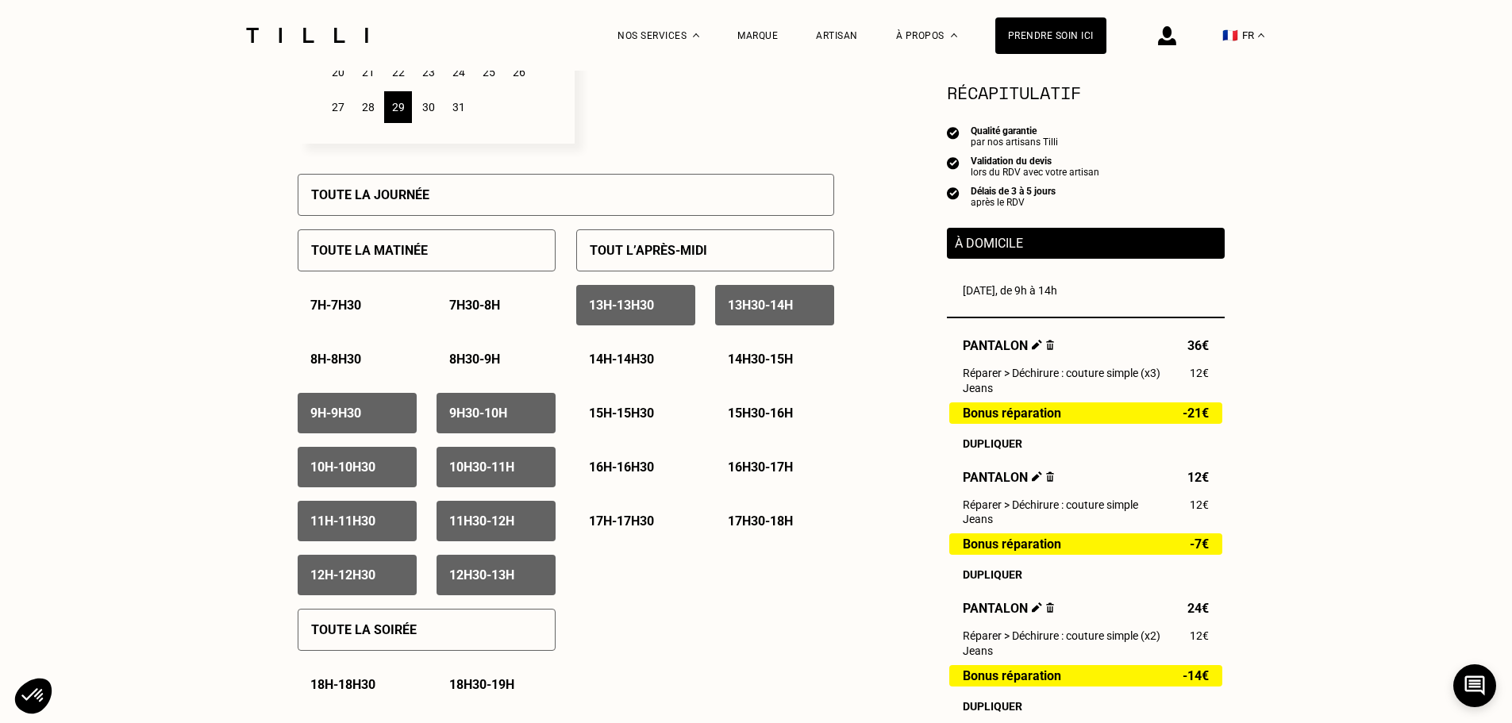
click at [642, 355] on div "14h - 14h30" at bounding box center [635, 359] width 119 height 40
click at [759, 367] on p "14h30 - 15h" at bounding box center [760, 359] width 65 height 15
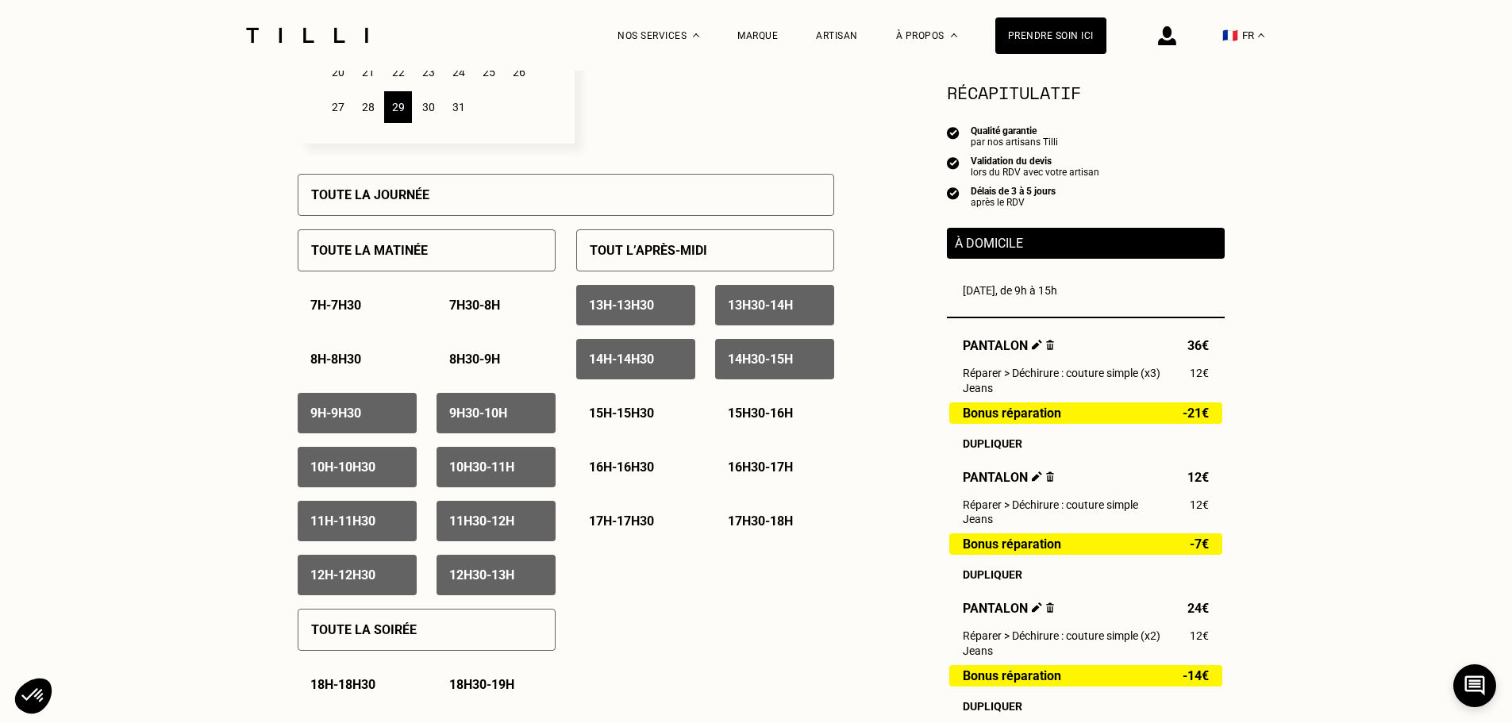
drag, startPoint x: 615, startPoint y: 433, endPoint x: 678, endPoint y: 433, distance: 62.7
click at [616, 433] on div "15h - 15h30" at bounding box center [635, 413] width 119 height 40
click at [736, 417] on p "15h30 - 16h" at bounding box center [760, 413] width 65 height 15
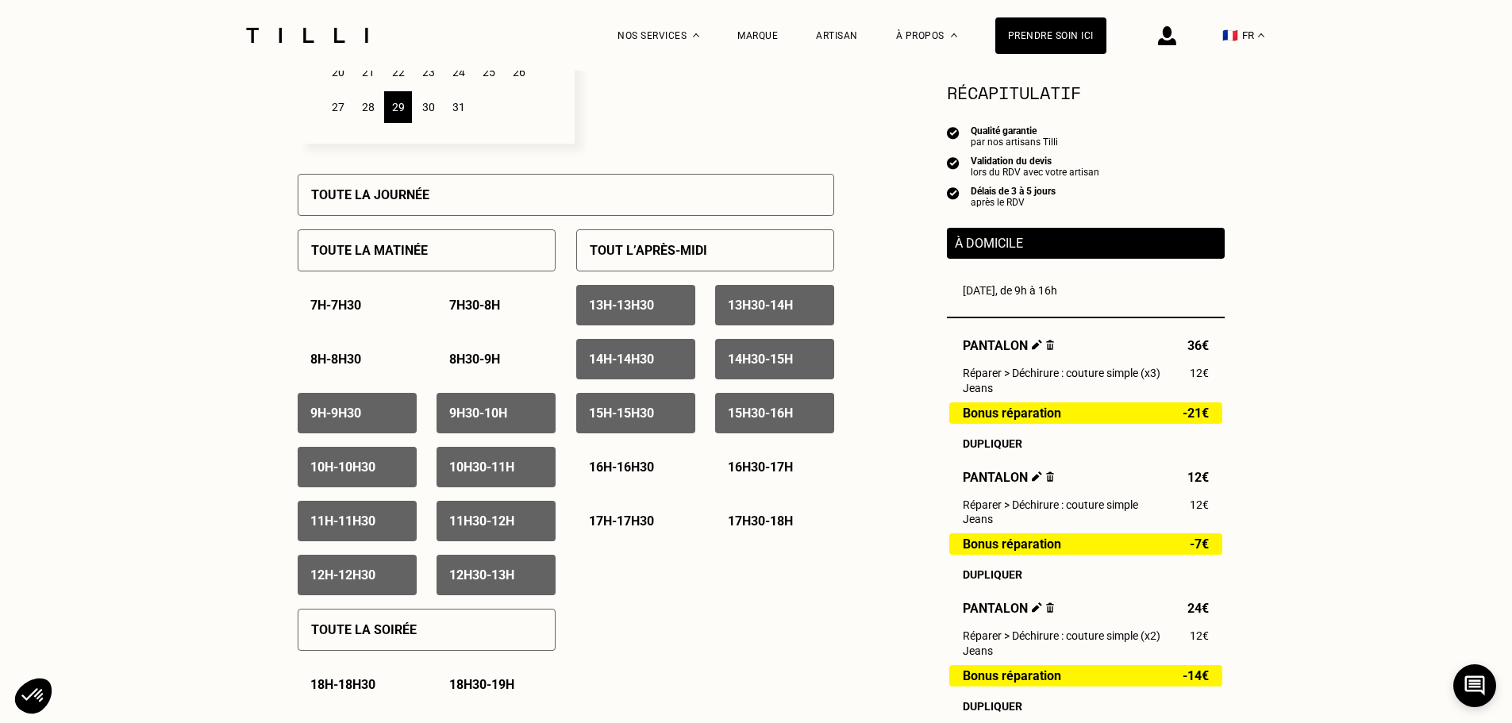
drag, startPoint x: 623, startPoint y: 471, endPoint x: 768, endPoint y: 484, distance: 145.9
click at [626, 471] on p "16h - 16h30" at bounding box center [621, 466] width 65 height 15
drag, startPoint x: 771, startPoint y: 478, endPoint x: 663, endPoint y: 507, distance: 111.9
click at [769, 475] on p "16h30 - 17h" at bounding box center [760, 466] width 65 height 15
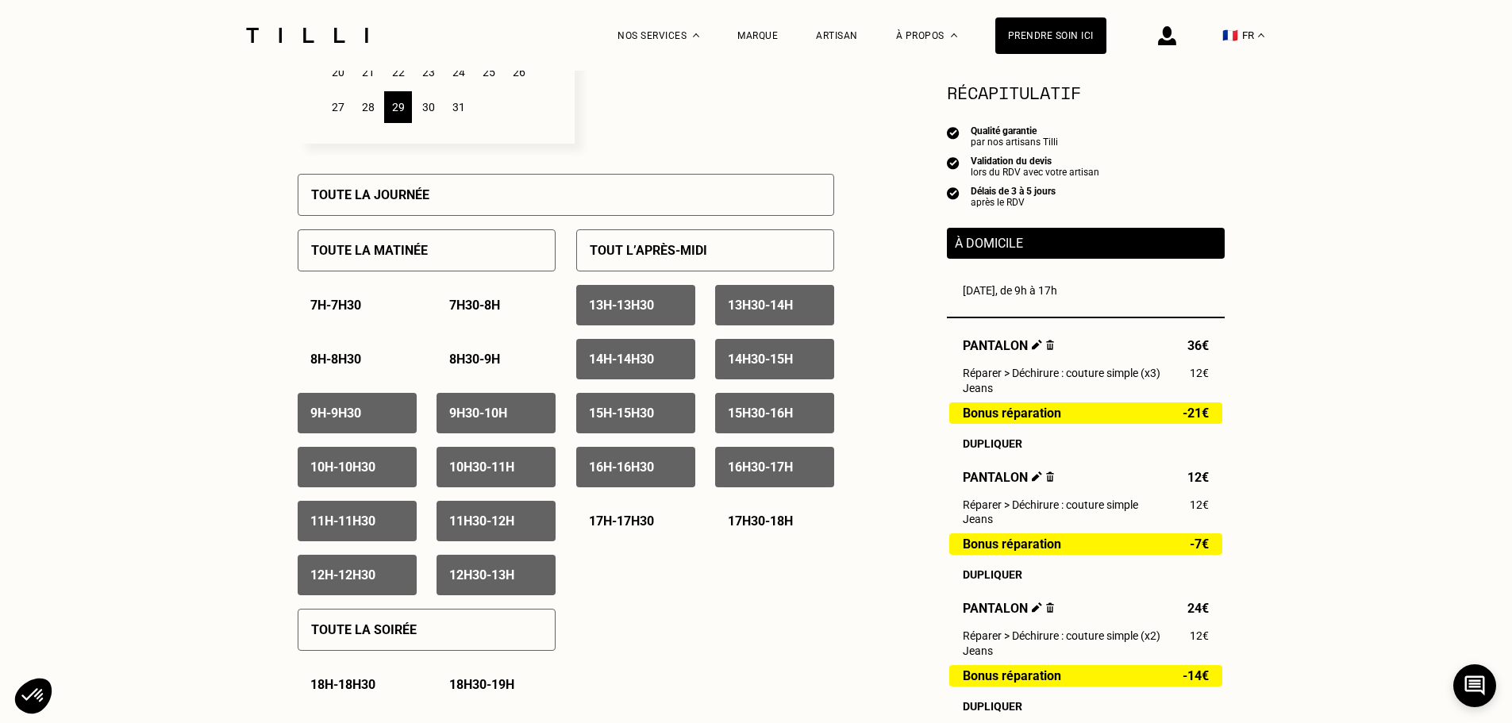
click at [639, 517] on div "17h - 17h30" at bounding box center [635, 521] width 119 height 40
click at [747, 524] on p "17h30 - 18h" at bounding box center [760, 520] width 65 height 15
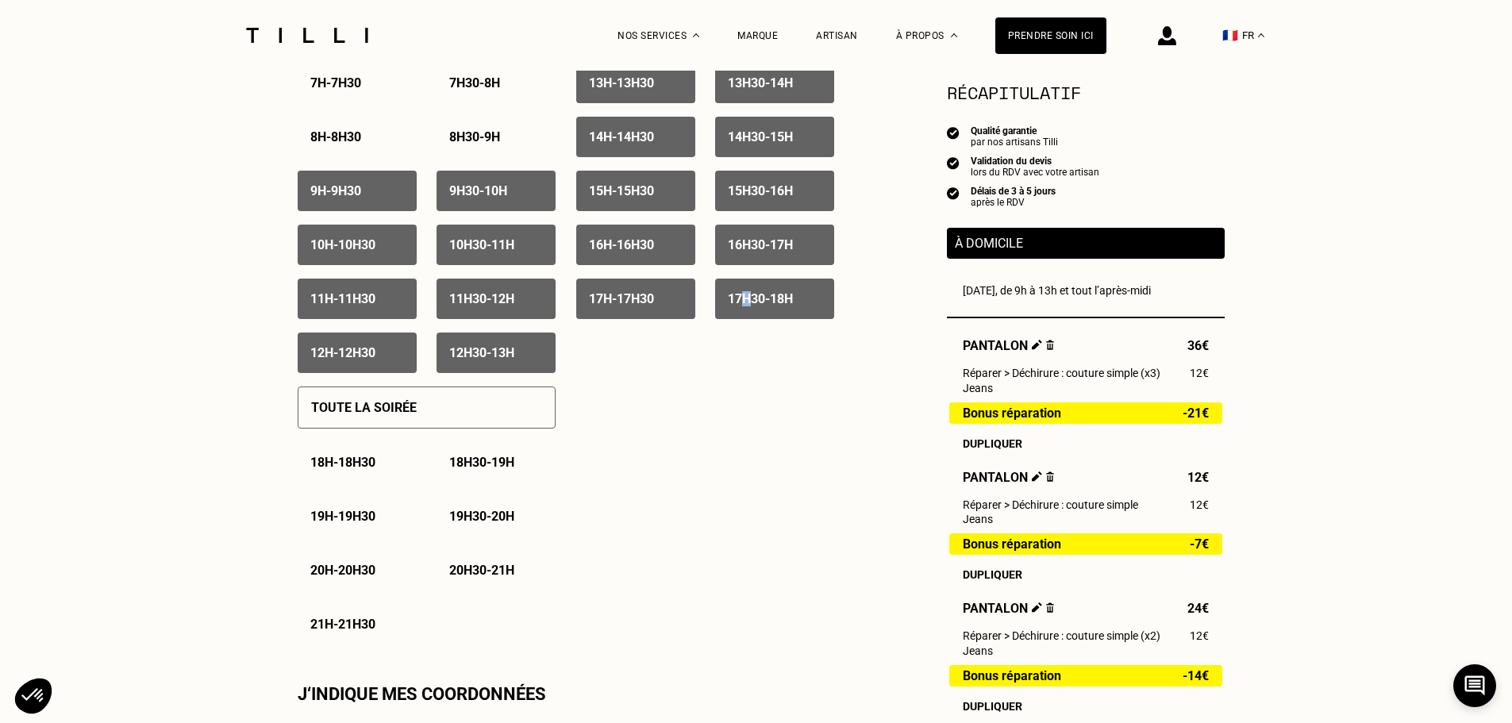
scroll to position [873, 0]
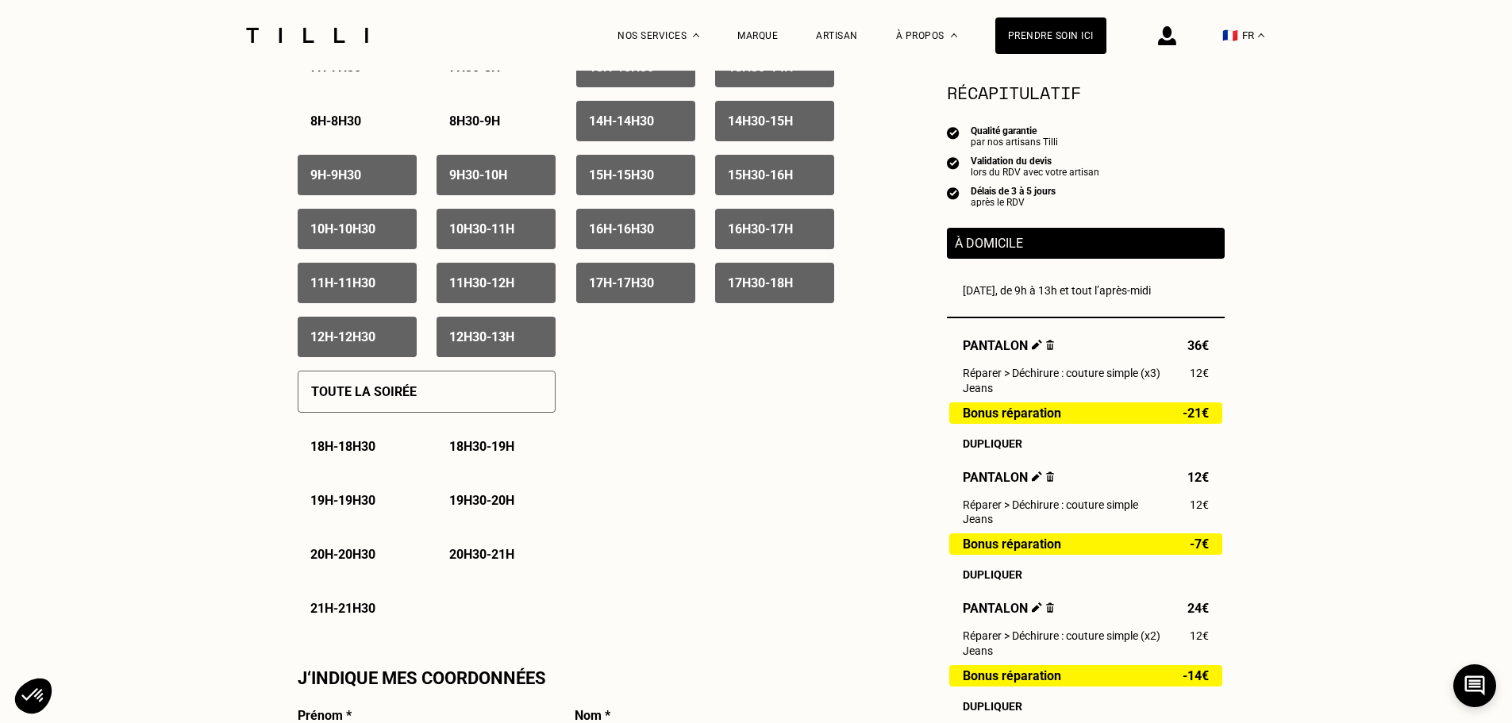
click at [731, 451] on div "Toute la matinée 7h - 7h30 7h30 - 8h 8h - 8h30 8h30 - 9h 9h - 9h30 9h30 - 10h 1…" at bounding box center [566, 303] width 536 height 651
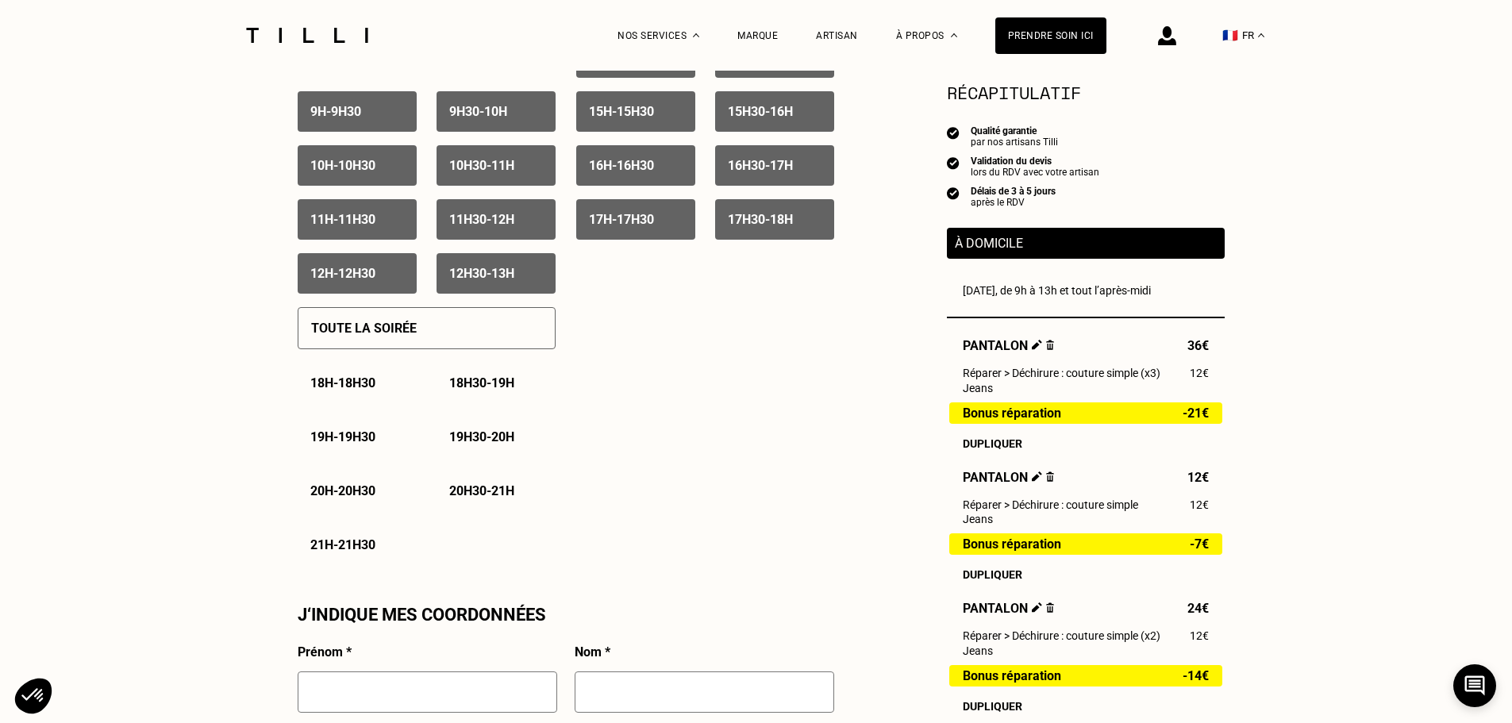
scroll to position [1111, 0]
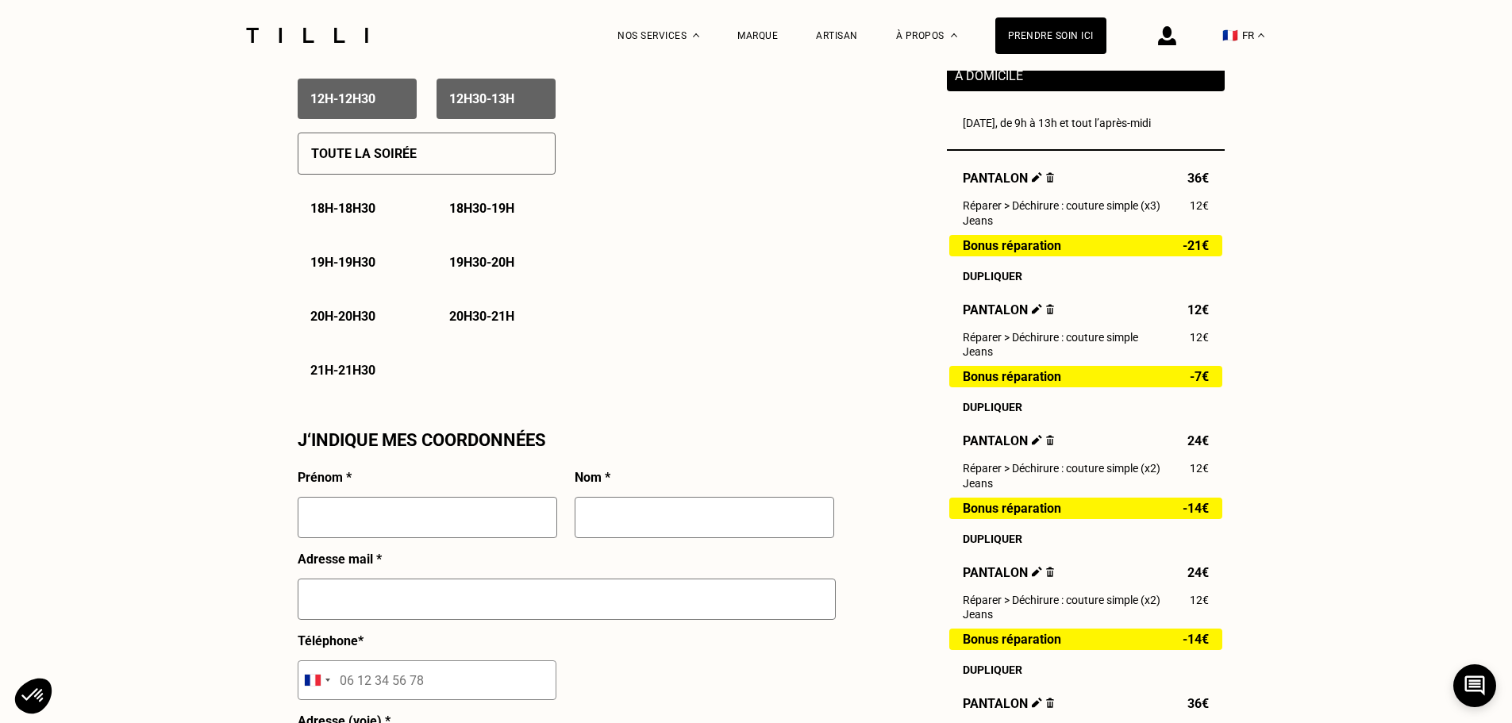
click at [454, 513] on input "text" at bounding box center [428, 517] width 260 height 41
type input "[PERSON_NAME]"
type input "LE GAL"
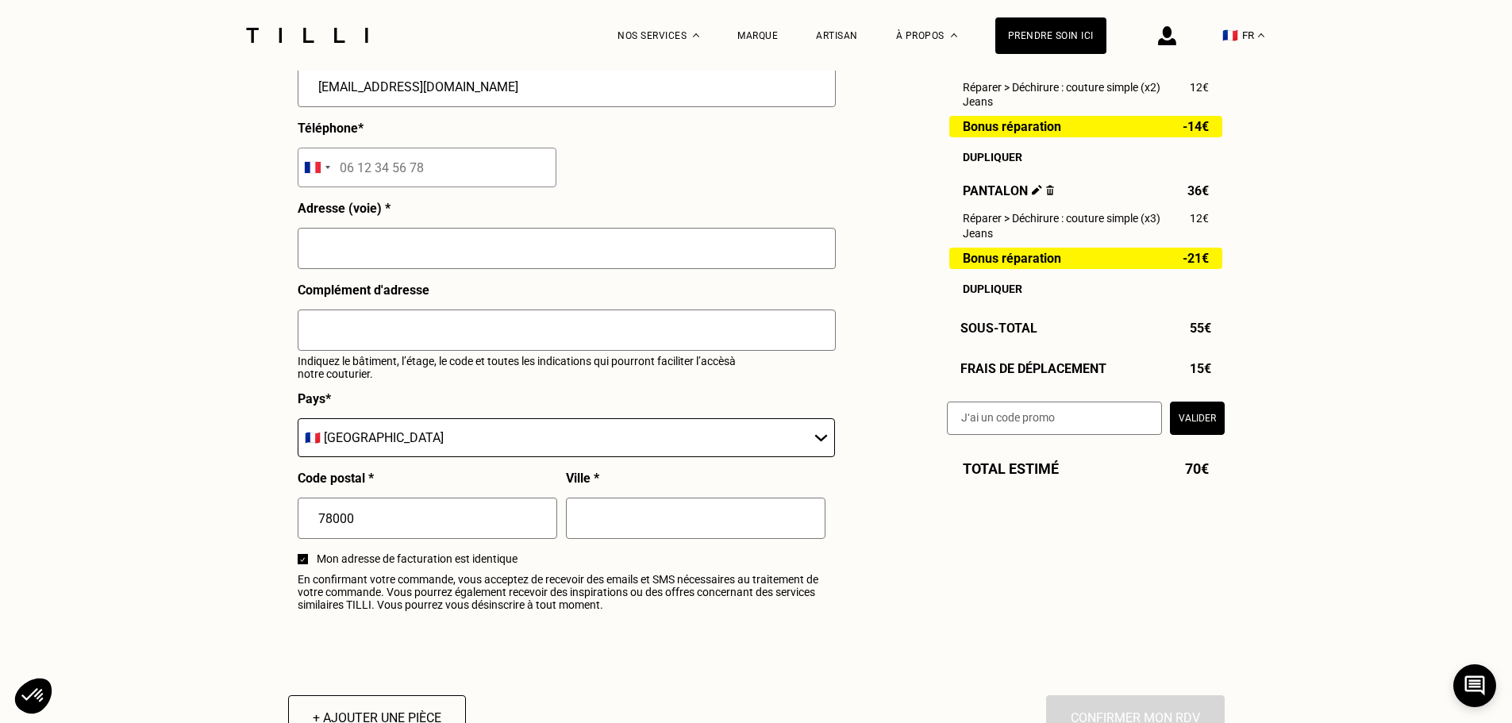
scroll to position [1587, 0]
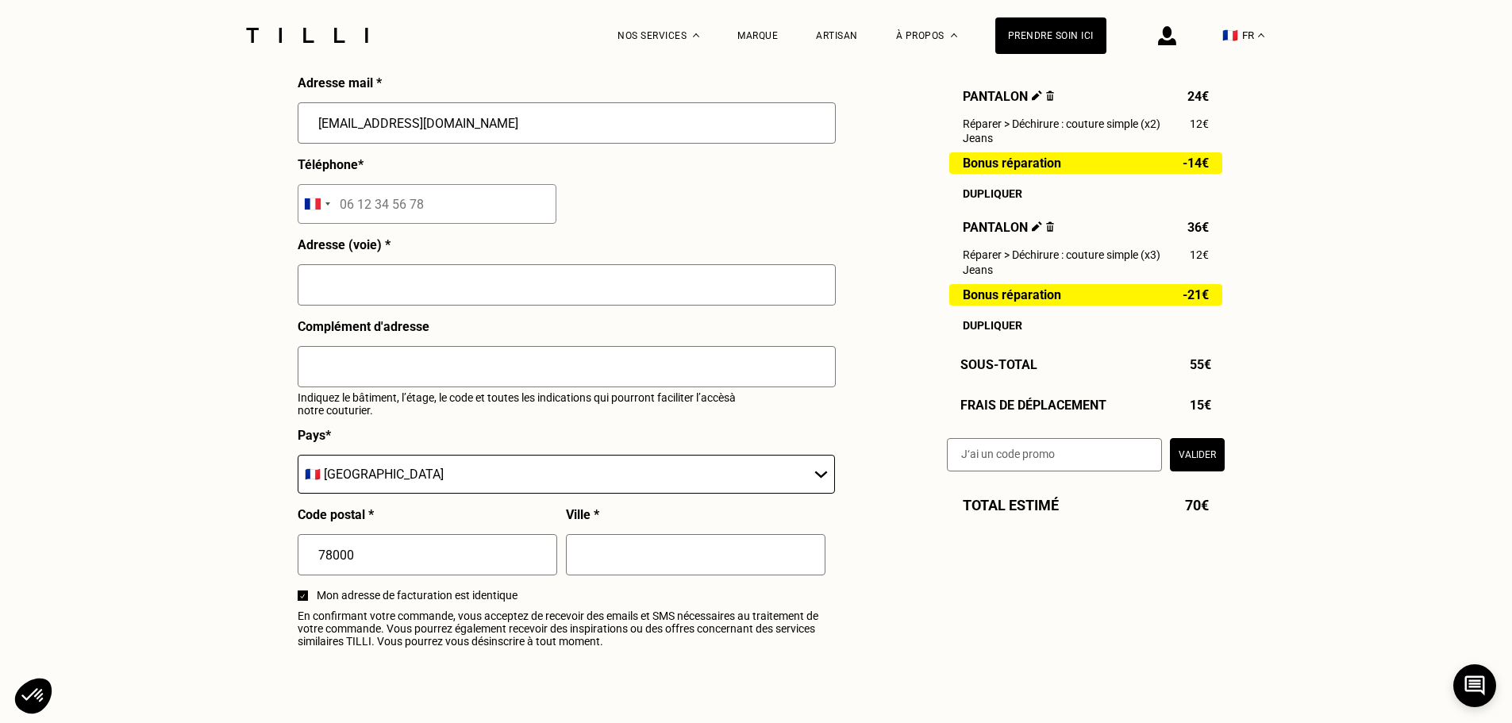
type input "[EMAIL_ADDRESS][DOMAIN_NAME]"
click at [350, 290] on input "text" at bounding box center [567, 284] width 538 height 41
click at [401, 211] on input "tel" at bounding box center [427, 204] width 259 height 40
type input "06 82 68 03 22"
click at [388, 306] on input "text" at bounding box center [567, 284] width 538 height 41
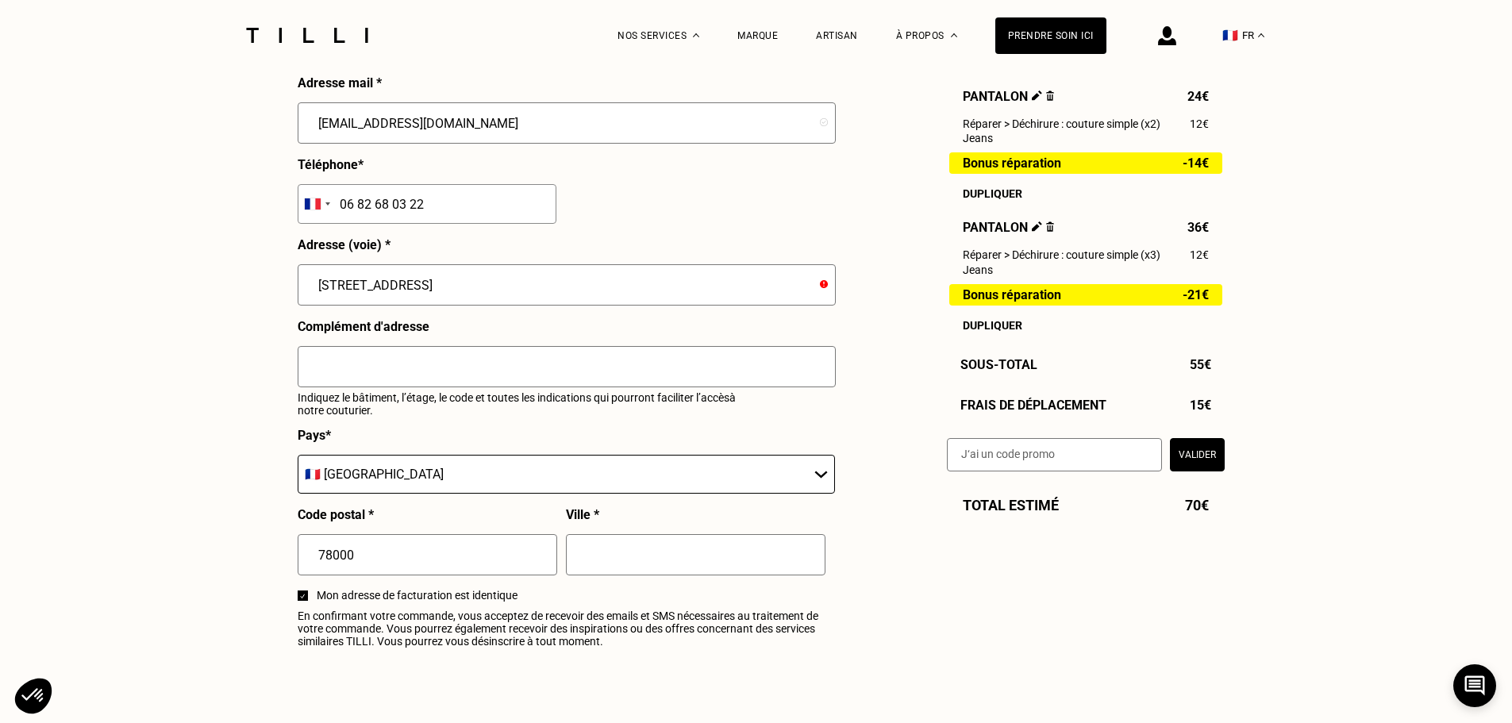
type input "[STREET_ADDRESS]"
type input "MONTIGNY LE BRETONNEUX"
click at [357, 565] on input "78000" at bounding box center [428, 554] width 260 height 41
type input "7800"
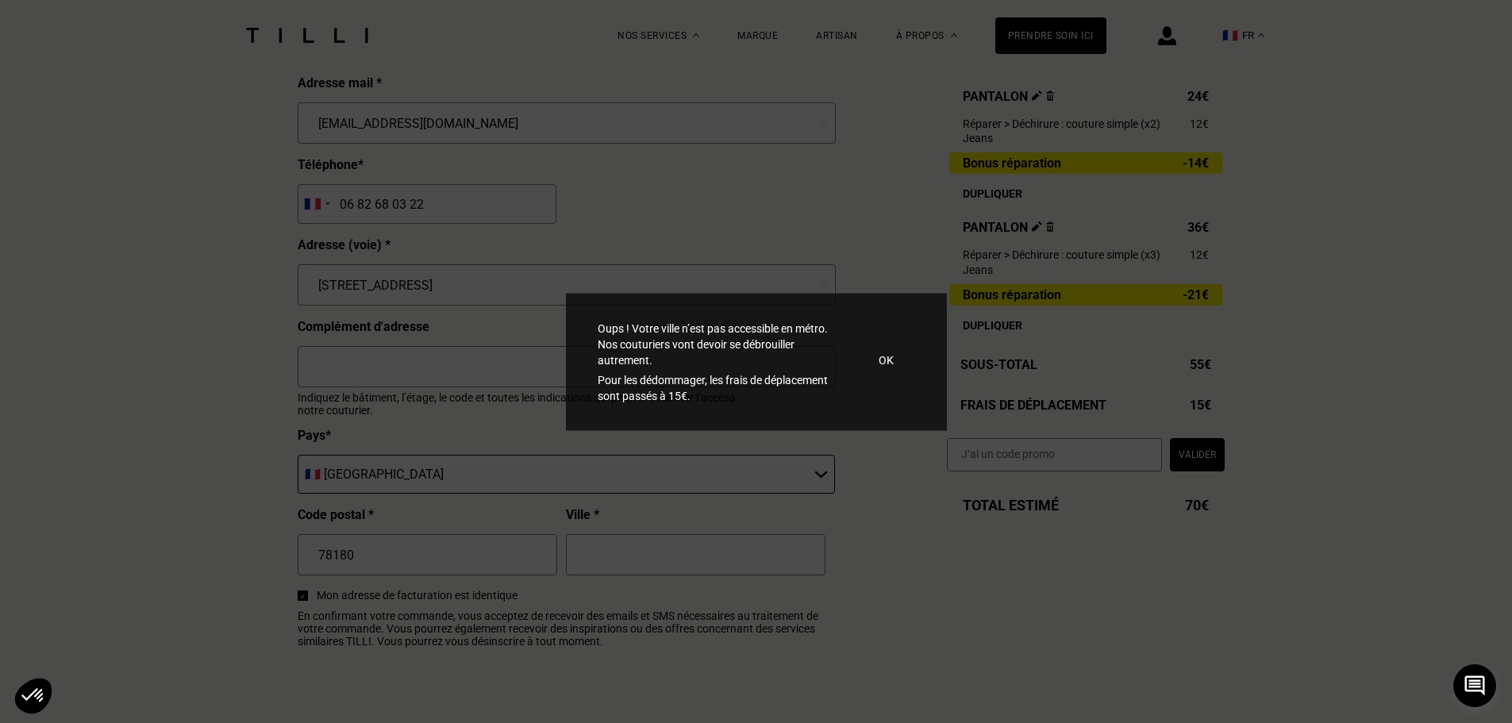
type input "78180"
click at [890, 360] on p "OK" at bounding box center [886, 360] width 15 height 16
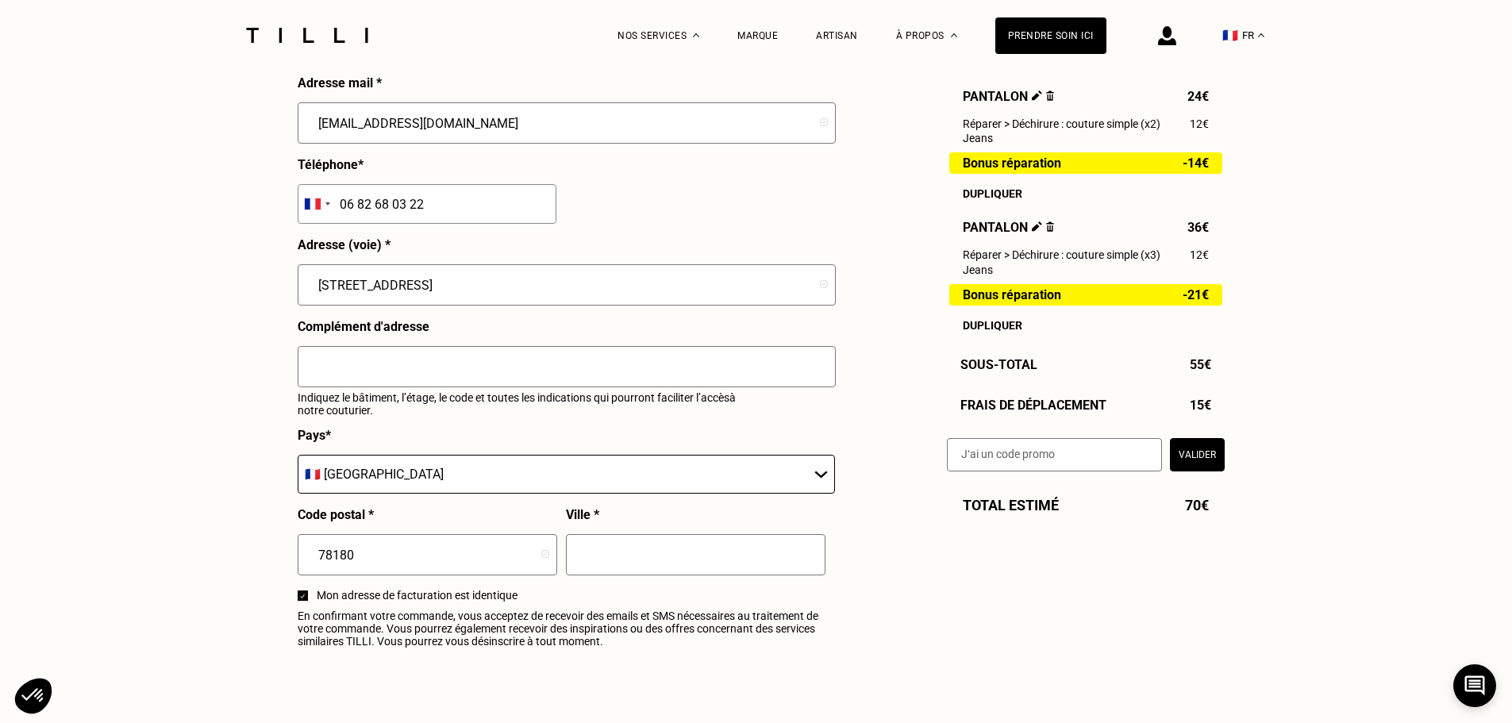
click at [644, 563] on input "text" at bounding box center [696, 554] width 260 height 41
type input "MONTIGNY LE BRETONNEUX"
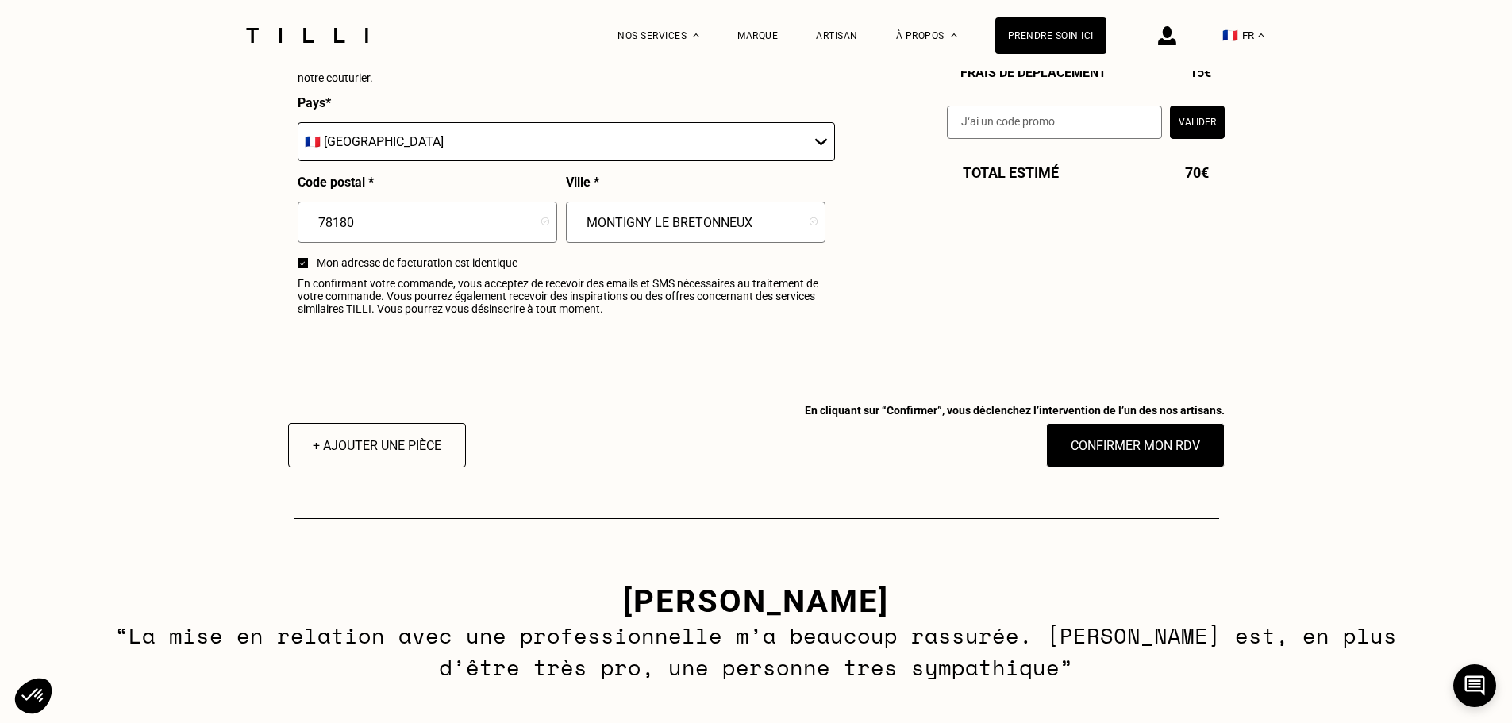
scroll to position [2063, 0]
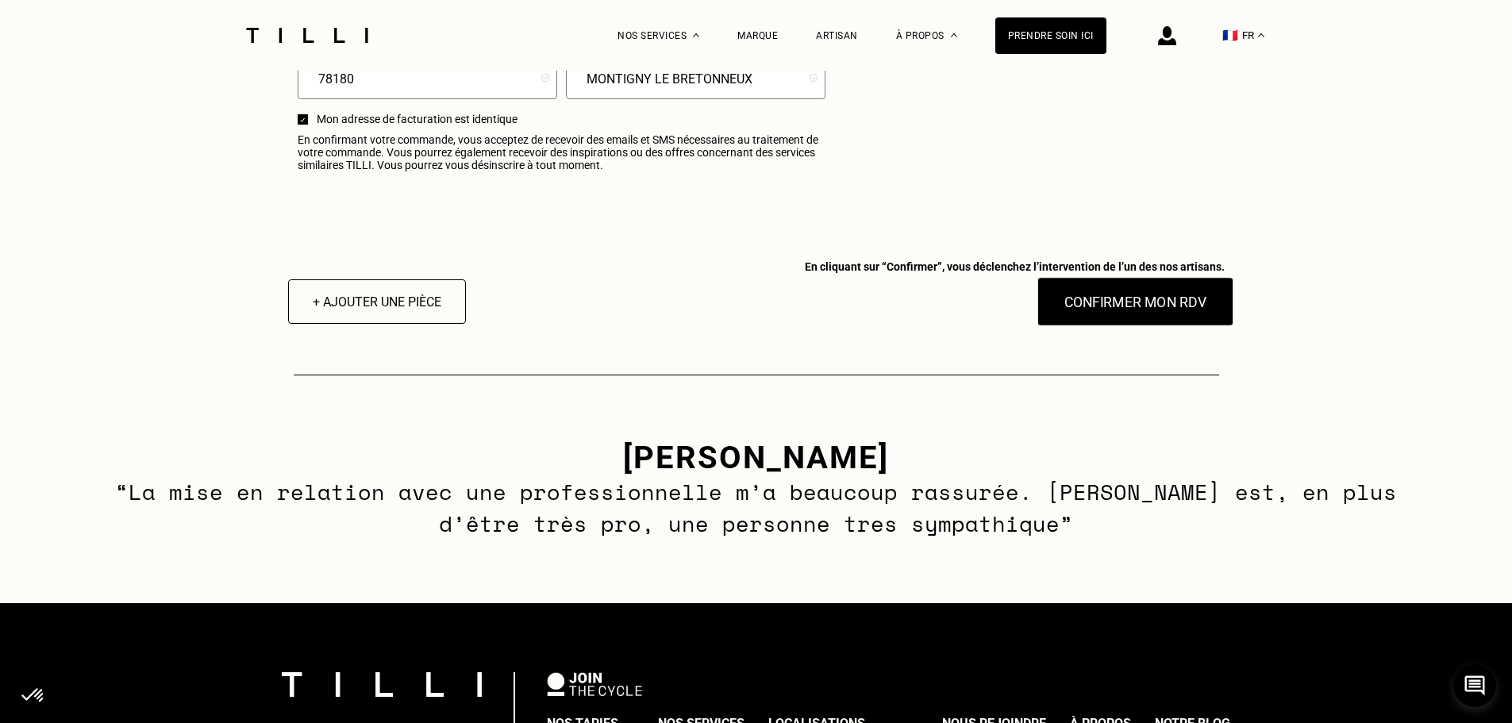
click at [1110, 310] on button "Confirmer mon RDV" at bounding box center [1134, 301] width 197 height 49
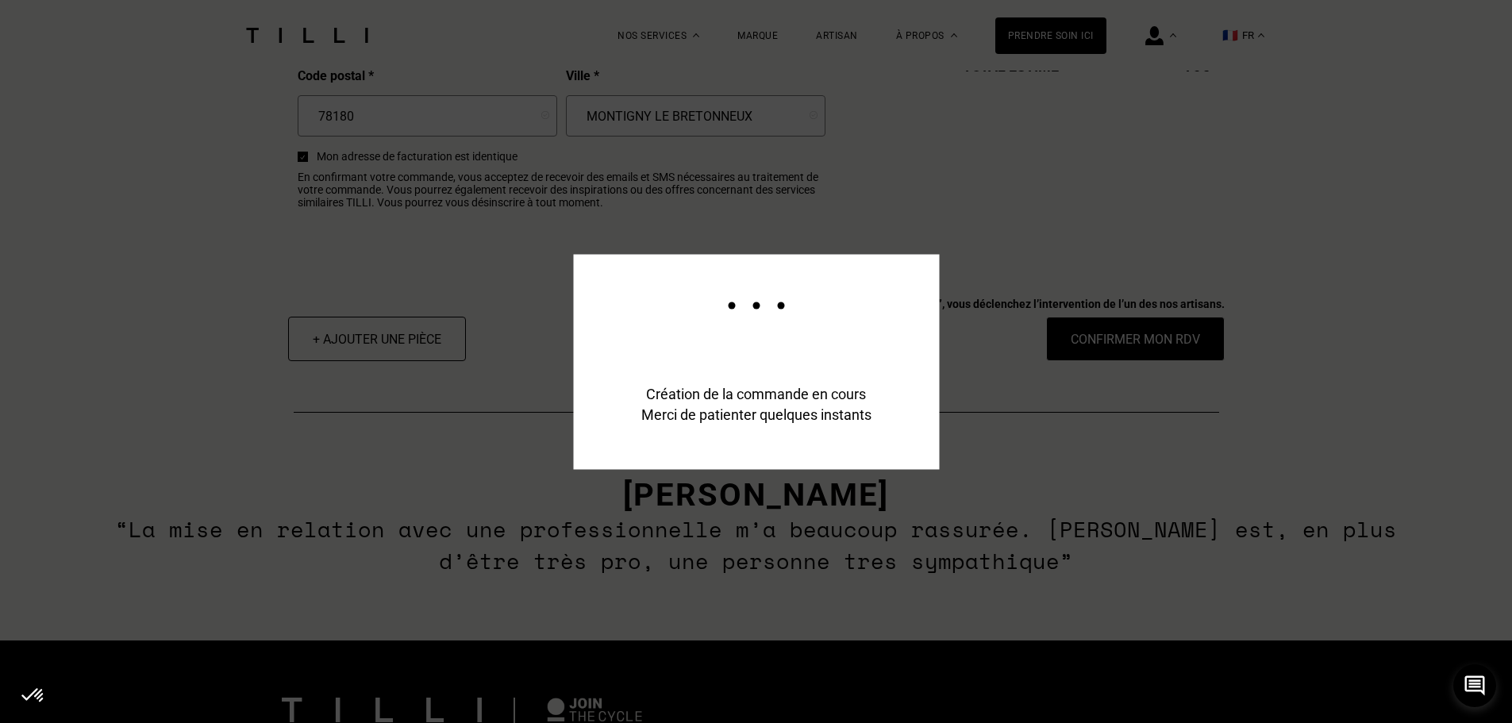
scroll to position [2102, 0]
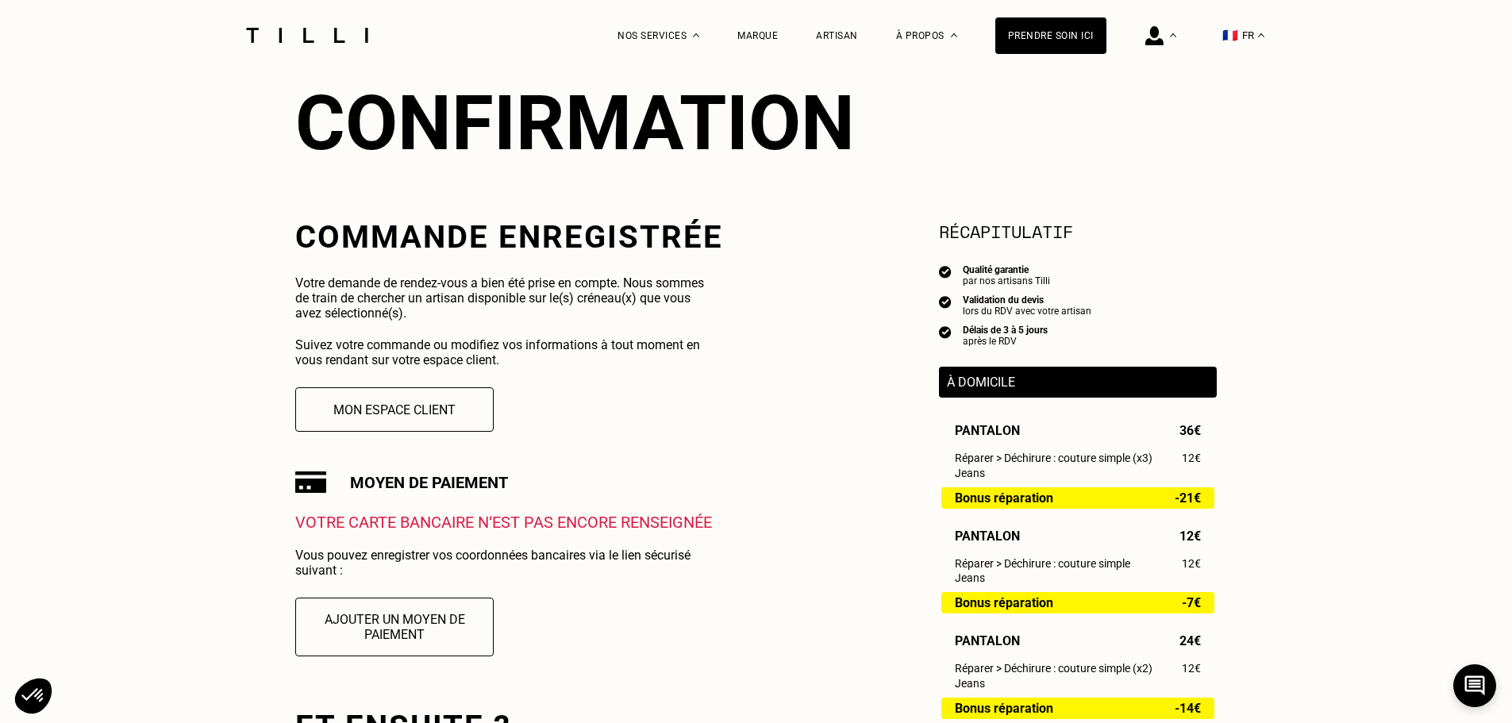
scroll to position [159, 0]
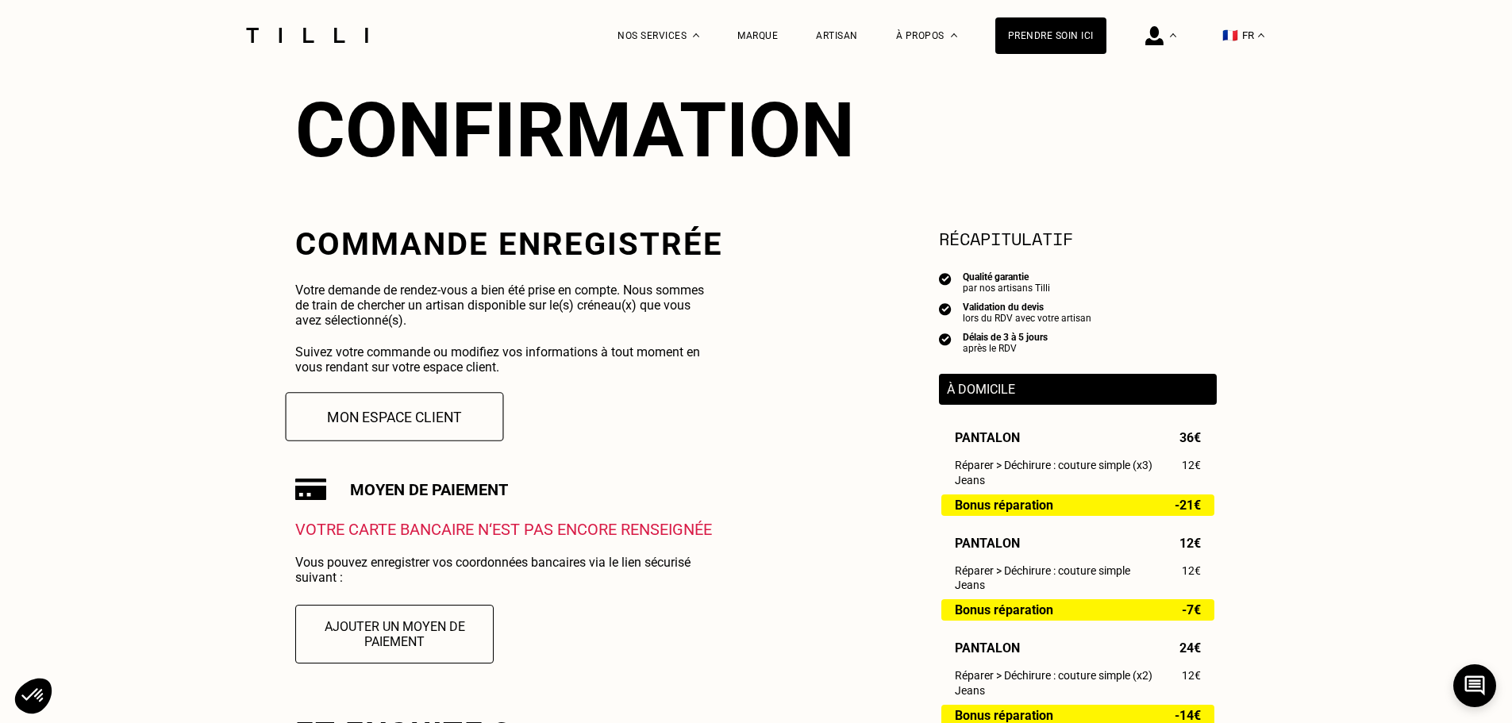
click at [410, 421] on button "Mon espace client" at bounding box center [395, 416] width 218 height 49
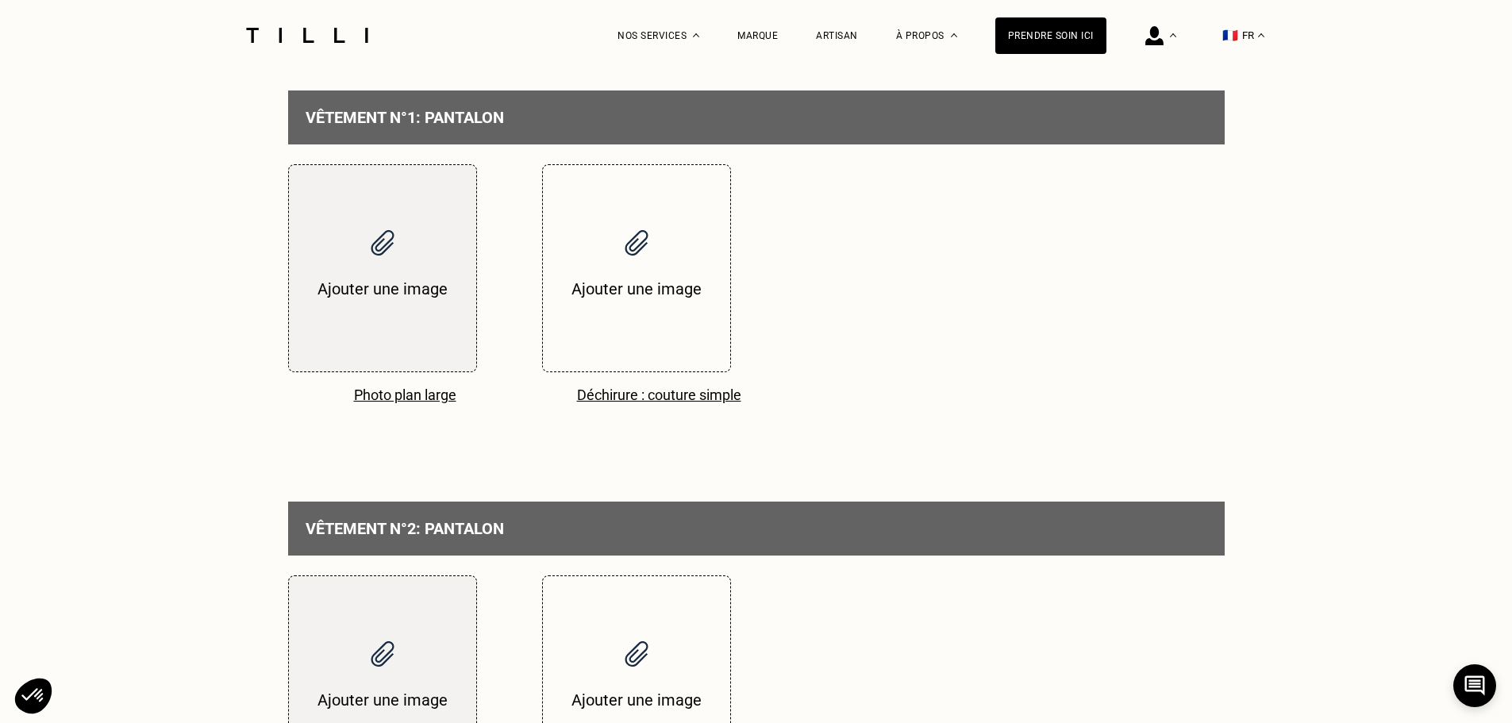
scroll to position [1190, 0]
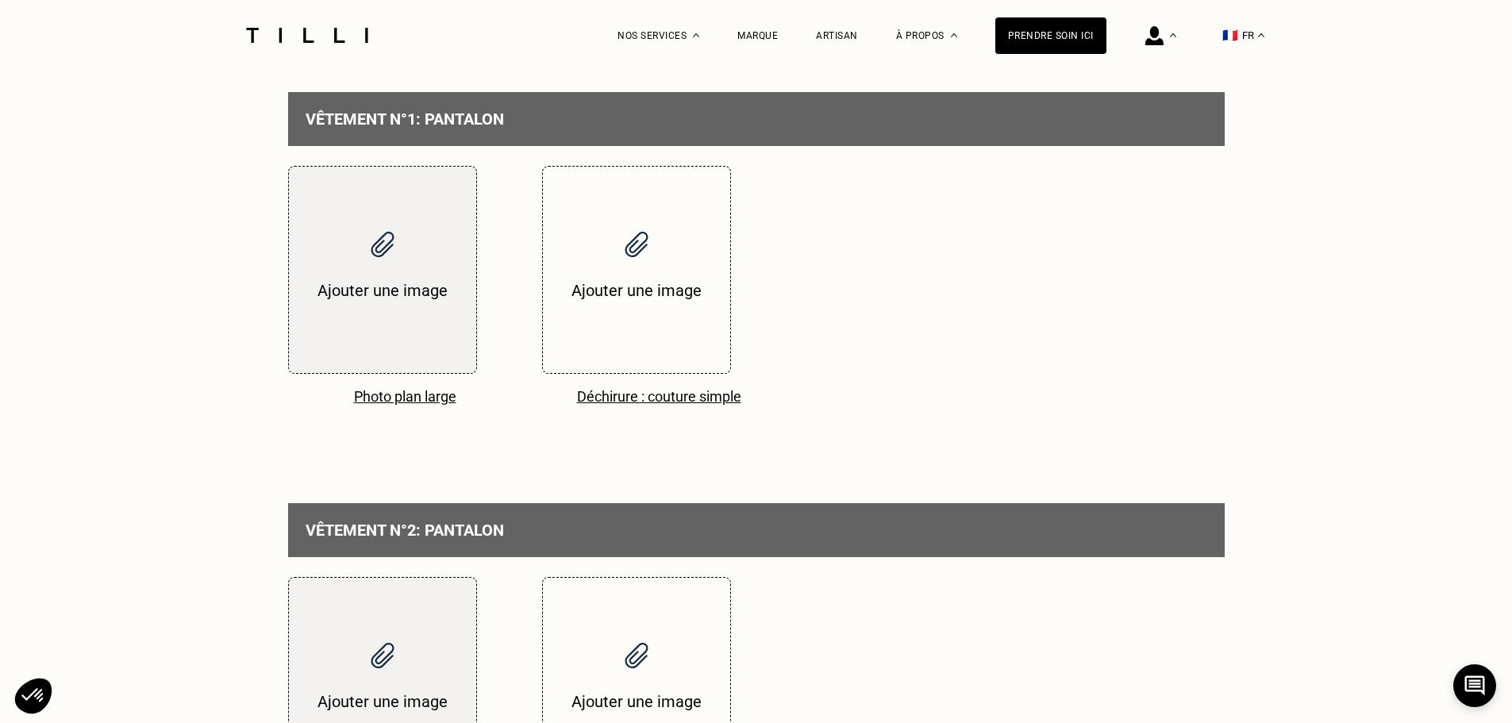
click at [375, 336] on input "file" at bounding box center [382, 270] width 187 height 206
click at [364, 351] on input "file" at bounding box center [382, 270] width 187 height 206
click at [409, 405] on p "Photo plan large" at bounding box center [405, 396] width 234 height 17
click at [378, 357] on input "file" at bounding box center [382, 270] width 187 height 206
type input "C:\fakepath\IMG_7756.HEIC"
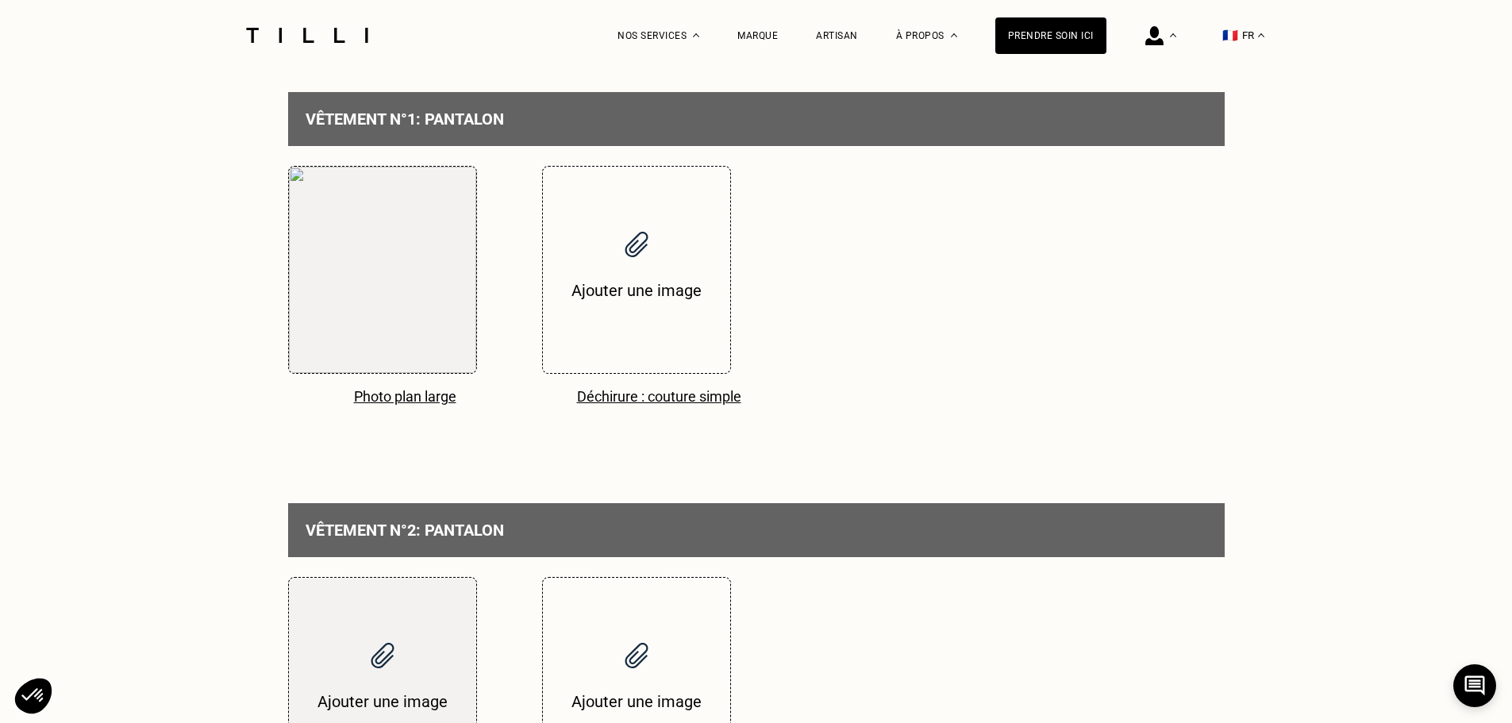
click at [633, 349] on input "file" at bounding box center [636, 270] width 187 height 206
type input "C:\fakepath\IMG_7753.HEIC"
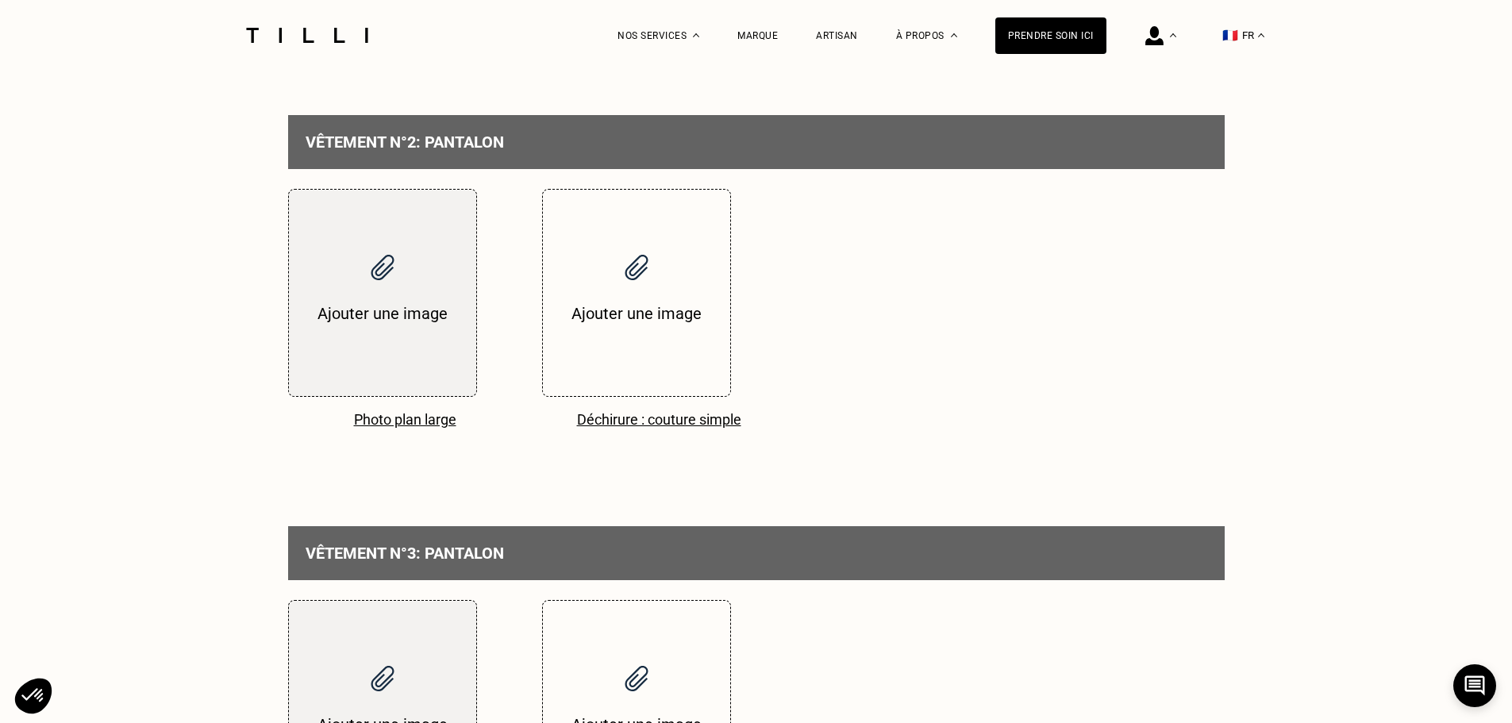
scroll to position [1587, 0]
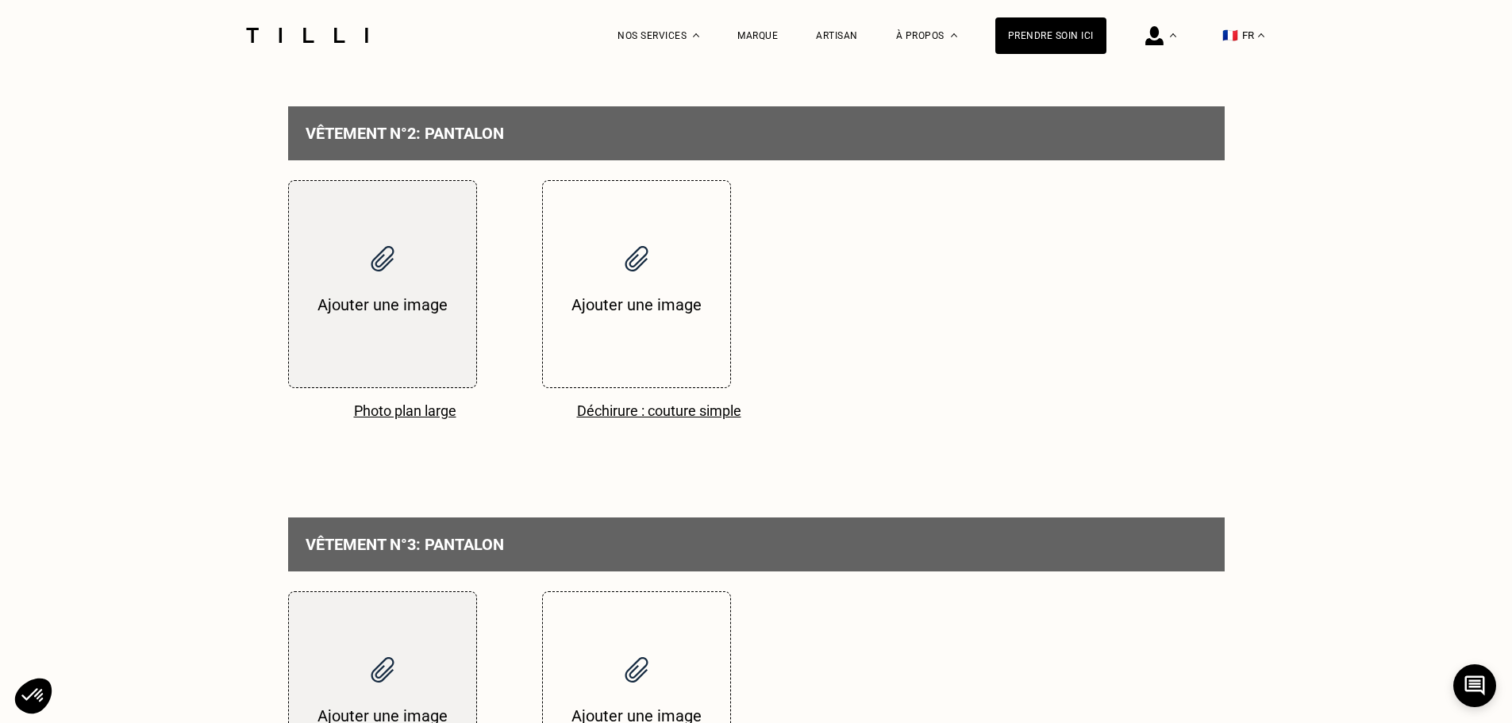
click at [383, 361] on input "file" at bounding box center [382, 284] width 187 height 206
type input "C:\fakepath\IMG_7759.HEIC"
click at [646, 372] on input "file" at bounding box center [636, 284] width 187 height 206
type input "C:\fakepath\IMG_7758.HEIC"
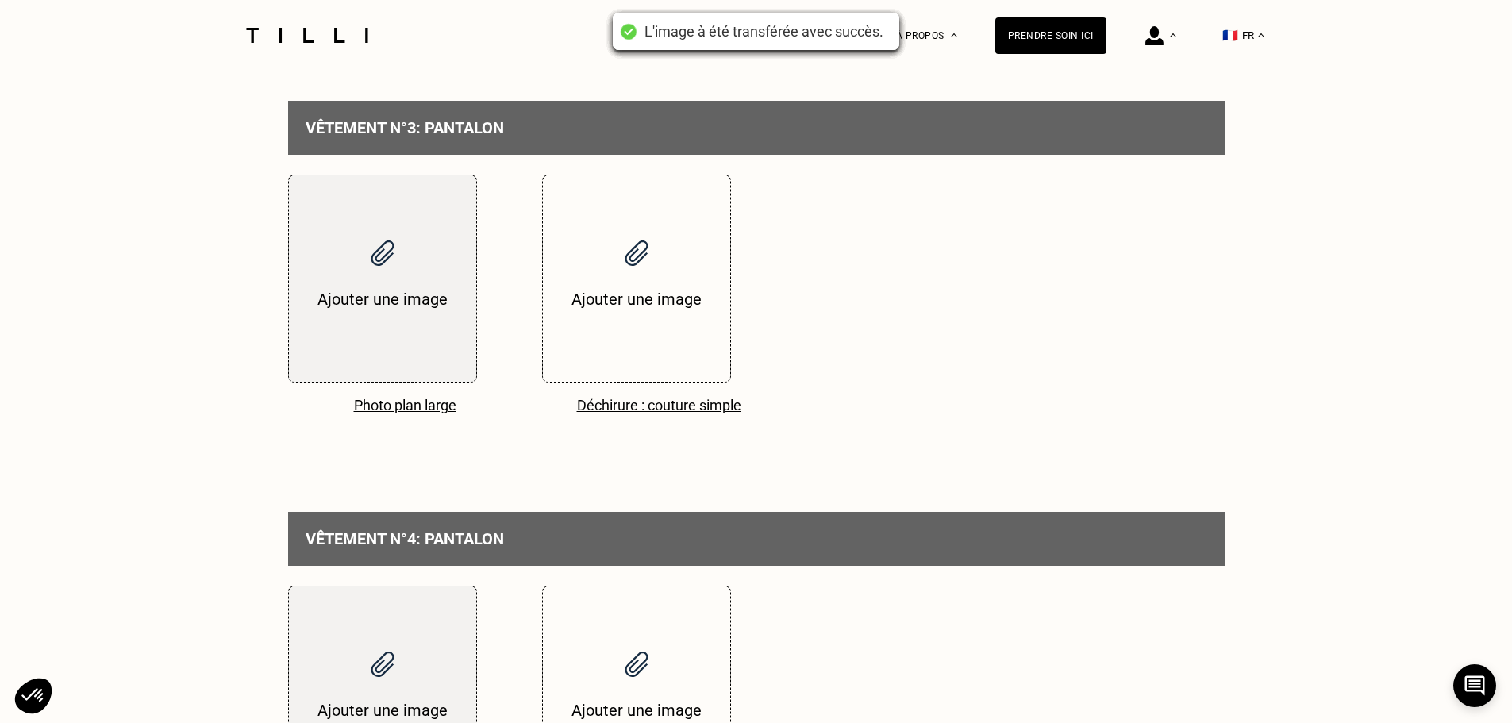
scroll to position [2143, 0]
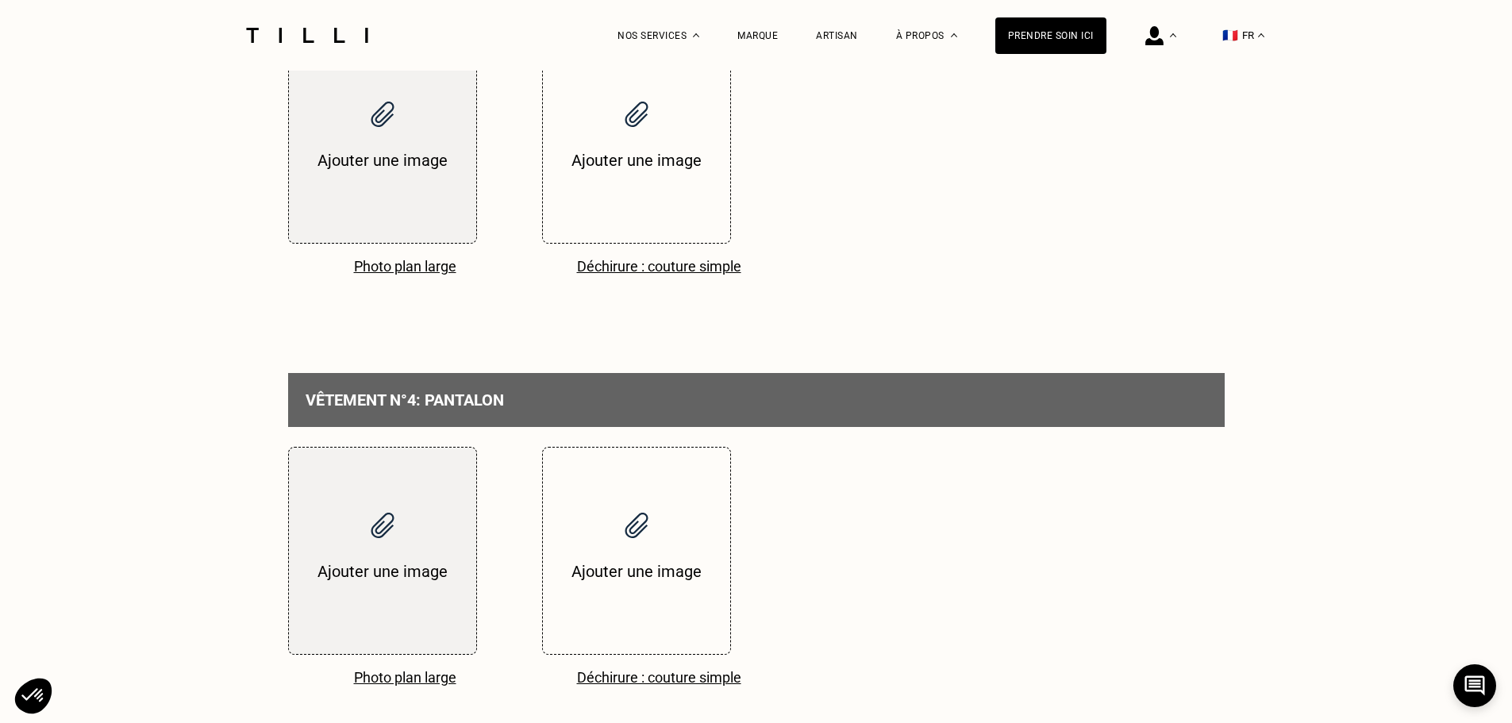
click at [383, 229] on input "file" at bounding box center [382, 140] width 187 height 206
type input "C:\fakepath\IMG_7763.HEIC"
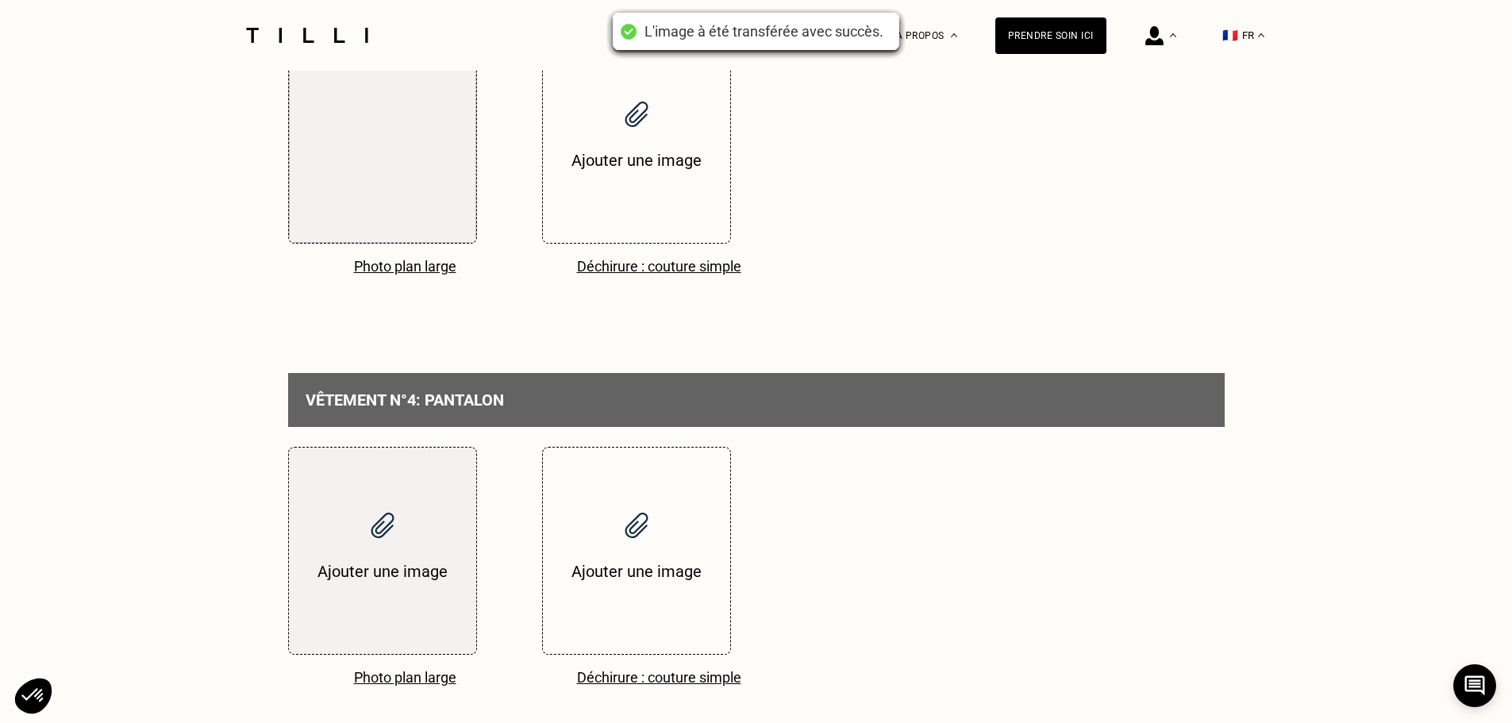
click at [645, 229] on input "file" at bounding box center [636, 140] width 187 height 206
type input "C:\fakepath\IMG_7761.HEIC"
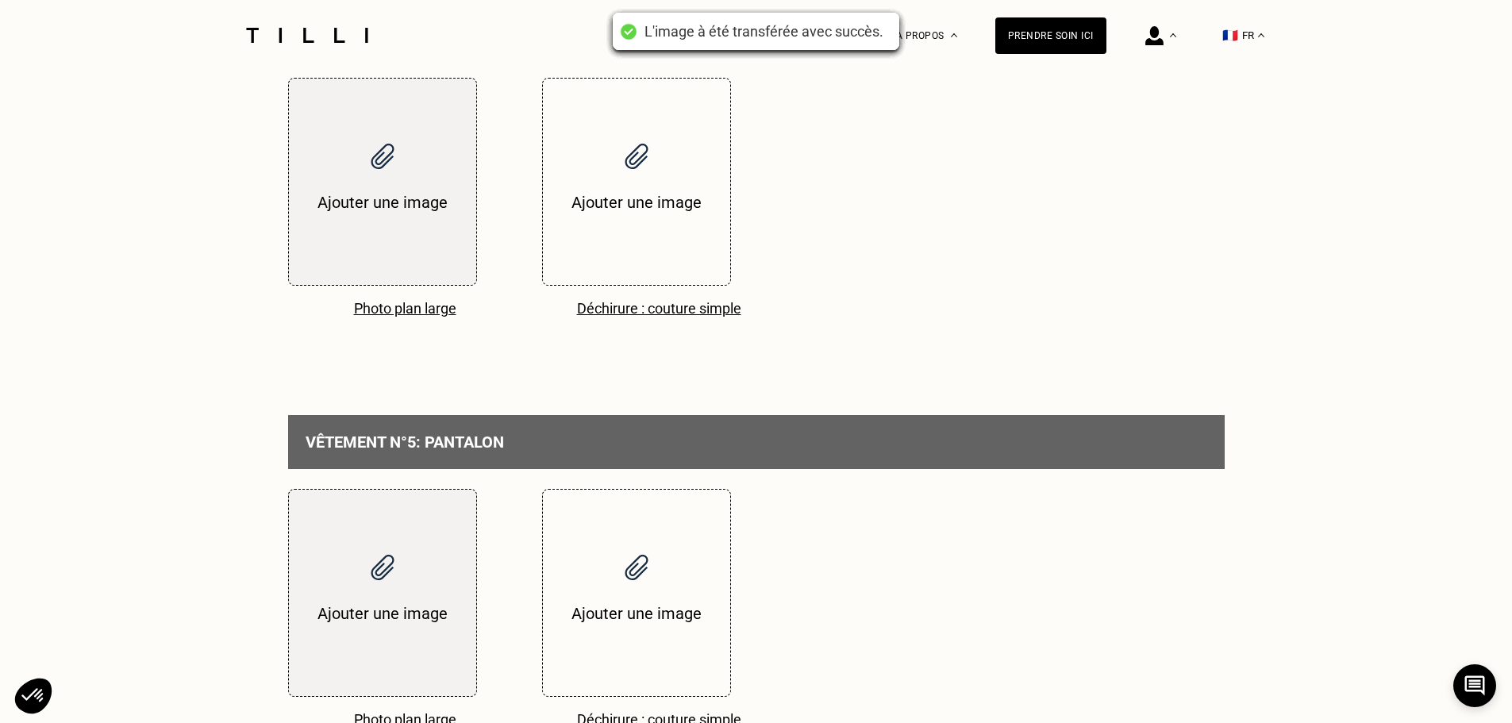
scroll to position [2540, 0]
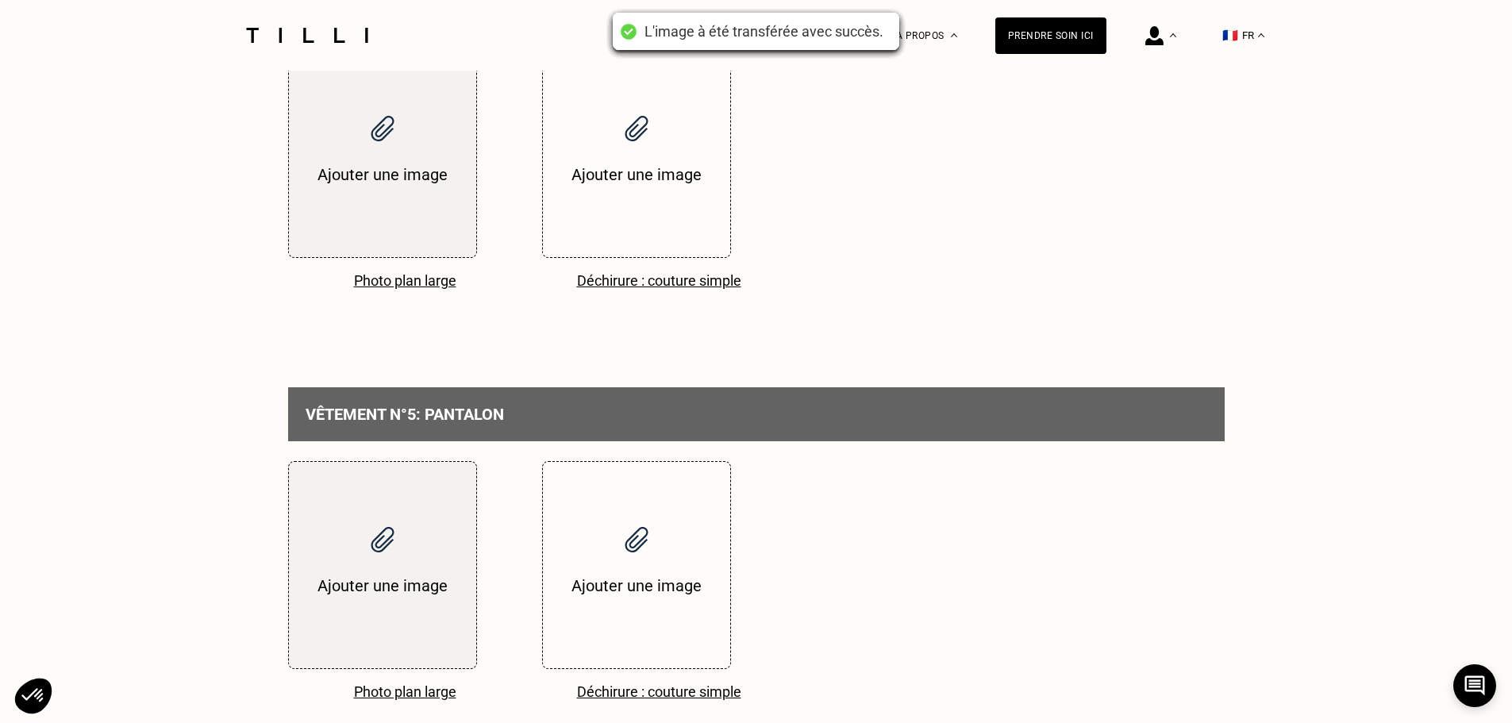
click at [396, 250] on input "file" at bounding box center [382, 154] width 187 height 206
type input "C:\fakepath\IMG_7768.HEIC"
click at [660, 257] on input "file" at bounding box center [636, 154] width 187 height 206
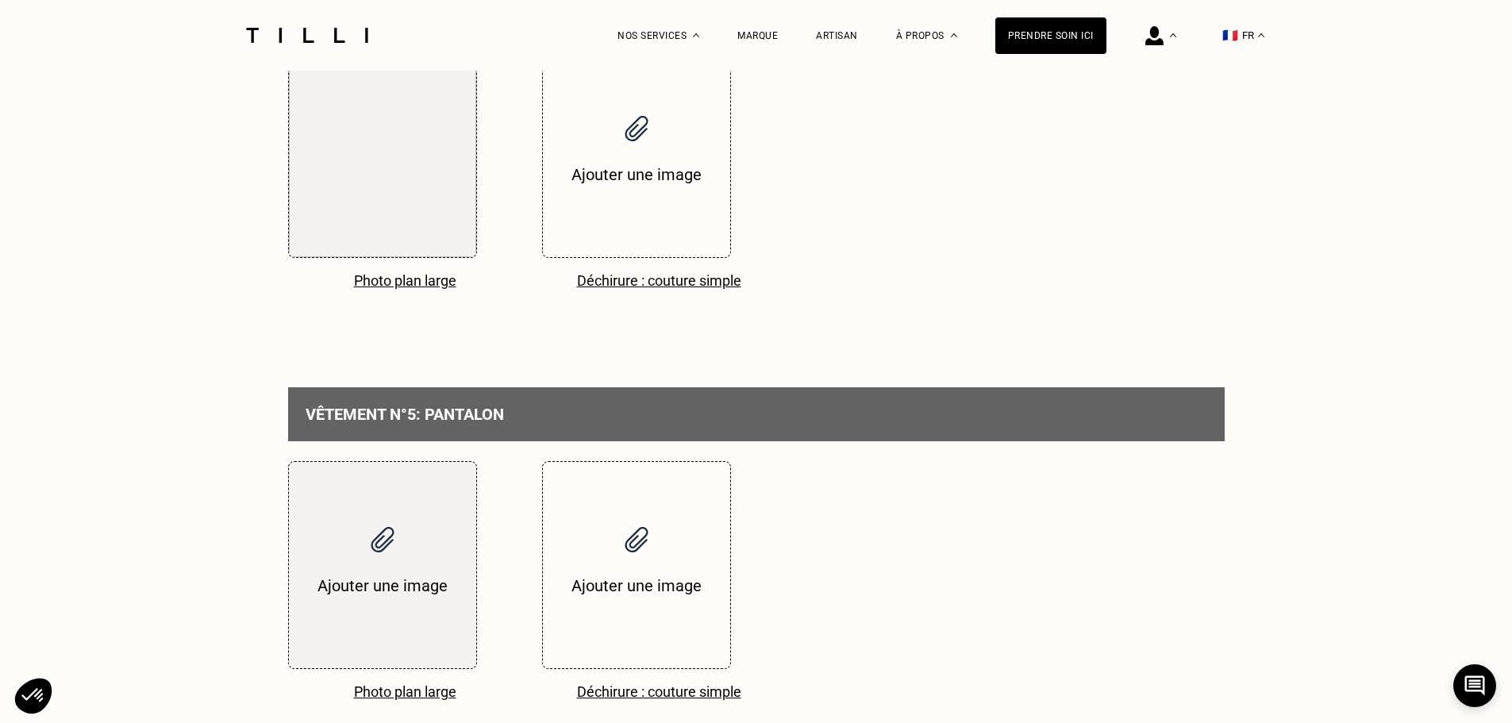
click at [648, 253] on input "file" at bounding box center [636, 154] width 187 height 206
click at [632, 257] on input "file" at bounding box center [636, 154] width 187 height 206
type input "C:\fakepath\IMG_7766.HEIC"
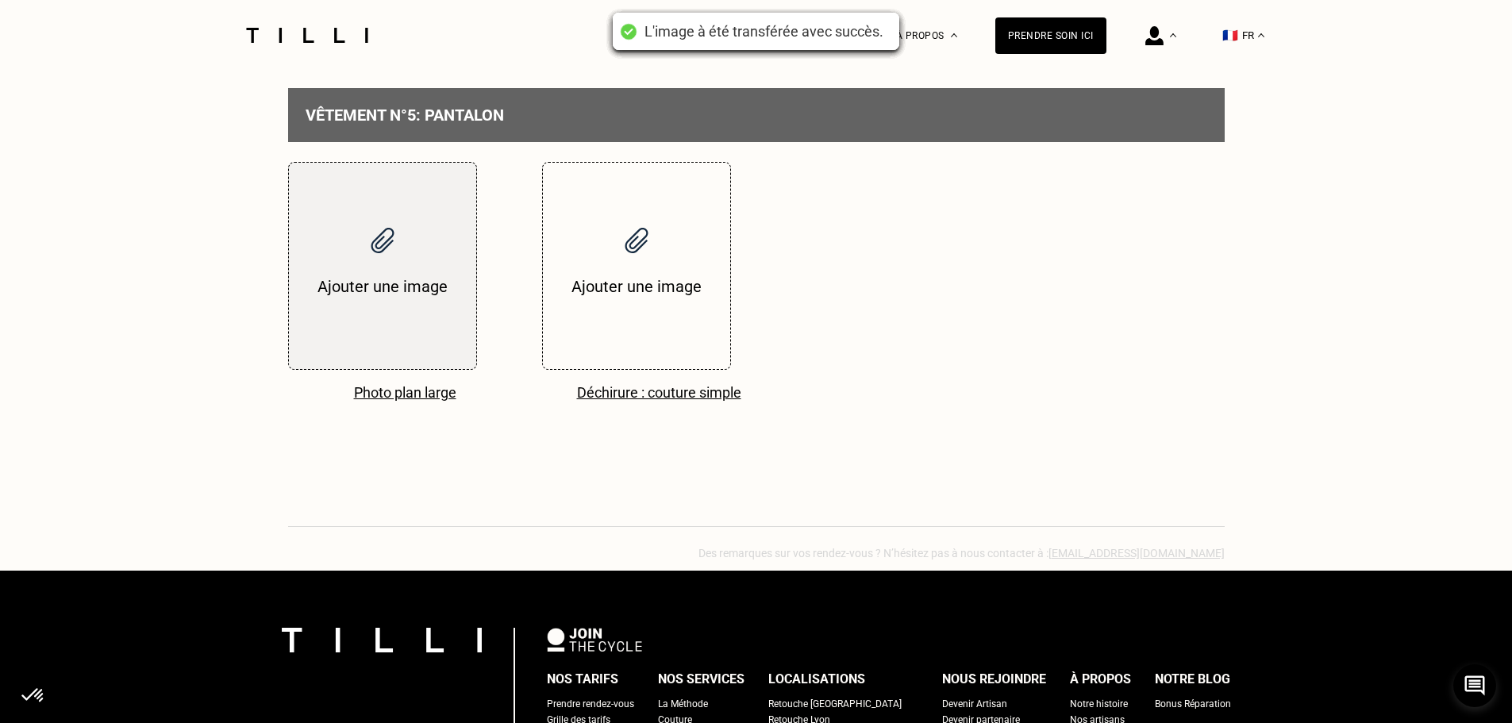
scroll to position [2936, 0]
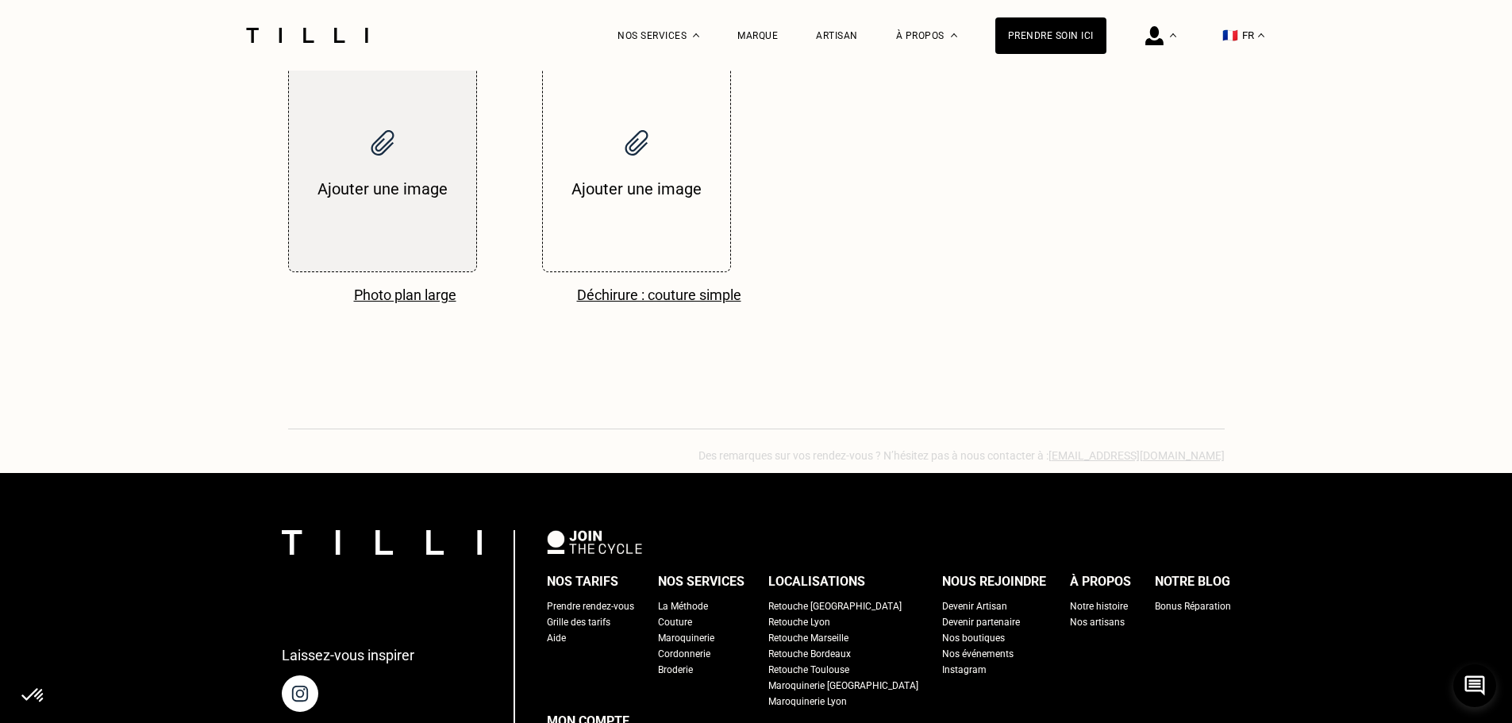
click at [380, 271] on input "file" at bounding box center [382, 168] width 187 height 206
type input "C:\fakepath\IMG_7773.HEIC"
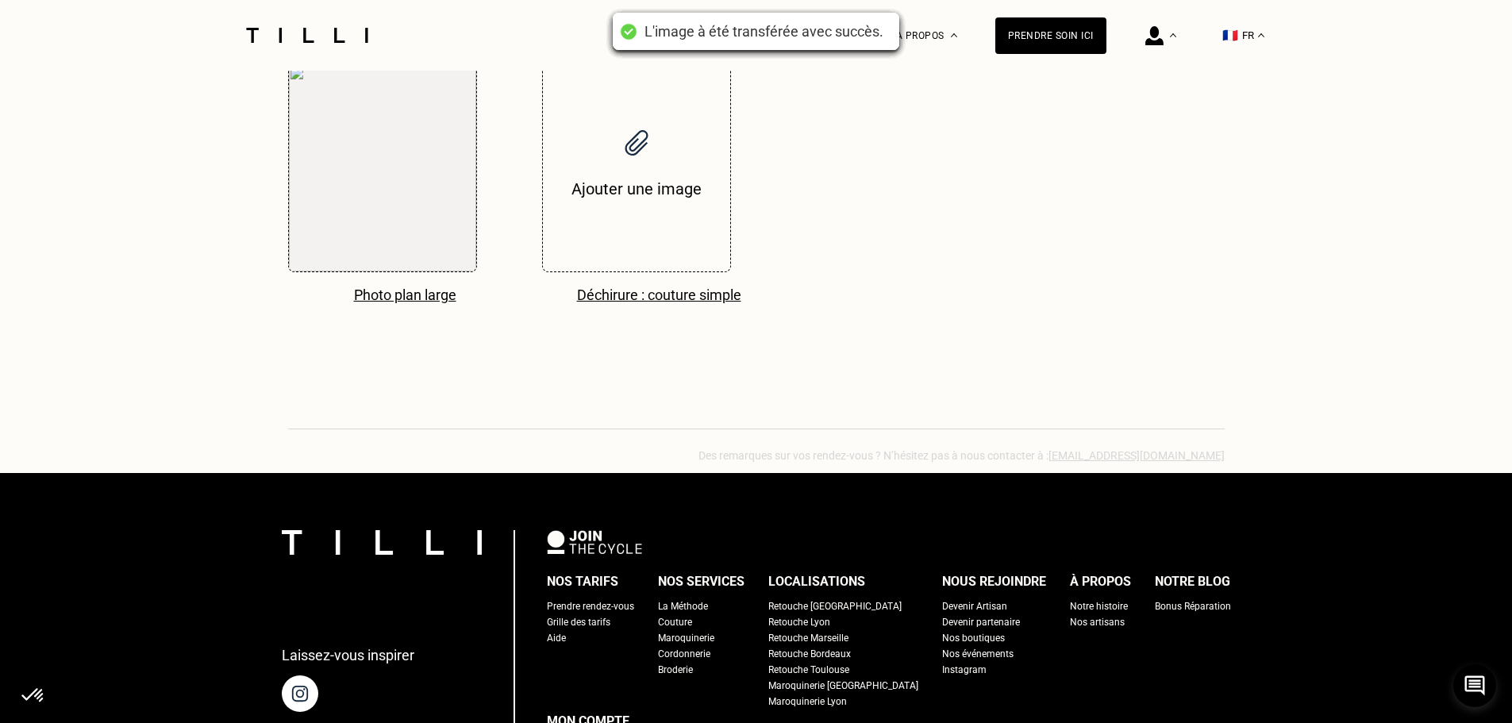
click at [675, 271] on input "file" at bounding box center [636, 168] width 187 height 206
type input "C:\fakepath\IMG_7770.HEIC"
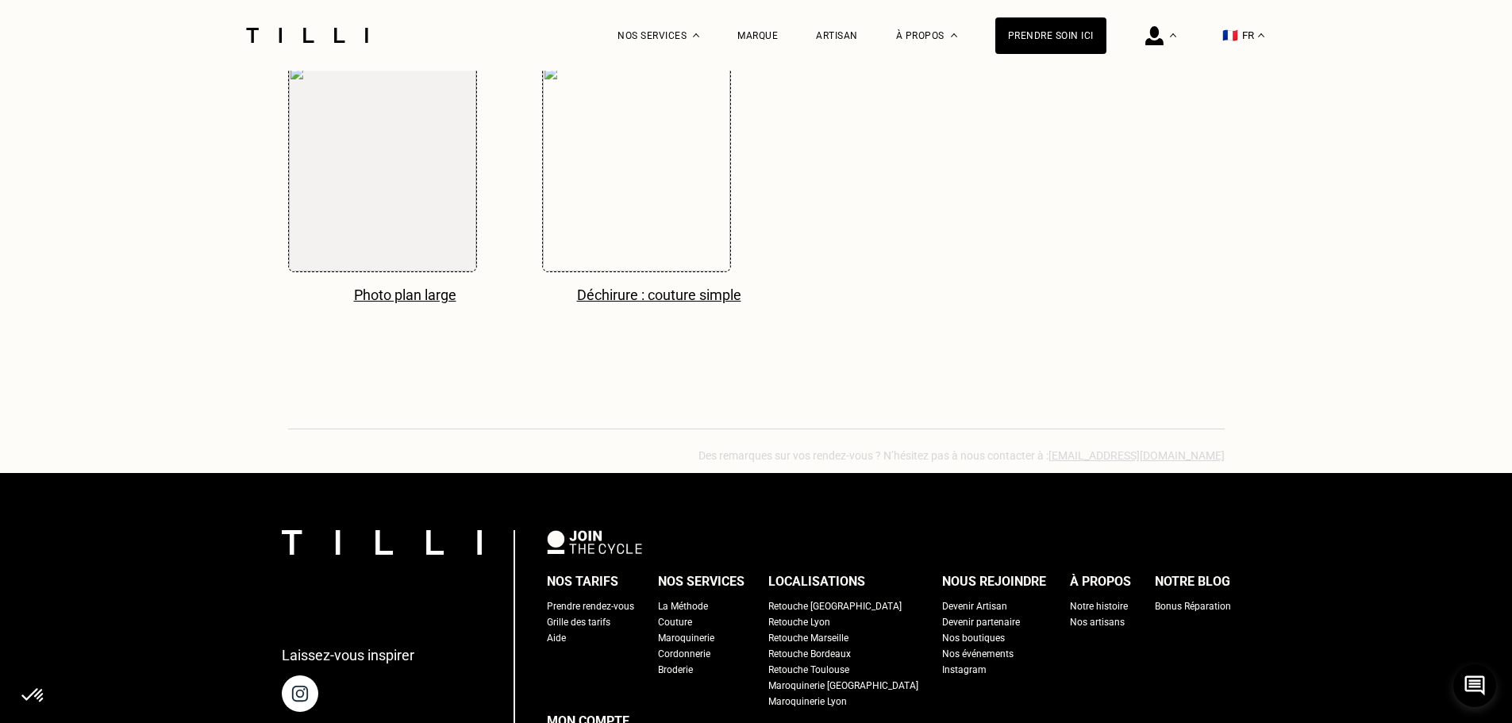
click at [986, 354] on div "Photo plan large Déchirure : couture simple" at bounding box center [756, 222] width 936 height 317
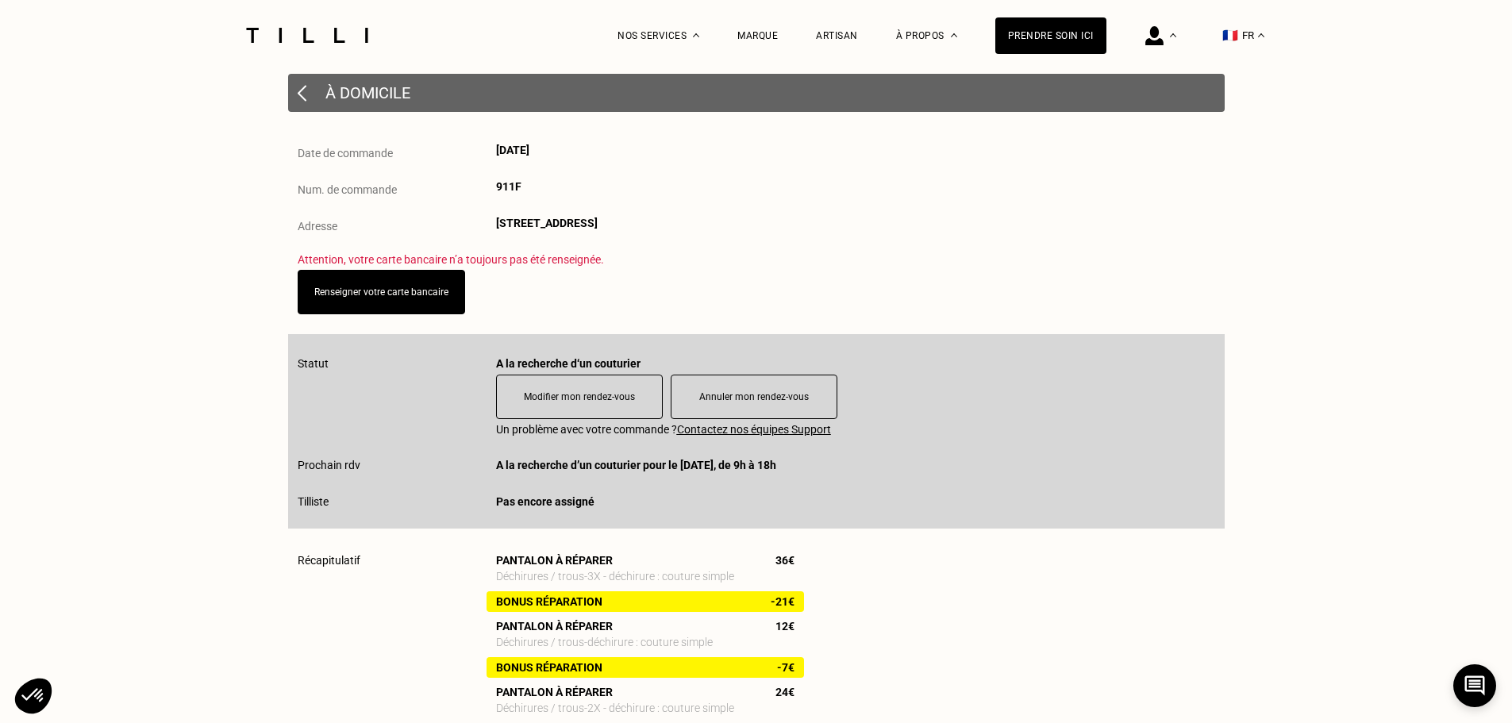
scroll to position [0, 0]
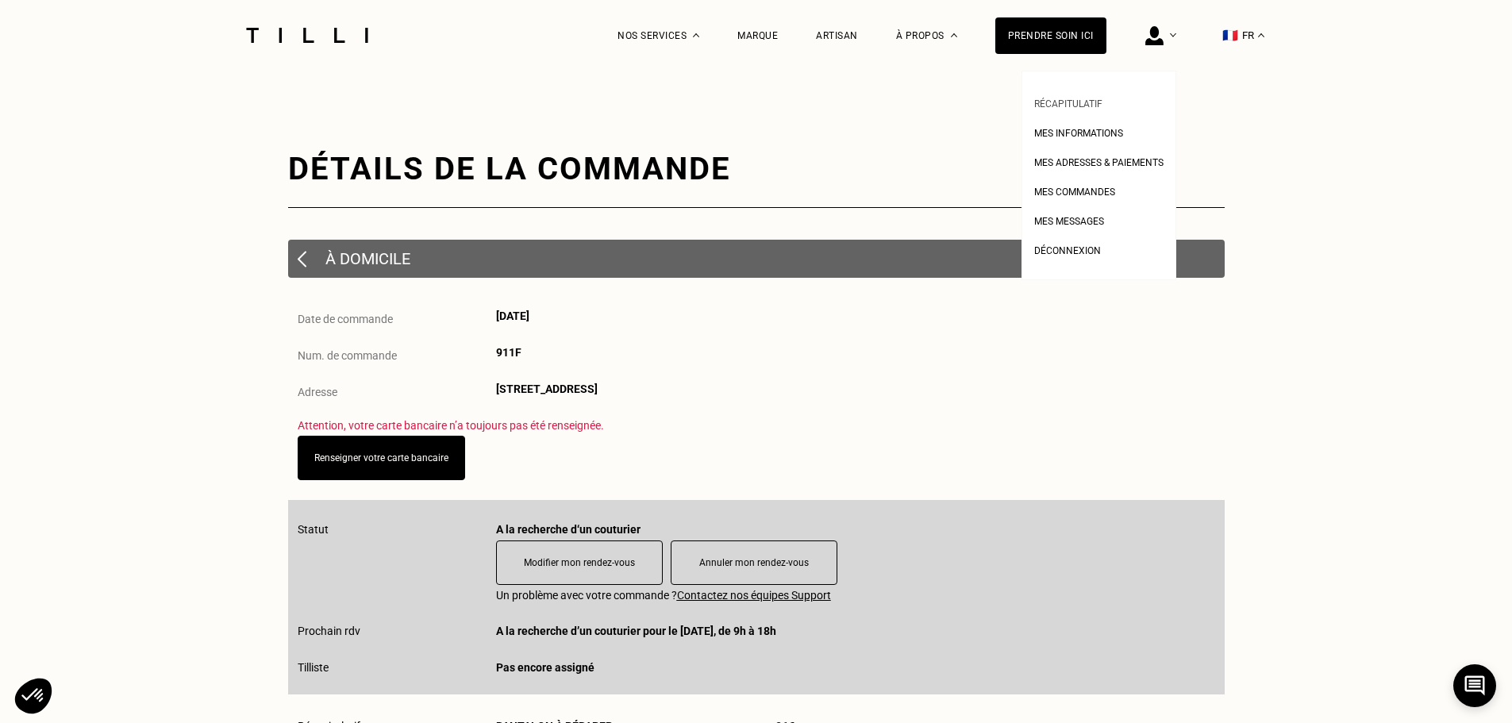
click at [1090, 105] on span "Récapitulatif" at bounding box center [1068, 103] width 68 height 11
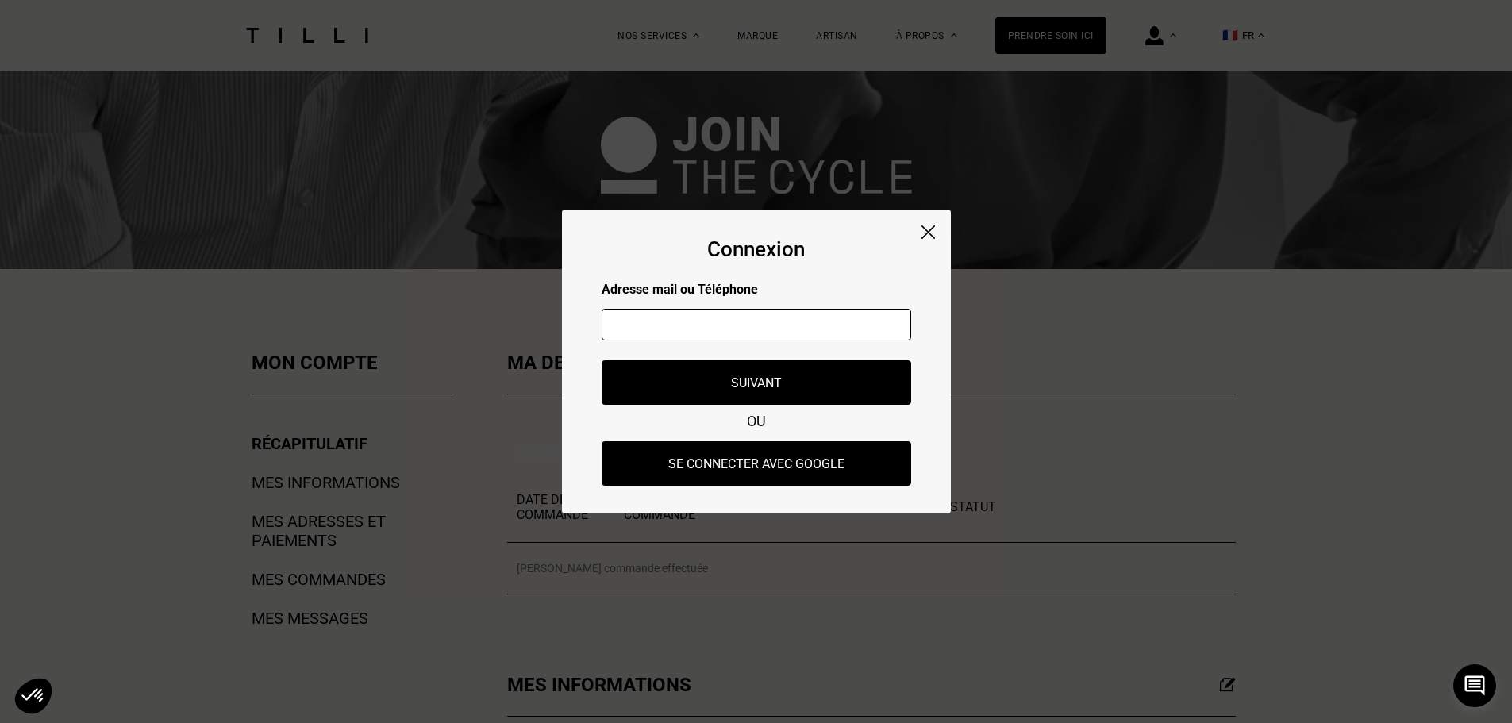
click at [760, 324] on input "text" at bounding box center [757, 325] width 310 height 32
type input "[EMAIL_ADDRESS][DOMAIN_NAME]"
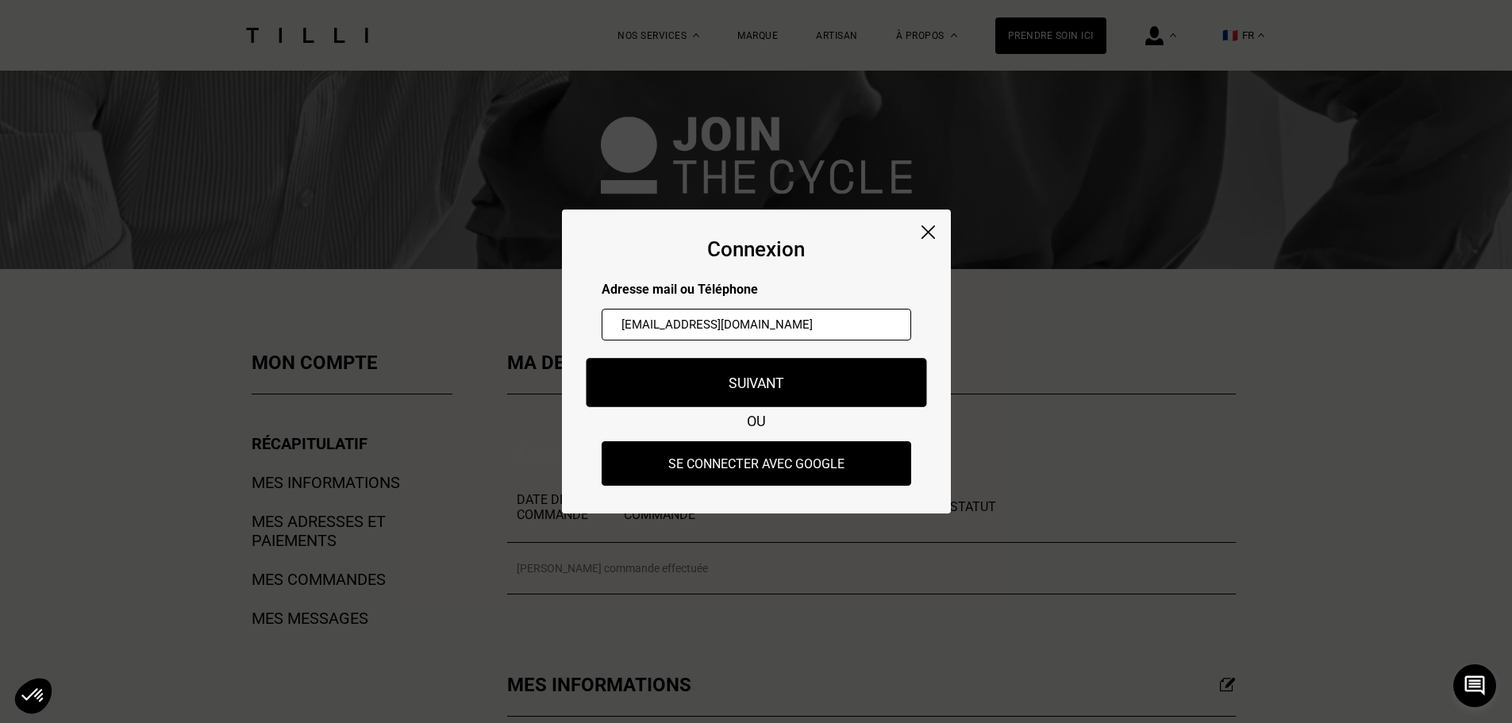
click at [760, 375] on button "Suivant" at bounding box center [756, 382] width 340 height 49
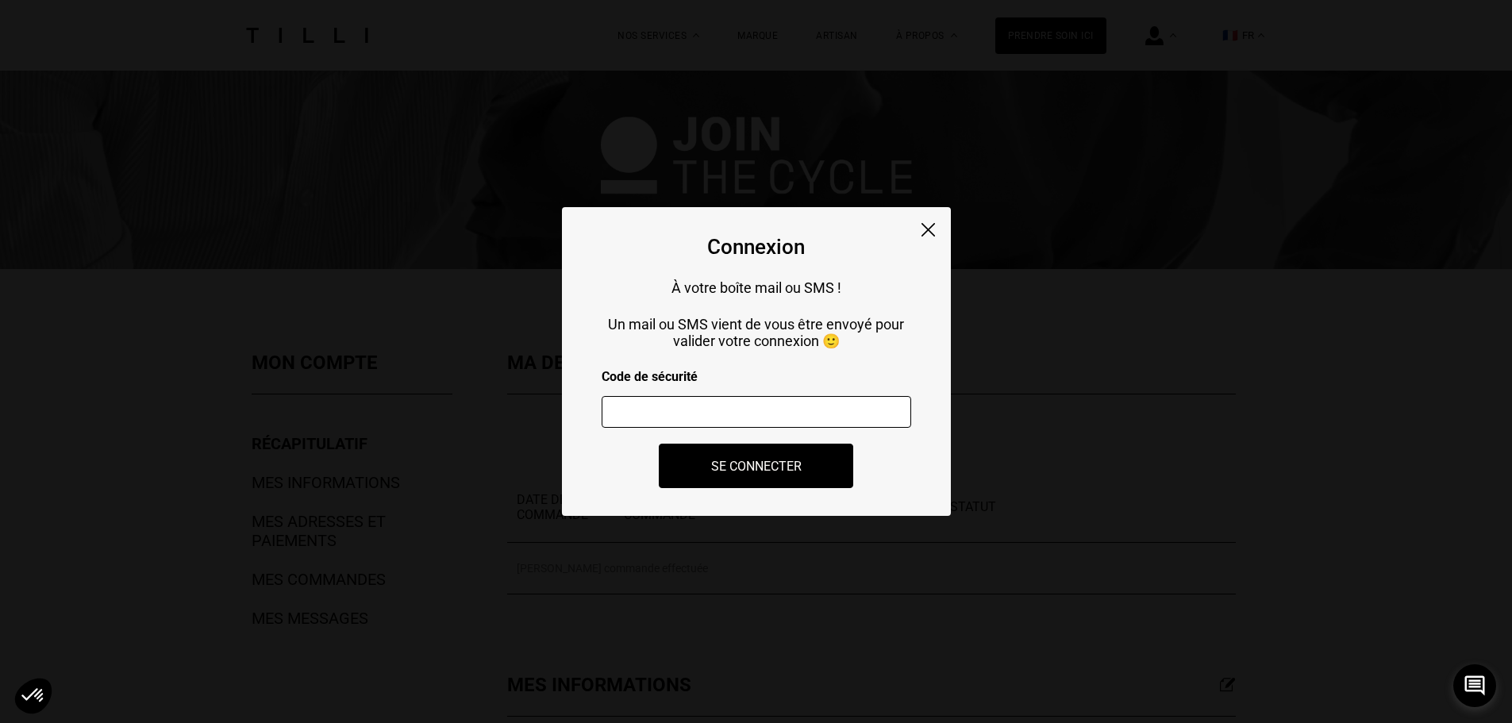
click at [698, 417] on input "number" at bounding box center [757, 412] width 310 height 32
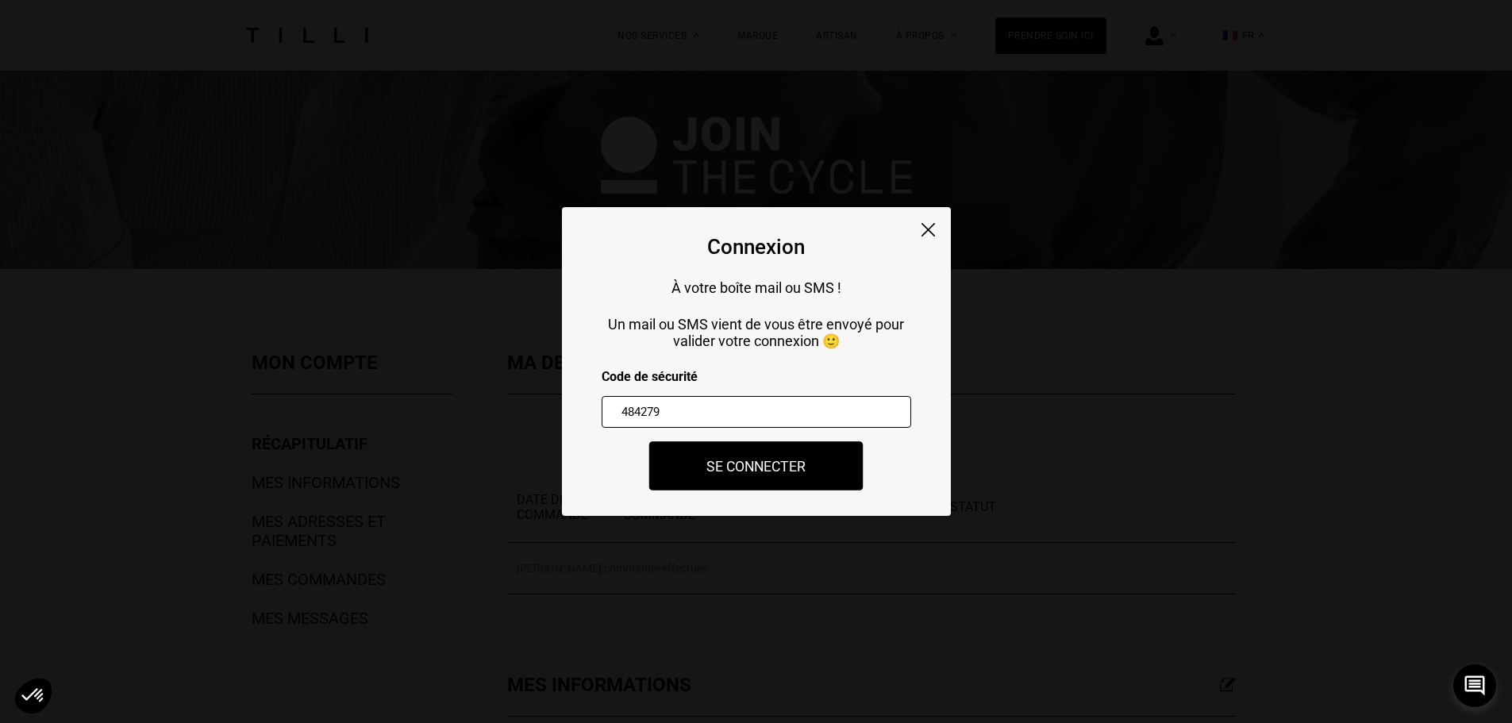
type input "484279"
click at [763, 459] on button "Se connecter" at bounding box center [756, 465] width 214 height 49
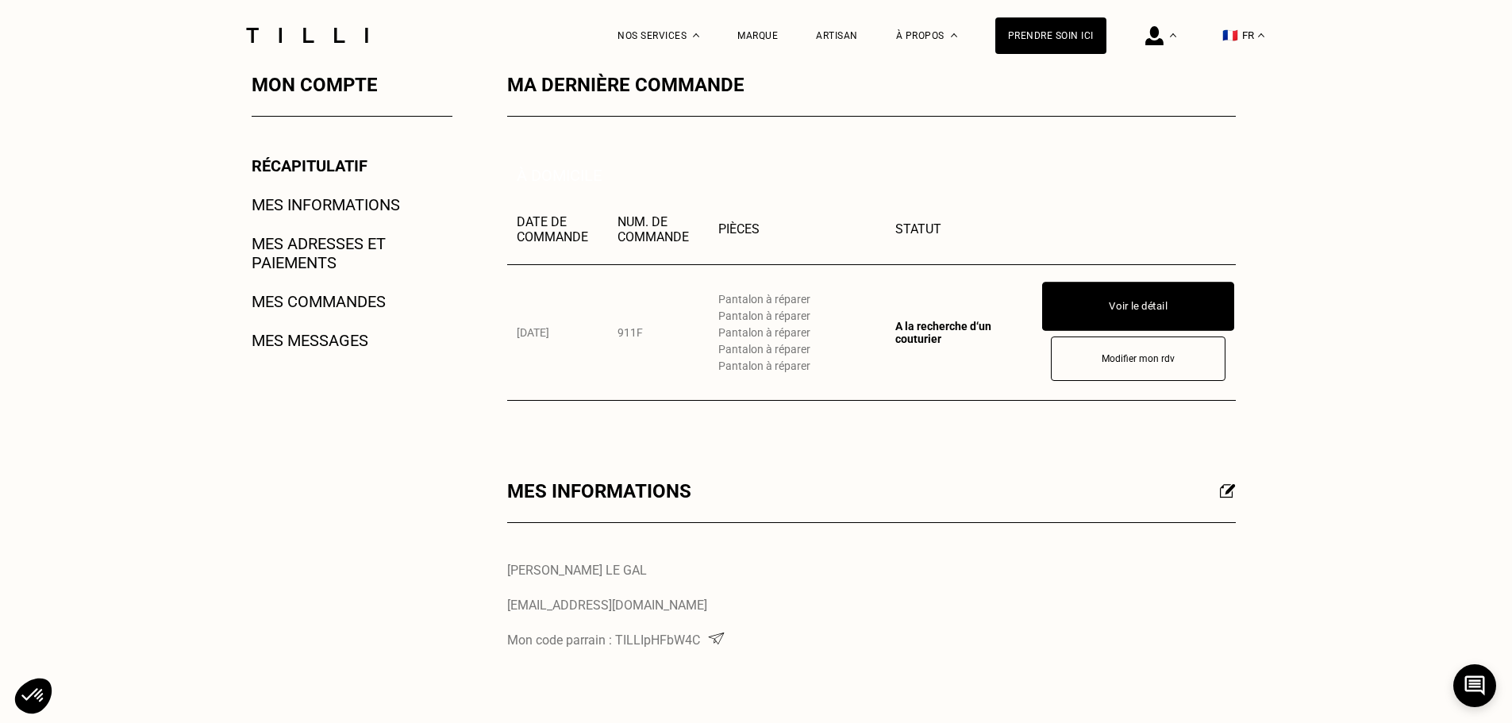
scroll to position [238, 0]
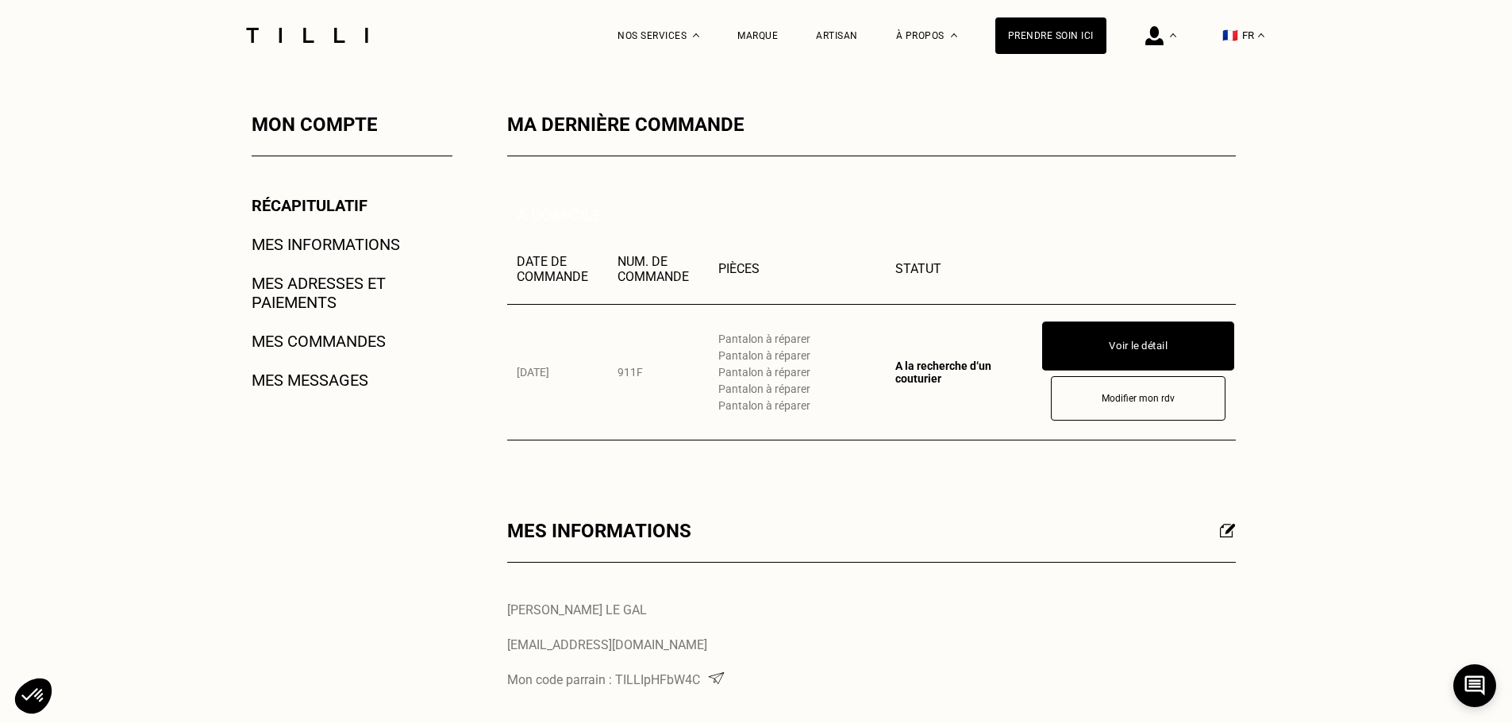
click at [1123, 338] on button "Voir le détail" at bounding box center [1138, 345] width 192 height 49
